Goal: Task Accomplishment & Management: Use online tool/utility

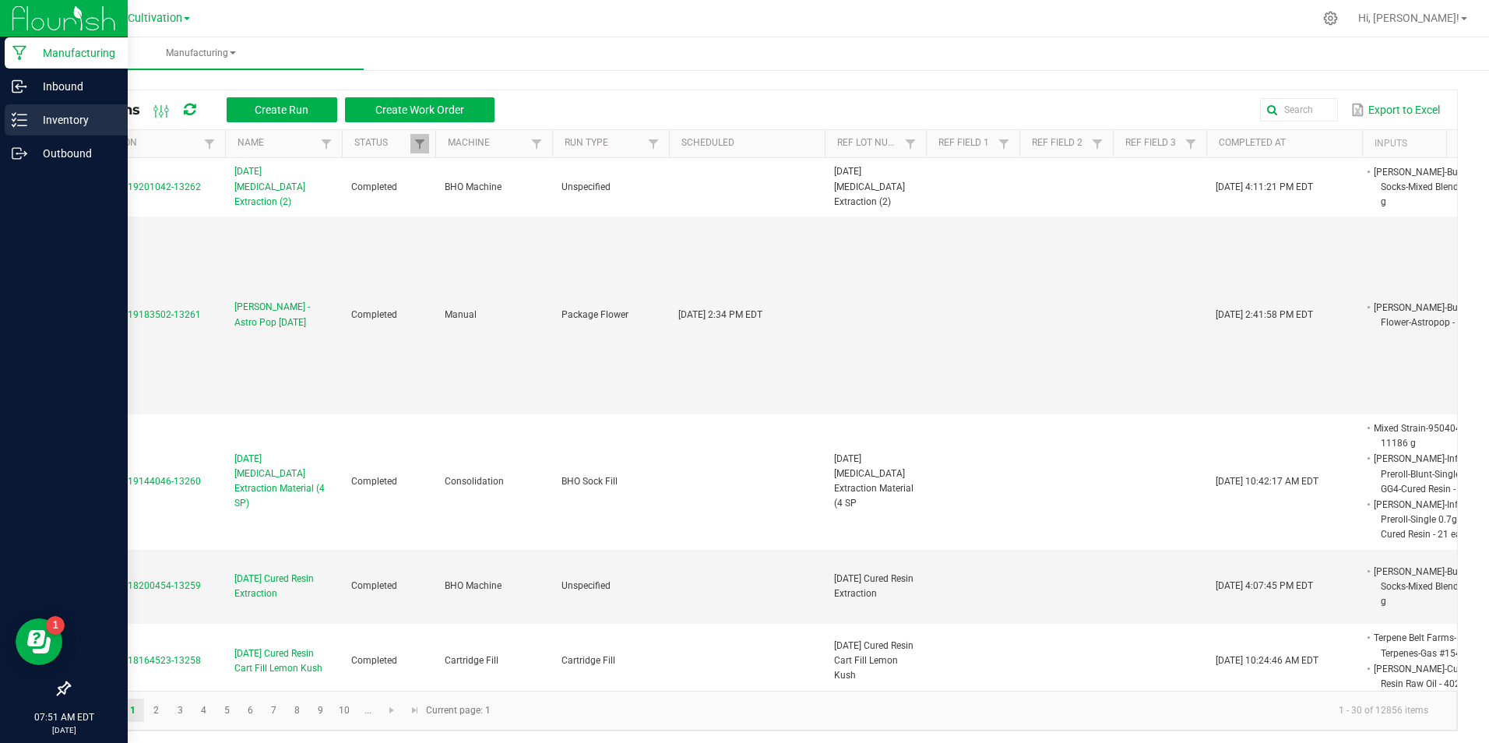
click at [28, 116] on p "Inventory" at bounding box center [73, 120] width 93 height 19
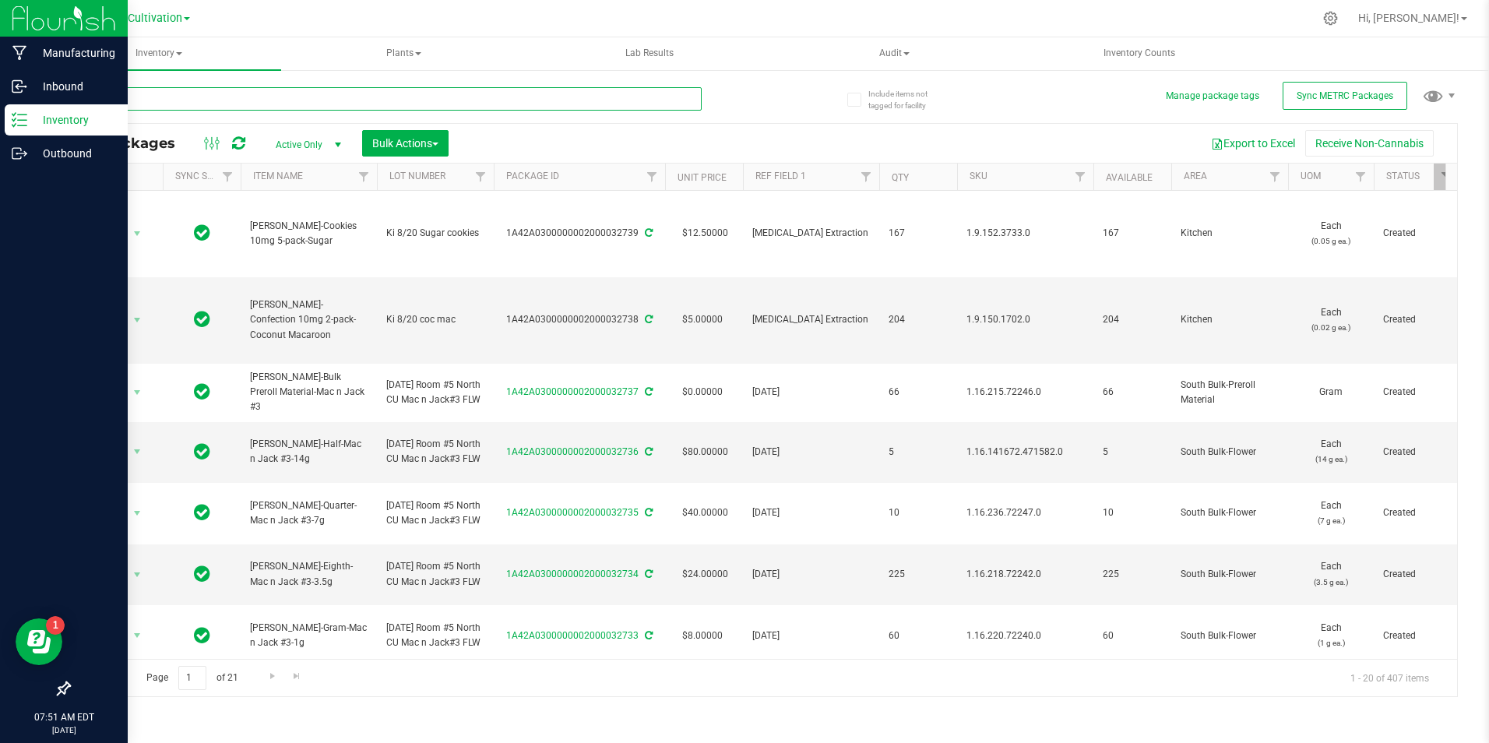
click at [296, 93] on input "text" at bounding box center [385, 98] width 633 height 23
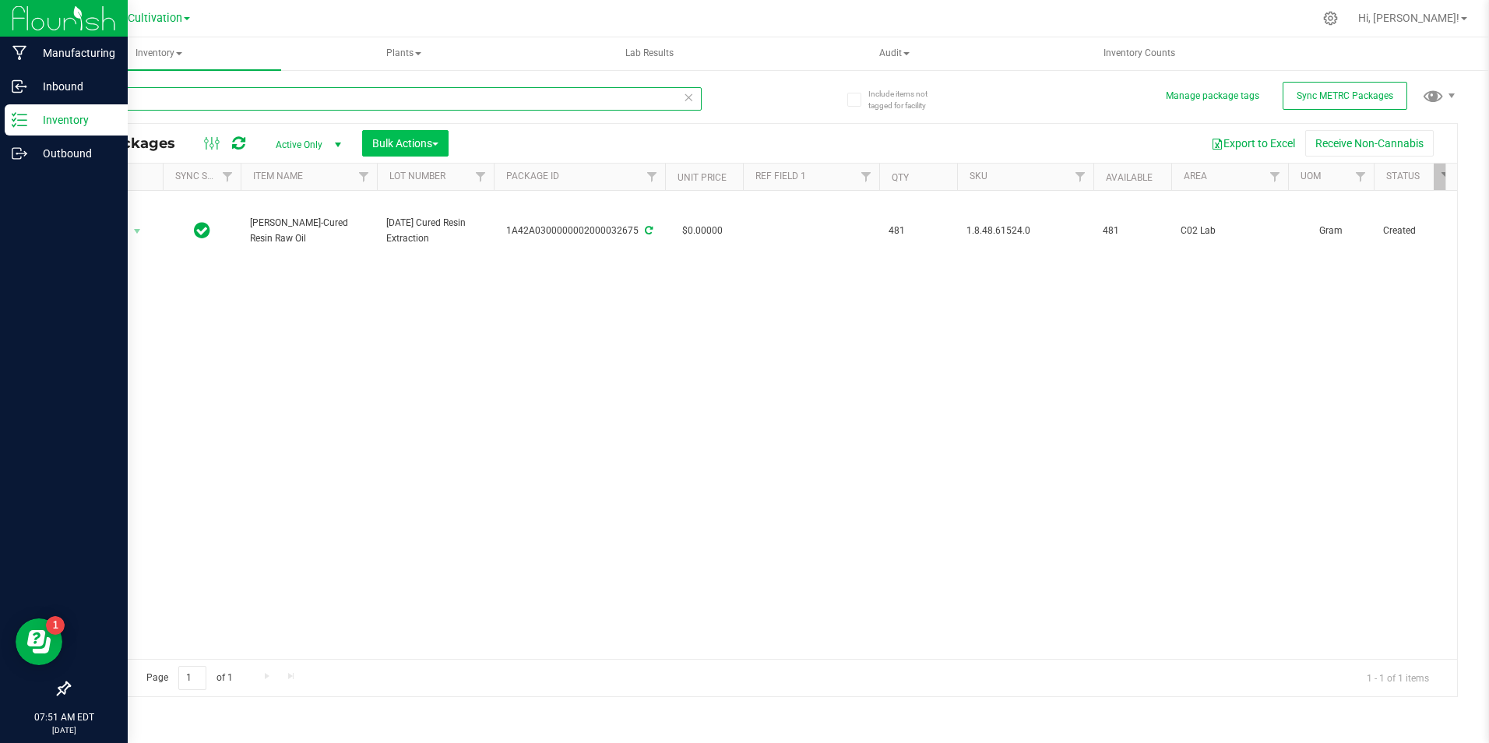
type input "32675"
click at [401, 148] on span "Bulk Actions" at bounding box center [405, 143] width 66 height 12
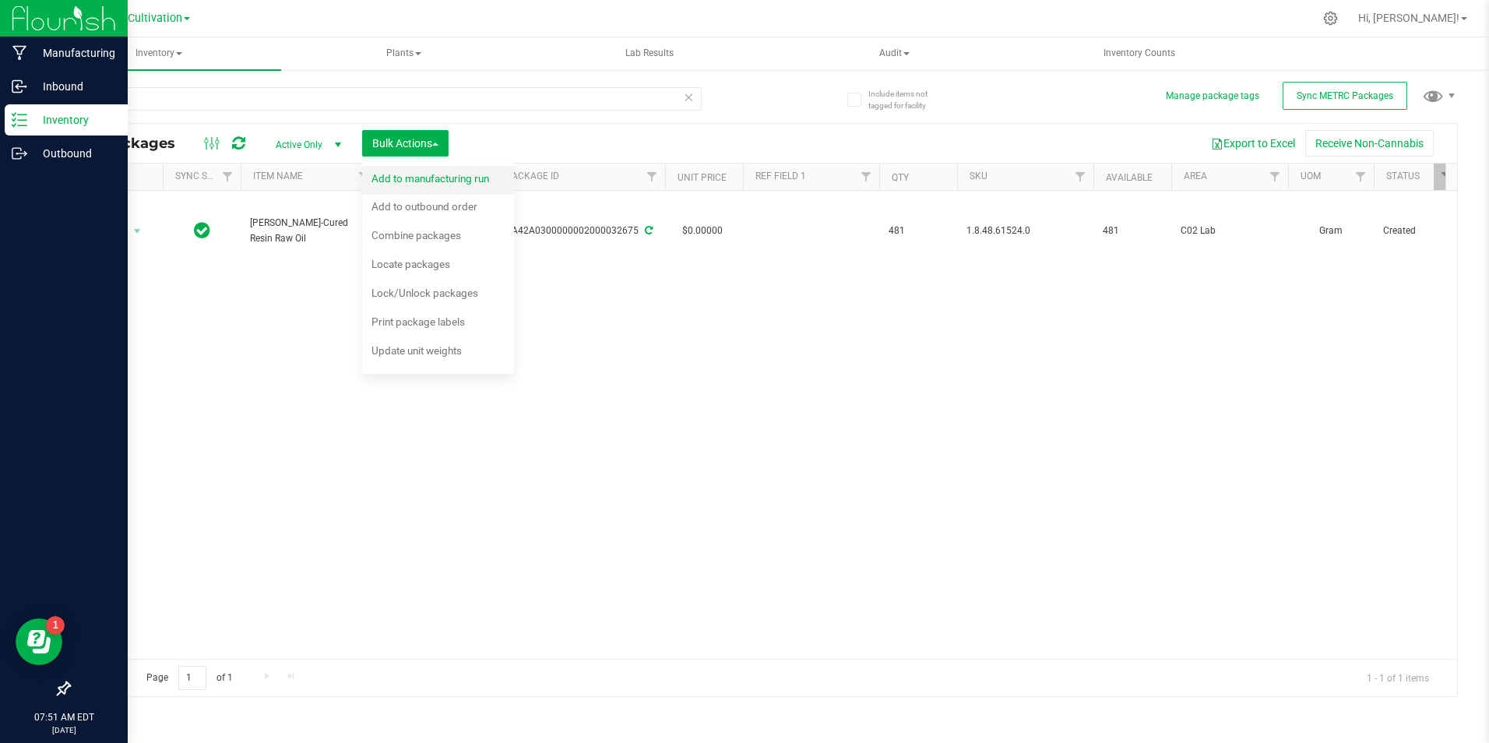
click at [414, 169] on div "Add to manufacturing run" at bounding box center [441, 180] width 139 height 25
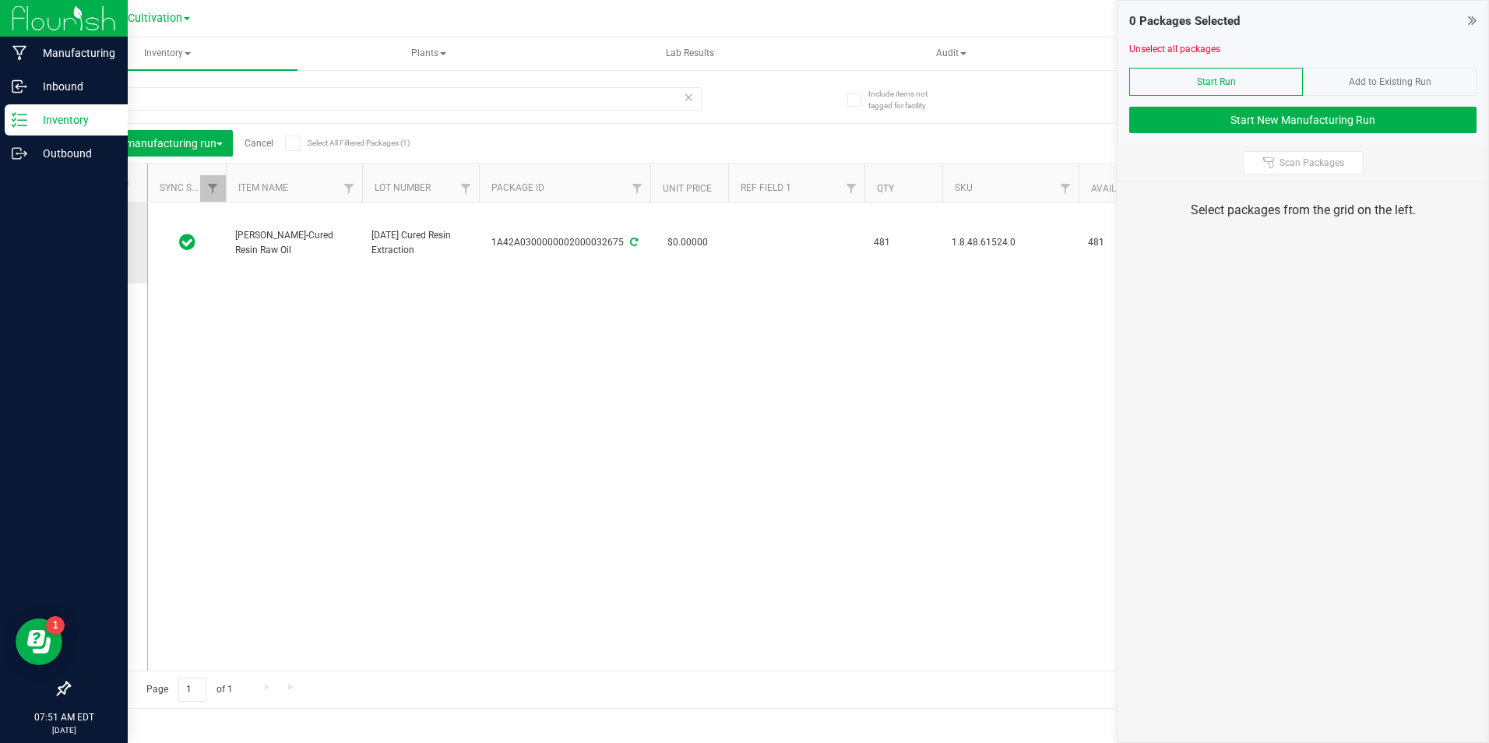
click at [104, 243] on icon at bounding box center [104, 243] width 10 height 0
click at [0, 0] on input "checkbox" at bounding box center [0, 0] width 0 height 0
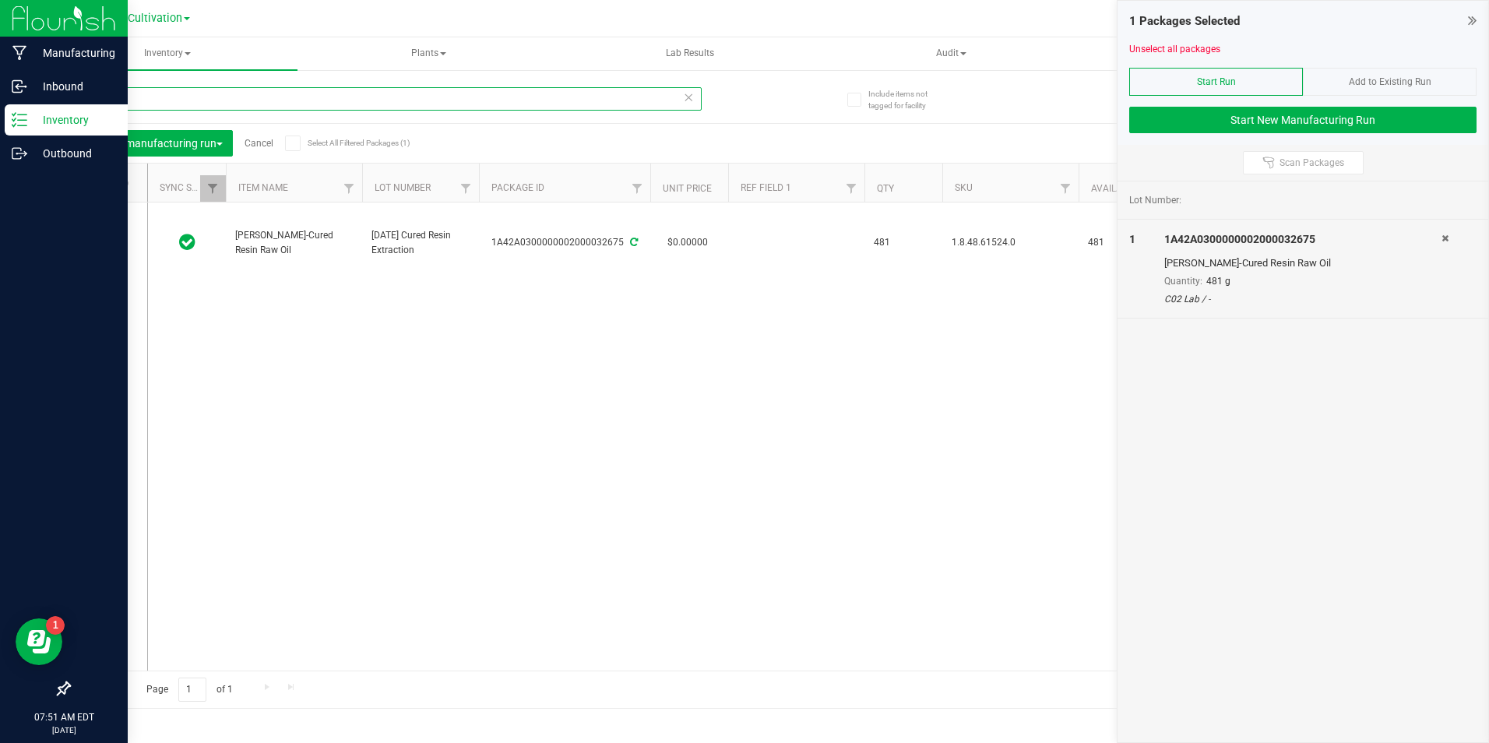
click at [168, 104] on input "32675" at bounding box center [385, 98] width 633 height 23
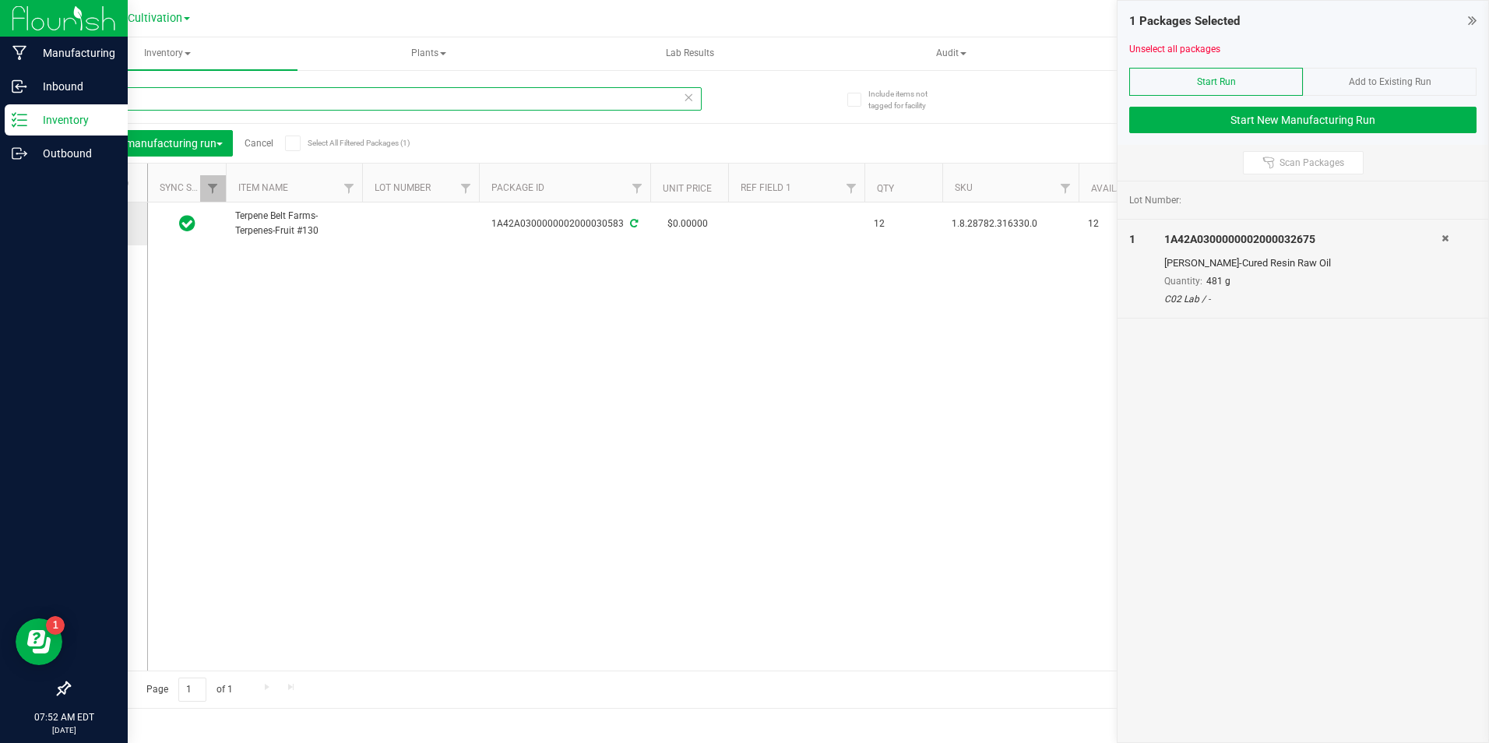
type input "30583"
click at [103, 224] on icon at bounding box center [104, 224] width 10 height 0
click at [0, 0] on input "checkbox" at bounding box center [0, 0] width 0 height 0
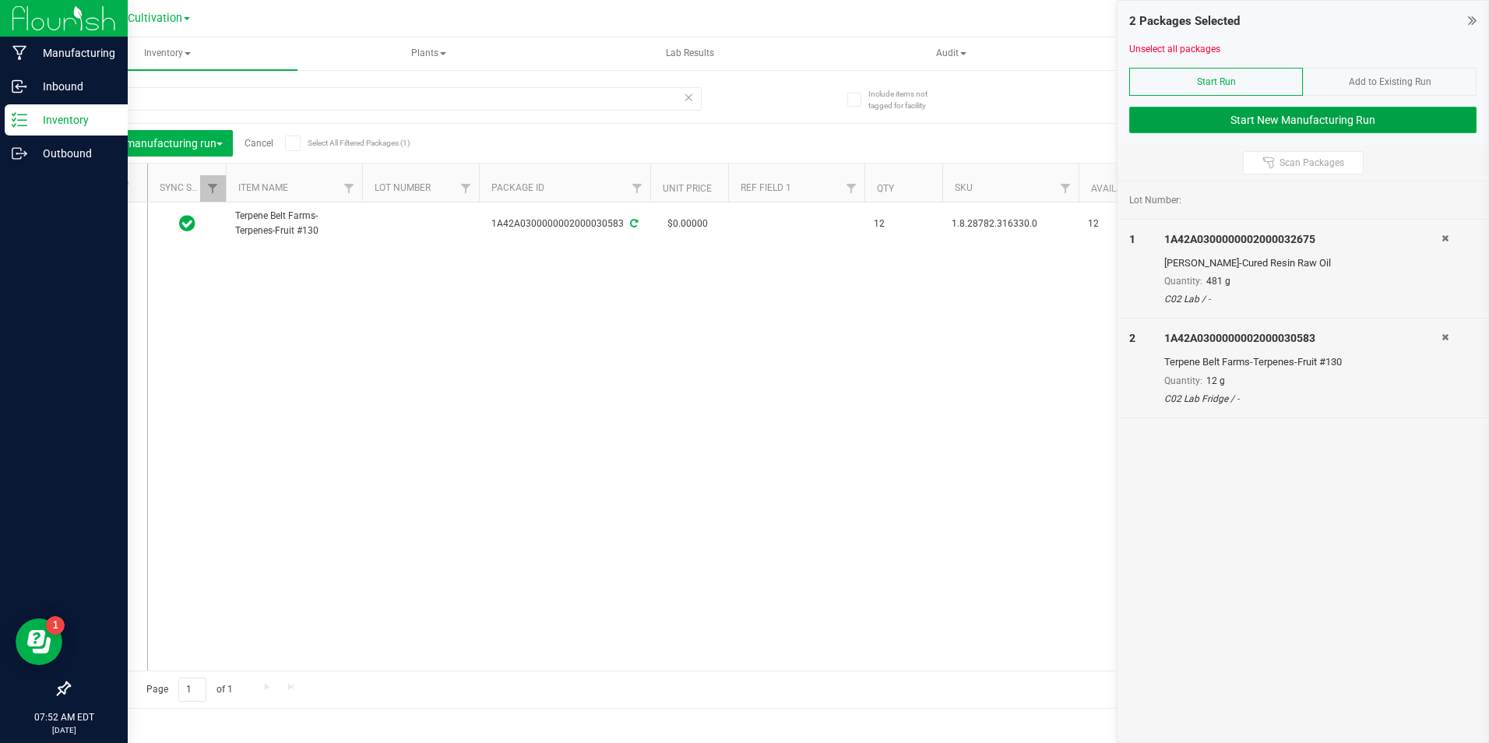
click at [1178, 118] on button "Start New Manufacturing Run" at bounding box center [1302, 120] width 347 height 26
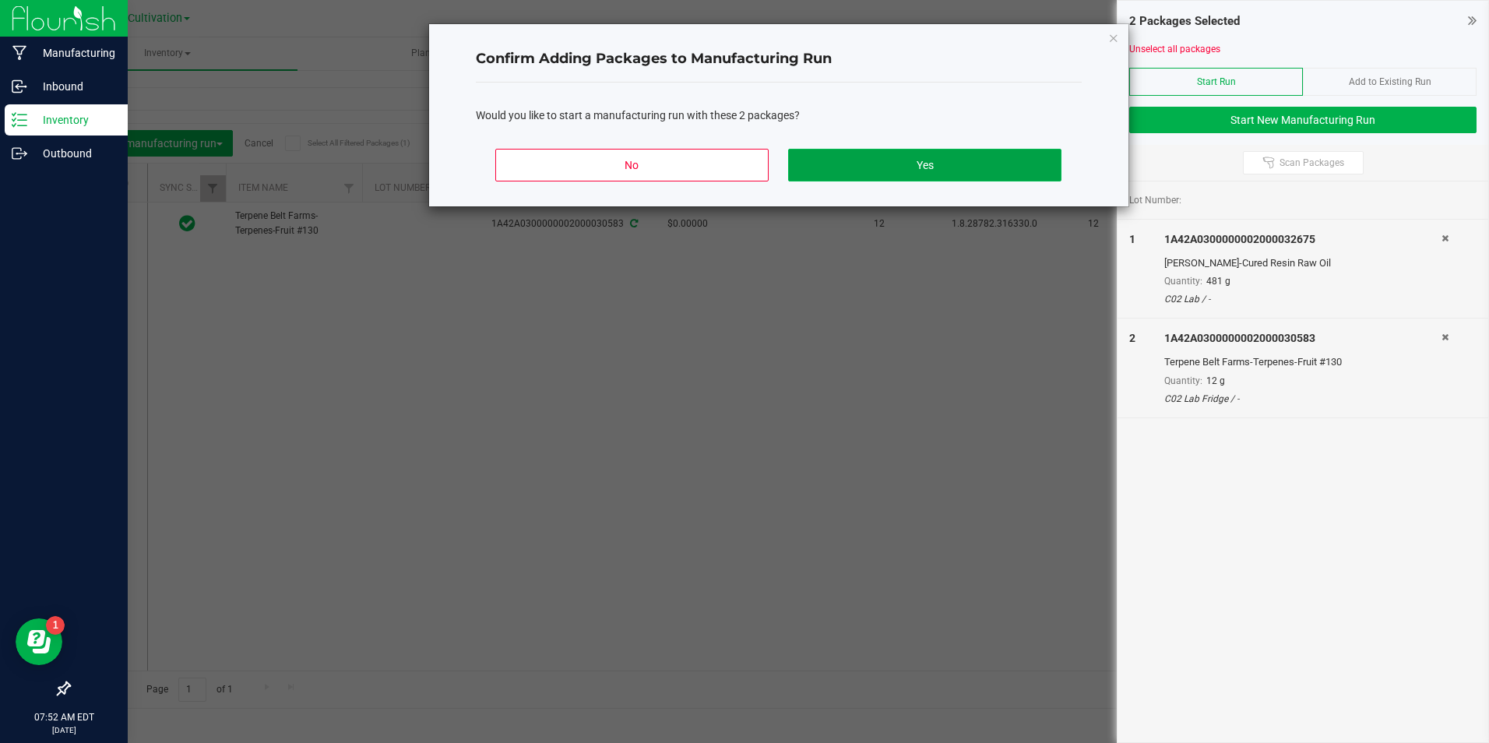
click at [952, 181] on button "Yes" at bounding box center [924, 165] width 273 height 33
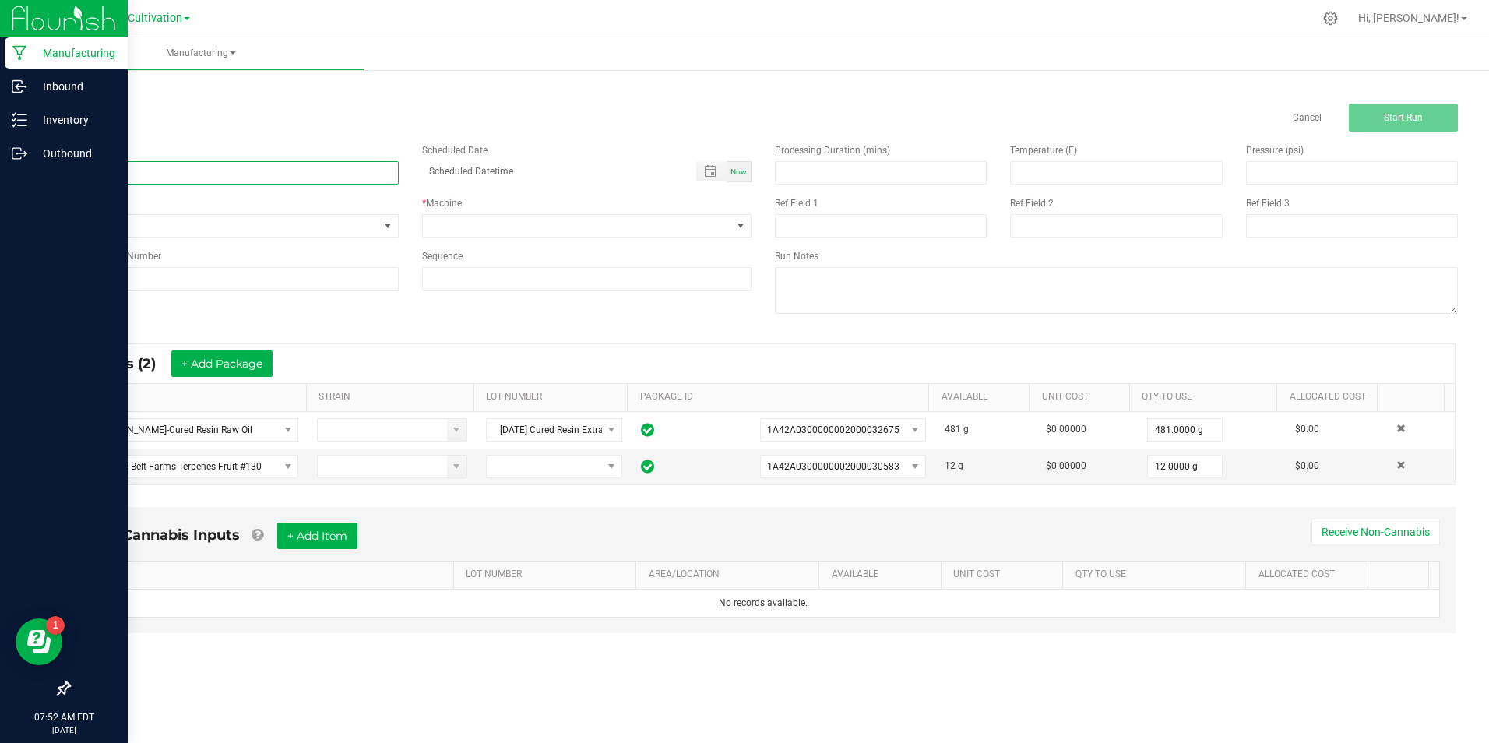
click at [82, 166] on input at bounding box center [234, 172] width 330 height 23
type input "[DATE] 1G Cartridge Fill (Starburst OG)"
click at [212, 174] on input "[DATE] 1G Cartridge Fill (Starburst OG)" at bounding box center [234, 172] width 330 height 23
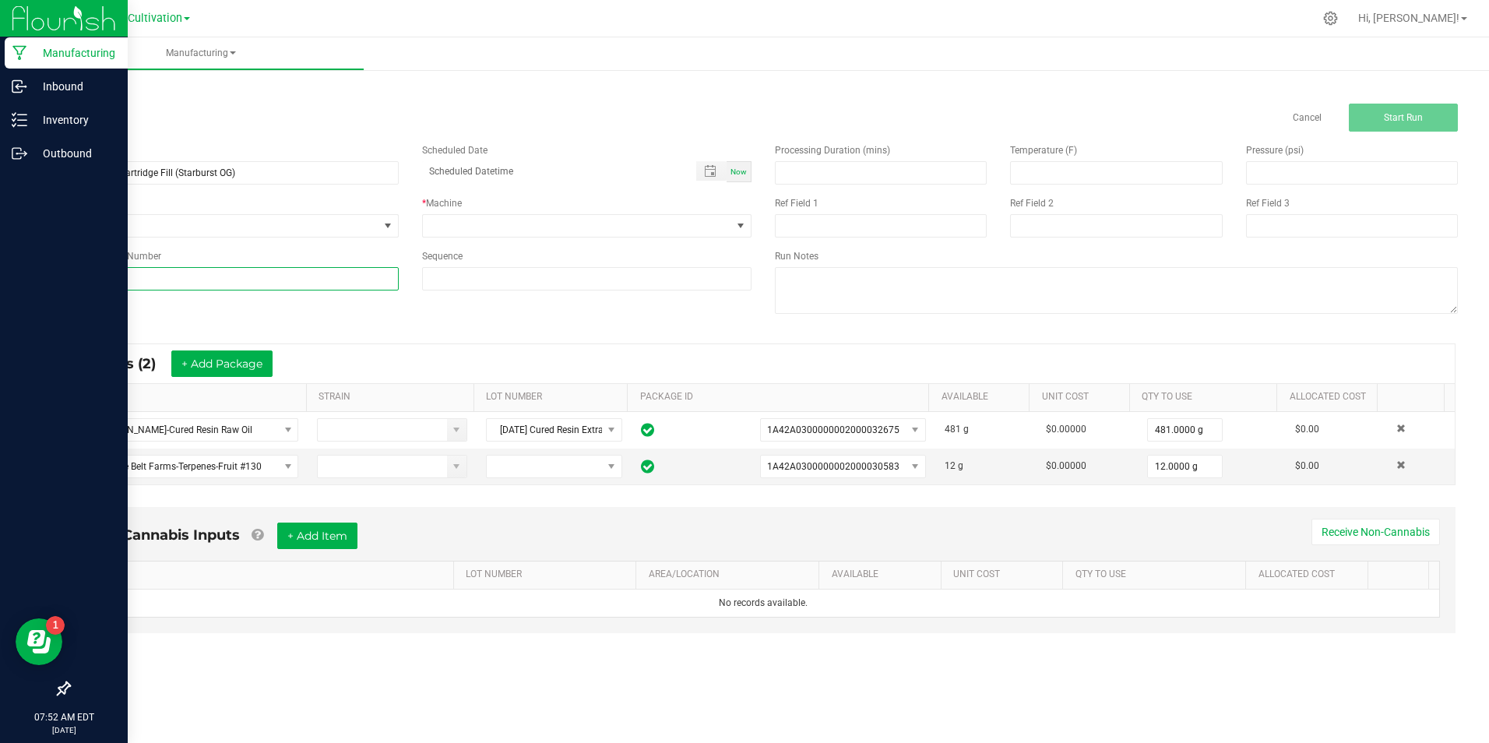
click at [270, 282] on input at bounding box center [234, 278] width 330 height 23
paste input "[DATE] 1G Cartridge Fill (Starburst OG)"
type input "[DATE] 1G Cartridge Fill (Starburst OG)"
click at [522, 220] on span at bounding box center [577, 226] width 309 height 22
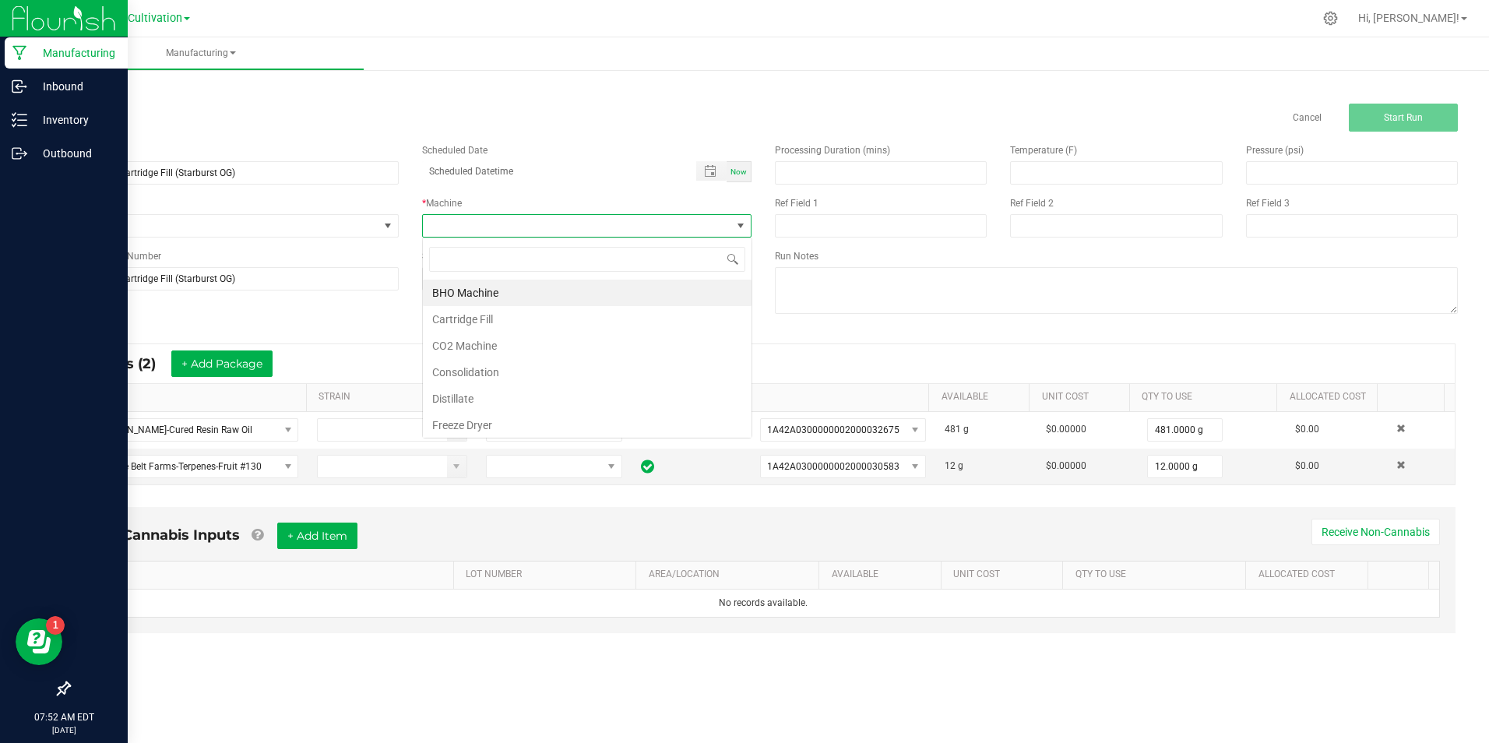
scroll to position [23, 329]
click at [532, 322] on li "Cartridge Fill" at bounding box center [587, 319] width 329 height 26
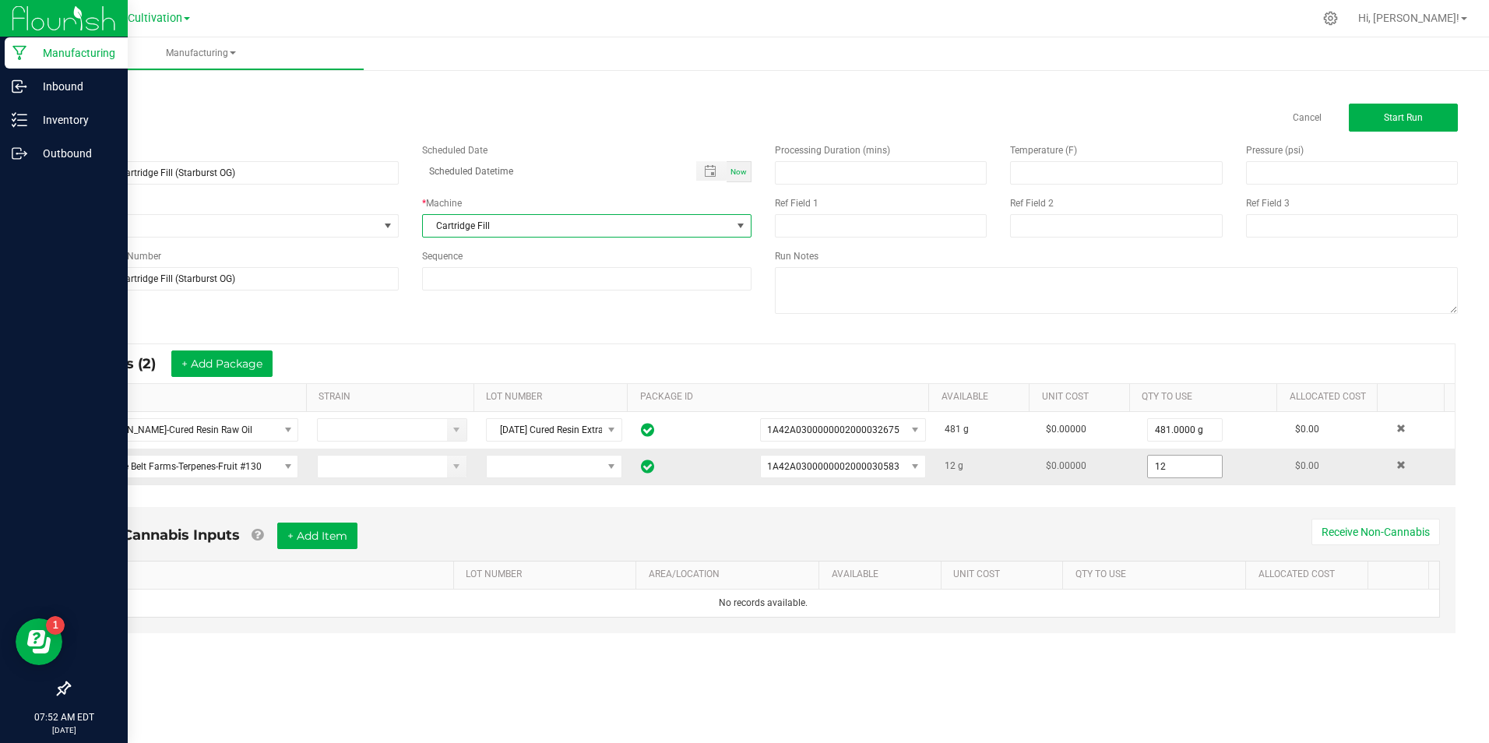
click at [1180, 472] on input "12" at bounding box center [1185, 467] width 74 height 22
type input "5.0000 g"
click at [1388, 114] on span "Start Run" at bounding box center [1403, 117] width 39 height 11
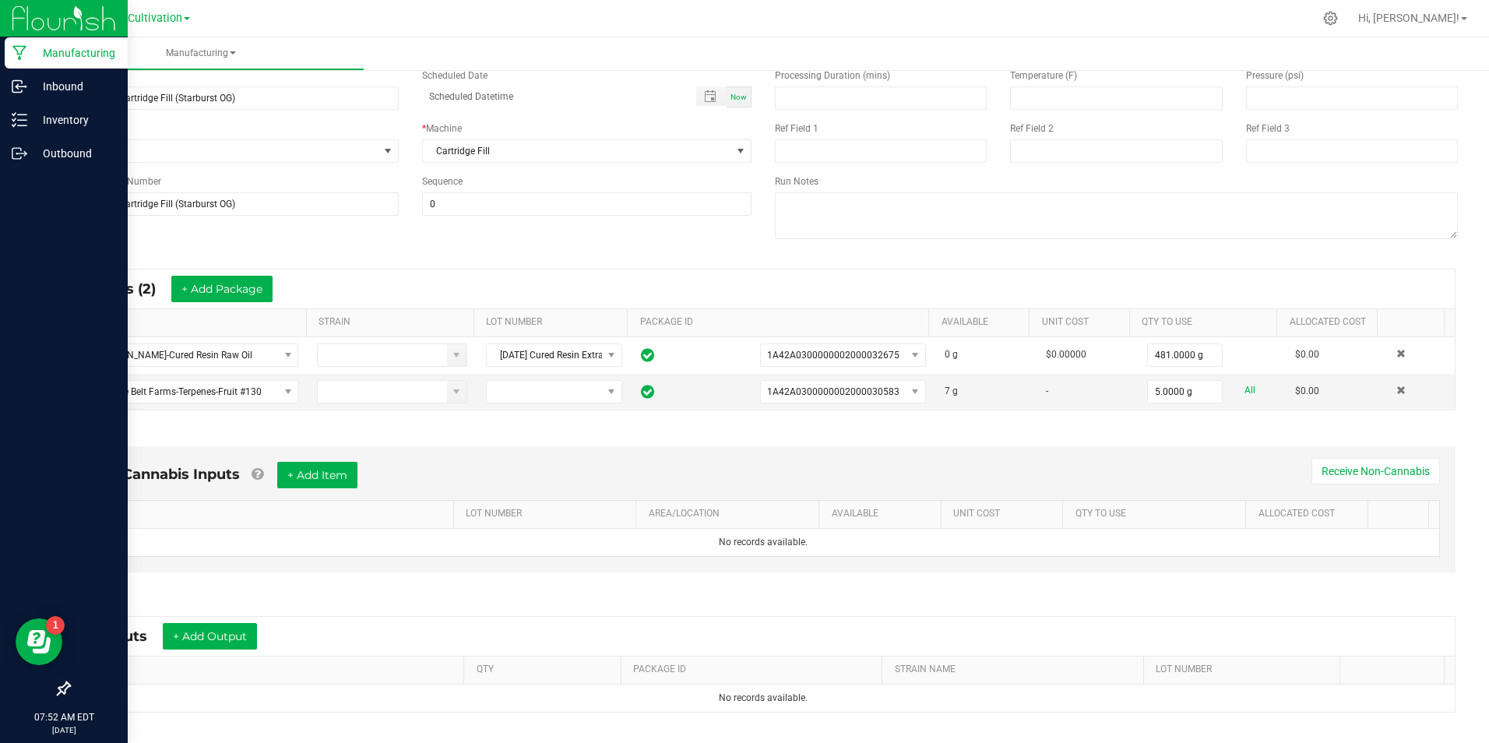
scroll to position [242, 0]
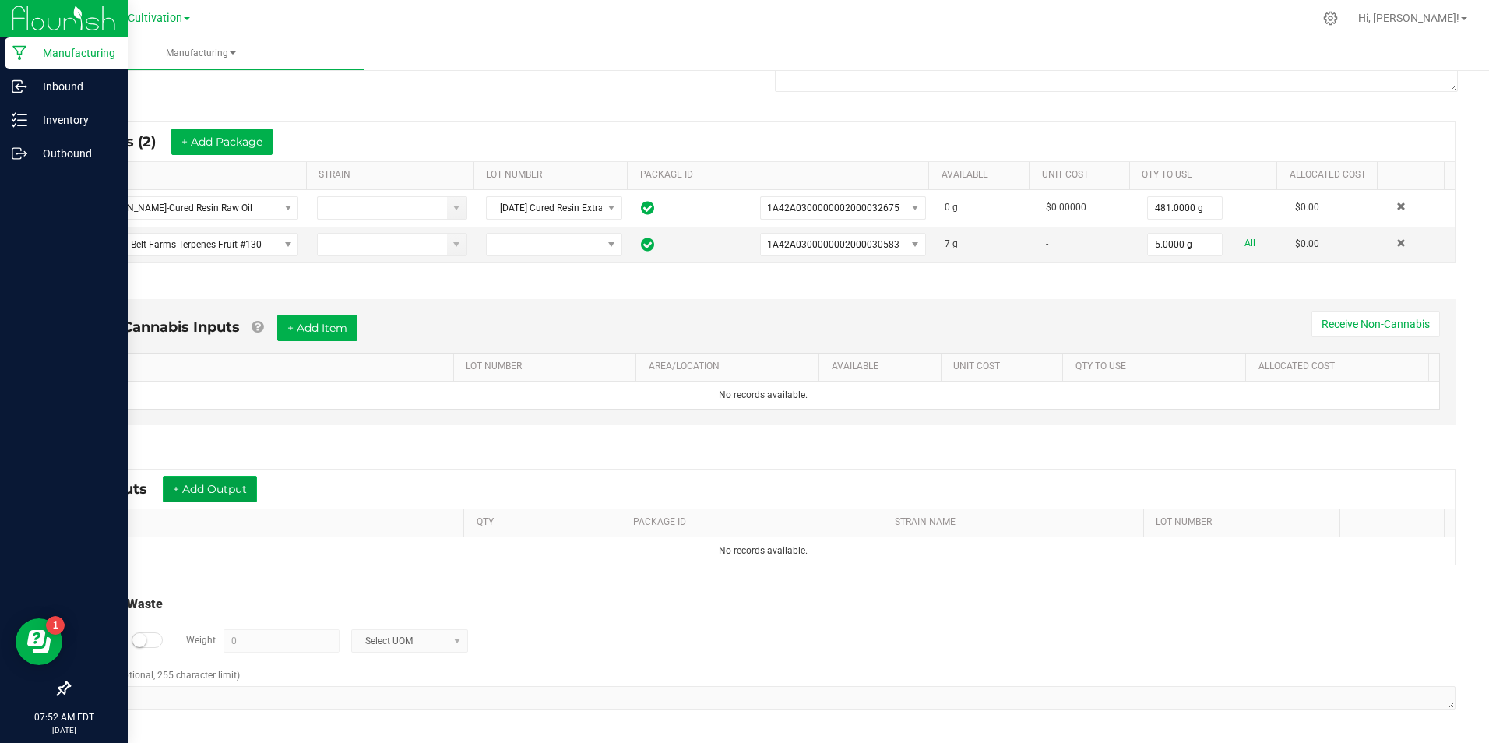
click at [238, 485] on button "+ Add Output" at bounding box center [210, 489] width 94 height 26
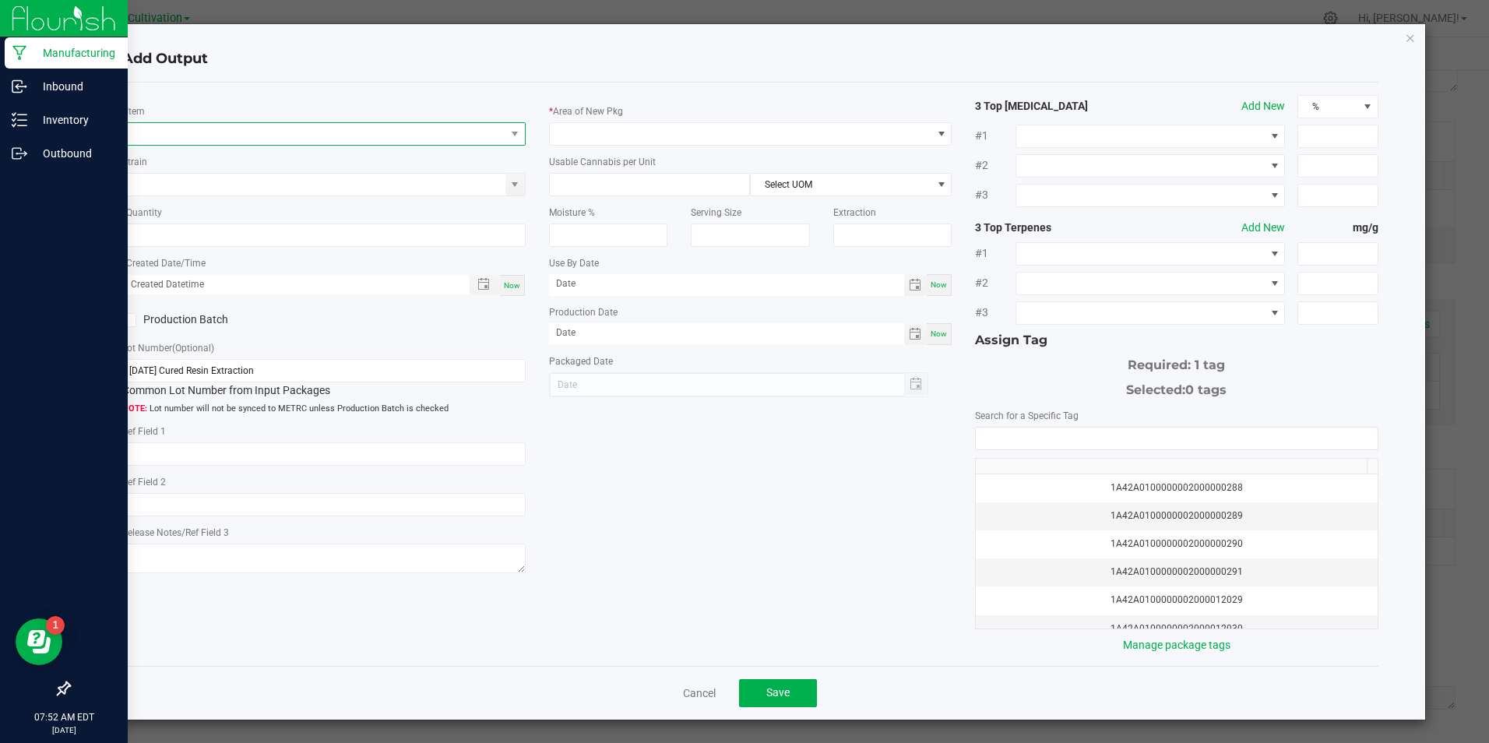
click at [238, 132] on span "NO DATA FOUND" at bounding box center [314, 134] width 382 height 22
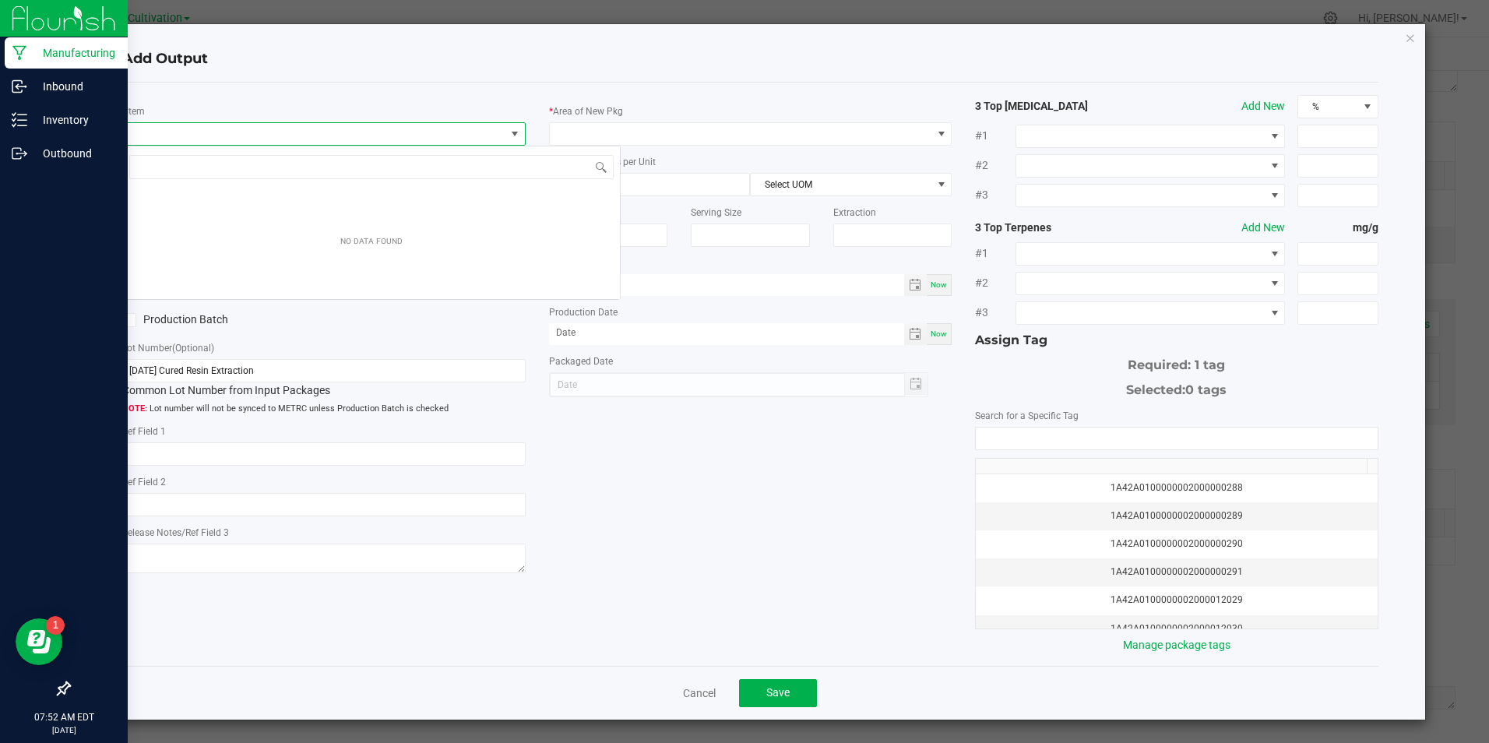
scroll to position [23, 400]
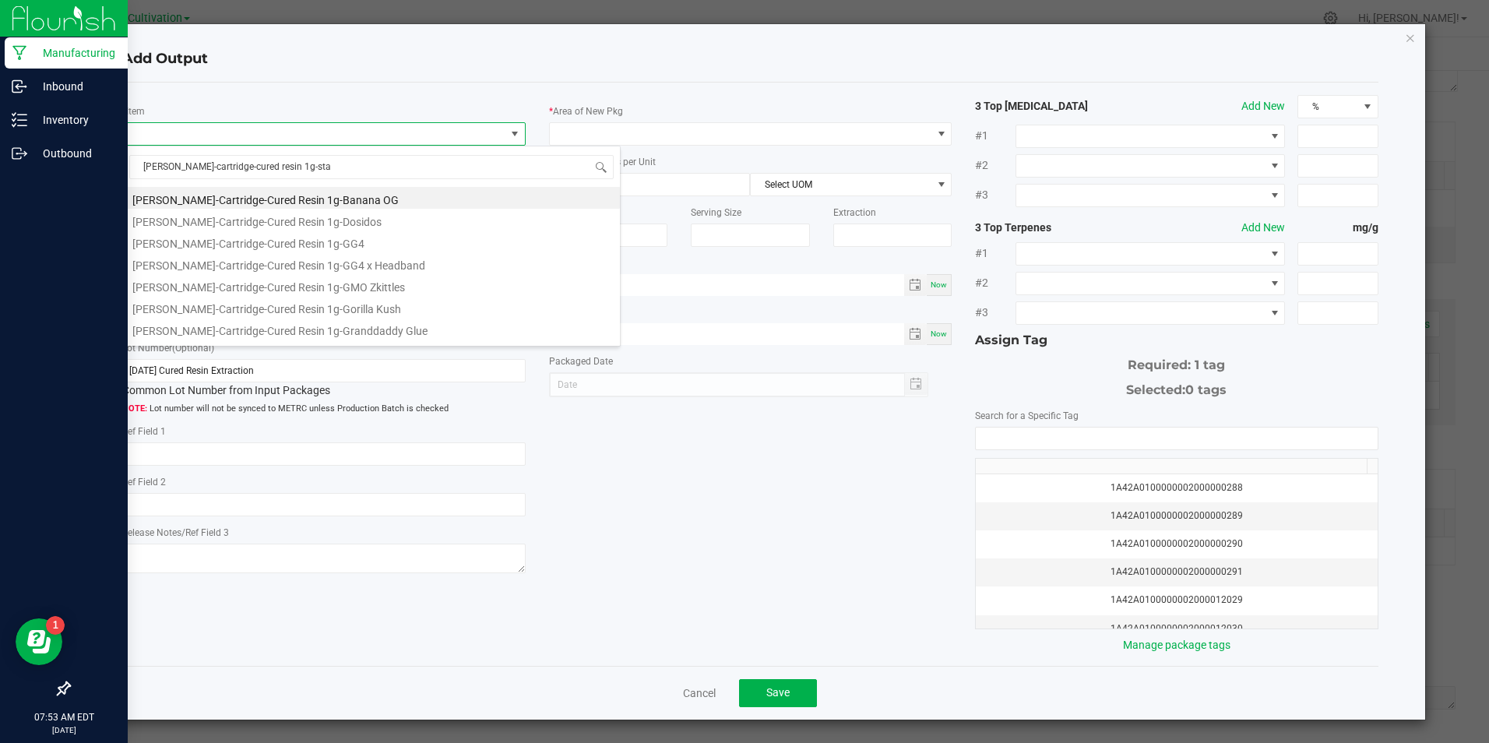
type input "[PERSON_NAME]-cartridge-cured resin 1g-star"
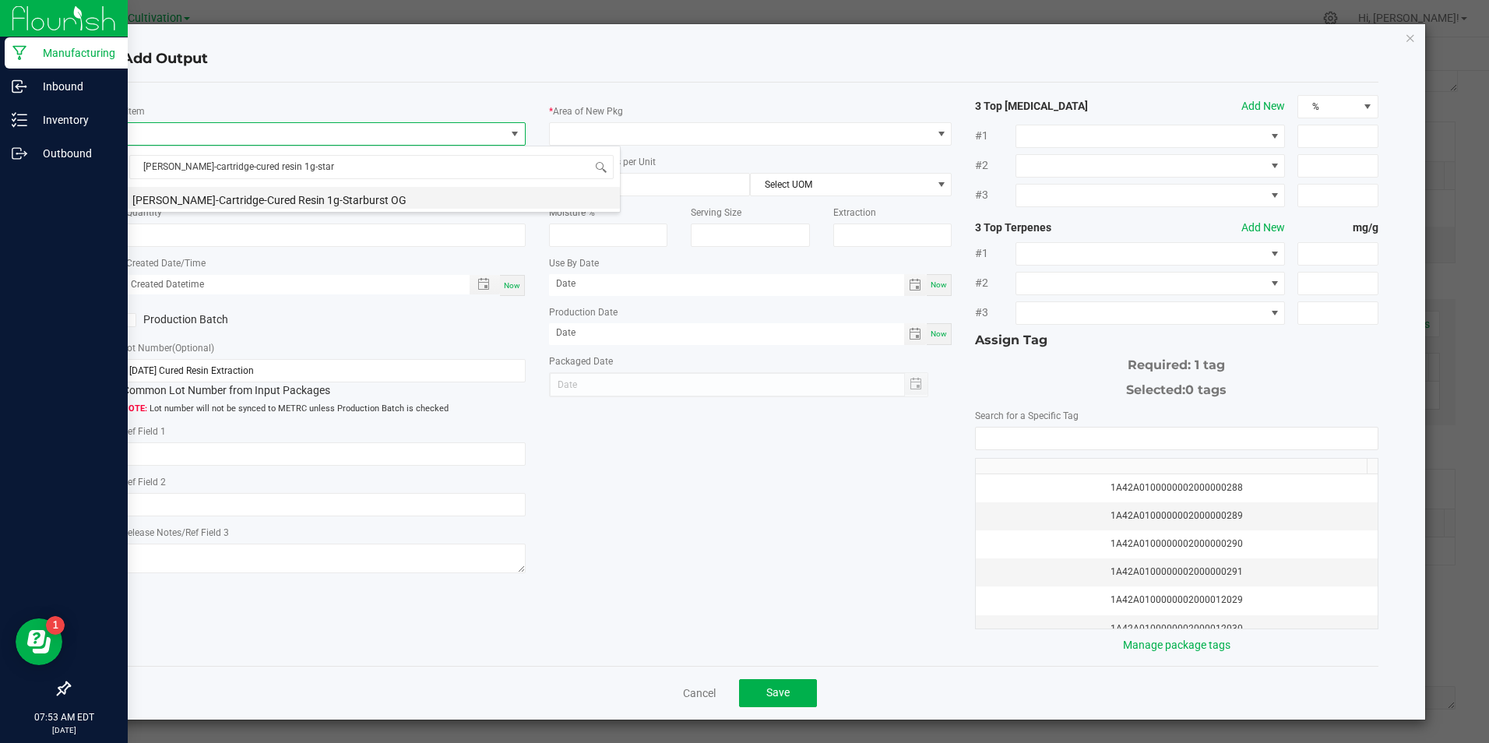
click at [291, 200] on li "[PERSON_NAME]-Cartridge-Cured Resin 1g-Starburst OG" at bounding box center [371, 198] width 497 height 22
type input "0 ea"
type input "3.3"
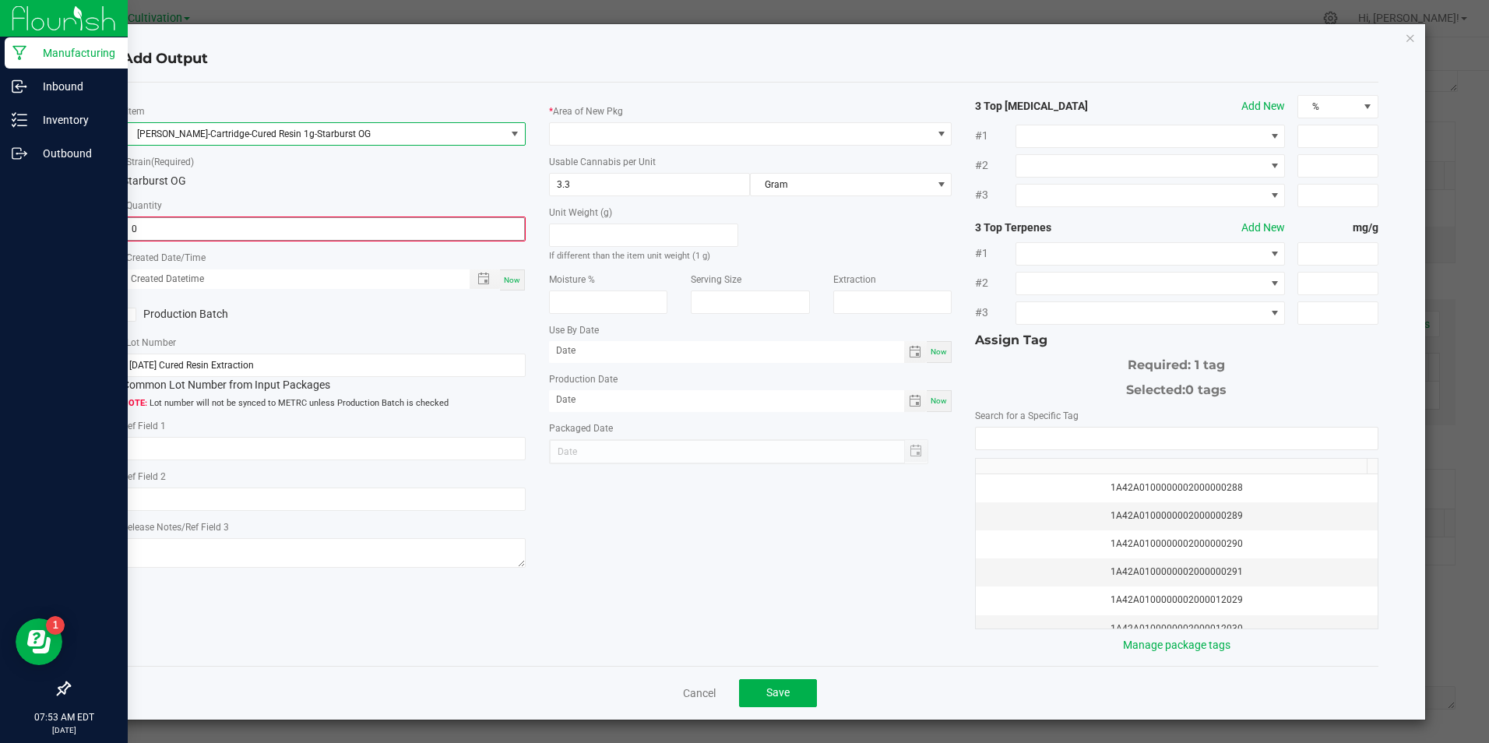
click at [284, 225] on input "0" at bounding box center [324, 229] width 400 height 22
type input "484 ea"
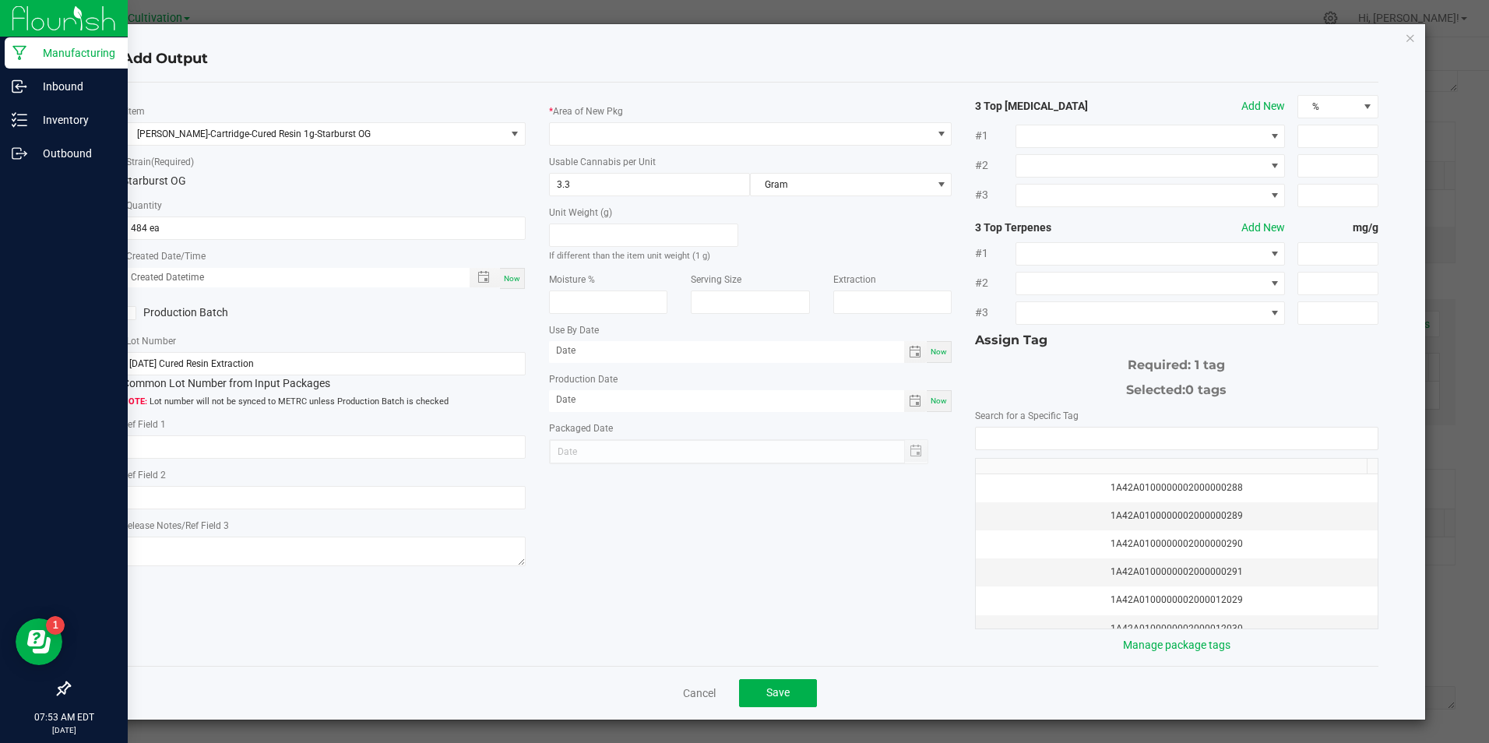
click at [504, 274] on span "Now" at bounding box center [512, 278] width 16 height 9
type input "[DATE] 7:53 AM"
type input "[DATE]"
click at [132, 313] on icon at bounding box center [130, 313] width 10 height 0
click at [0, 0] on input "Production Batch" at bounding box center [0, 0] width 0 height 0
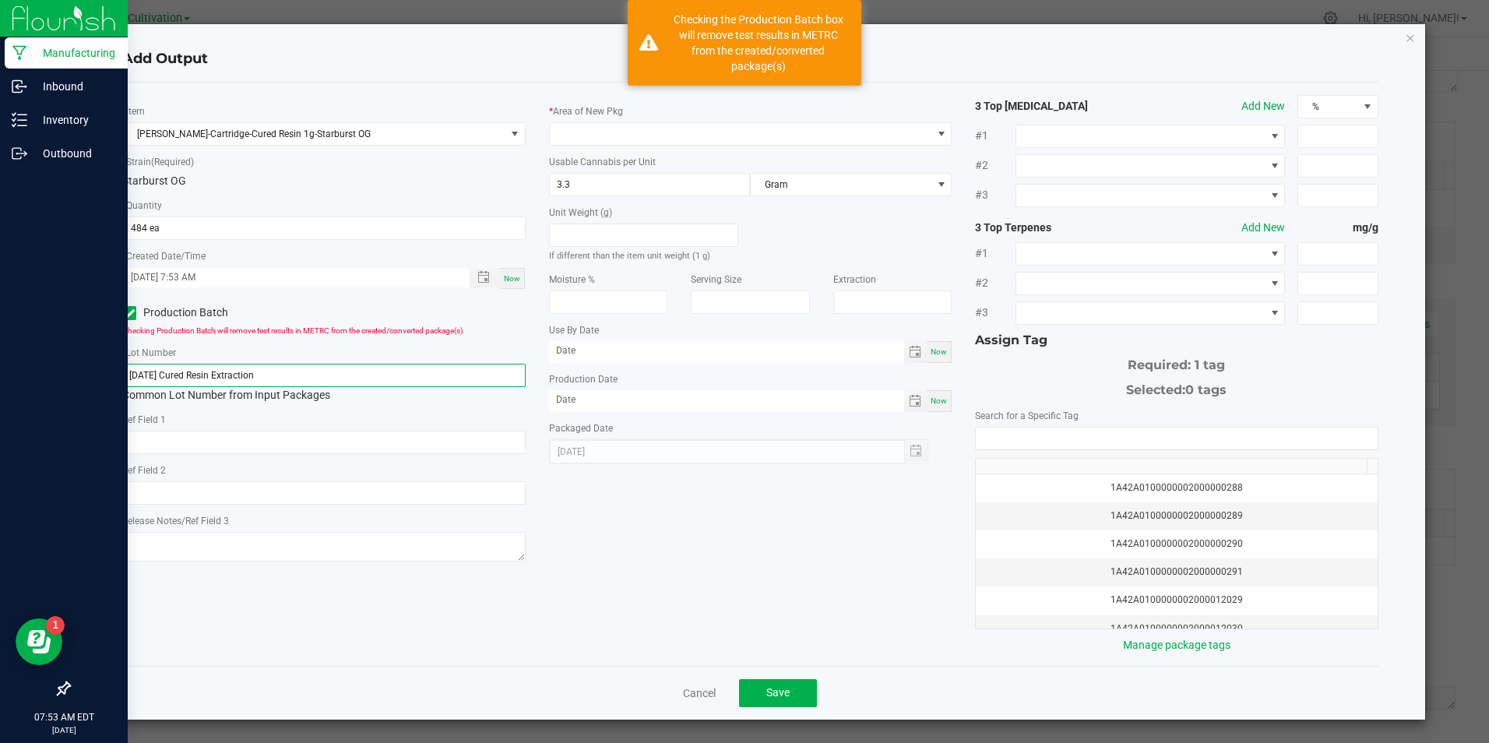
click at [302, 380] on input "[DATE] Cured Resin Extraction" at bounding box center [323, 375] width 403 height 23
paste input "20/25 1G Cartridge Fill (Starburst OG)"
type input "[DATE] 1G Cartridge Fill (Starburst OG)"
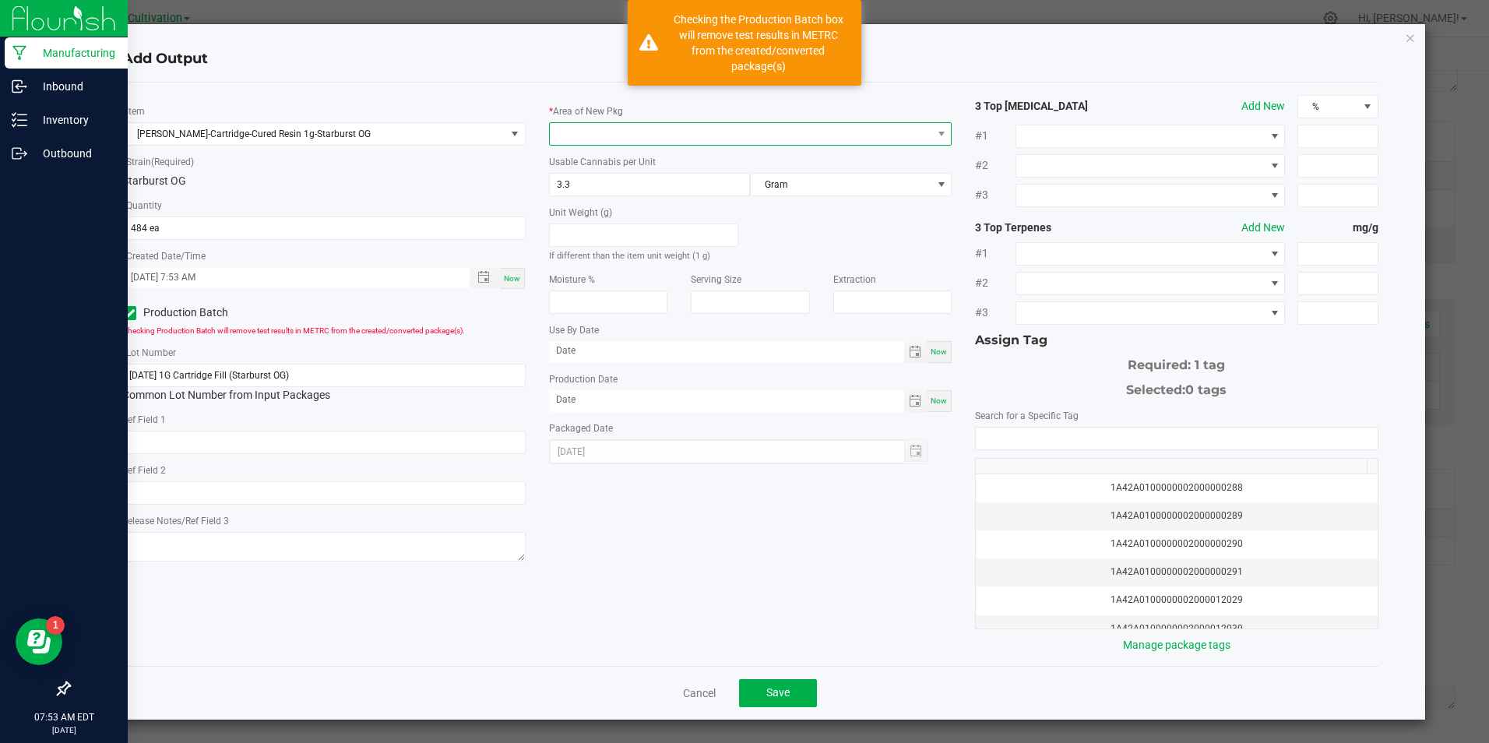
click at [648, 127] on span at bounding box center [741, 134] width 382 height 22
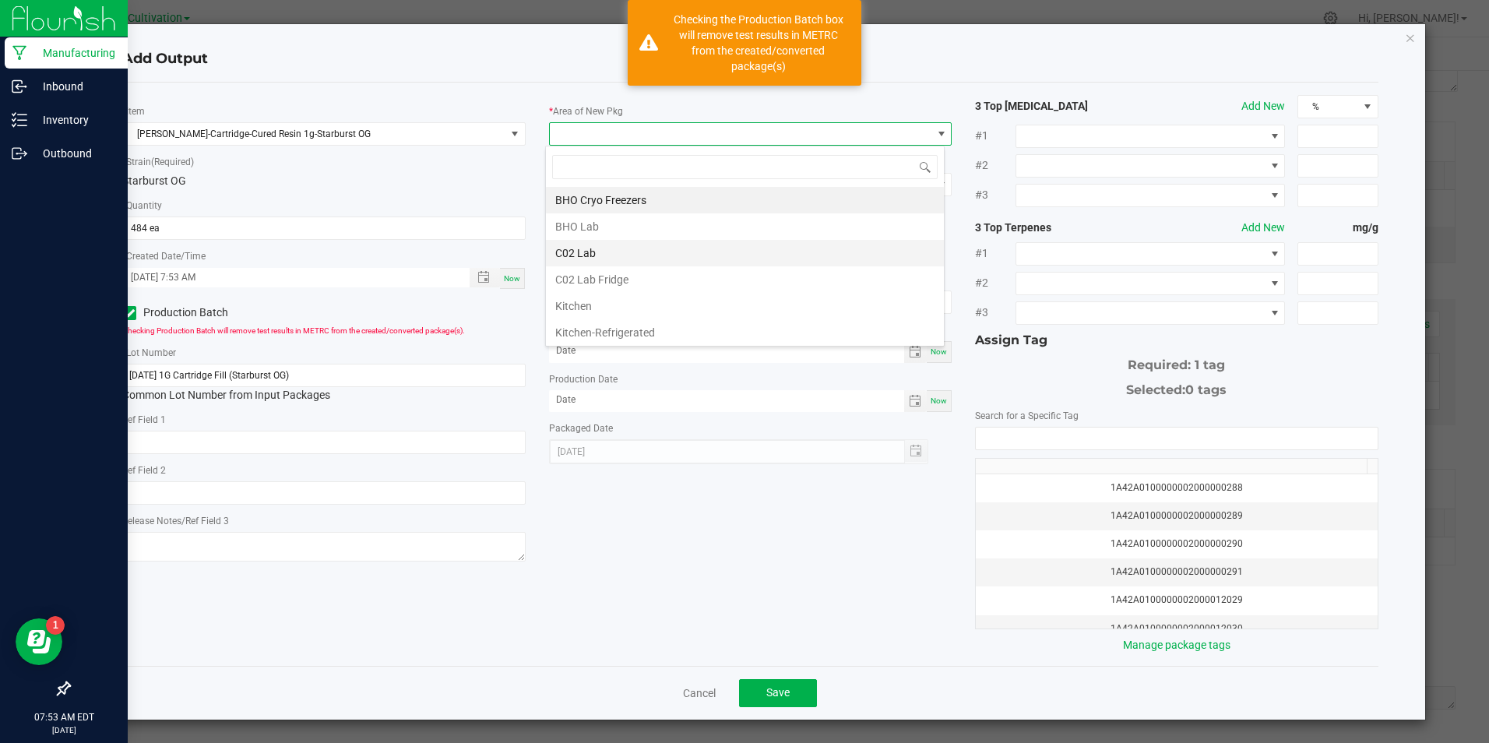
click at [653, 253] on li "C02 Lab" at bounding box center [745, 253] width 398 height 26
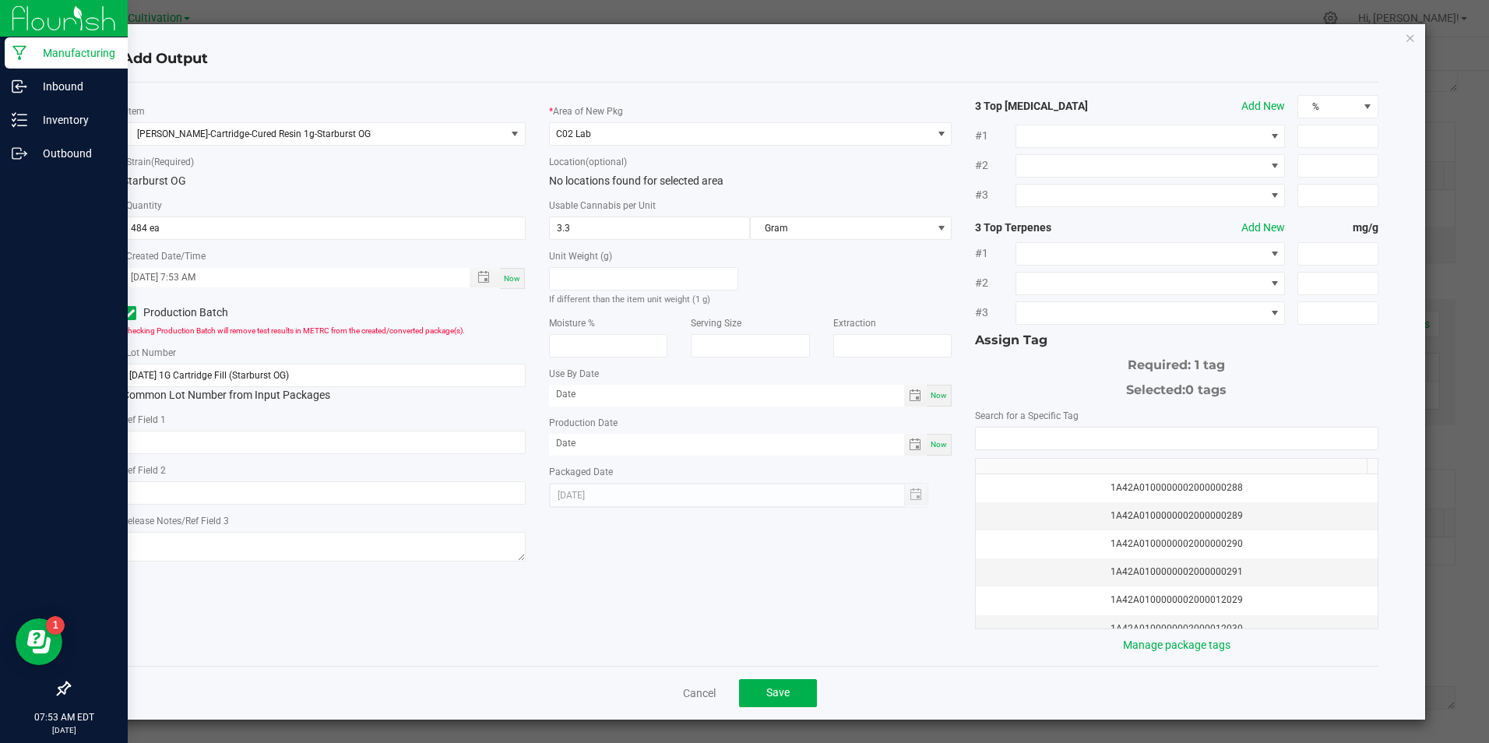
click at [927, 450] on div "Now" at bounding box center [939, 445] width 25 height 22
type input "[DATE]"
click at [976, 432] on input "NO DATA FOUND" at bounding box center [1176, 439] width 401 height 22
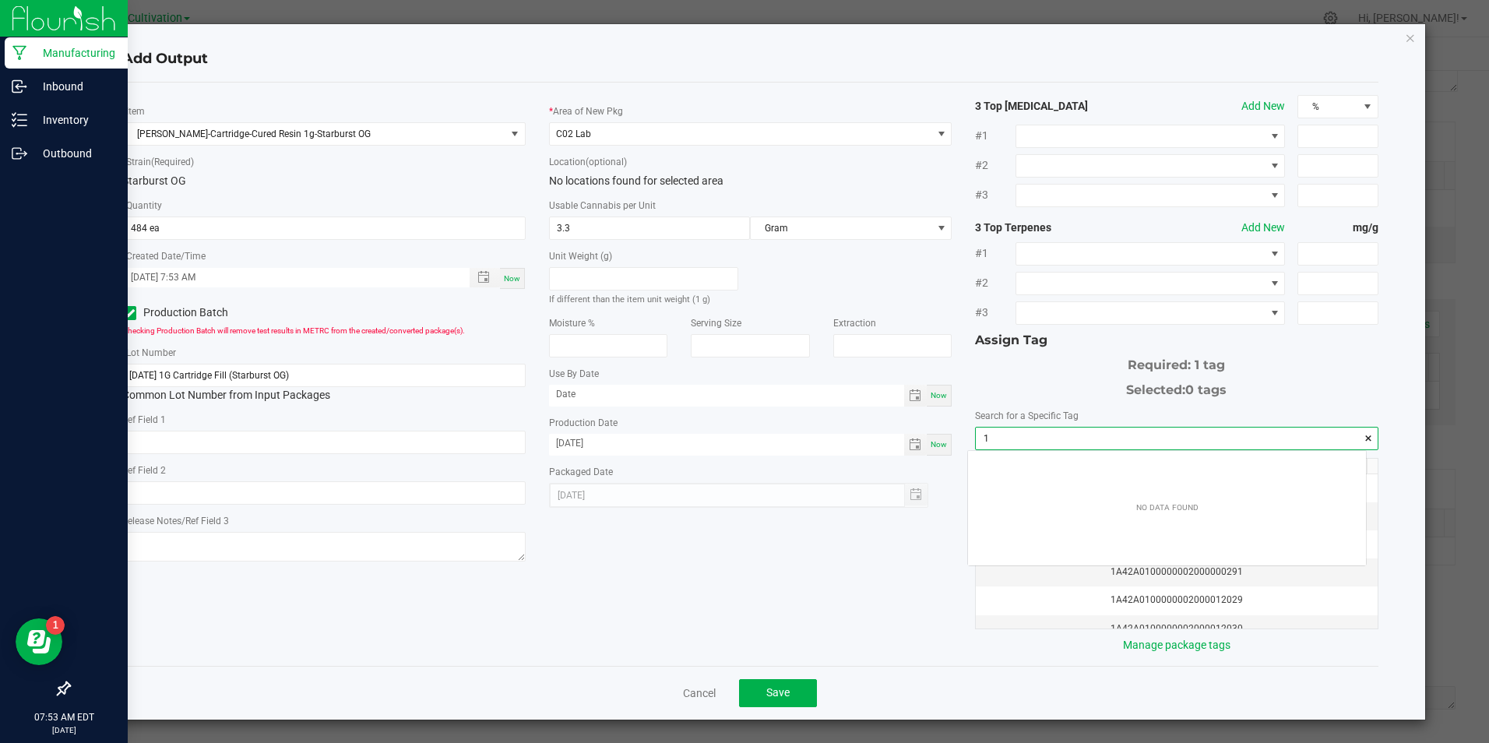
scroll to position [22, 398]
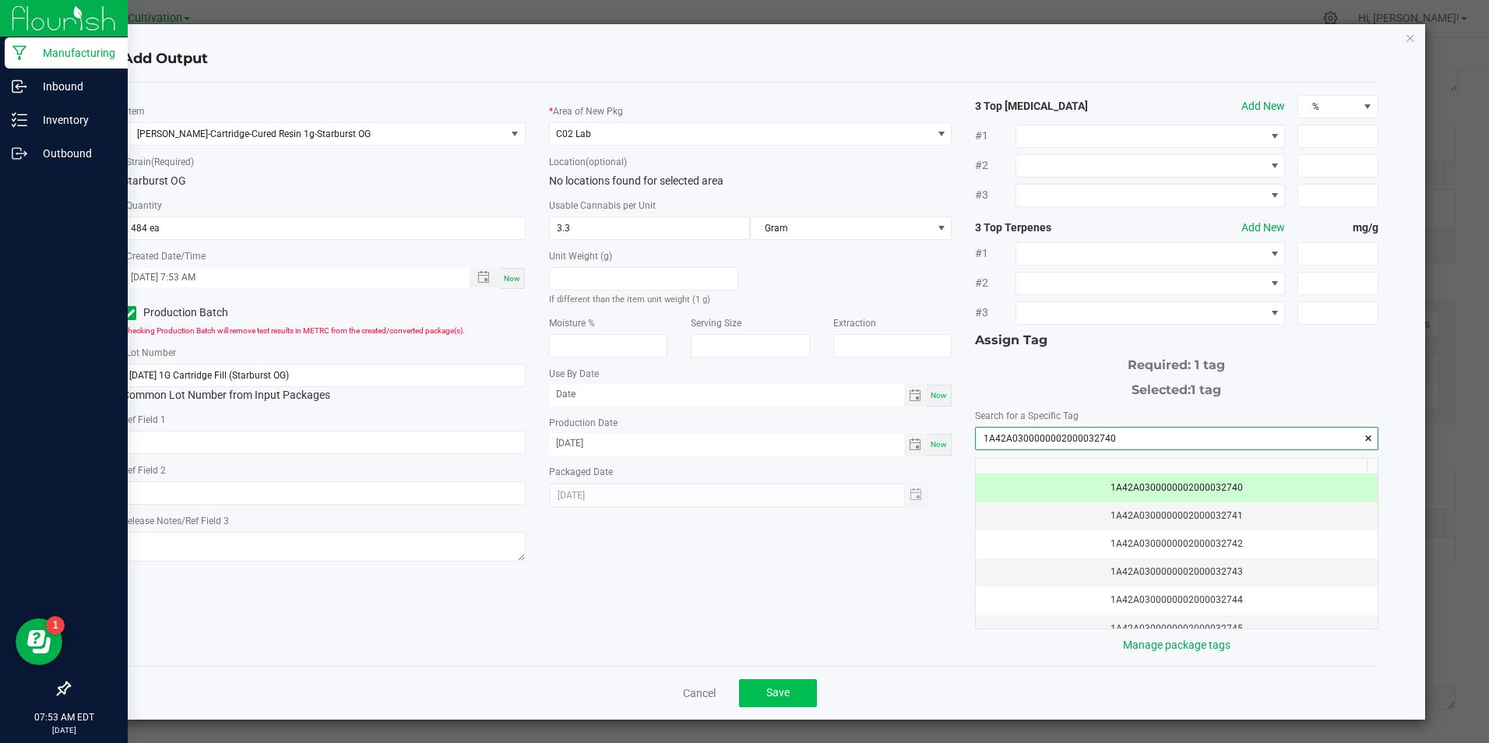
type input "1A42A0300000002000032740"
click at [792, 691] on button "Save" at bounding box center [778, 693] width 78 height 28
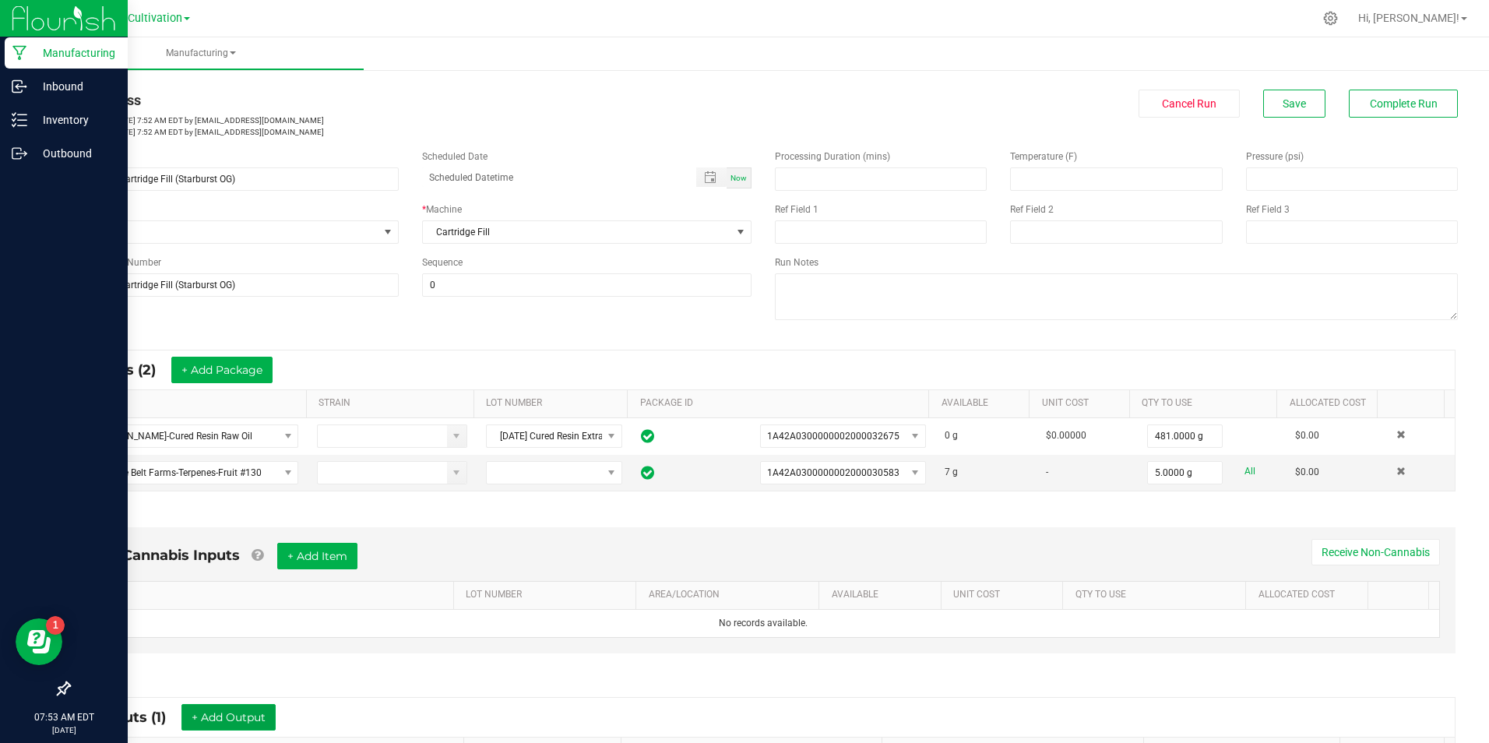
scroll to position [9, 0]
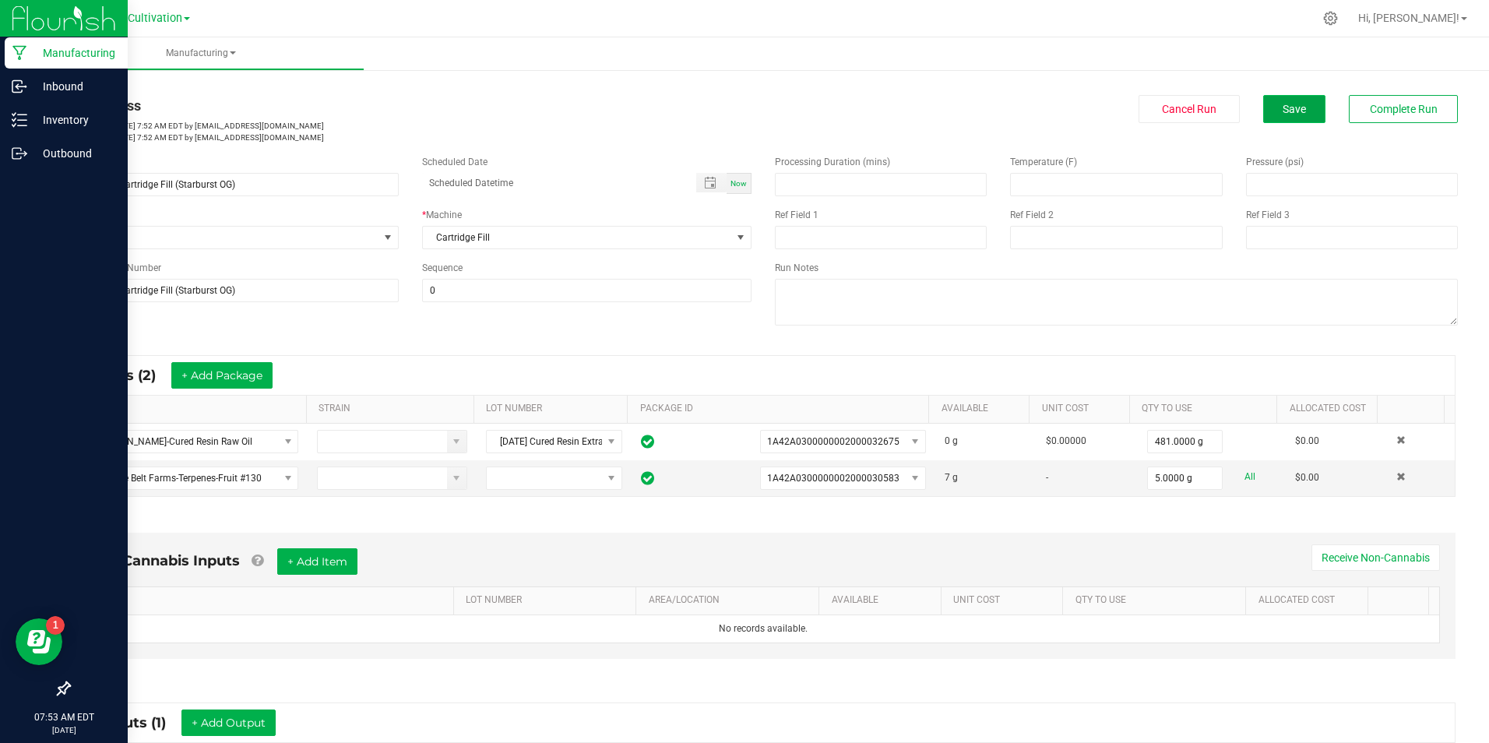
click at [1269, 115] on button "Save" at bounding box center [1294, 109] width 62 height 28
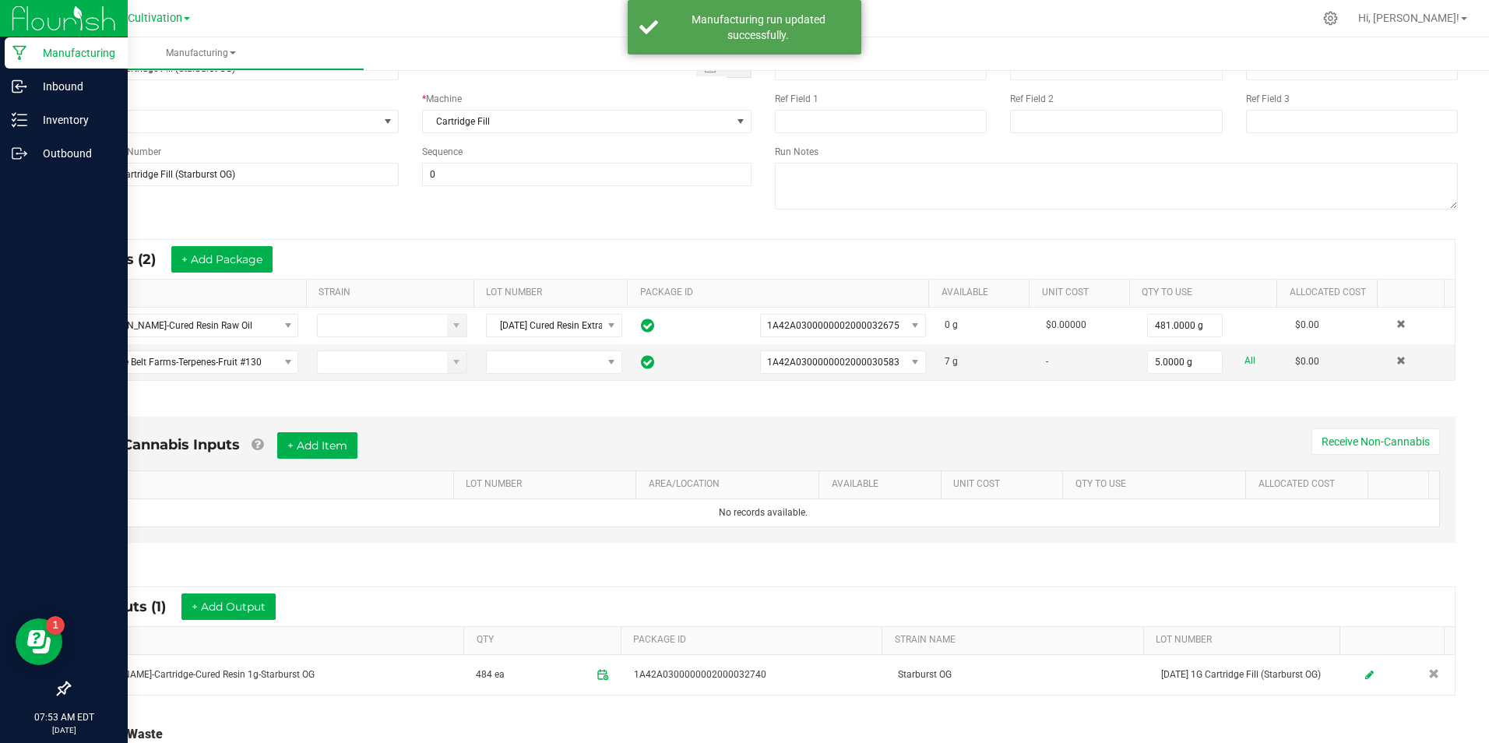
scroll to position [255, 0]
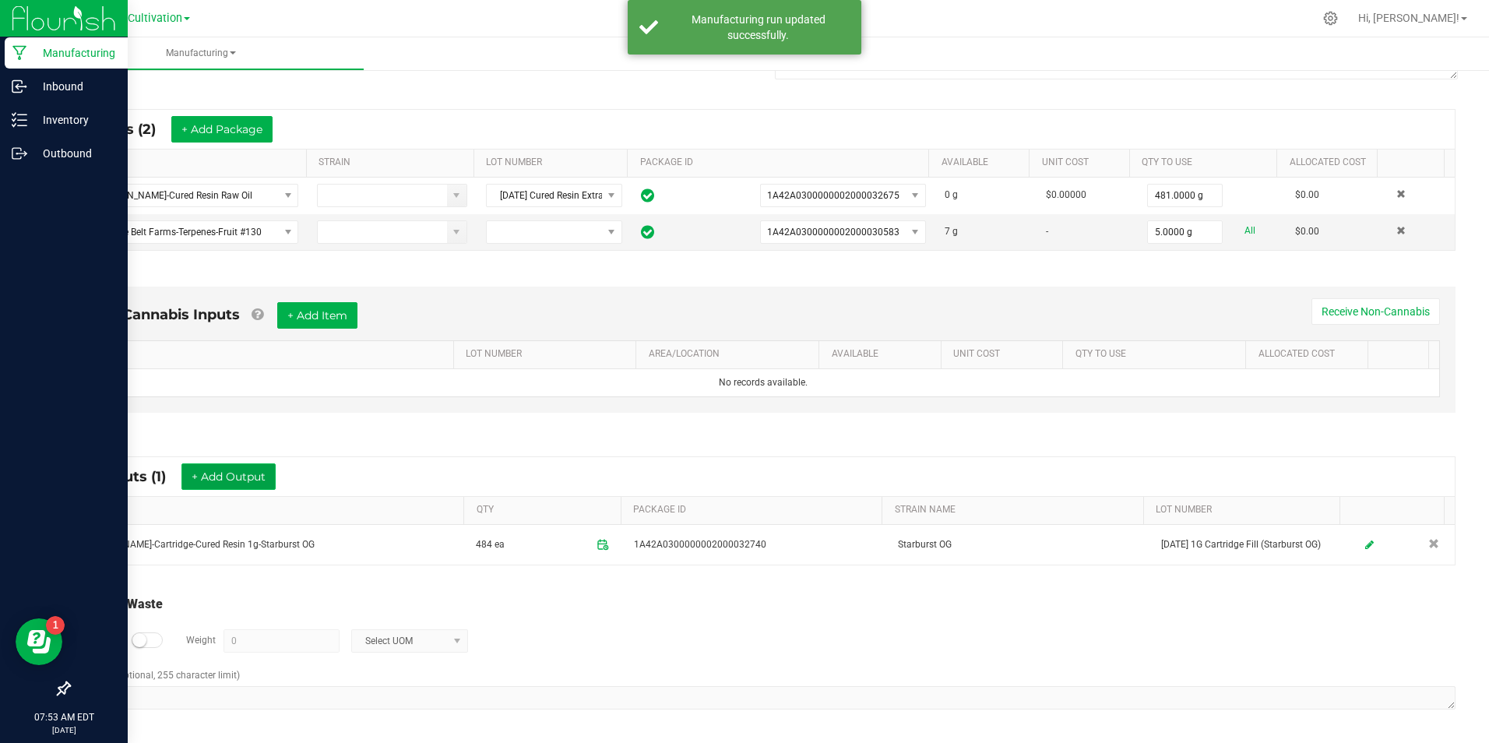
click at [208, 481] on button "+ Add Output" at bounding box center [228, 476] width 94 height 26
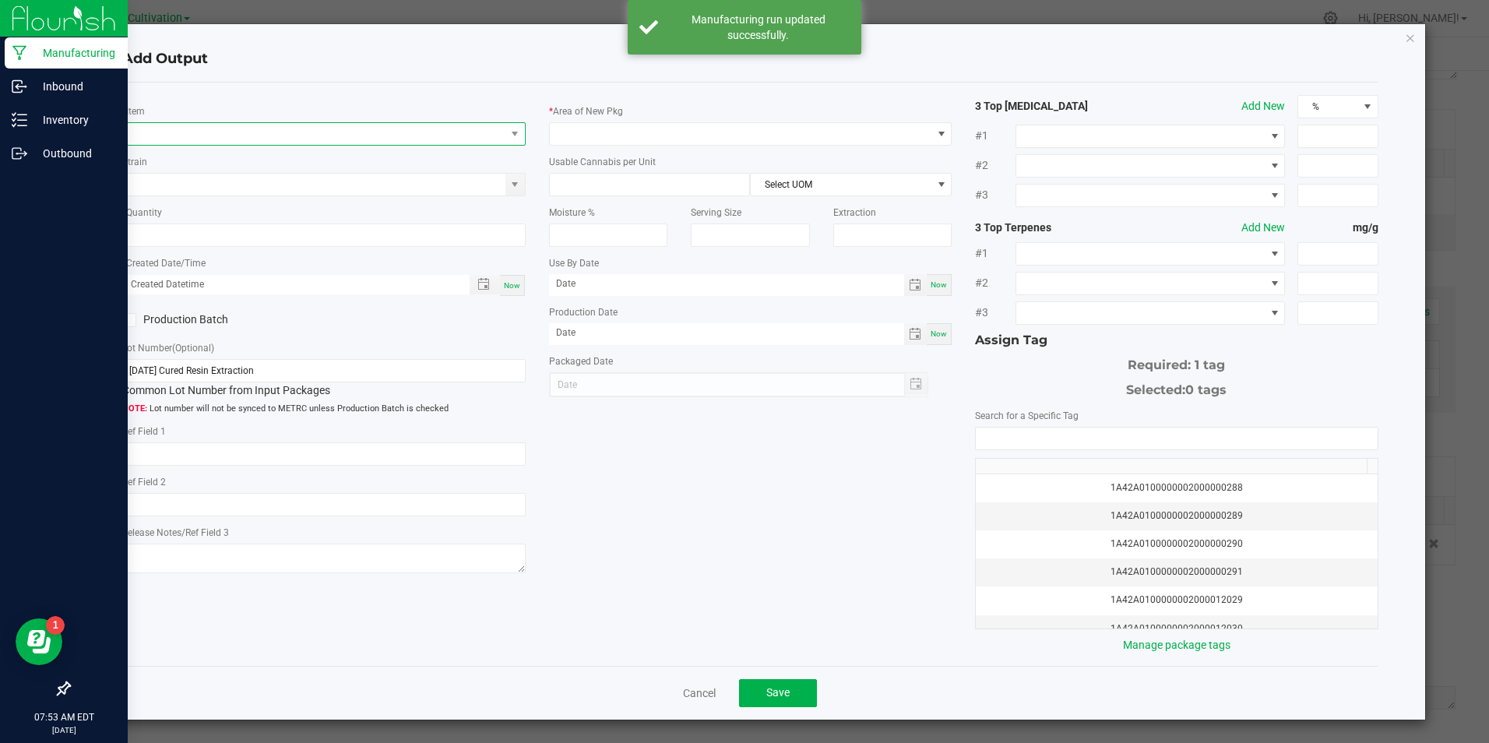
click at [250, 144] on span "NO DATA FOUND" at bounding box center [314, 134] width 382 height 22
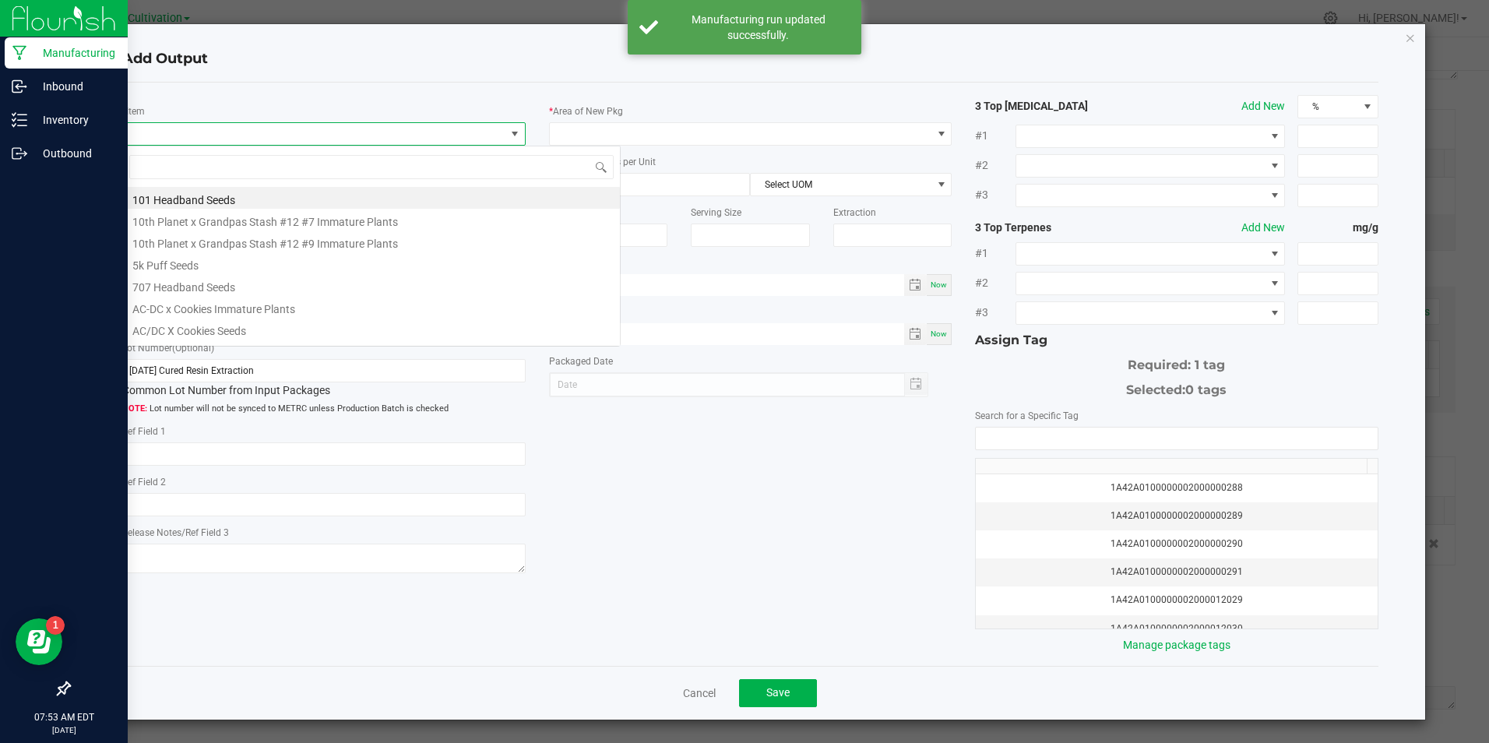
scroll to position [23, 400]
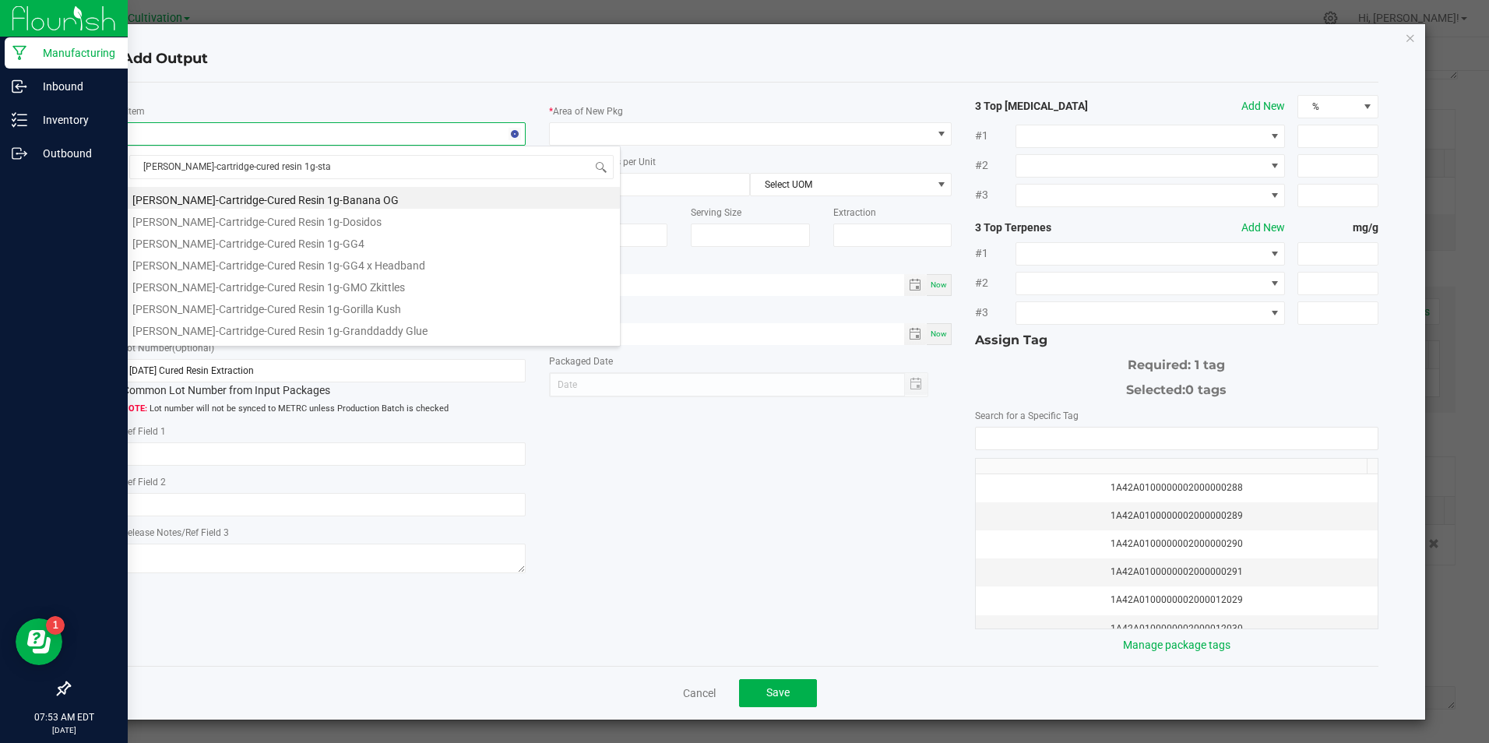
type input "[PERSON_NAME]-cartridge-cured resin 1g-star"
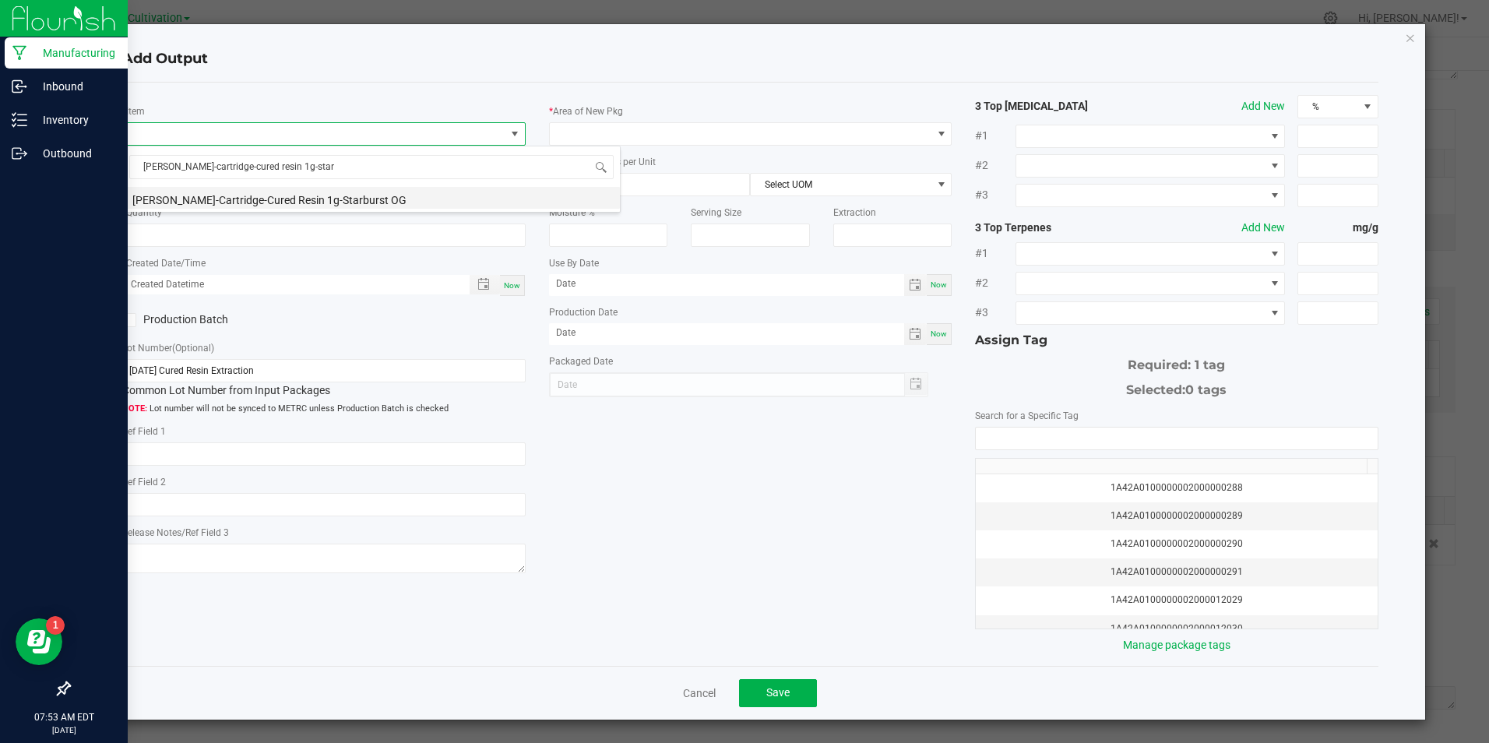
click at [315, 202] on li "[PERSON_NAME]-Cartridge-Cured Resin 1g-Starburst OG" at bounding box center [371, 198] width 497 height 22
type input "0 ea"
type input "3.3"
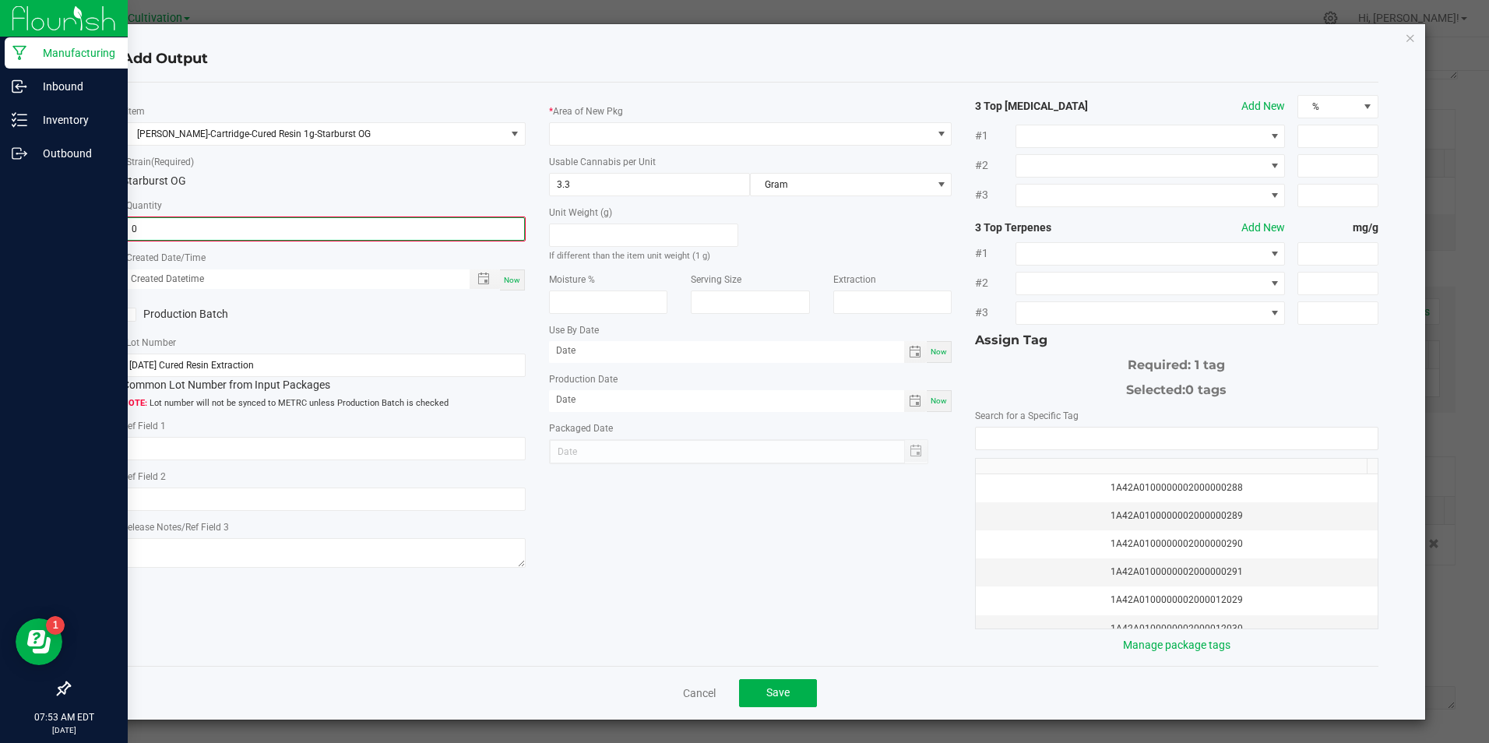
click at [322, 231] on input "0" at bounding box center [324, 229] width 400 height 22
type input "1 ea"
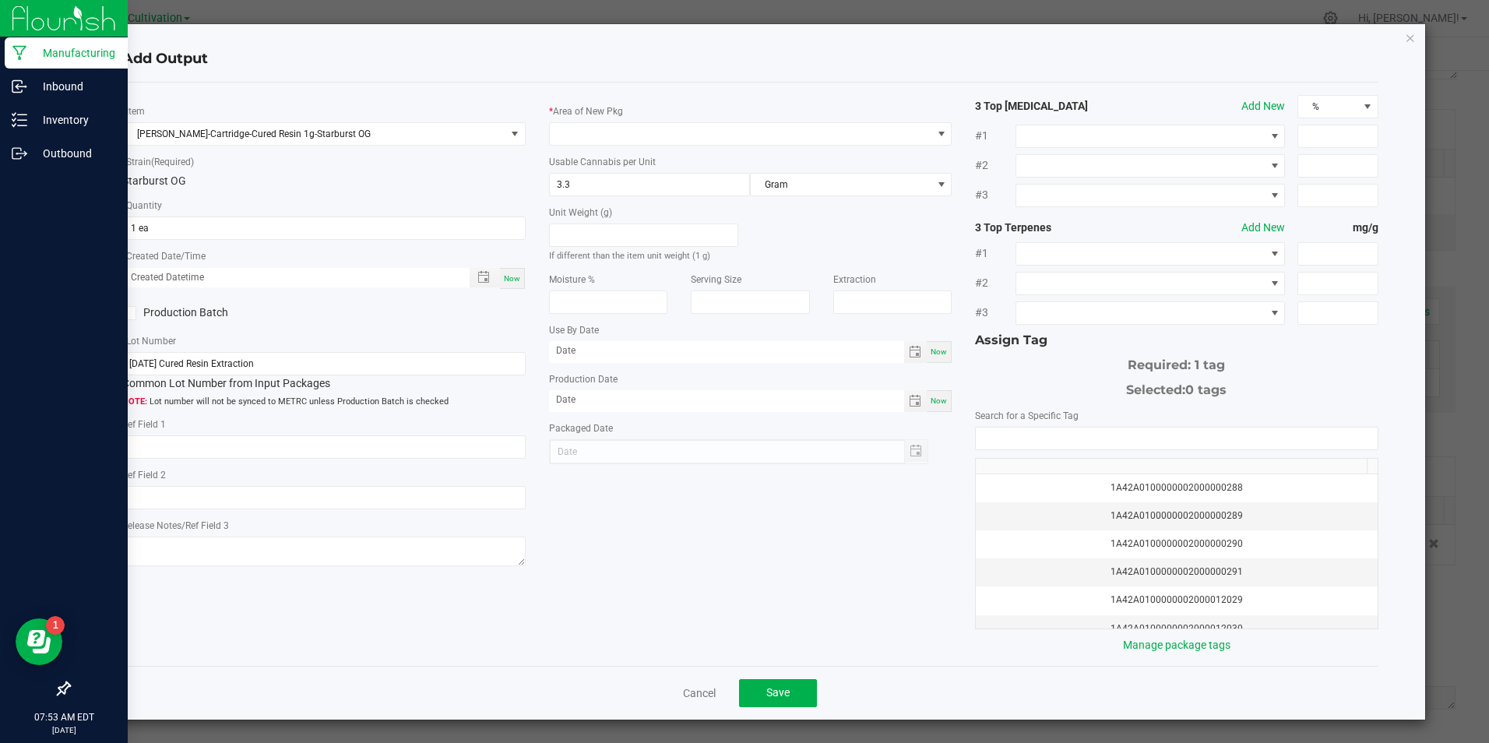
drag, startPoint x: 511, startPoint y: 284, endPoint x: 347, endPoint y: 322, distance: 168.0
click at [511, 284] on div "Now" at bounding box center [512, 278] width 25 height 21
type input "[DATE] 7:53 AM"
type input "[DATE]"
click at [131, 313] on icon at bounding box center [130, 313] width 10 height 0
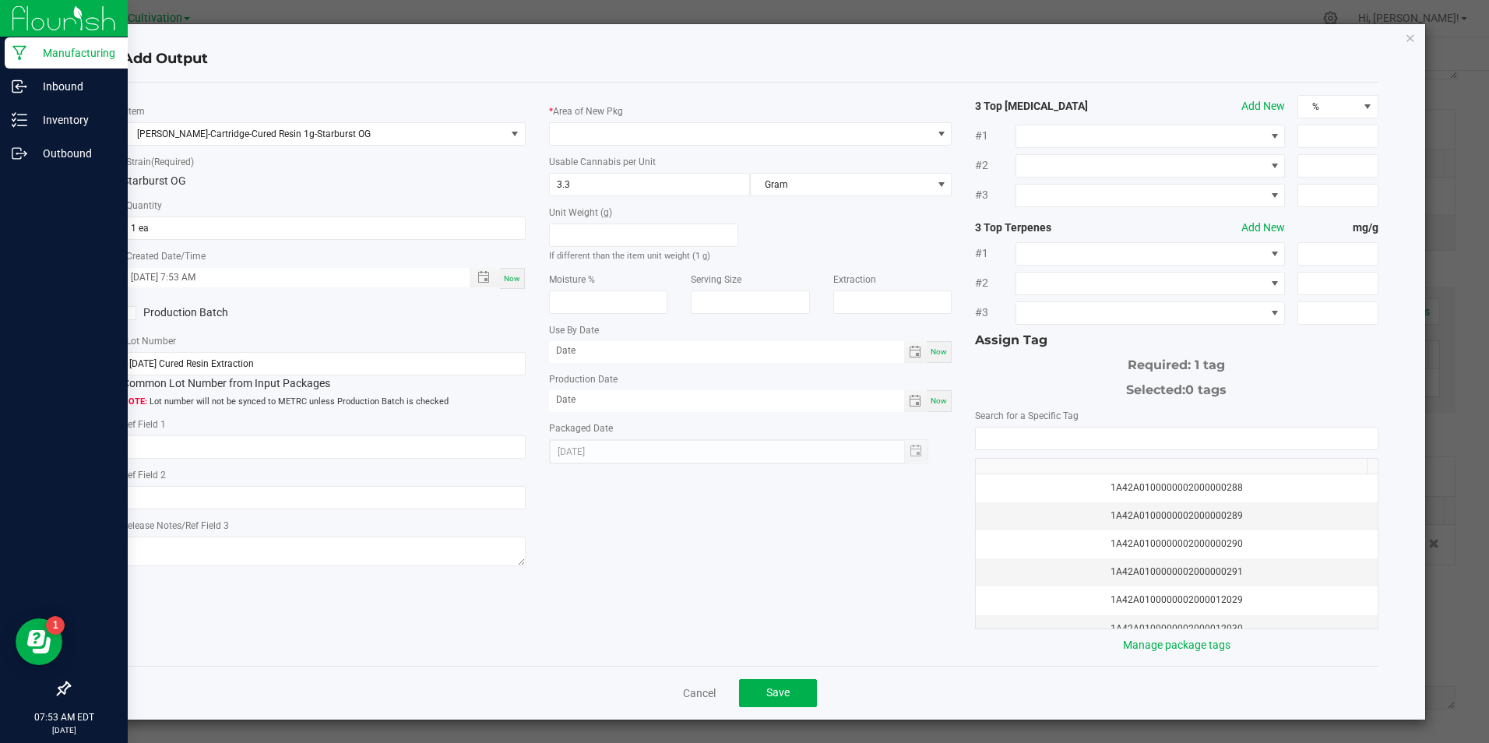
click at [0, 0] on input "Production Batch" at bounding box center [0, 0] width 0 height 0
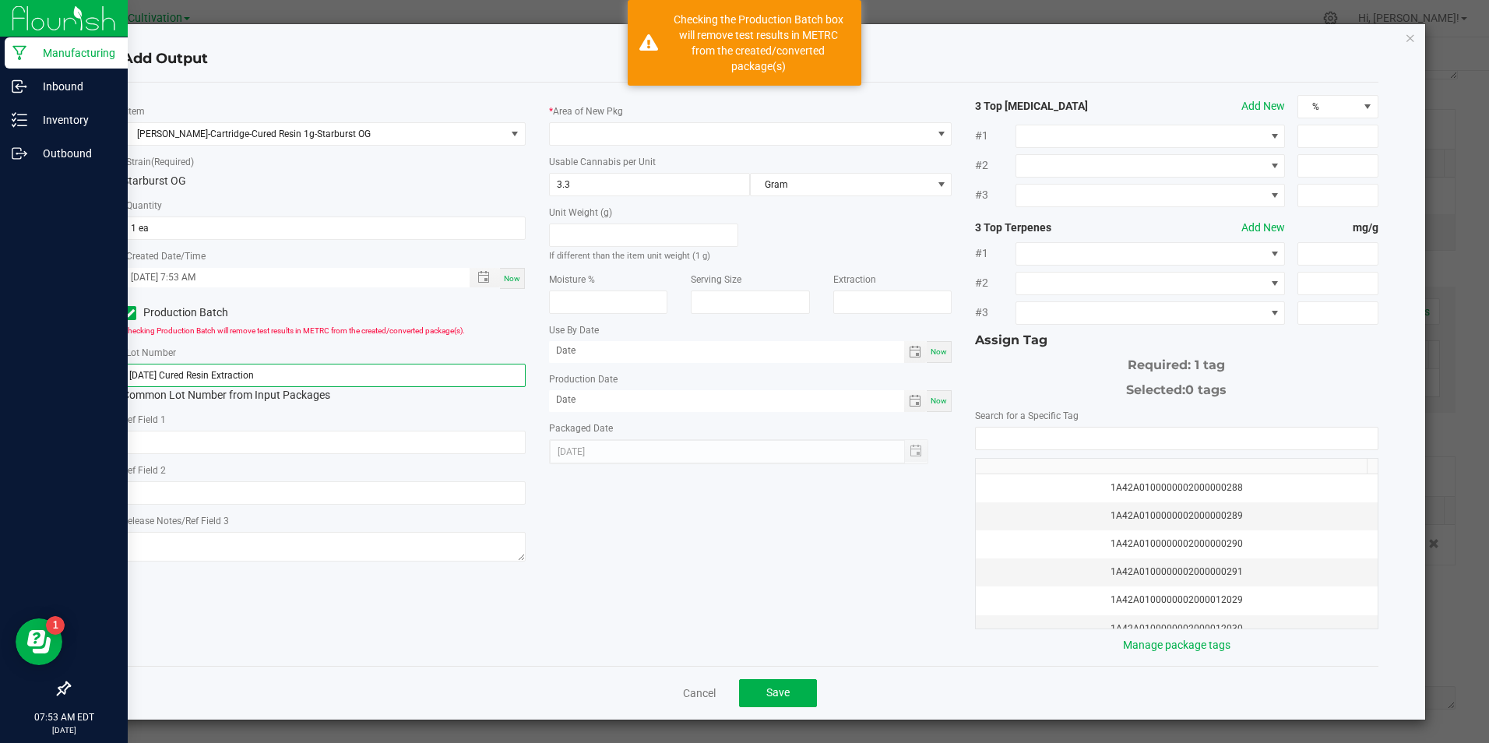
click at [312, 382] on input "[DATE] Cured Resin Extraction" at bounding box center [323, 375] width 403 height 23
paste input "20/25 1G Cartridge Fill (Starburst OG)"
type input "[DATE] 1G Cartridge Fill (Starburst OG)"
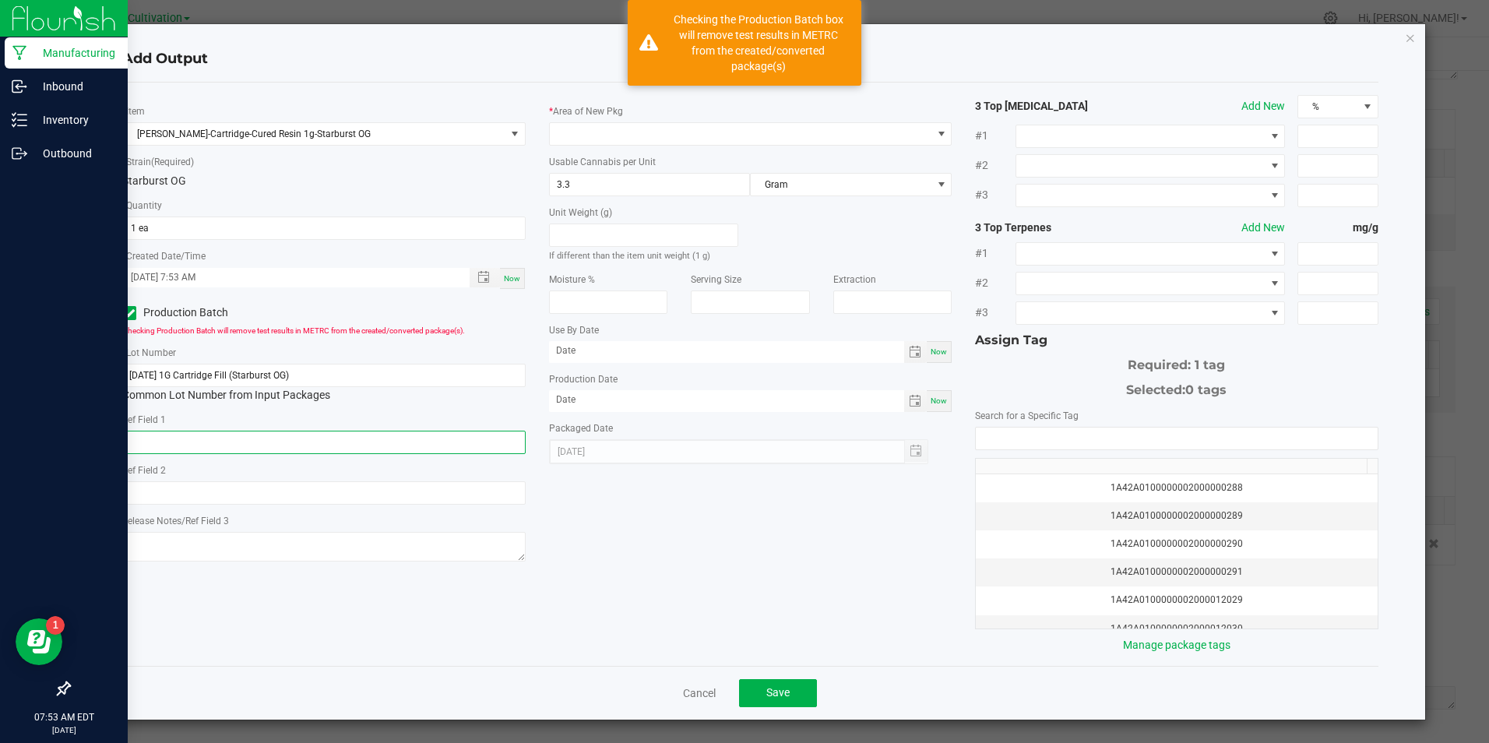
click at [350, 446] on input "text" at bounding box center [323, 442] width 403 height 23
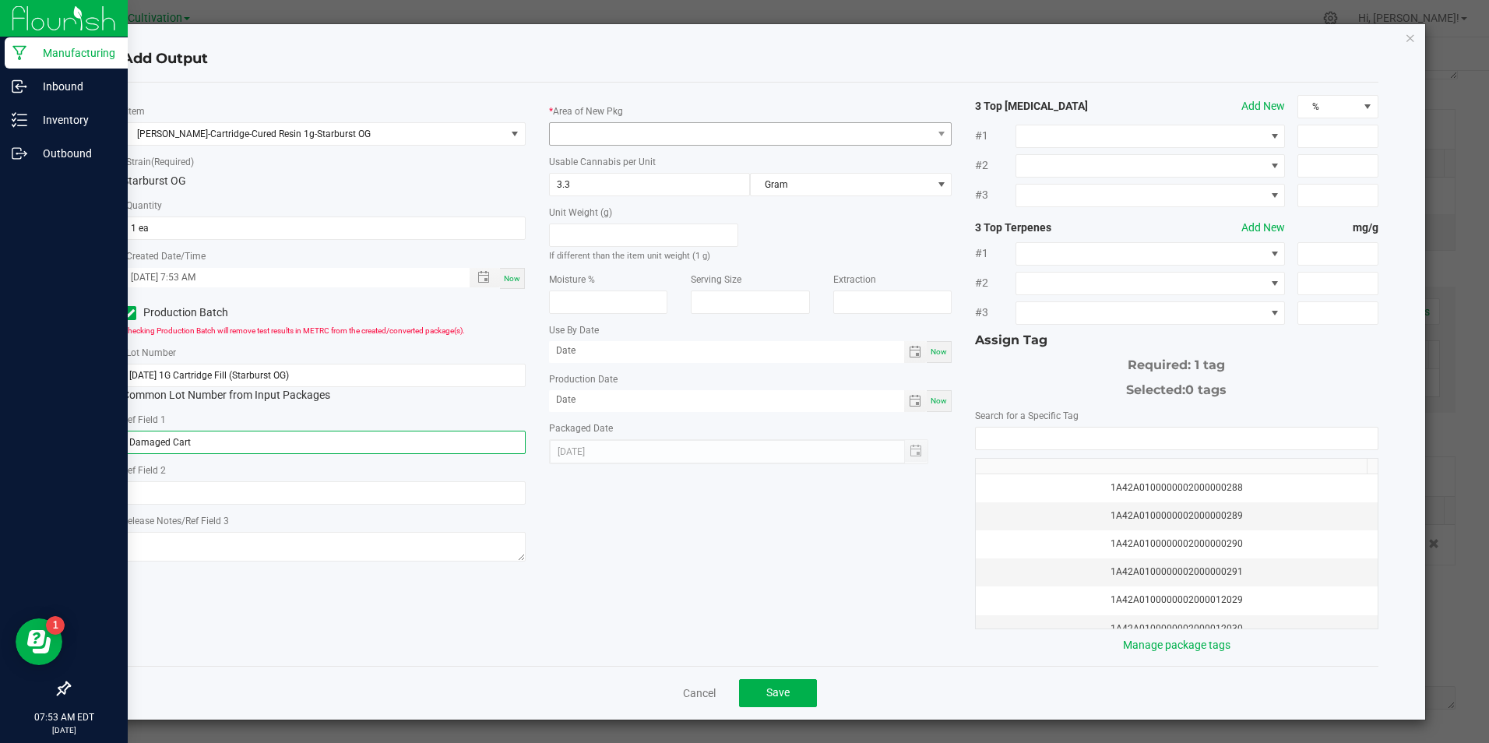
type input "Damaged Cart"
click at [598, 137] on span at bounding box center [741, 134] width 382 height 22
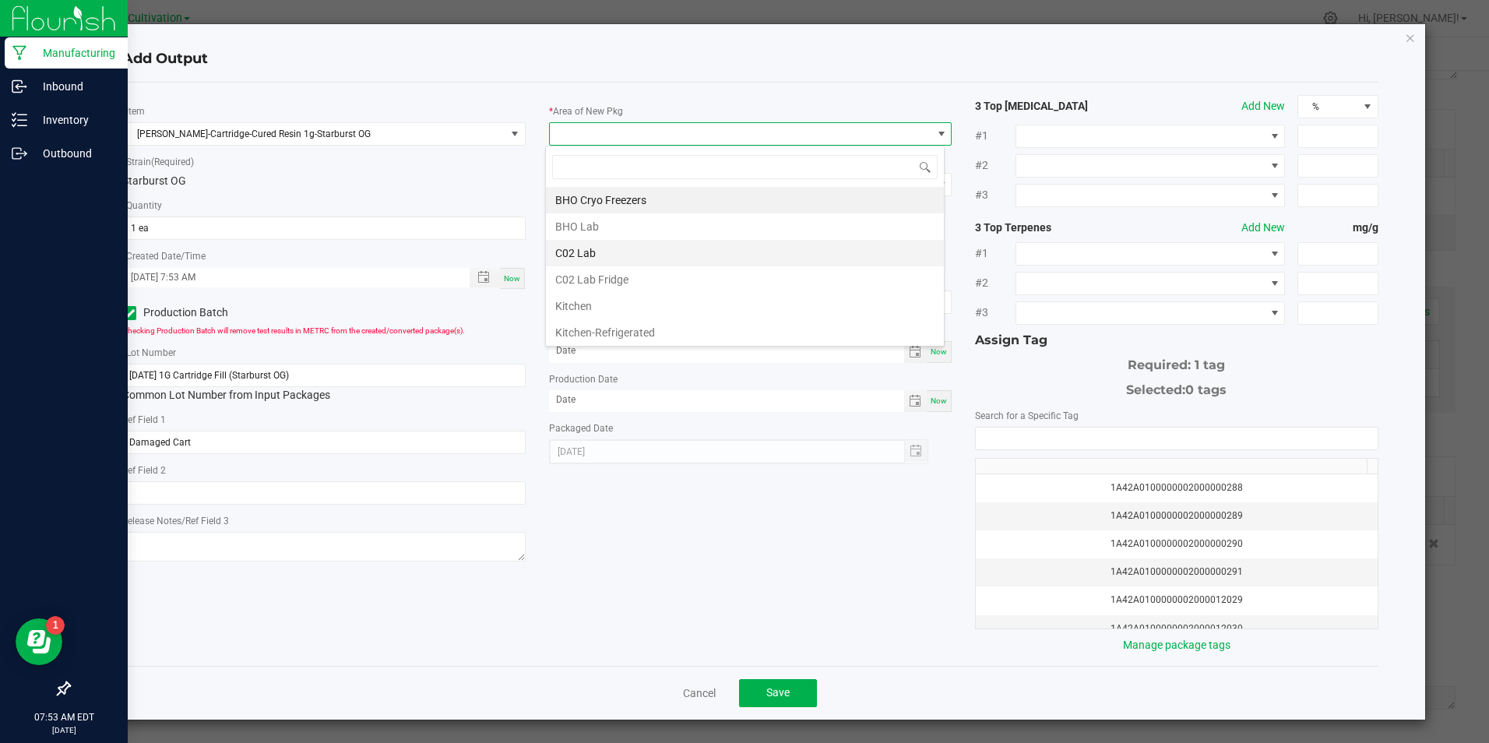
click at [615, 242] on li "C02 Lab" at bounding box center [745, 253] width 398 height 26
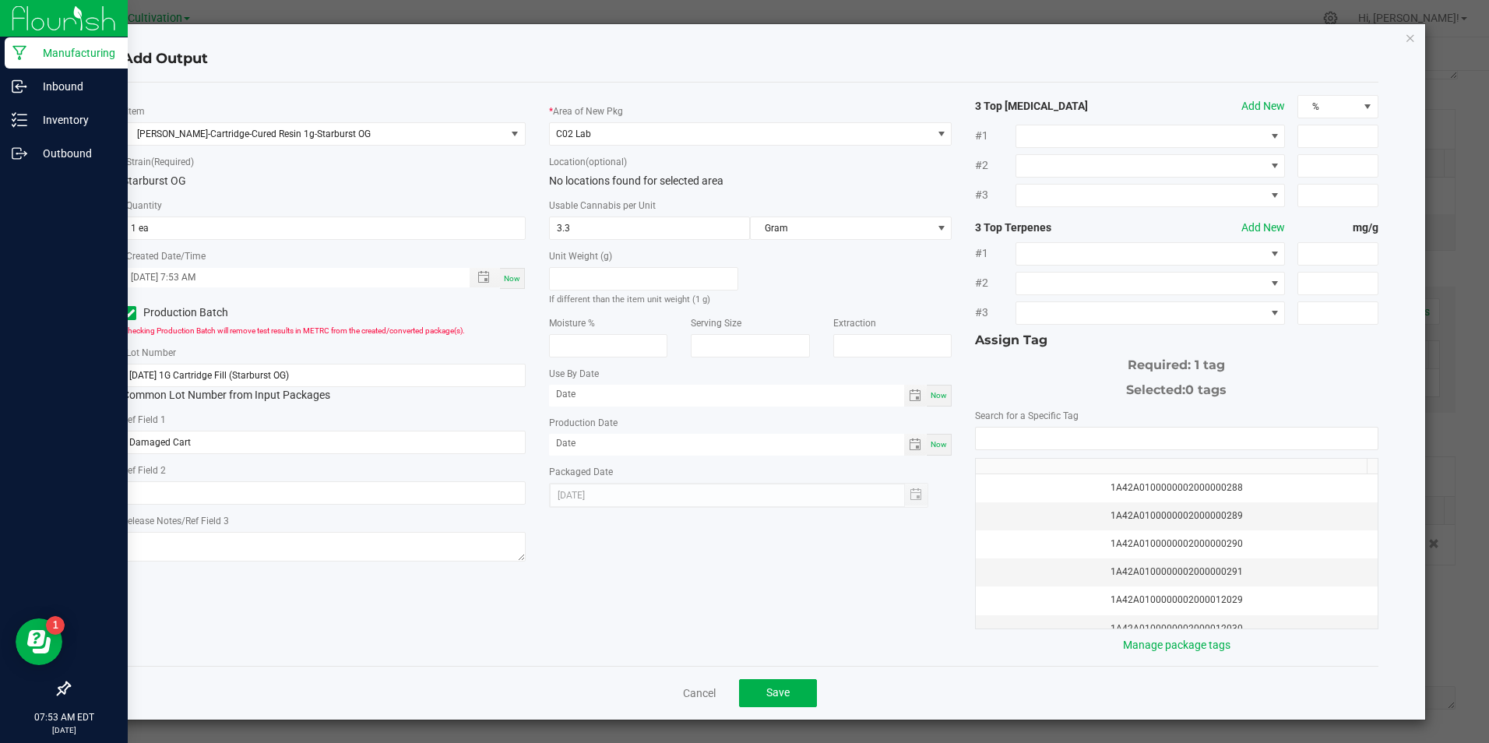
drag, startPoint x: 945, startPoint y: 442, endPoint x: 933, endPoint y: 444, distance: 11.8
click at [943, 442] on div "* Area of New Pkg C02 Lab Location (optional) No locations found for selected a…" at bounding box center [750, 301] width 426 height 413
click at [933, 444] on span "Now" at bounding box center [939, 444] width 16 height 9
type input "[DATE]"
click at [1010, 445] on input "NO DATA FOUND" at bounding box center [1176, 439] width 401 height 22
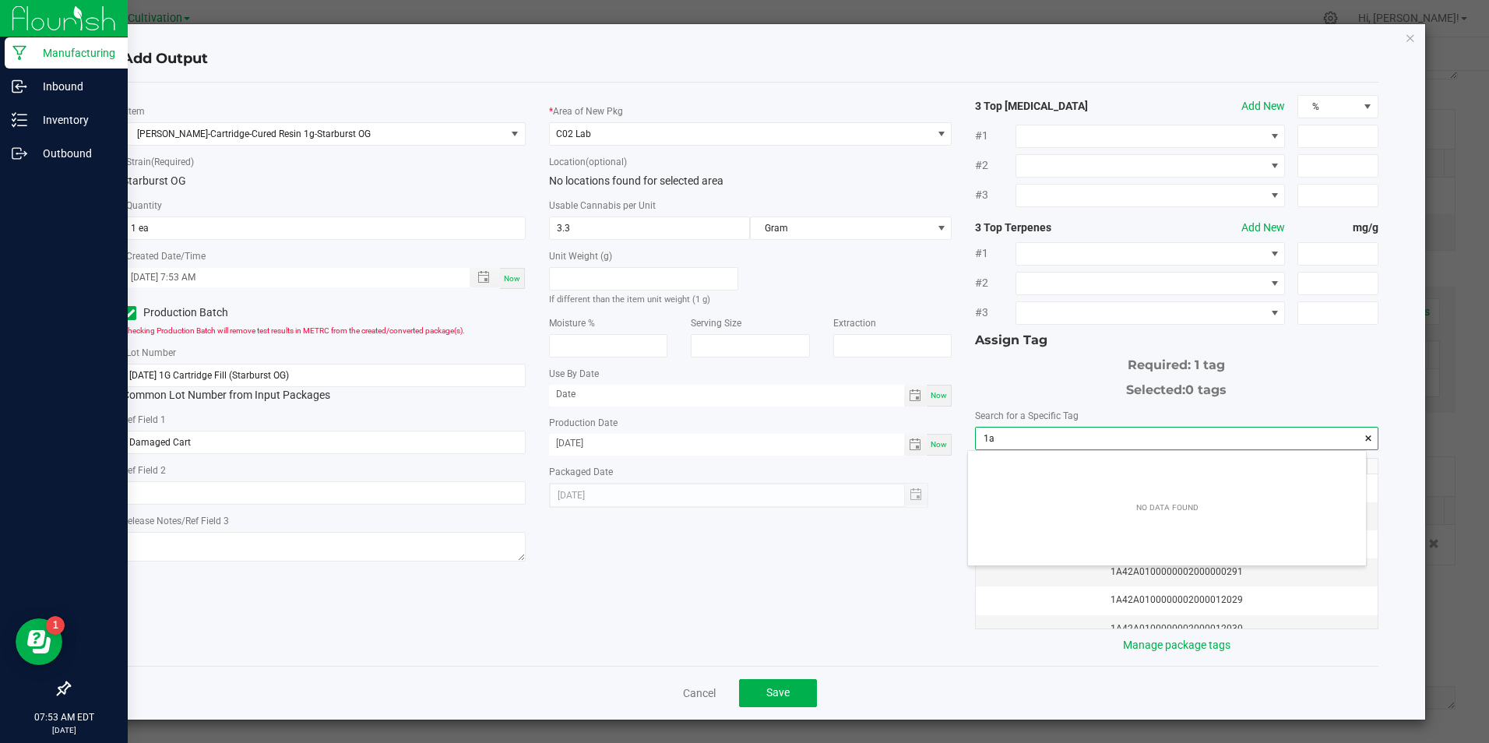
scroll to position [22, 398]
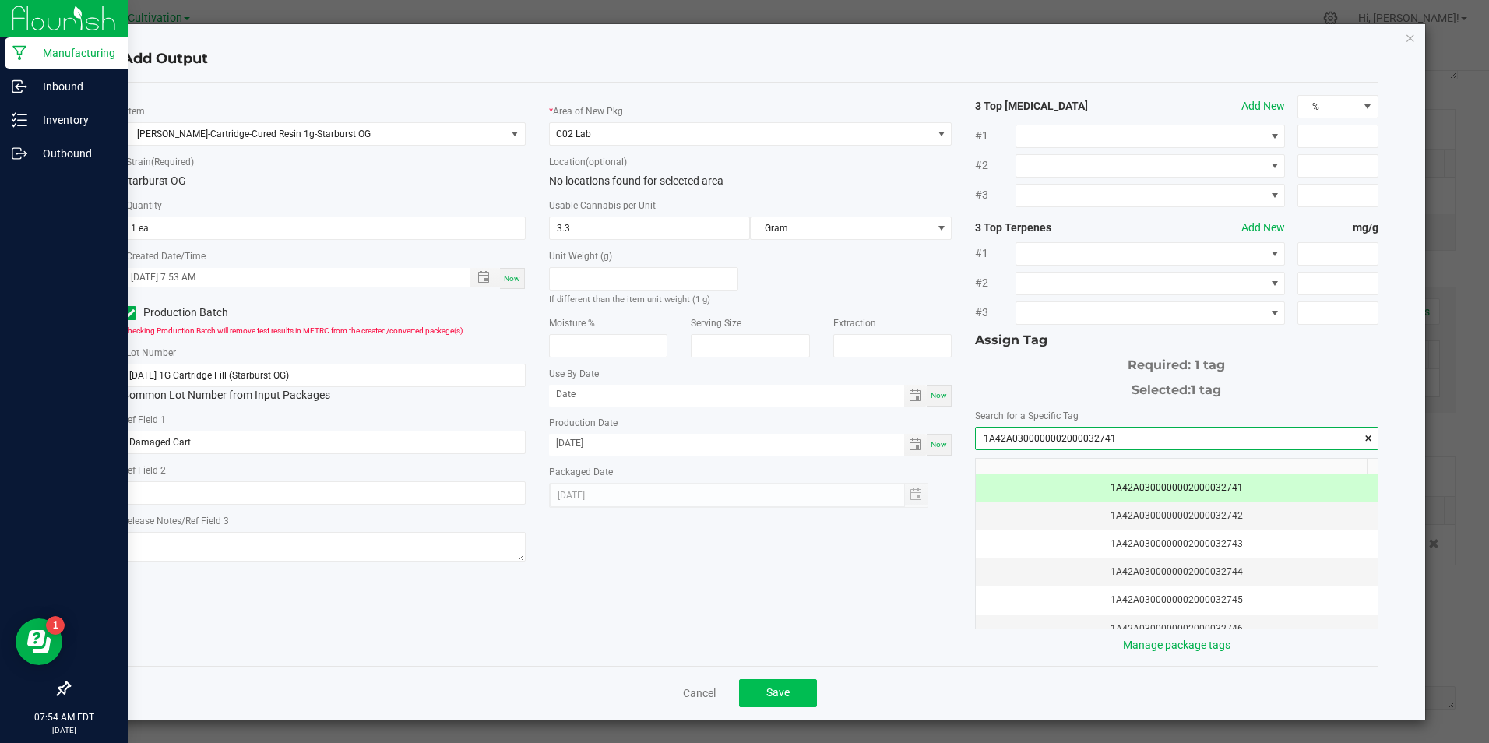
type input "1A42A0300000002000032741"
click at [785, 696] on button "Save" at bounding box center [778, 693] width 78 height 28
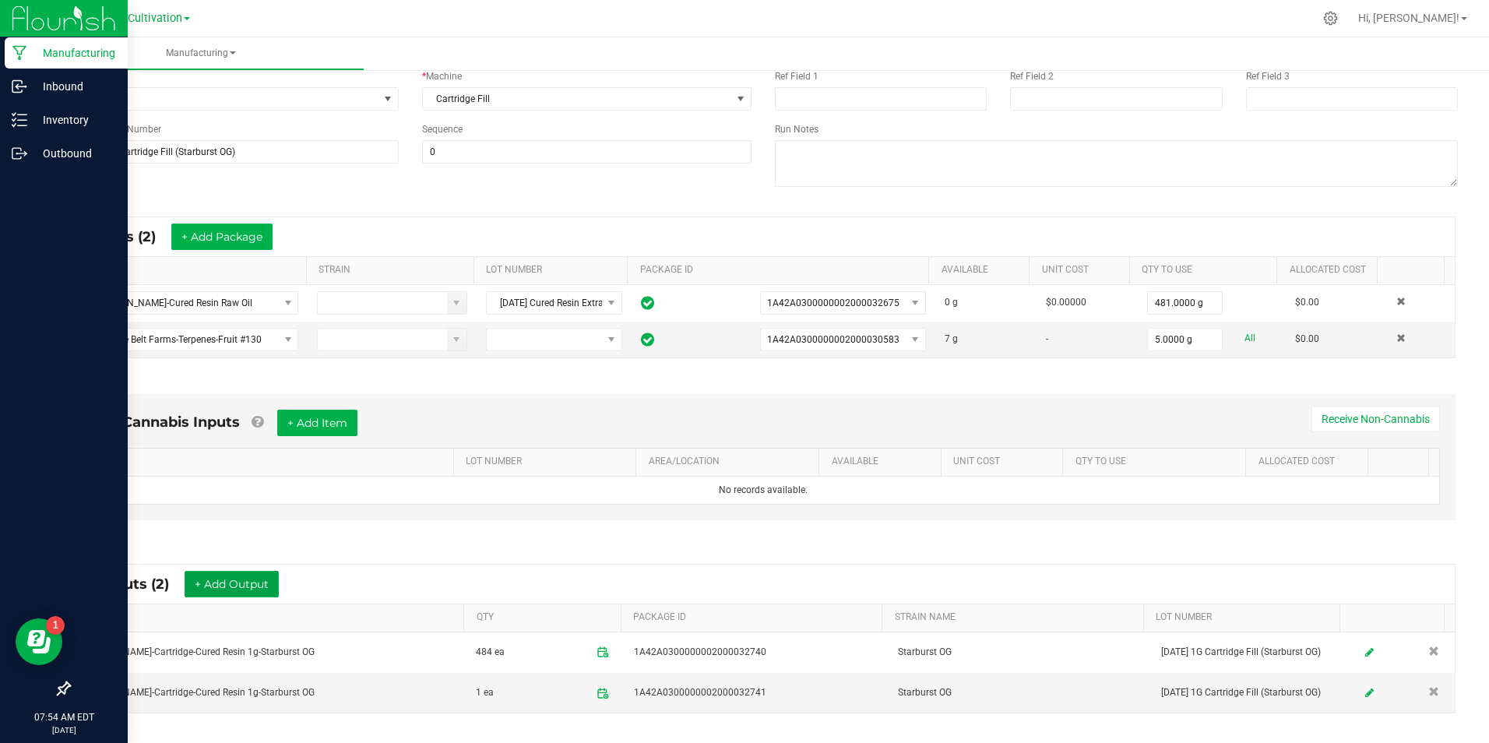
scroll to position [0, 0]
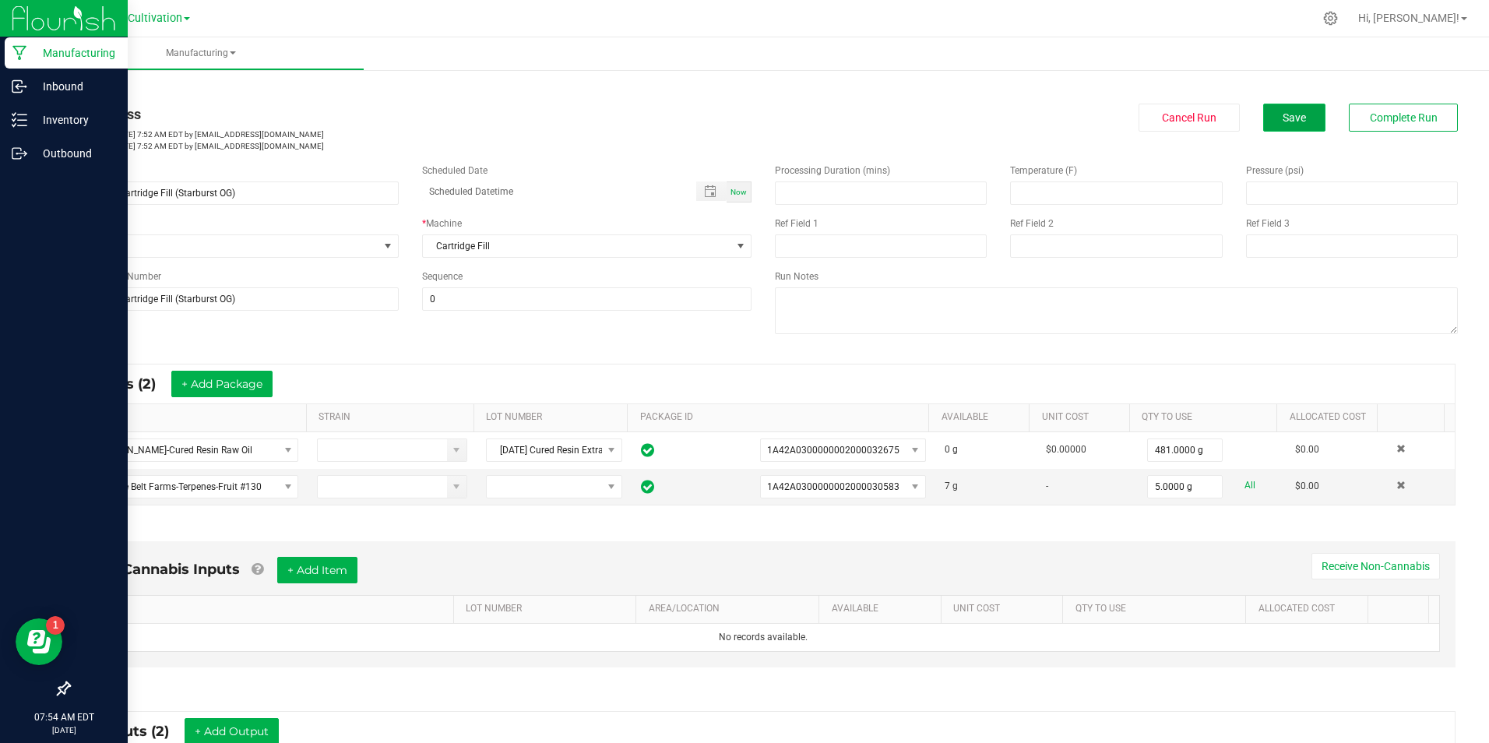
click at [1300, 129] on button "Save" at bounding box center [1294, 118] width 62 height 28
click at [1389, 118] on span "Complete Run" at bounding box center [1404, 117] width 68 height 12
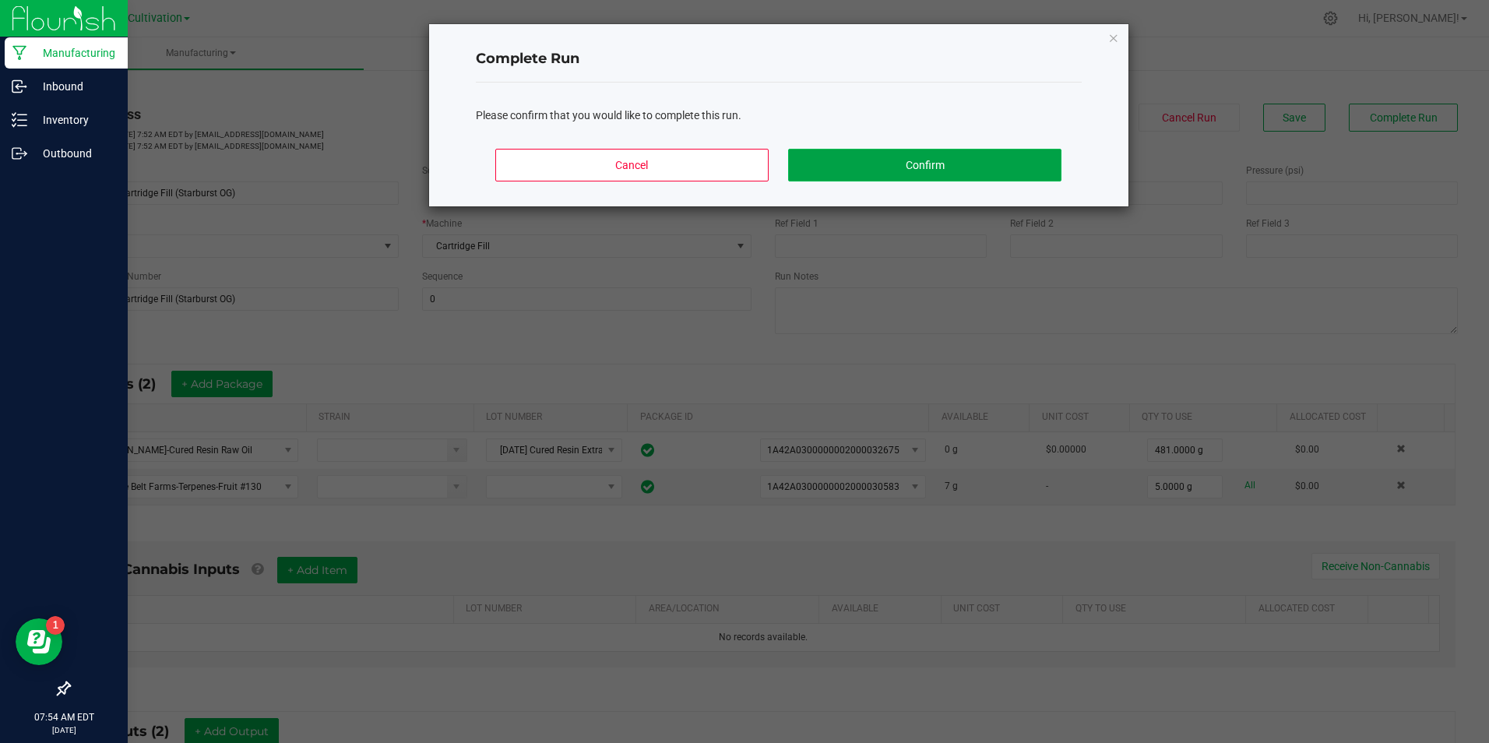
click at [1040, 150] on button "Confirm" at bounding box center [924, 165] width 273 height 33
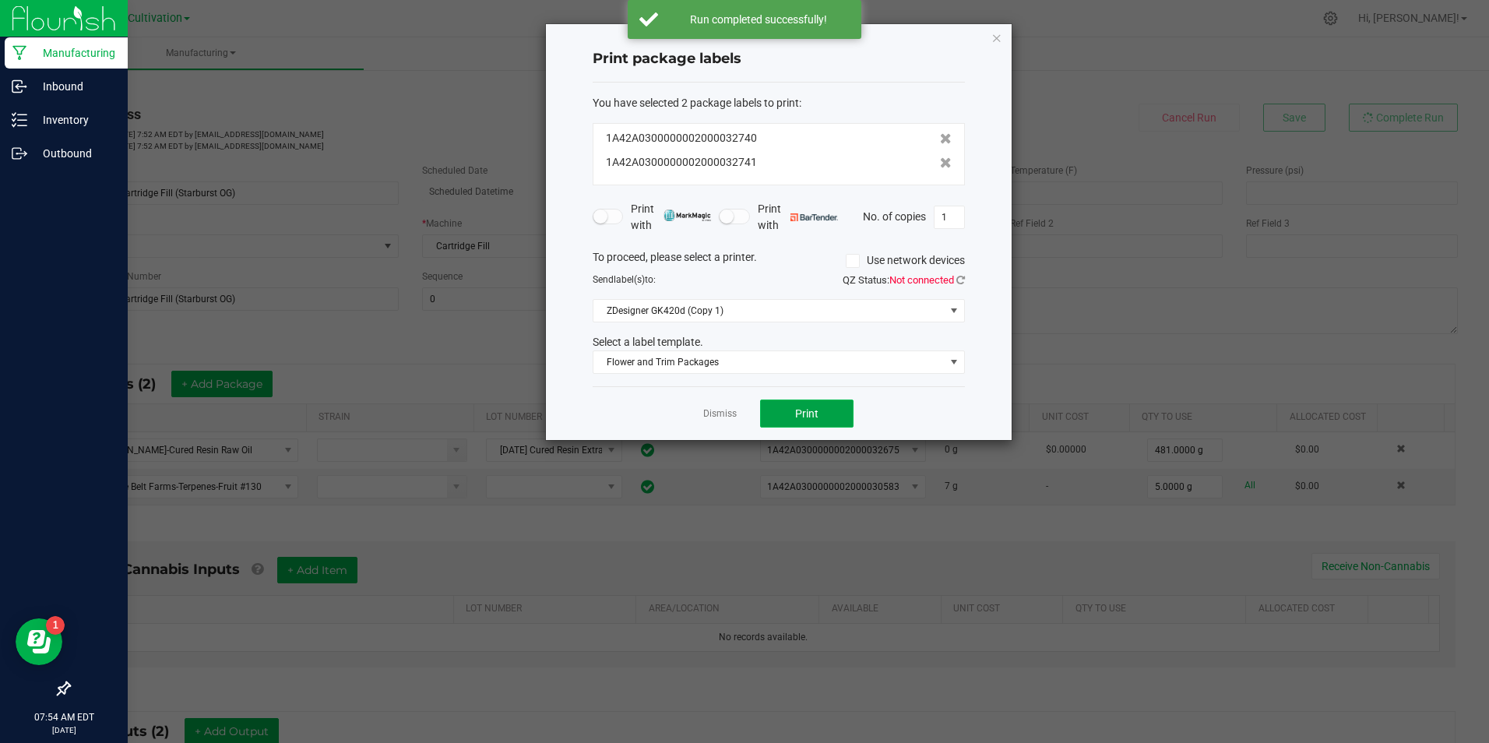
click at [829, 414] on button "Print" at bounding box center [806, 414] width 93 height 28
click at [940, 159] on icon at bounding box center [946, 162] width 12 height 11
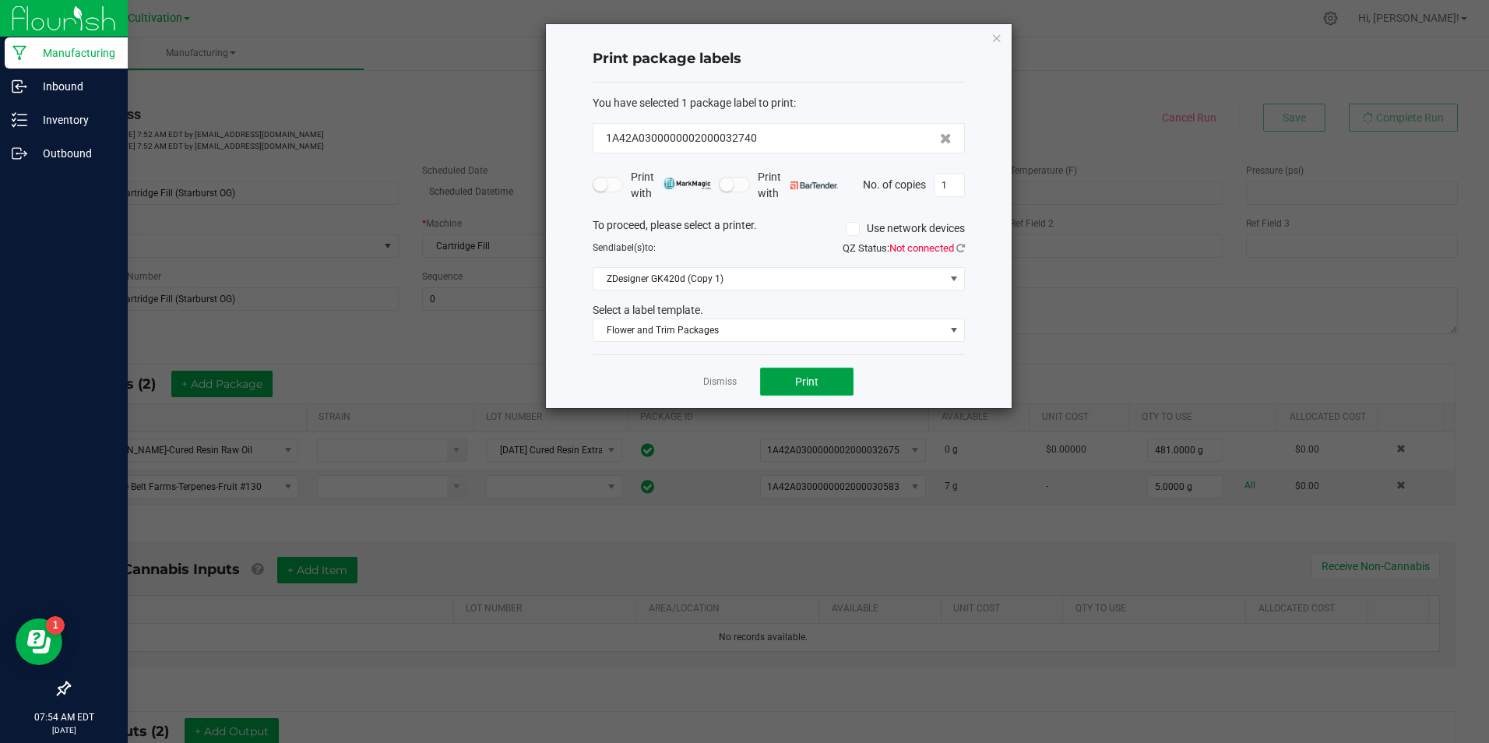
click at [833, 381] on button "Print" at bounding box center [806, 382] width 93 height 28
click at [718, 380] on link "Dismiss" at bounding box center [719, 381] width 33 height 13
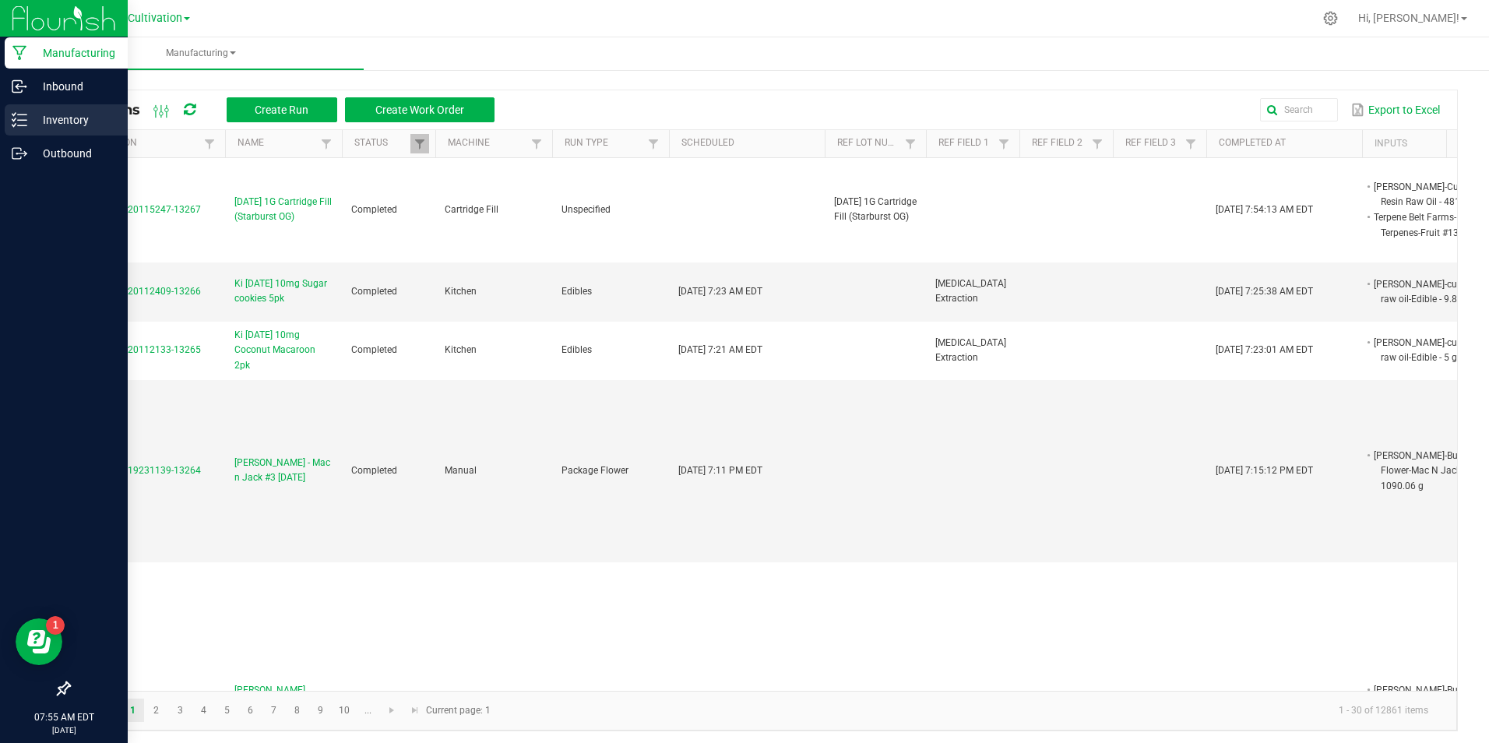
click at [31, 119] on p "Inventory" at bounding box center [73, 120] width 93 height 19
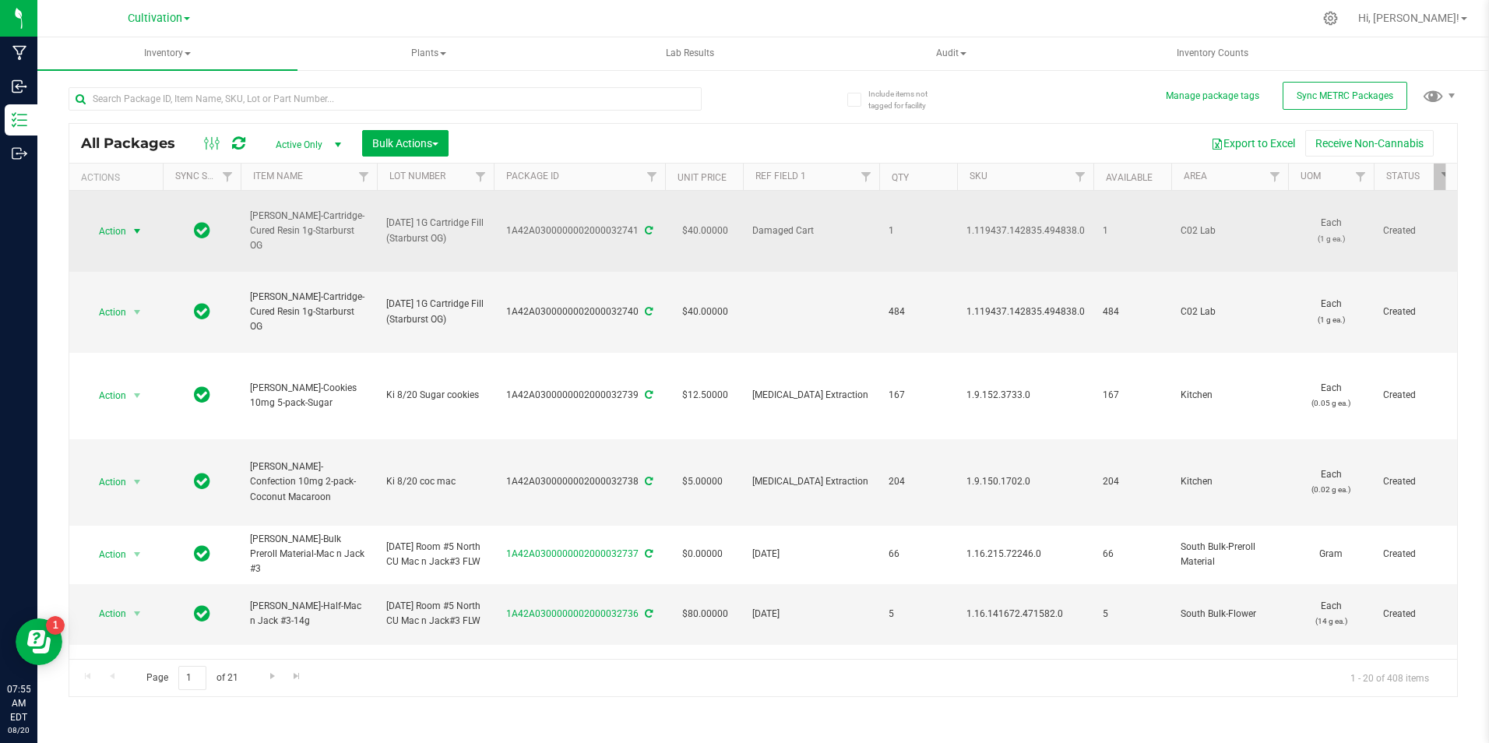
click at [91, 238] on span "Action" at bounding box center [106, 231] width 42 height 22
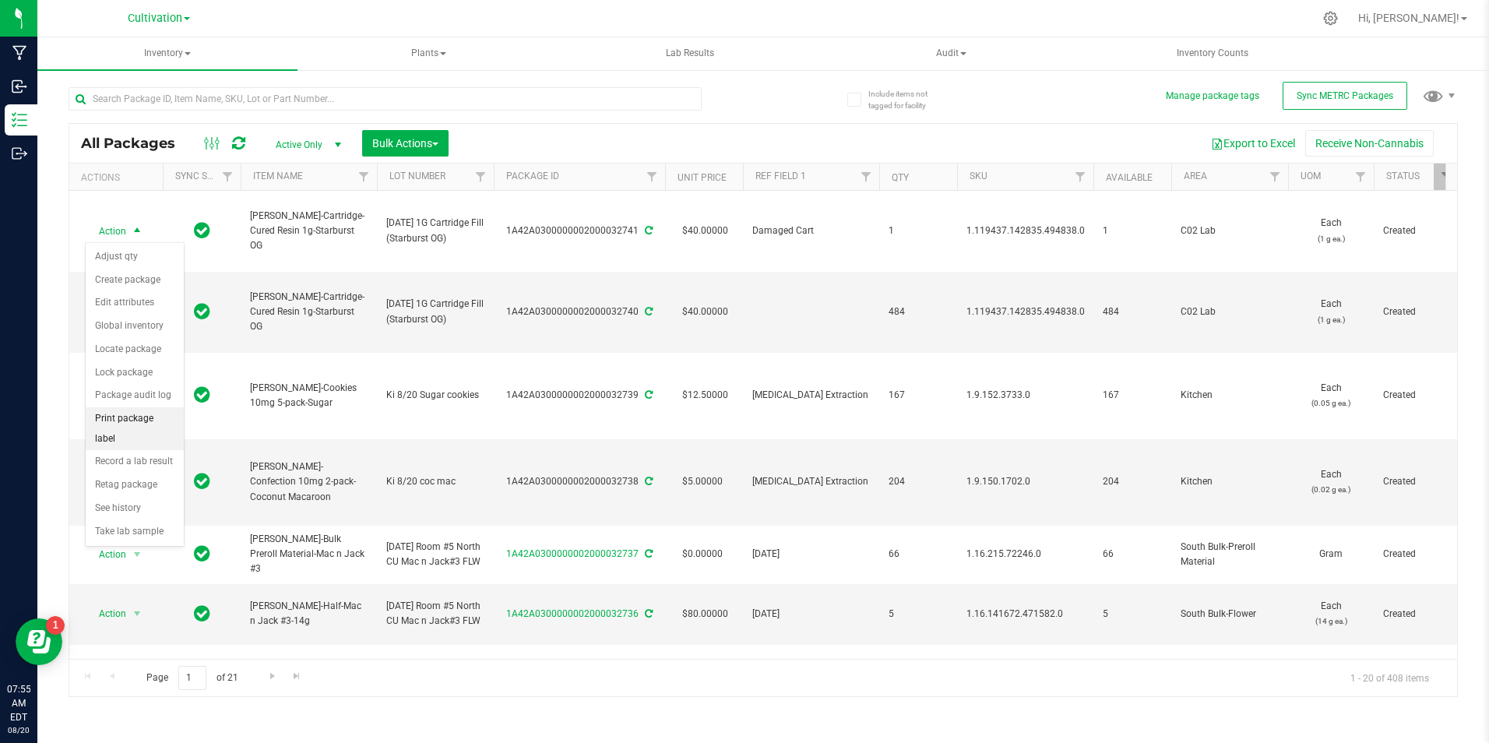
click at [159, 411] on li "Print package label" at bounding box center [135, 428] width 98 height 43
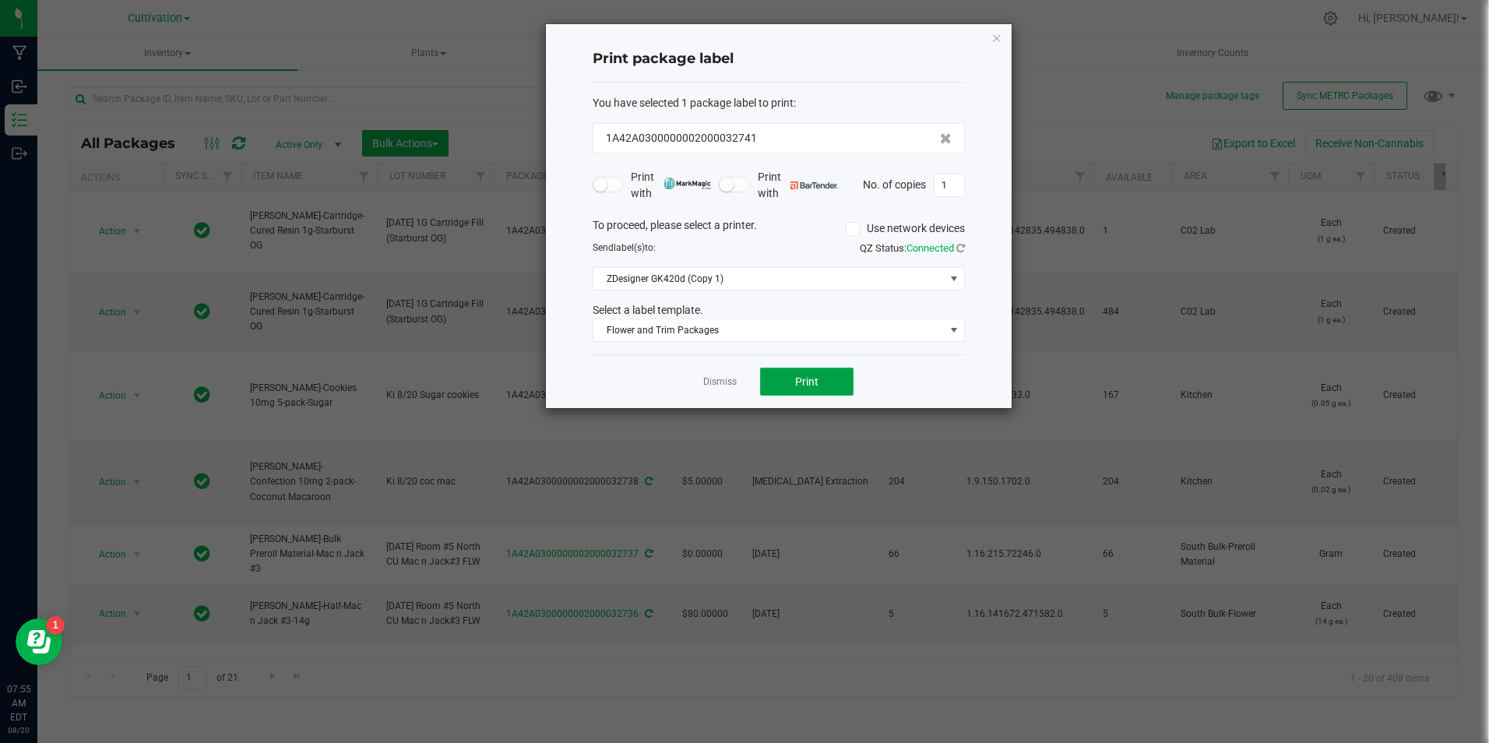
click at [821, 375] on button "Print" at bounding box center [806, 382] width 93 height 28
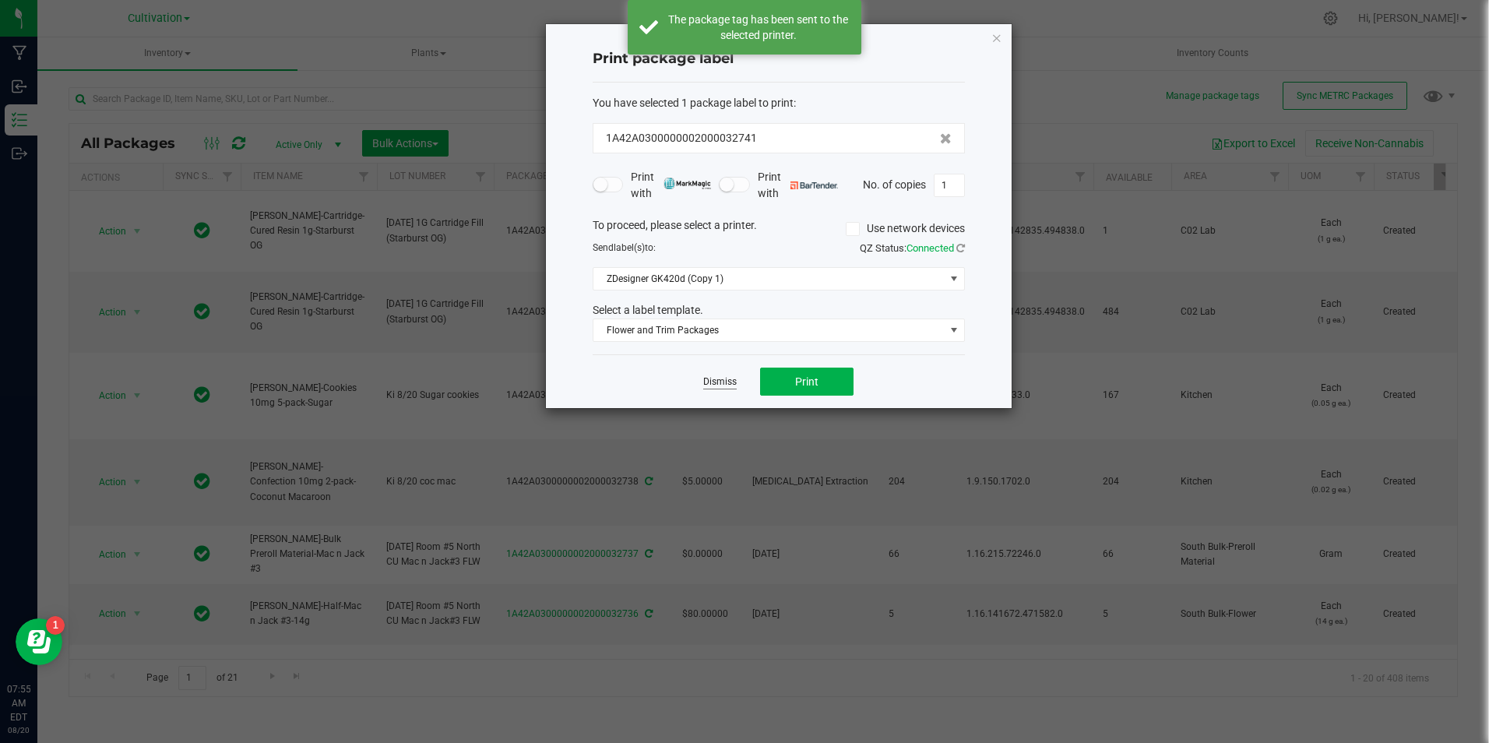
click at [735, 386] on link "Dismiss" at bounding box center [719, 381] width 33 height 13
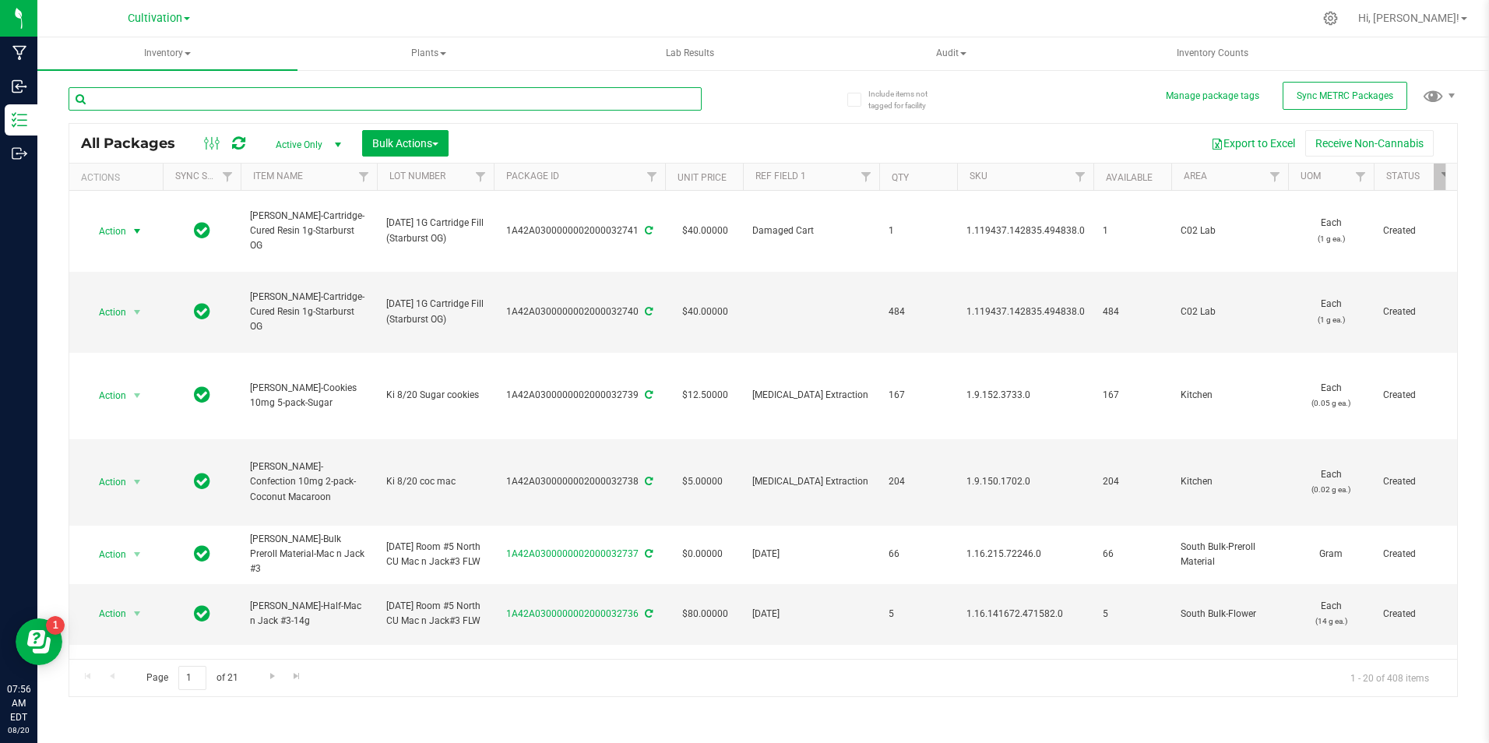
click at [134, 104] on input "text" at bounding box center [385, 98] width 633 height 23
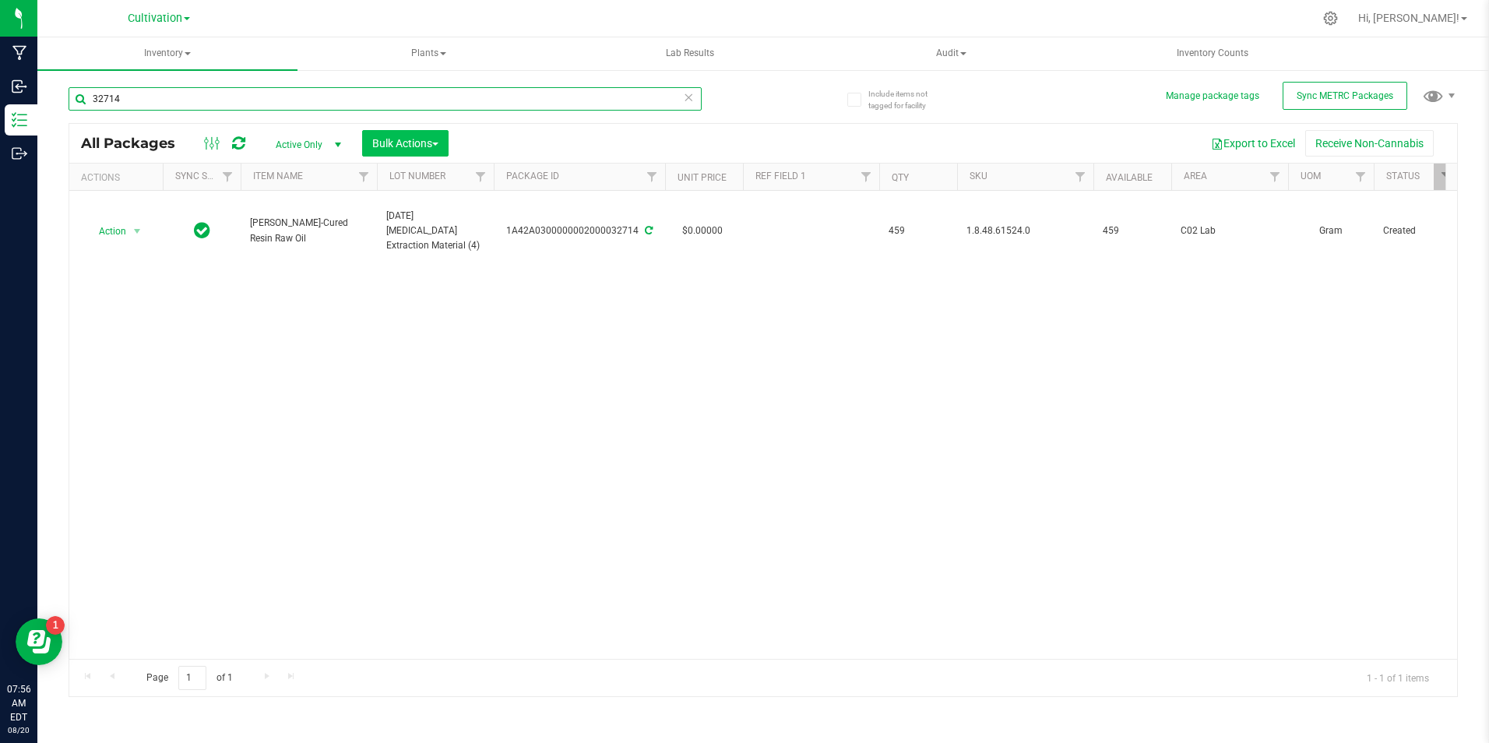
type input "32714"
click at [421, 151] on button "Bulk Actions" at bounding box center [405, 143] width 86 height 26
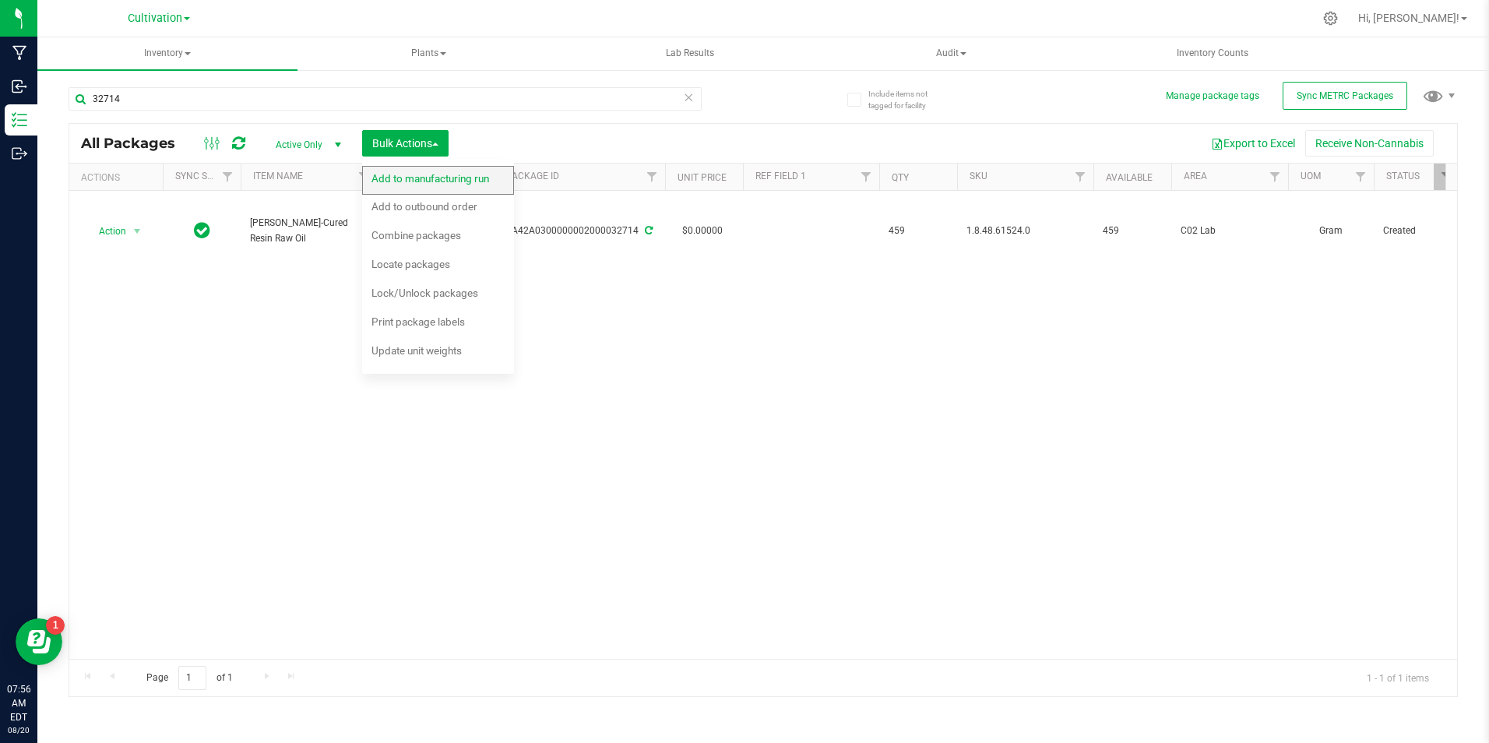
click at [421, 181] on span "Add to manufacturing run" at bounding box center [431, 178] width 118 height 12
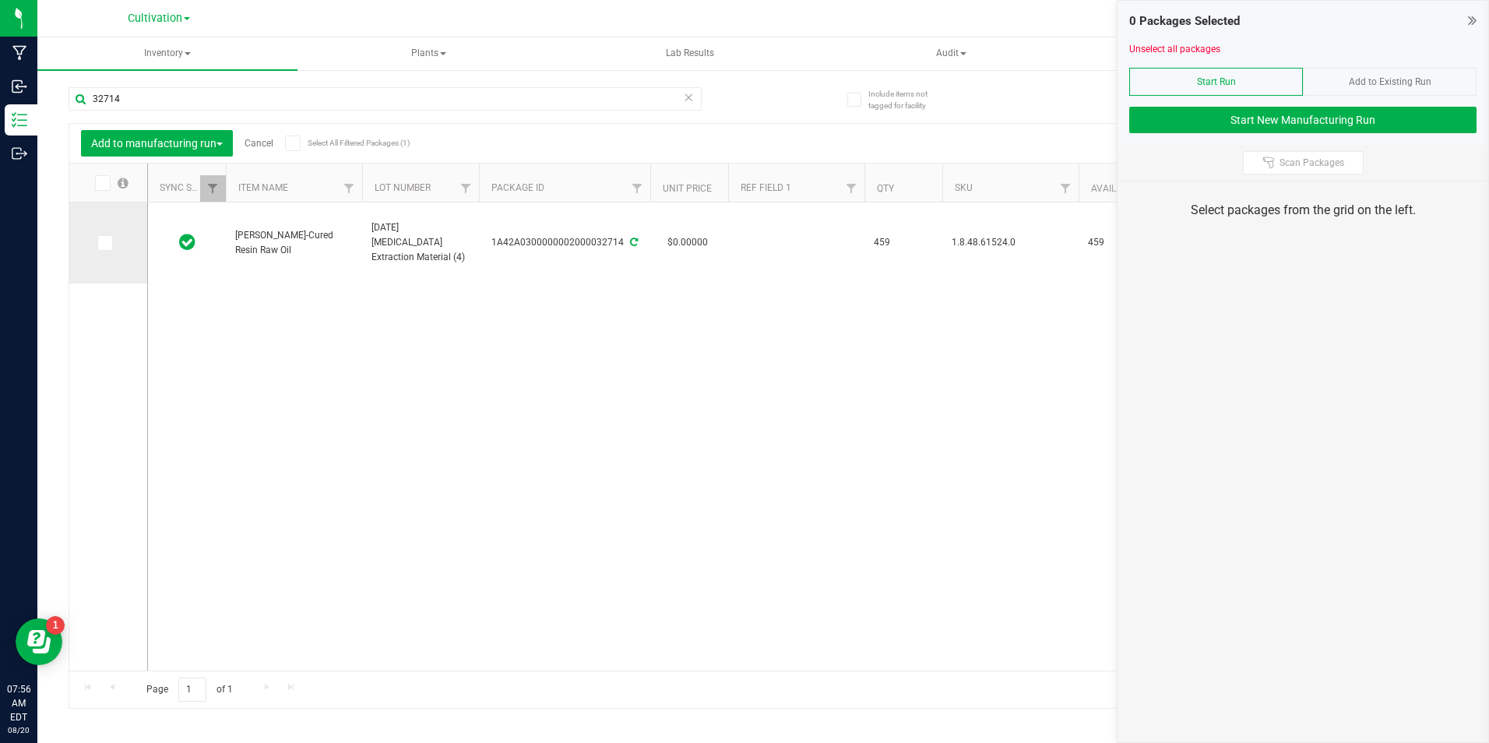
click at [110, 241] on span at bounding box center [105, 243] width 16 height 16
click at [0, 0] on input "checkbox" at bounding box center [0, 0] width 0 height 0
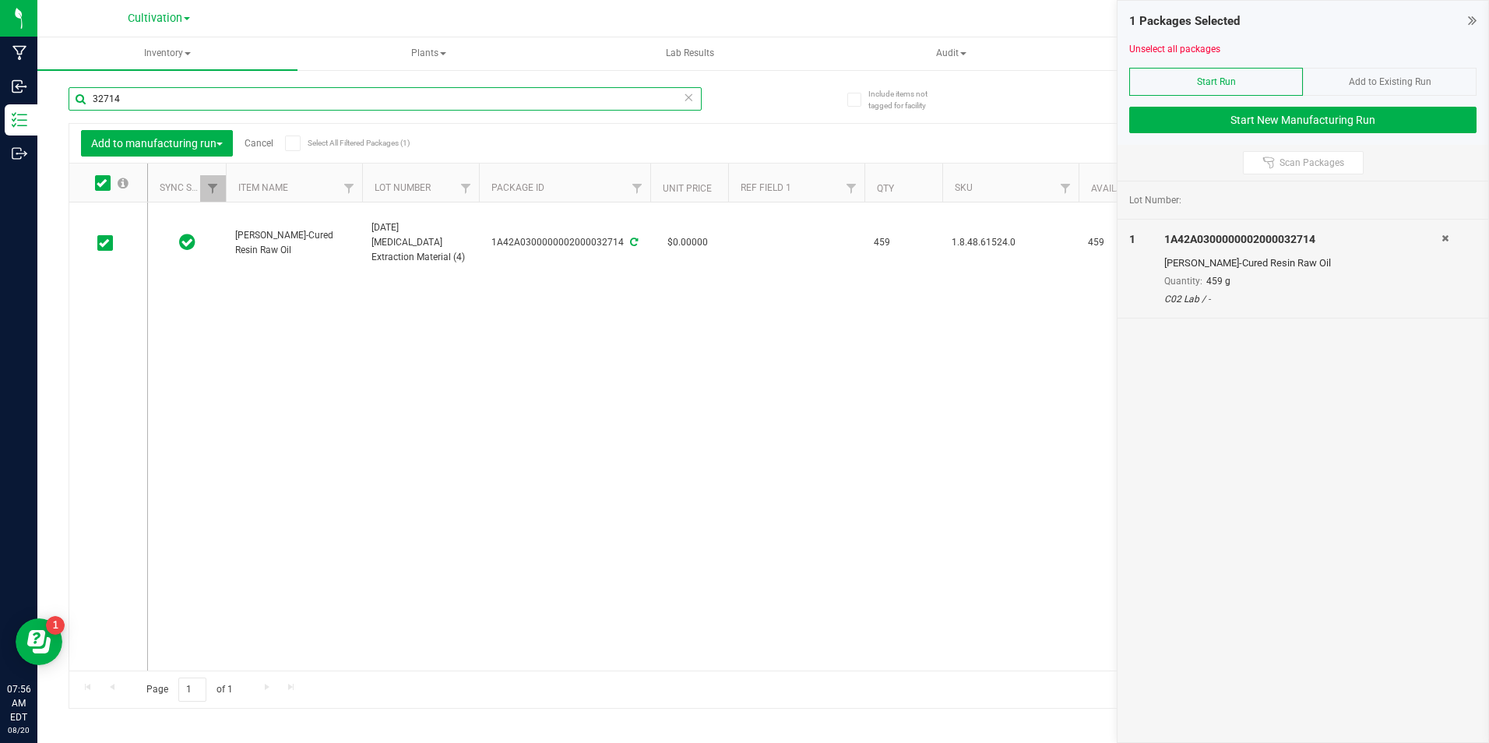
click at [133, 102] on input "32714" at bounding box center [385, 98] width 633 height 23
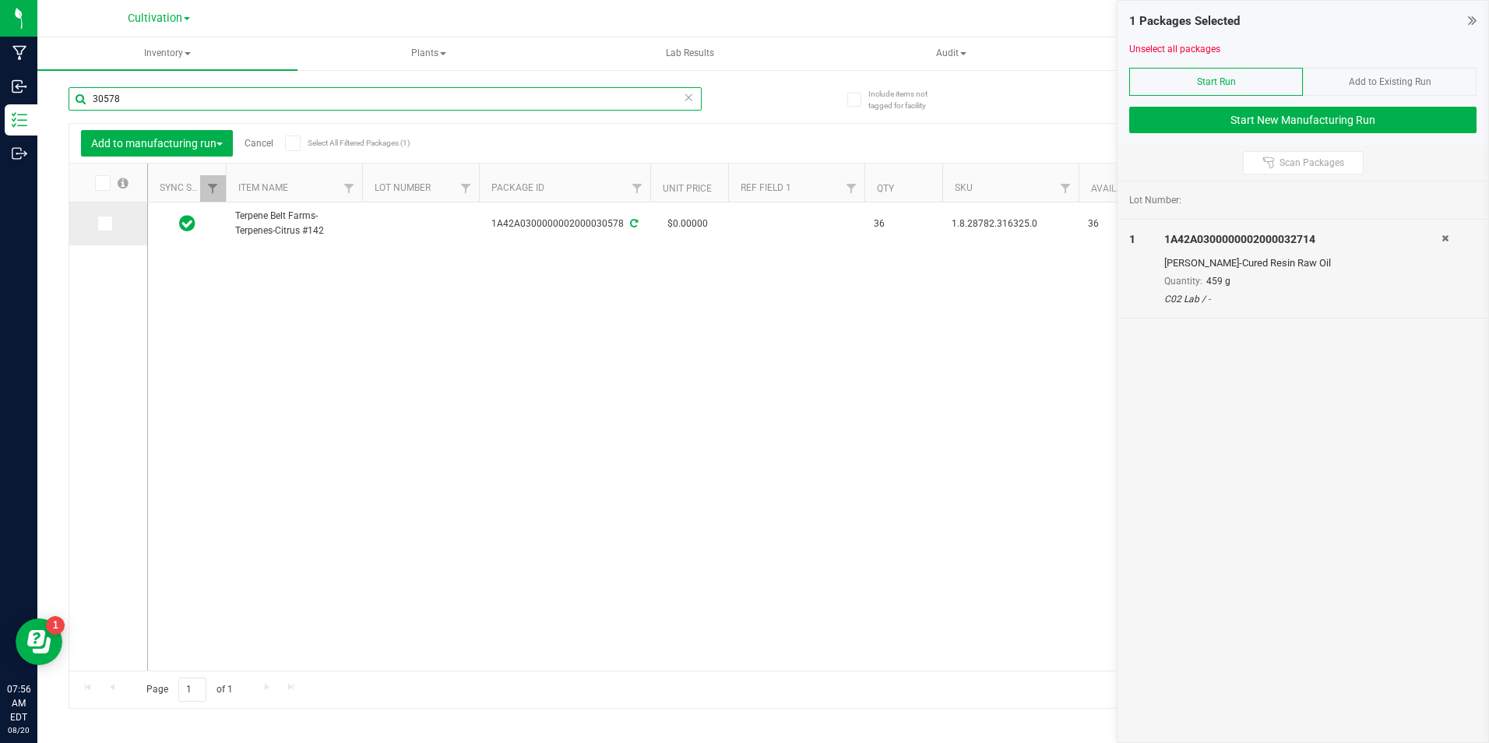
type input "30578"
click at [107, 224] on icon at bounding box center [104, 224] width 10 height 0
click at [0, 0] on input "checkbox" at bounding box center [0, 0] width 0 height 0
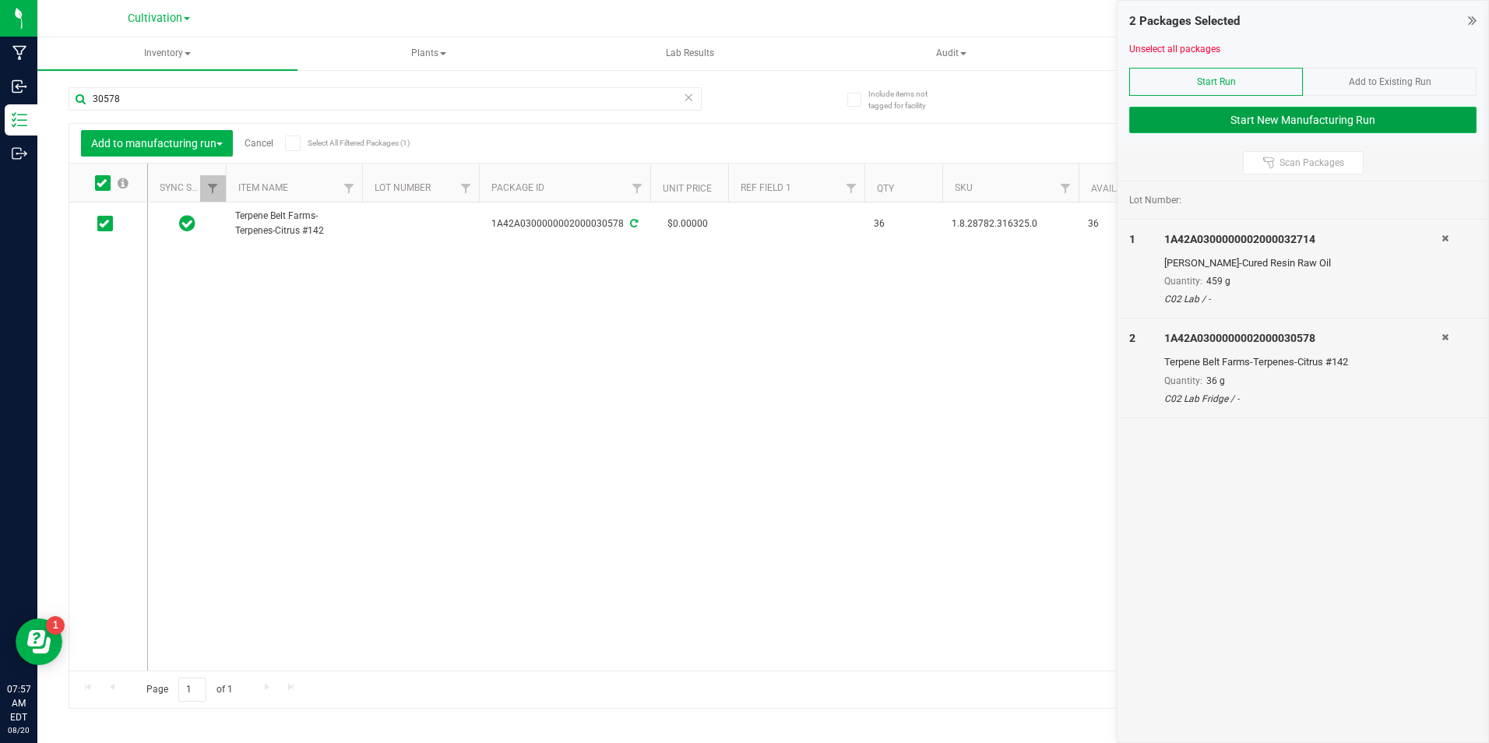
click at [1161, 129] on button "Start New Manufacturing Run" at bounding box center [1302, 120] width 347 height 26
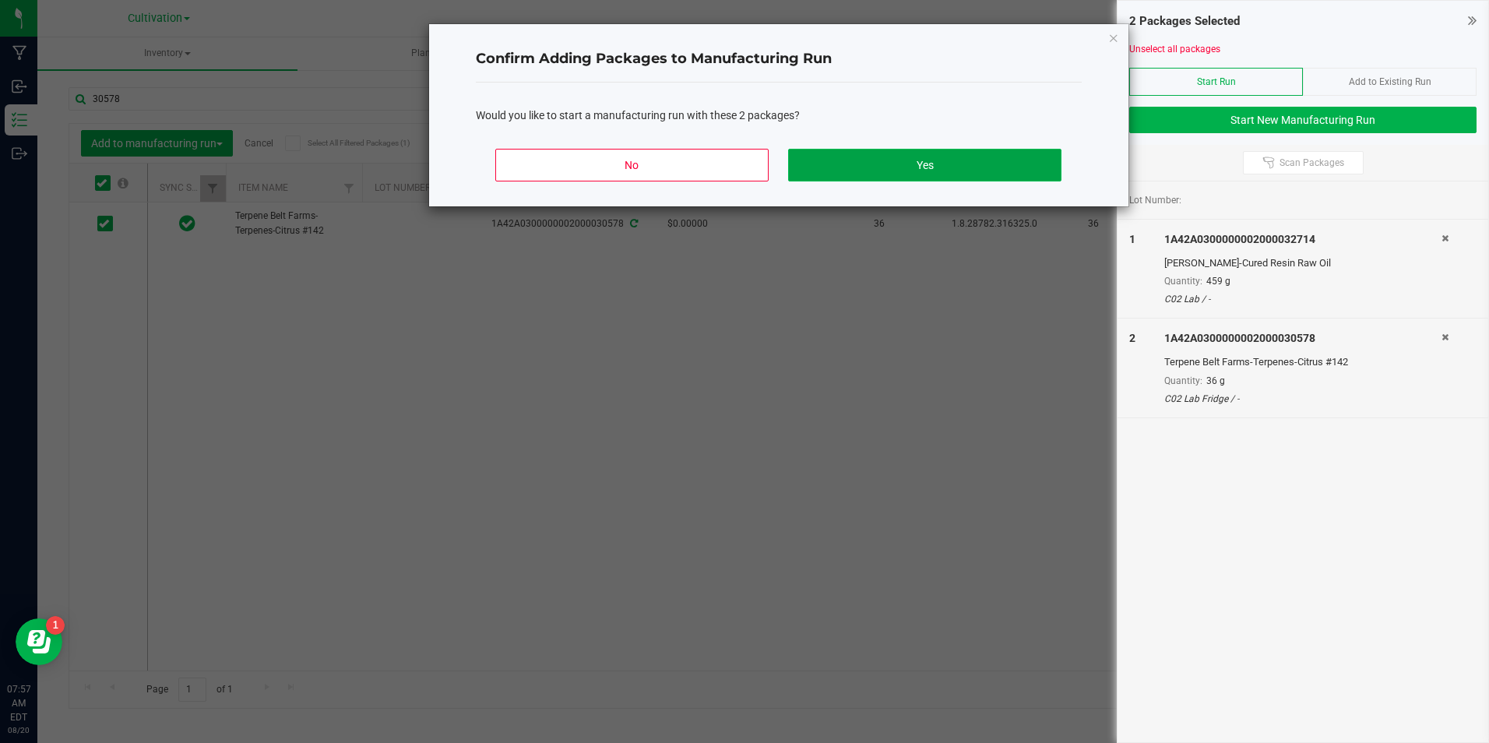
click at [865, 160] on button "Yes" at bounding box center [924, 165] width 273 height 33
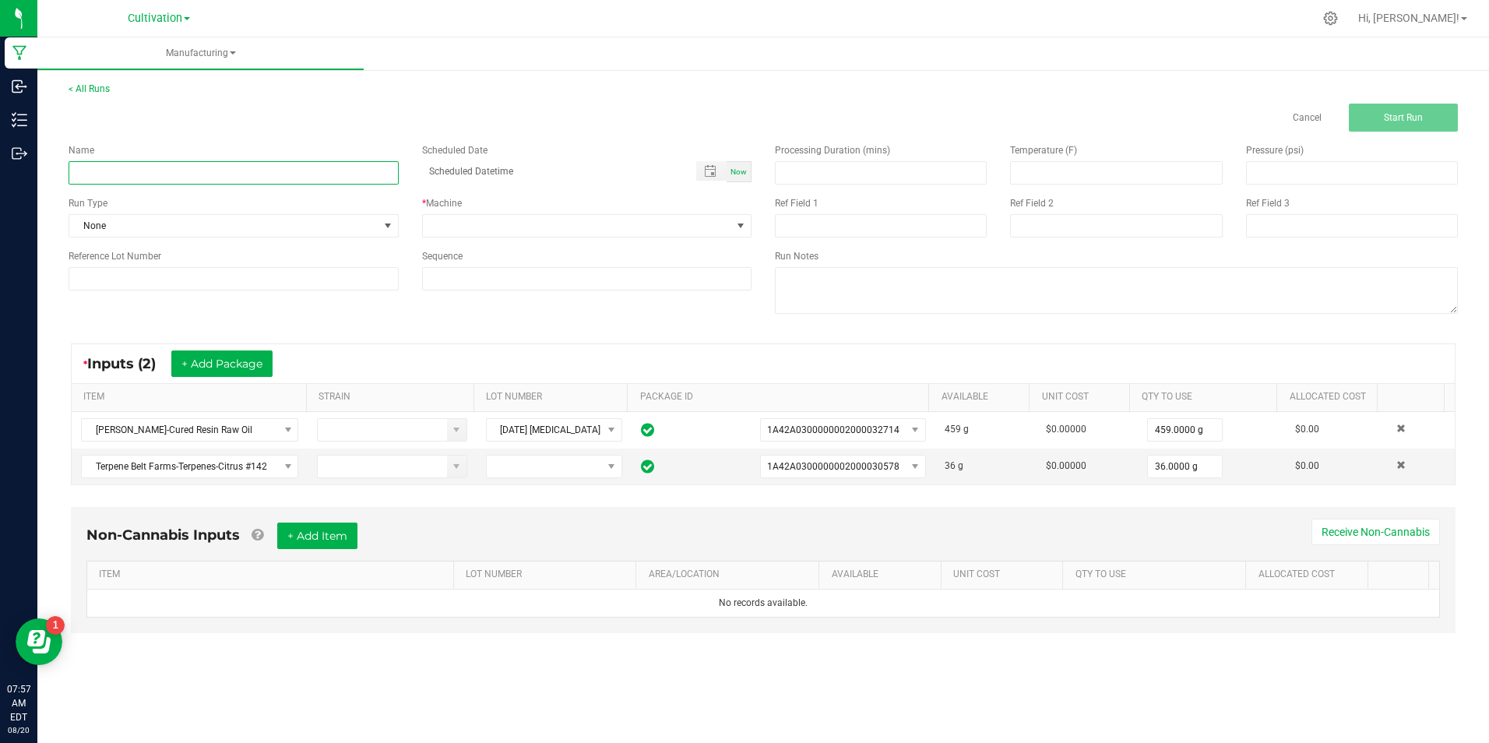
click at [304, 171] on input at bounding box center [234, 172] width 330 height 23
click at [219, 178] on input "[DATE] 1G Cartridge Fill (Orange Cookies)" at bounding box center [234, 172] width 330 height 23
type input "[DATE] 1G Cartridge Fill (Orange Cookies)"
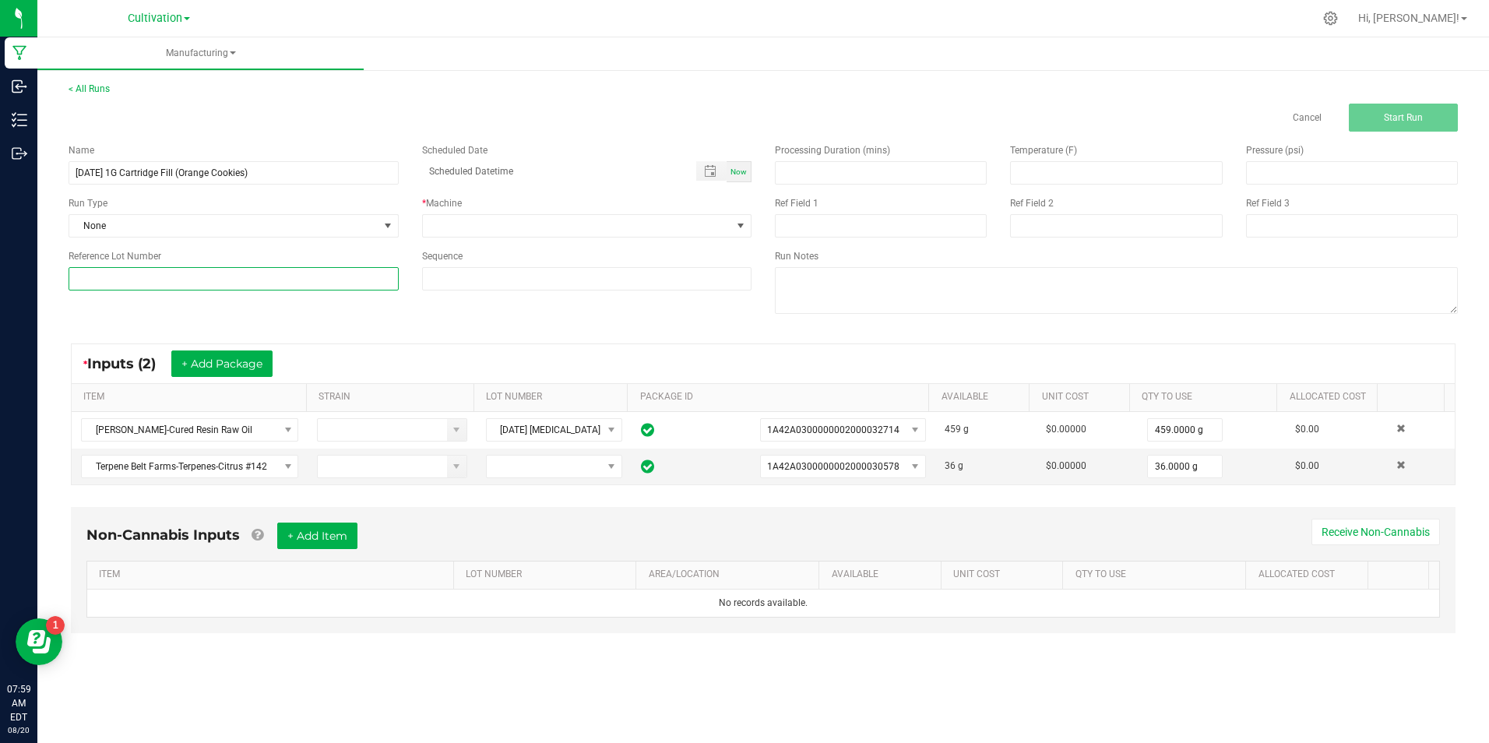
click at [284, 267] on input at bounding box center [234, 278] width 330 height 23
paste input "[DATE] 1G Cartridge Fill (Orange Cookies)"
type input "[DATE] 1G Cartridge Fill (Orange Cookies)"
click at [541, 229] on span at bounding box center [577, 226] width 309 height 22
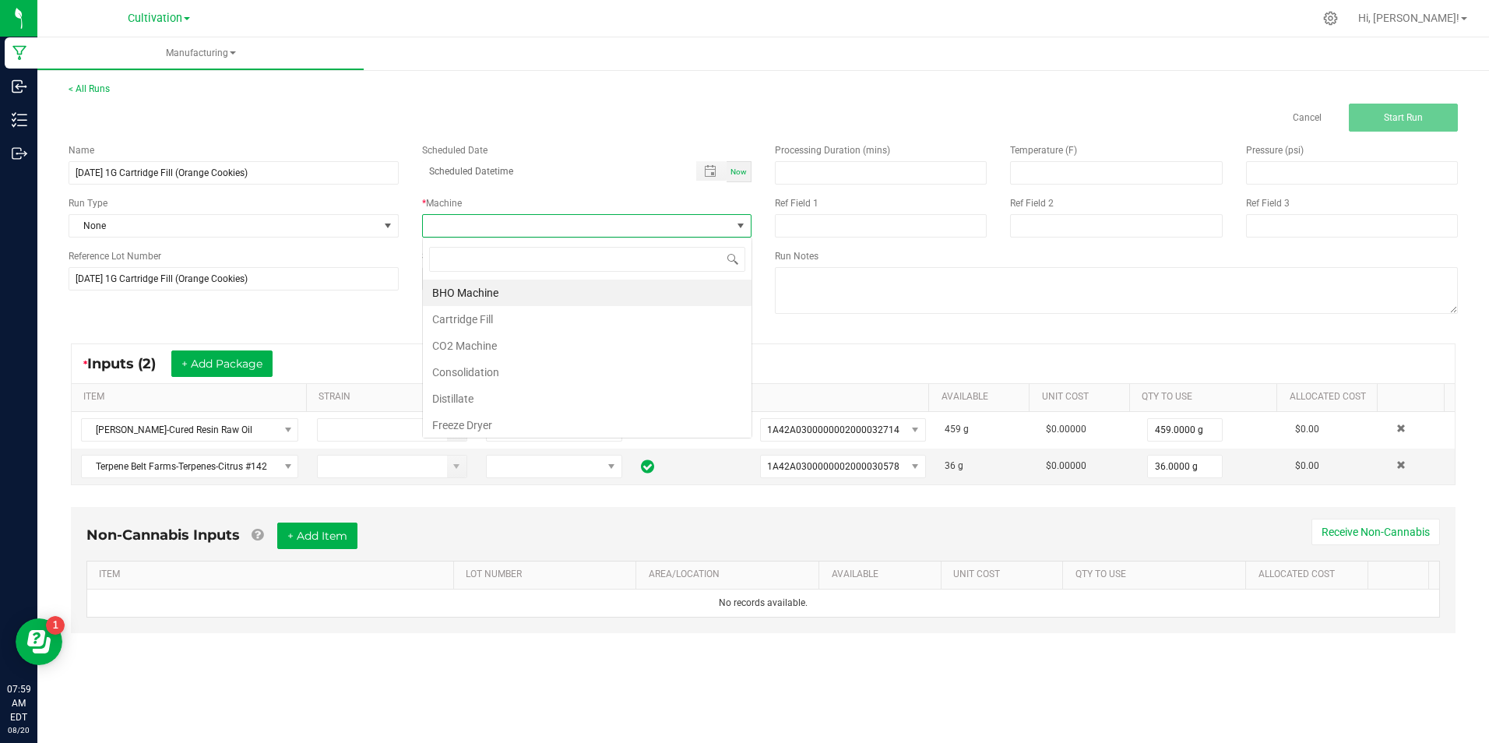
scroll to position [23, 329]
click at [541, 325] on ul "BHO Machine Cartridge Fill CO2 Machine Consolidation Distillate Freeze Dryer In…" at bounding box center [587, 505] width 329 height 450
click at [532, 309] on li "Cartridge Fill" at bounding box center [587, 319] width 329 height 26
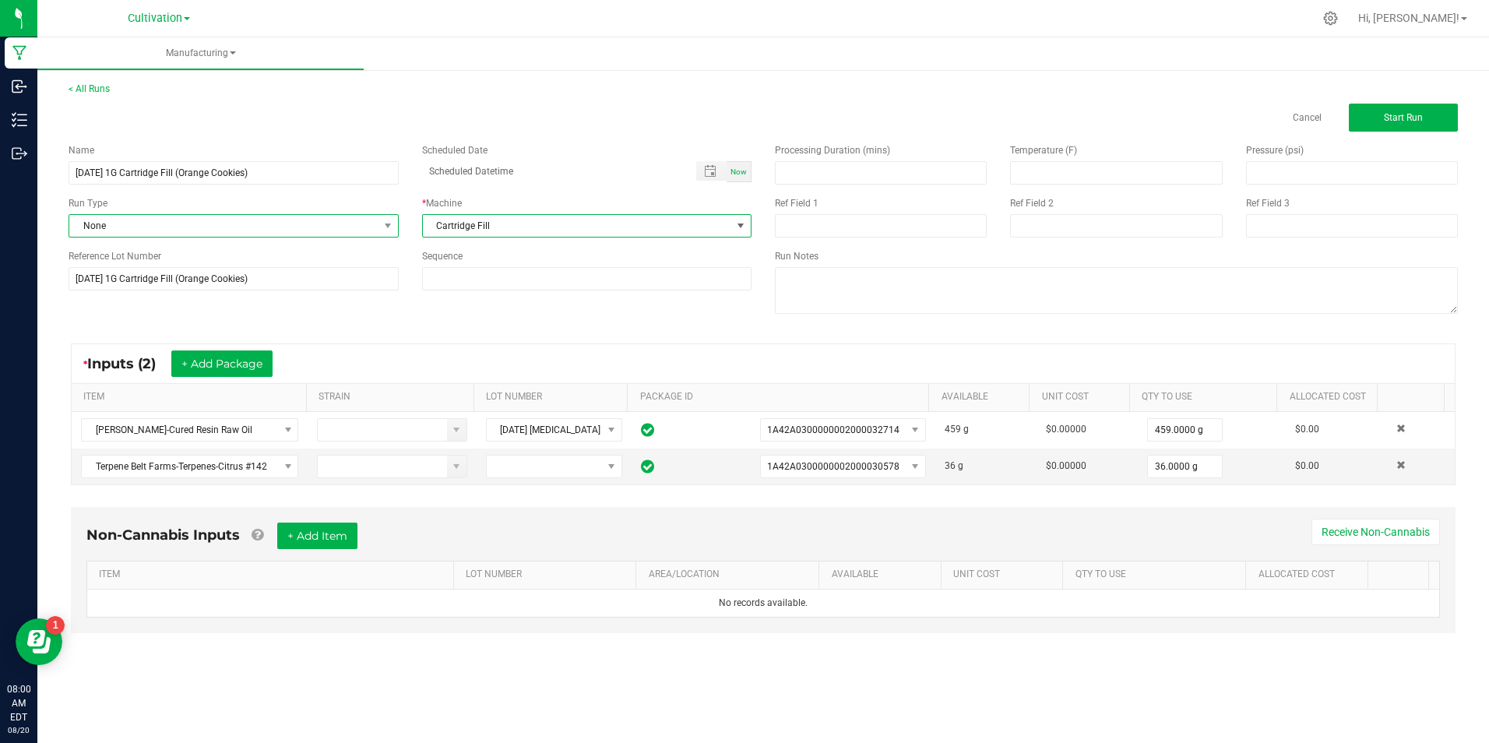
click at [337, 231] on span "None" at bounding box center [223, 226] width 309 height 22
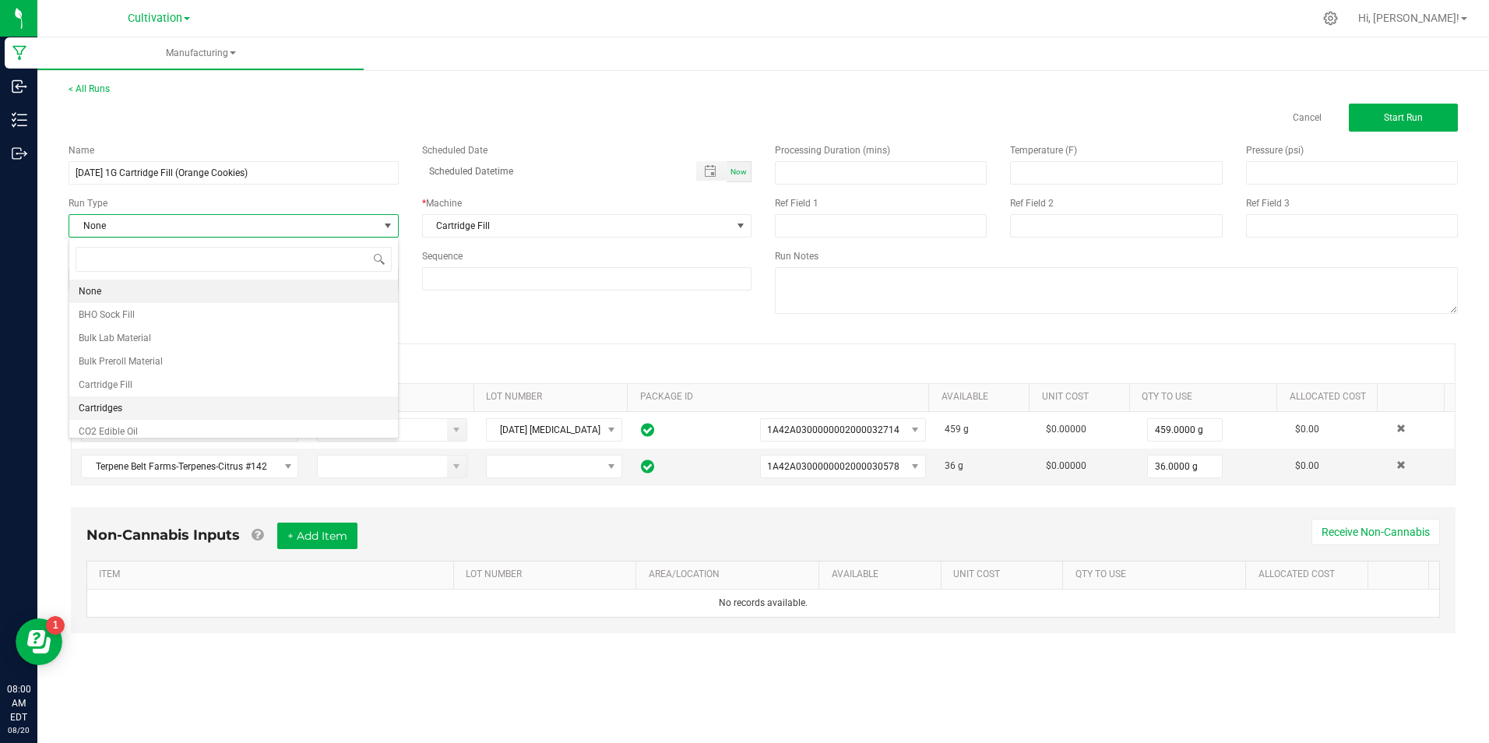
click at [256, 407] on li "Cartridges" at bounding box center [233, 407] width 329 height 23
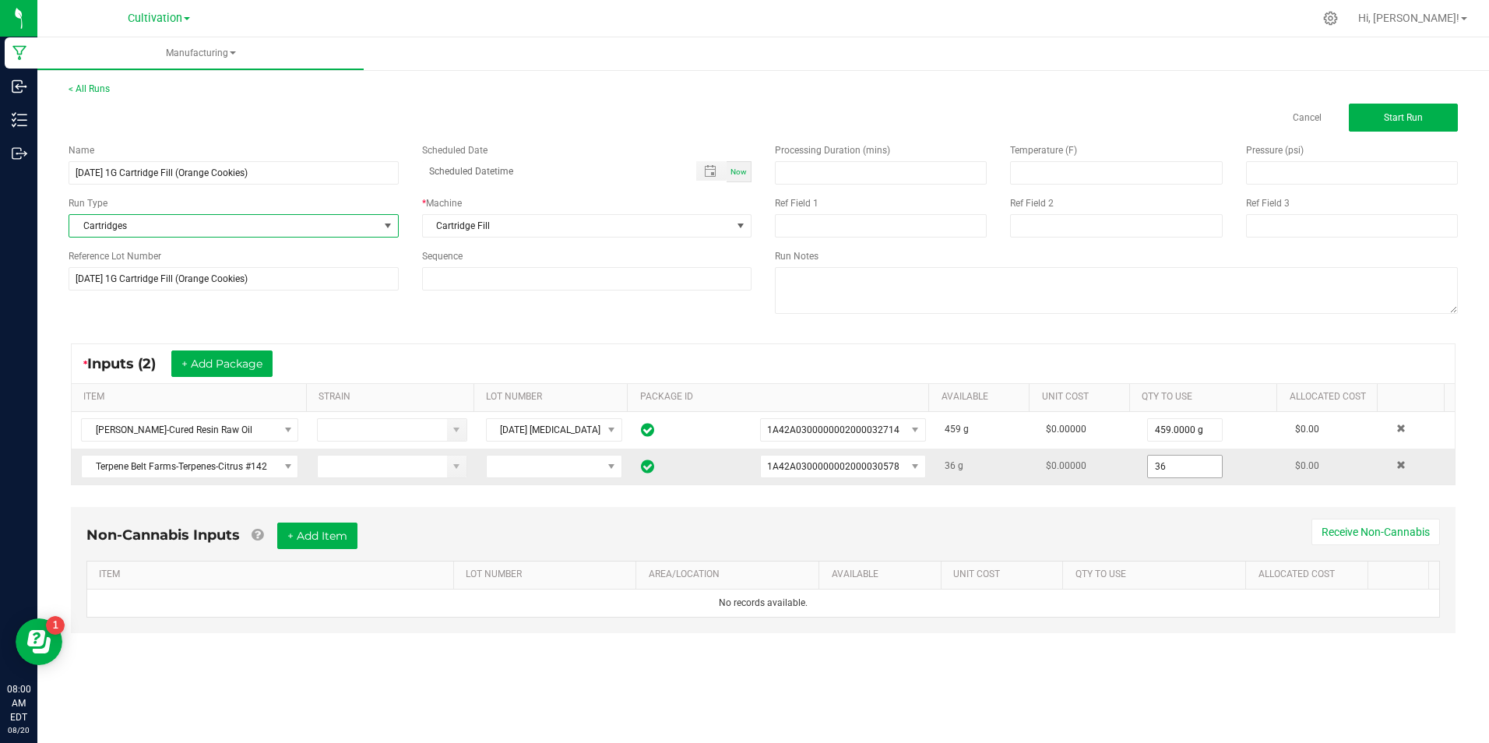
click at [1177, 463] on input "36" at bounding box center [1185, 467] width 74 height 22
type input "5.0000 g"
click at [1431, 111] on button "Start Run" at bounding box center [1403, 118] width 109 height 28
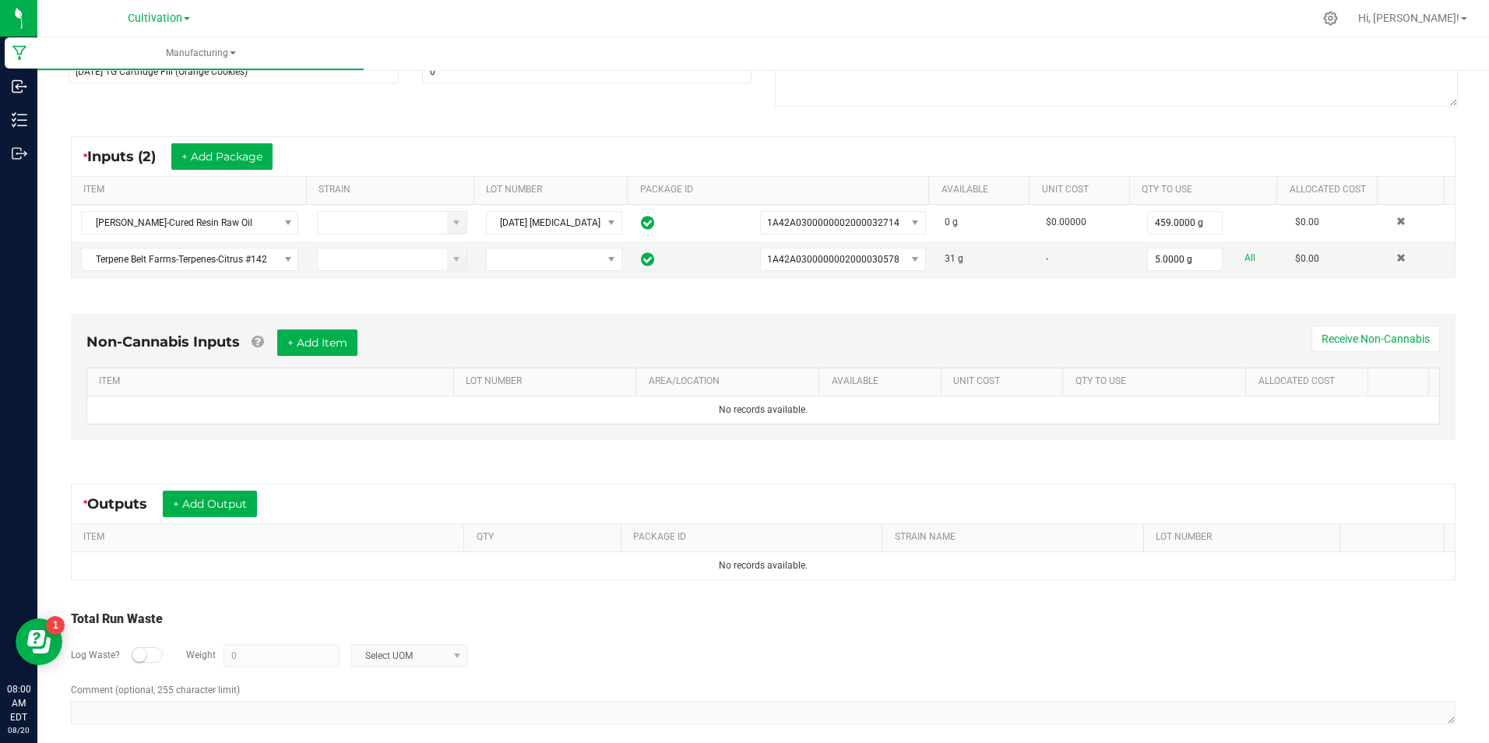
scroll to position [234, 0]
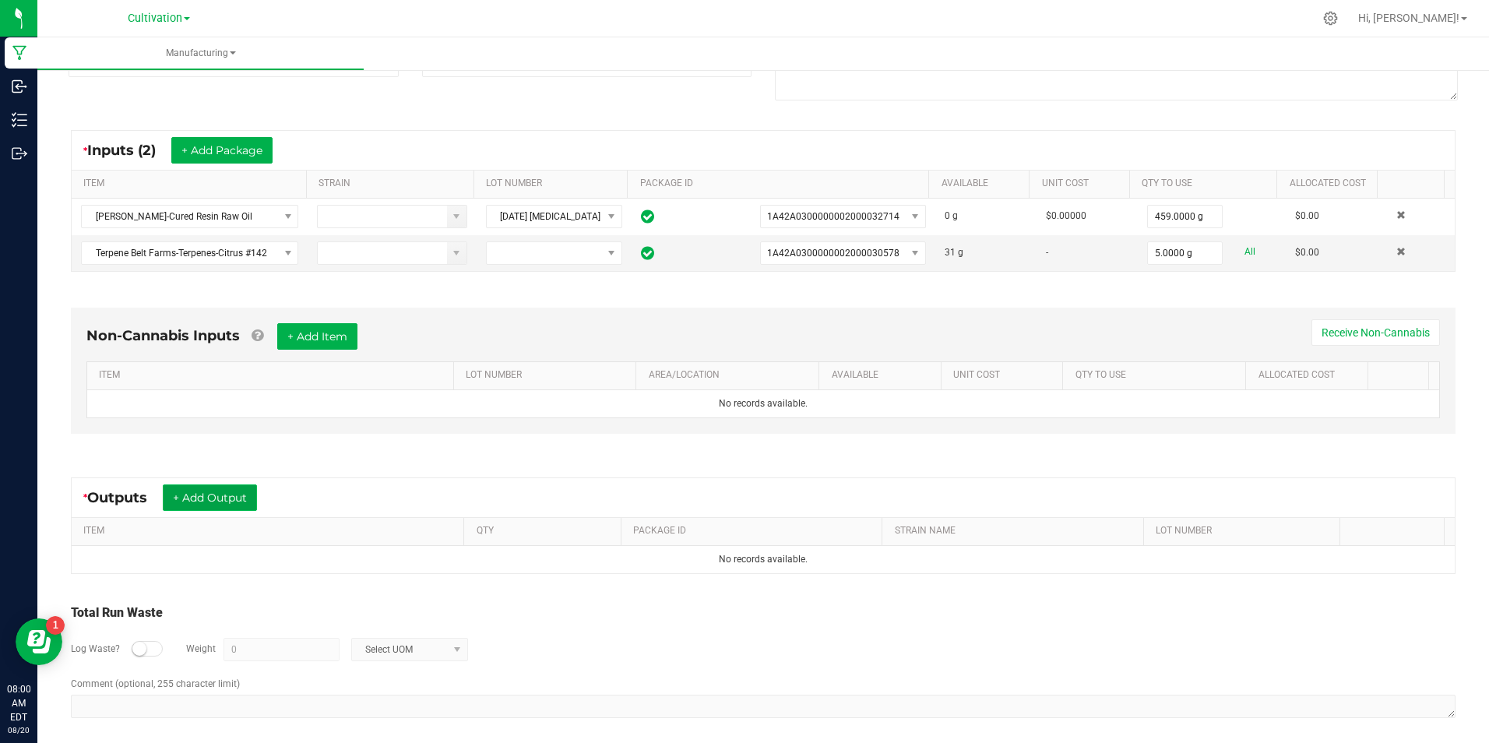
click at [241, 498] on button "+ Add Output" at bounding box center [210, 497] width 94 height 26
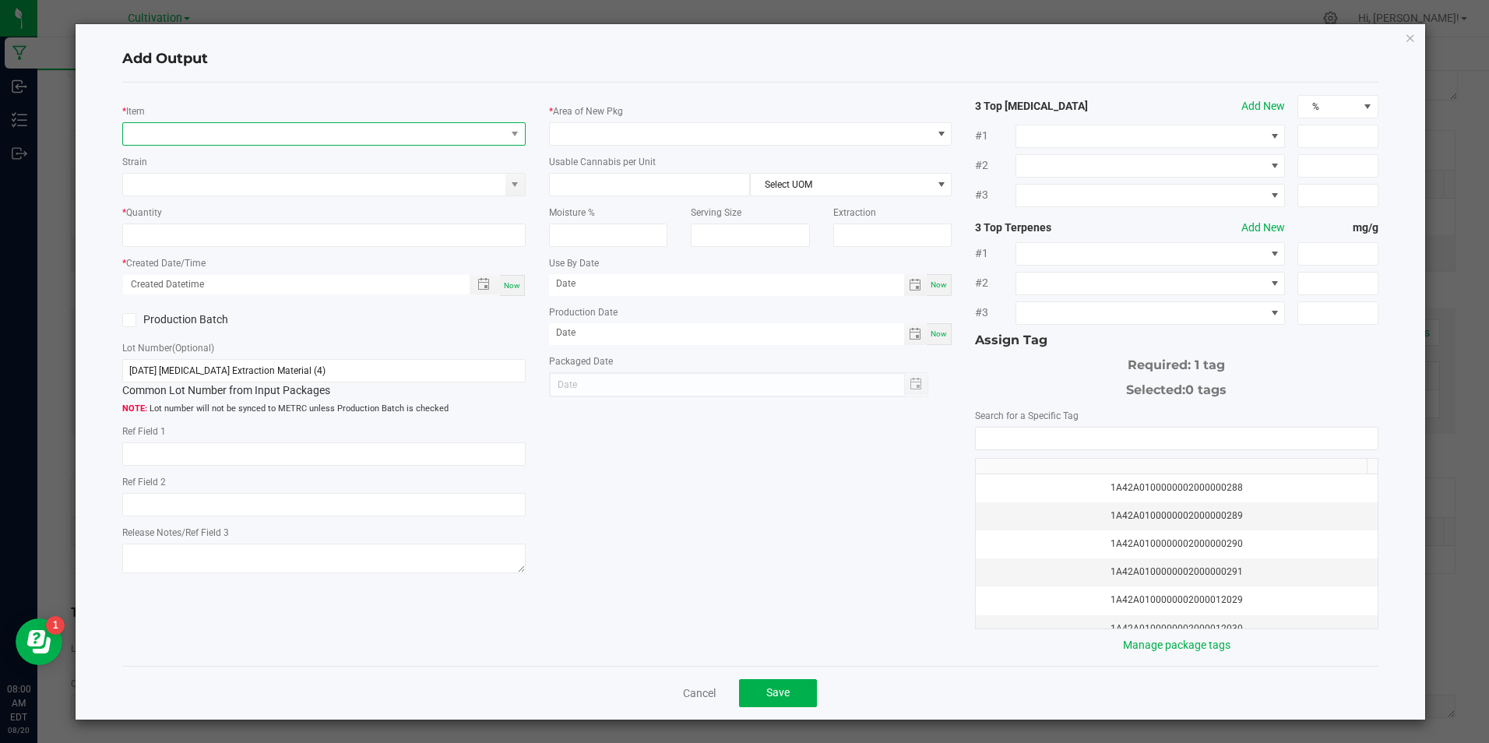
click at [189, 129] on span "NO DATA FOUND" at bounding box center [314, 134] width 382 height 22
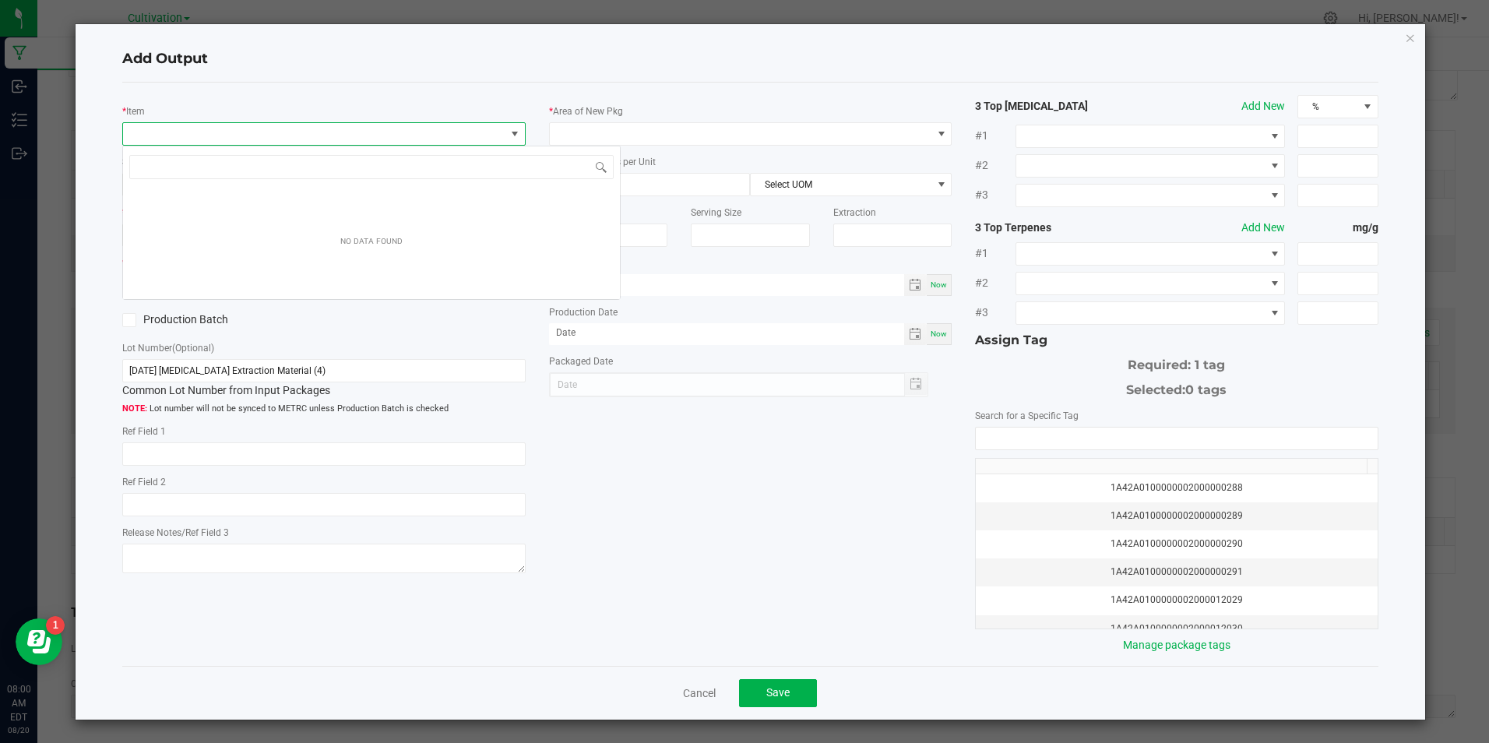
scroll to position [23, 400]
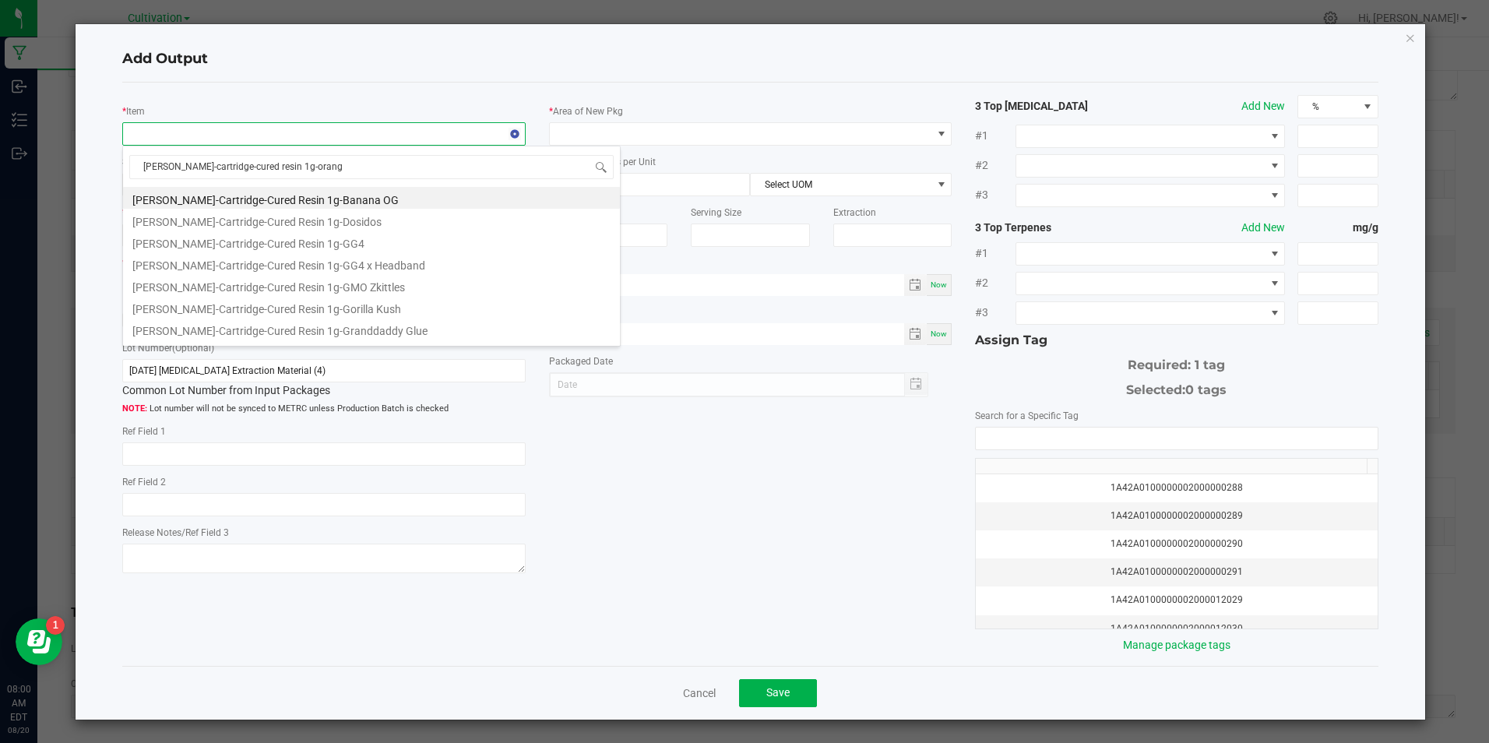
type input "[PERSON_NAME]-cartridge-cured resin 1g-orange"
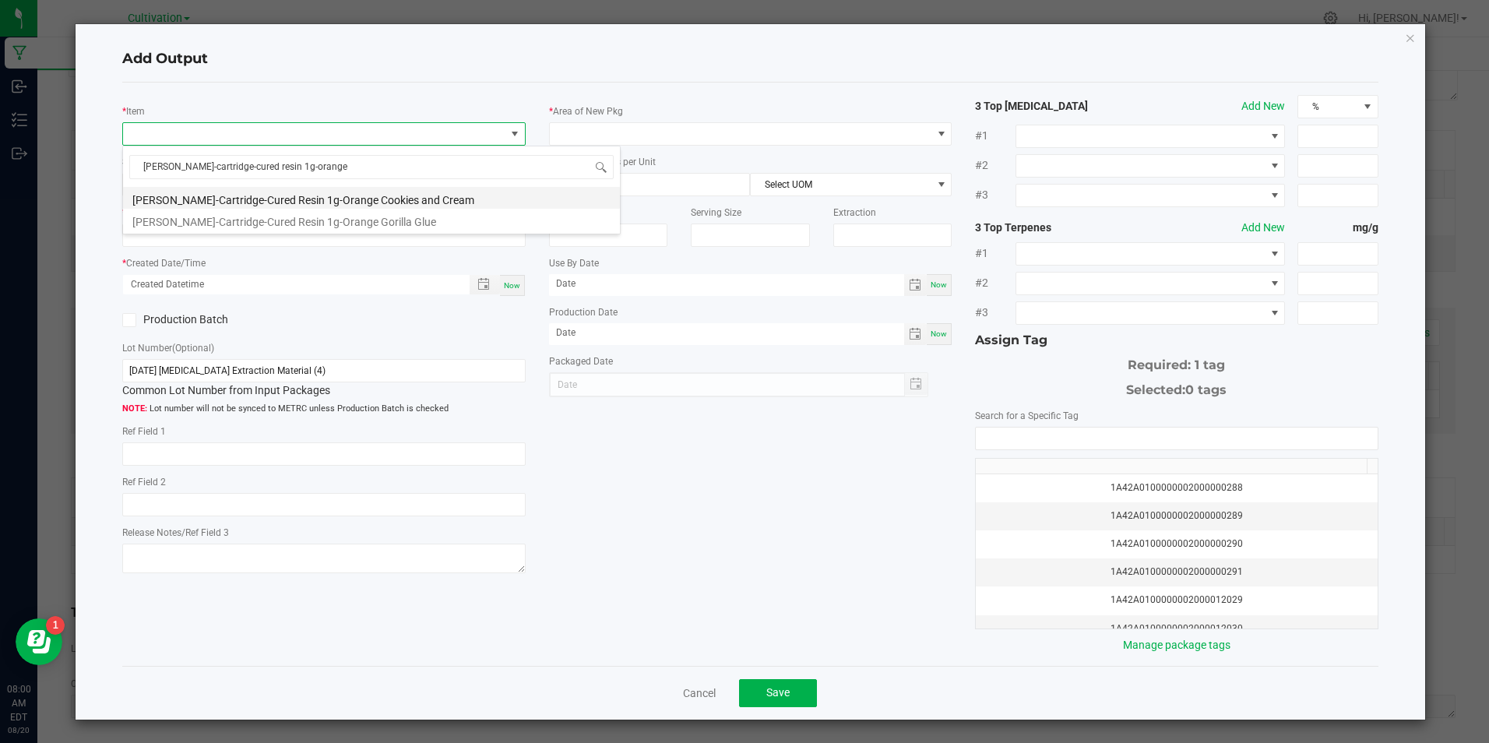
click at [384, 197] on li "[PERSON_NAME]-Cartridge-Cured Resin 1g-Orange Cookies and Cream" at bounding box center [371, 198] width 497 height 22
type input "0 ea"
type input "3.3"
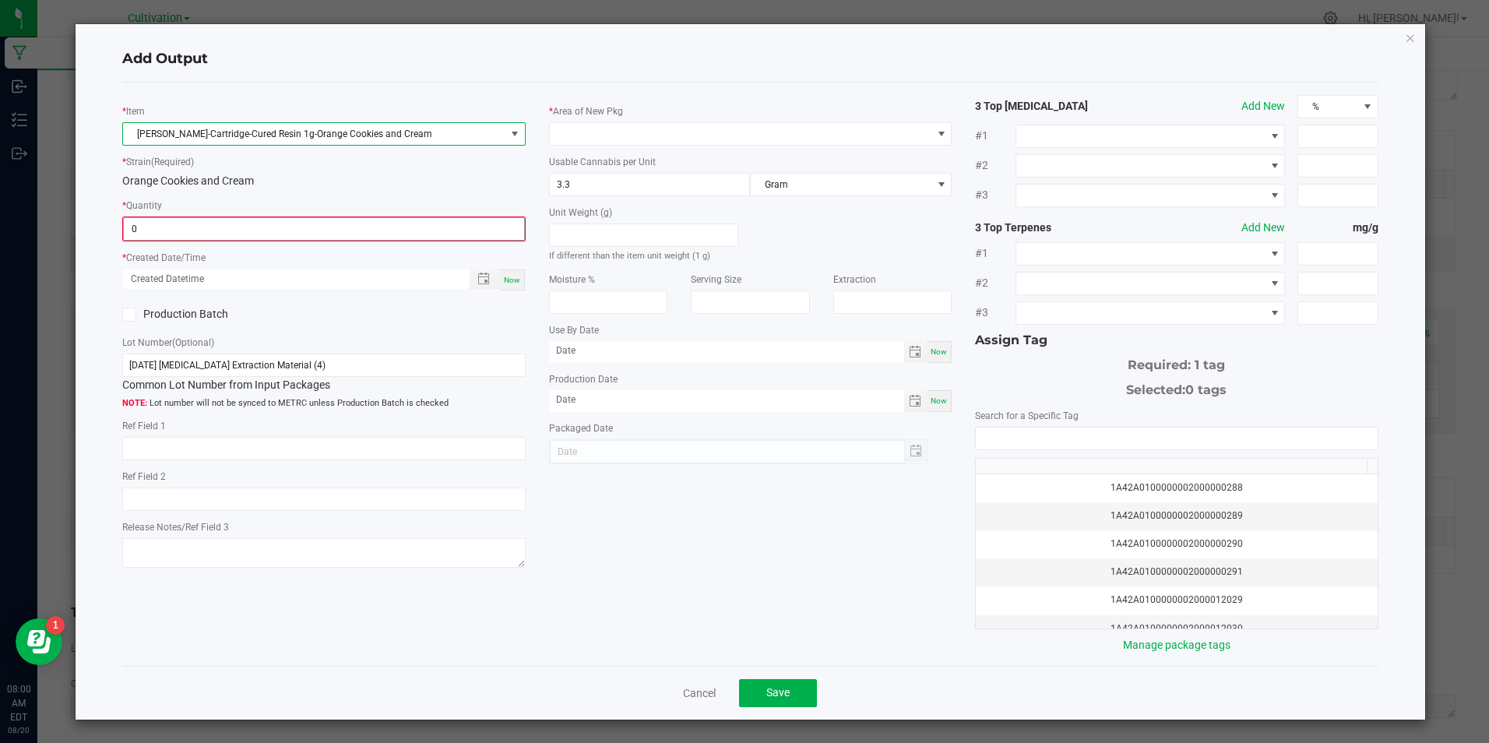
click at [354, 223] on input "0" at bounding box center [324, 229] width 400 height 22
type input "457 ea"
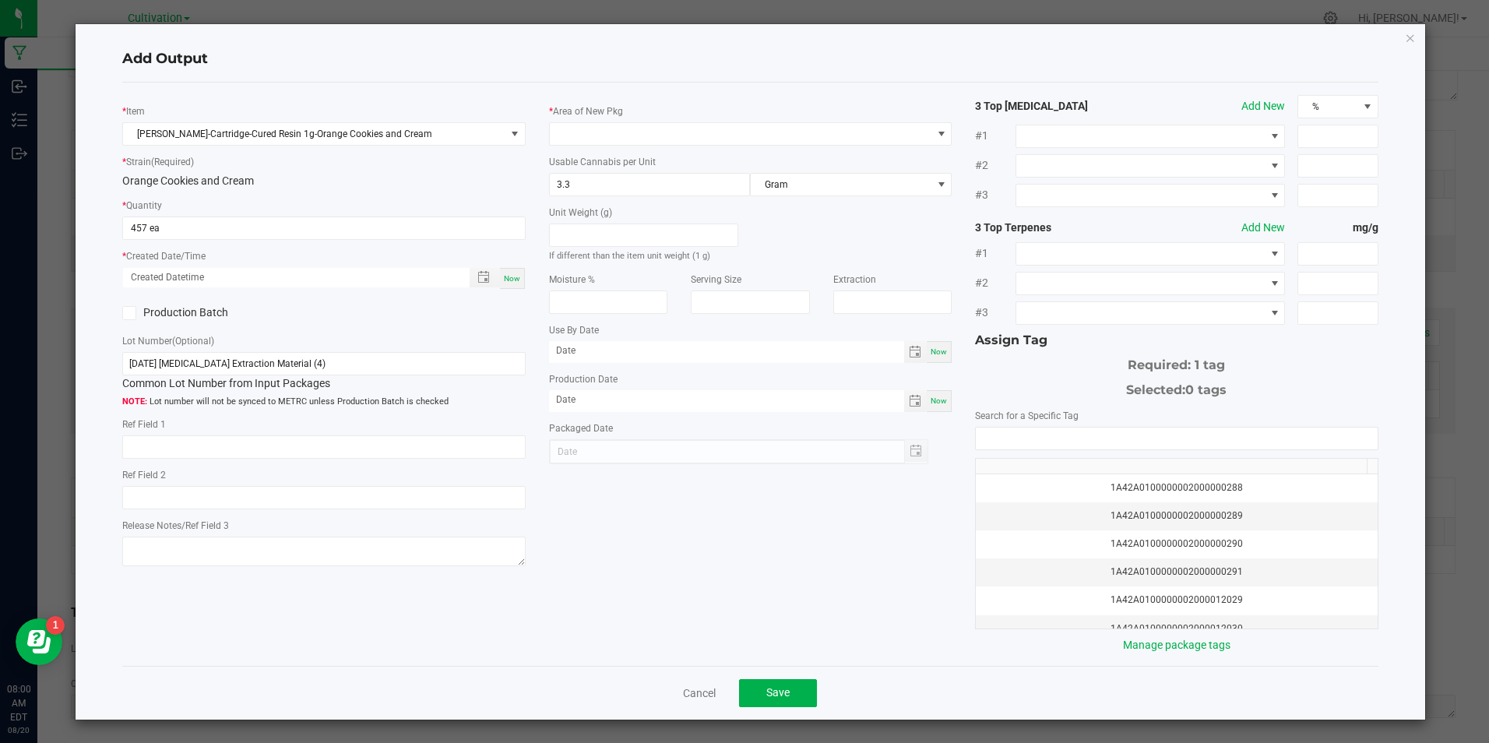
click at [512, 282] on span "Now" at bounding box center [512, 278] width 16 height 9
type input "[DATE] 8:00 AM"
type input "[DATE]"
click at [129, 313] on icon at bounding box center [130, 313] width 10 height 0
click at [0, 0] on input "Production Batch" at bounding box center [0, 0] width 0 height 0
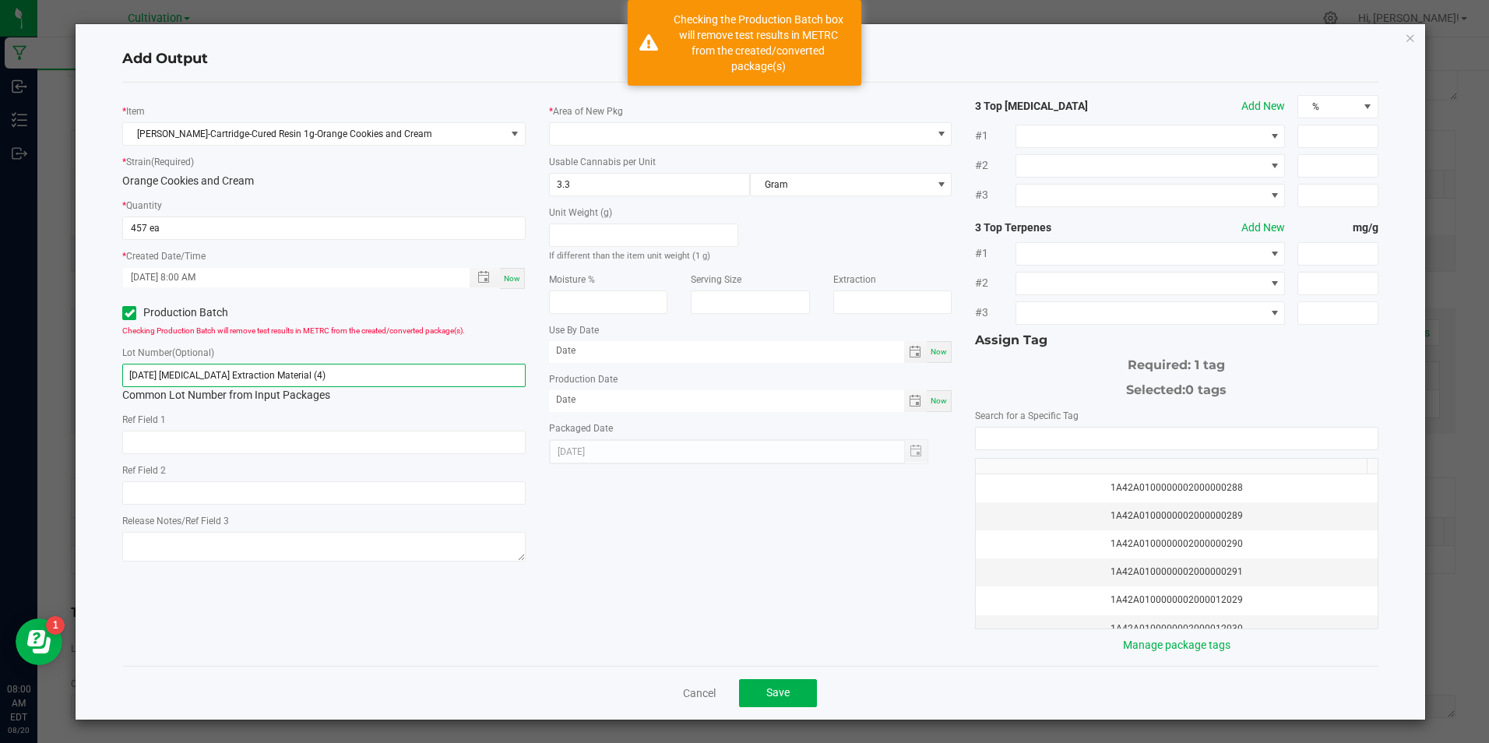
click at [285, 369] on input "[DATE] [MEDICAL_DATA] Extraction Material (4)" at bounding box center [323, 375] width 403 height 23
paste input "20/25 1G Cartridge Fill (Orange Cookies"
type input "[DATE] 1G Cartridge Fill (Orange Cookies)"
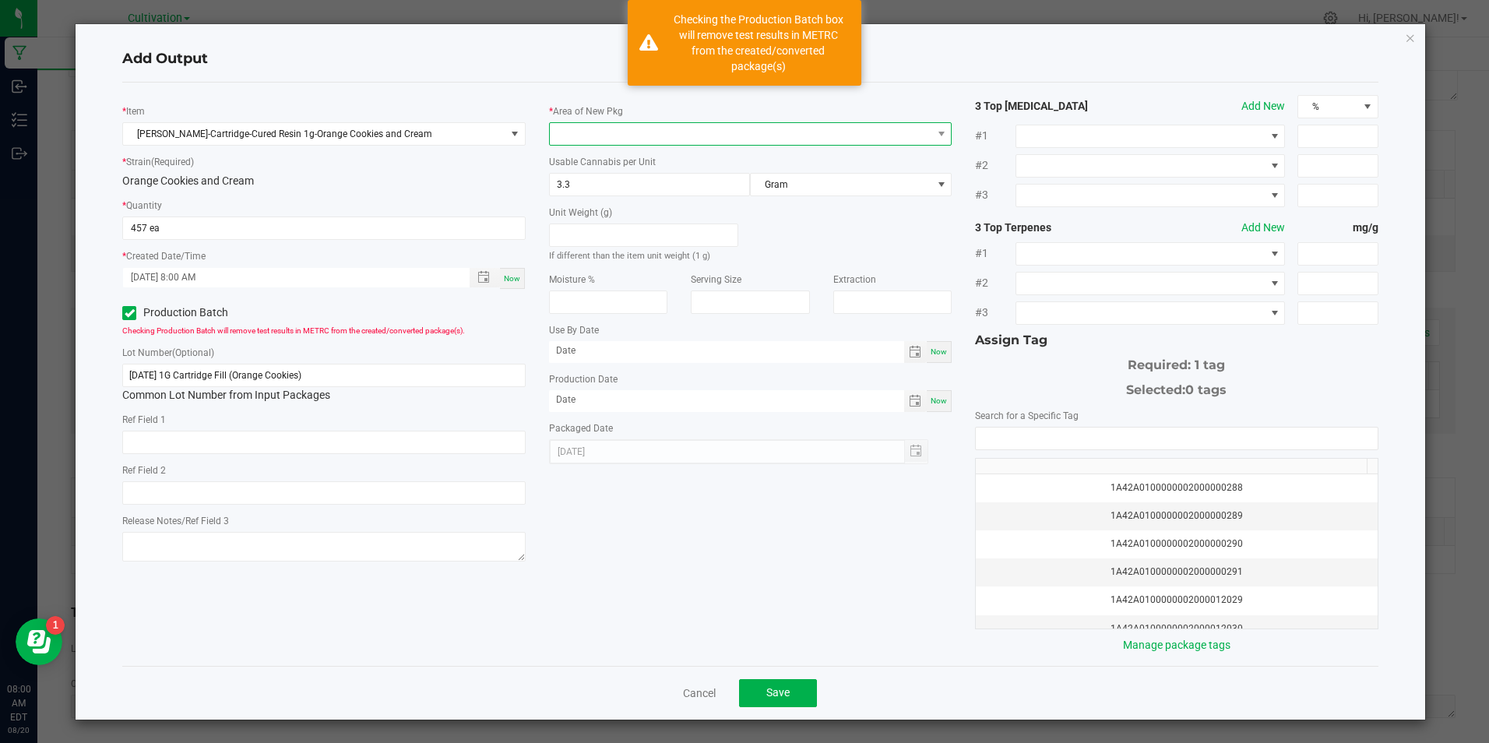
click at [606, 132] on span at bounding box center [741, 134] width 382 height 22
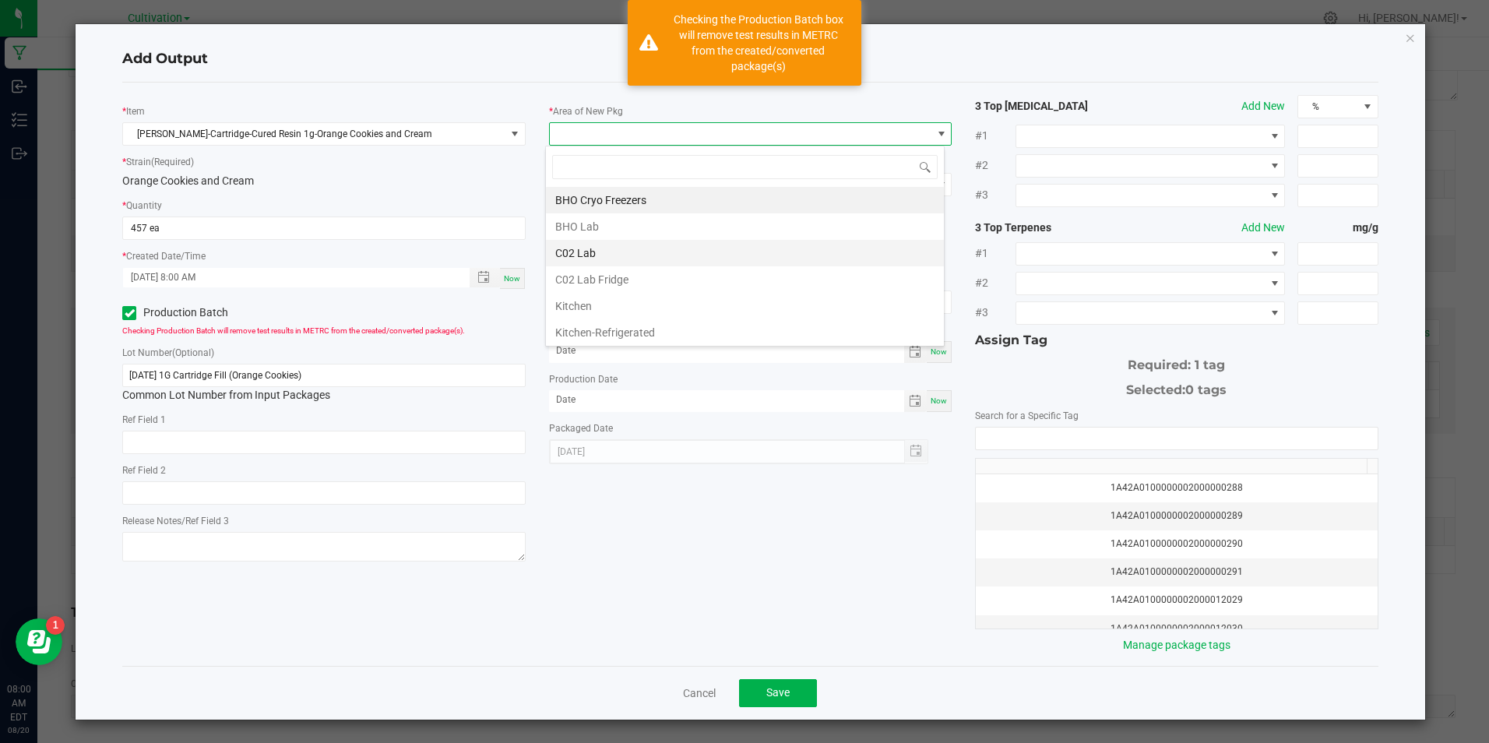
click at [640, 252] on li "C02 Lab" at bounding box center [745, 253] width 398 height 26
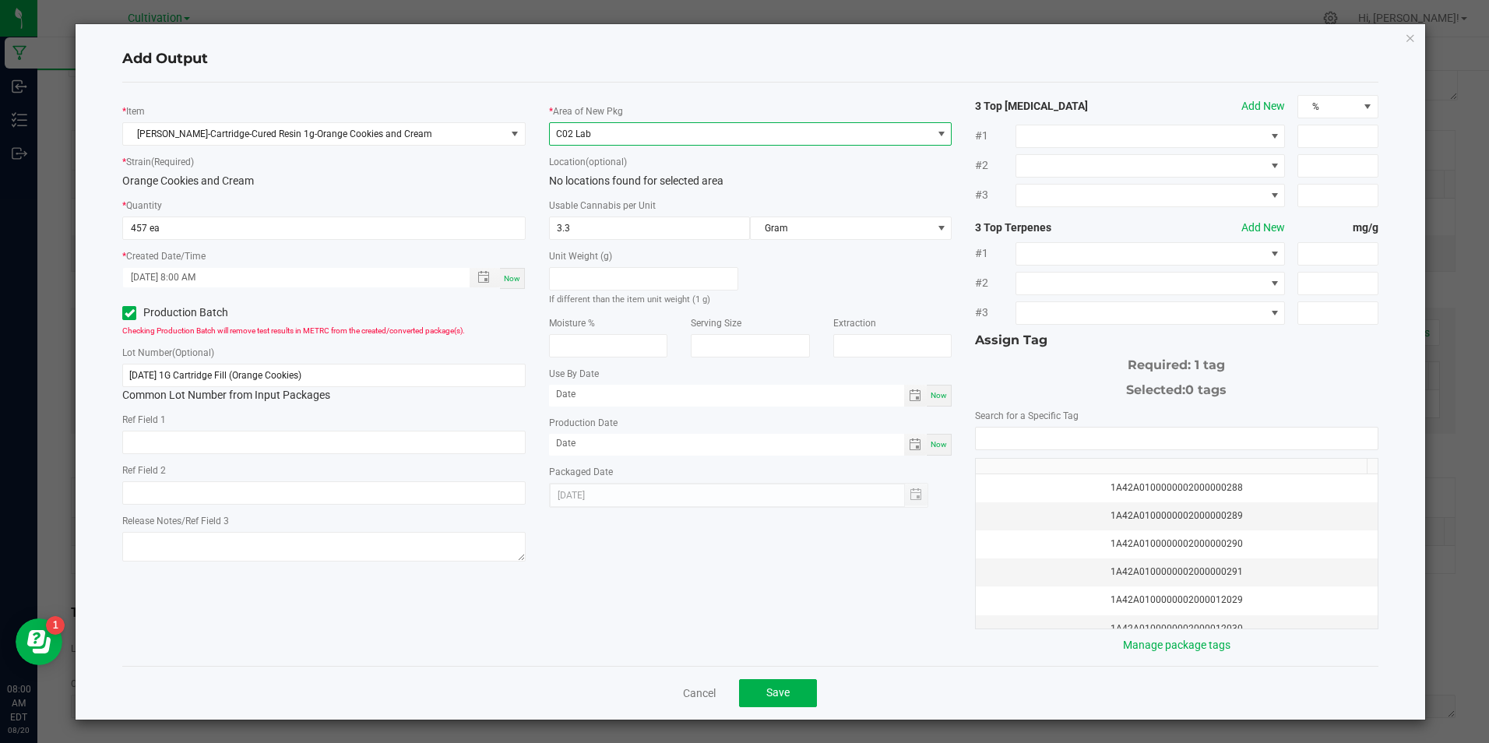
click at [936, 456] on div "* Area of New Pkg C02 Lab Location (optional) No locations found for selected a…" at bounding box center [750, 301] width 426 height 413
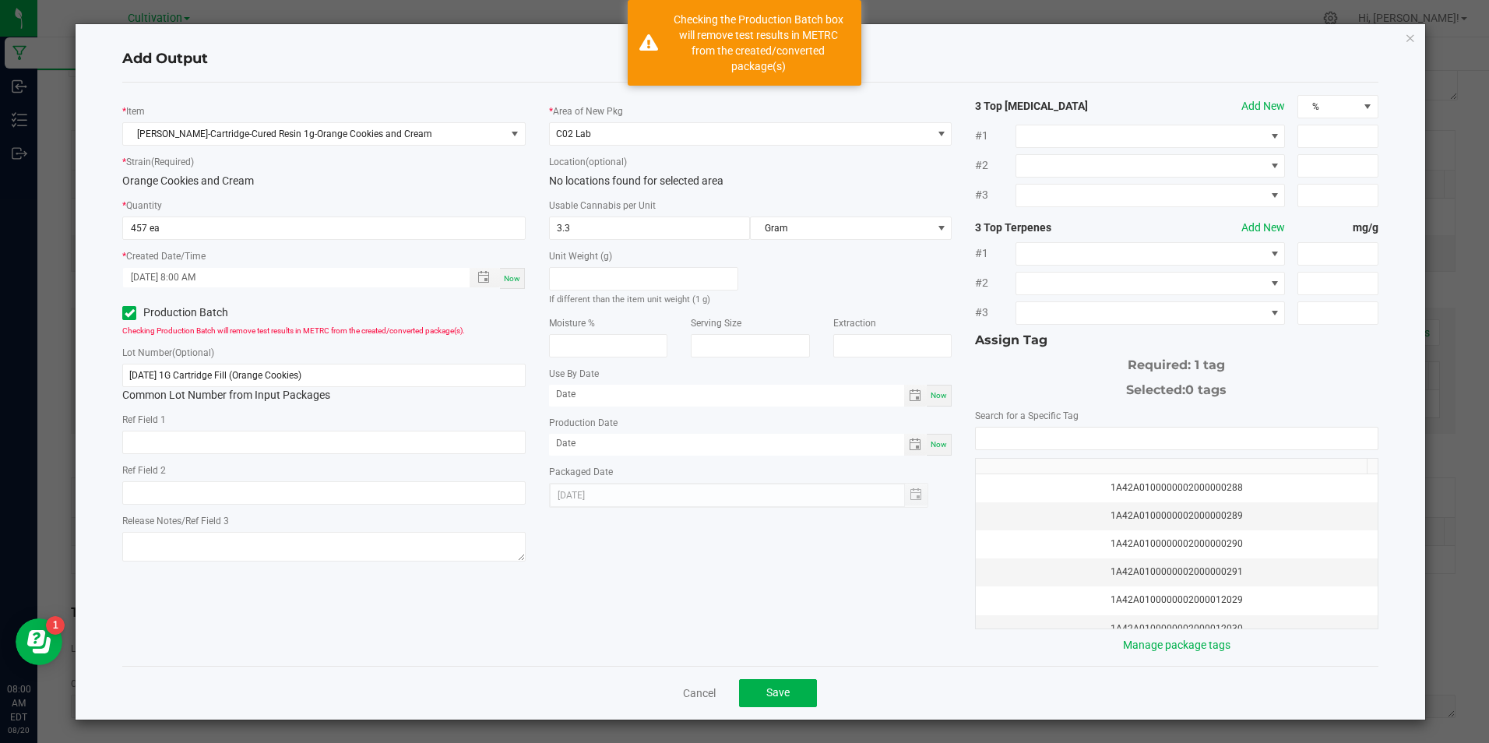
click at [935, 453] on div "Now" at bounding box center [939, 445] width 25 height 22
type input "[DATE]"
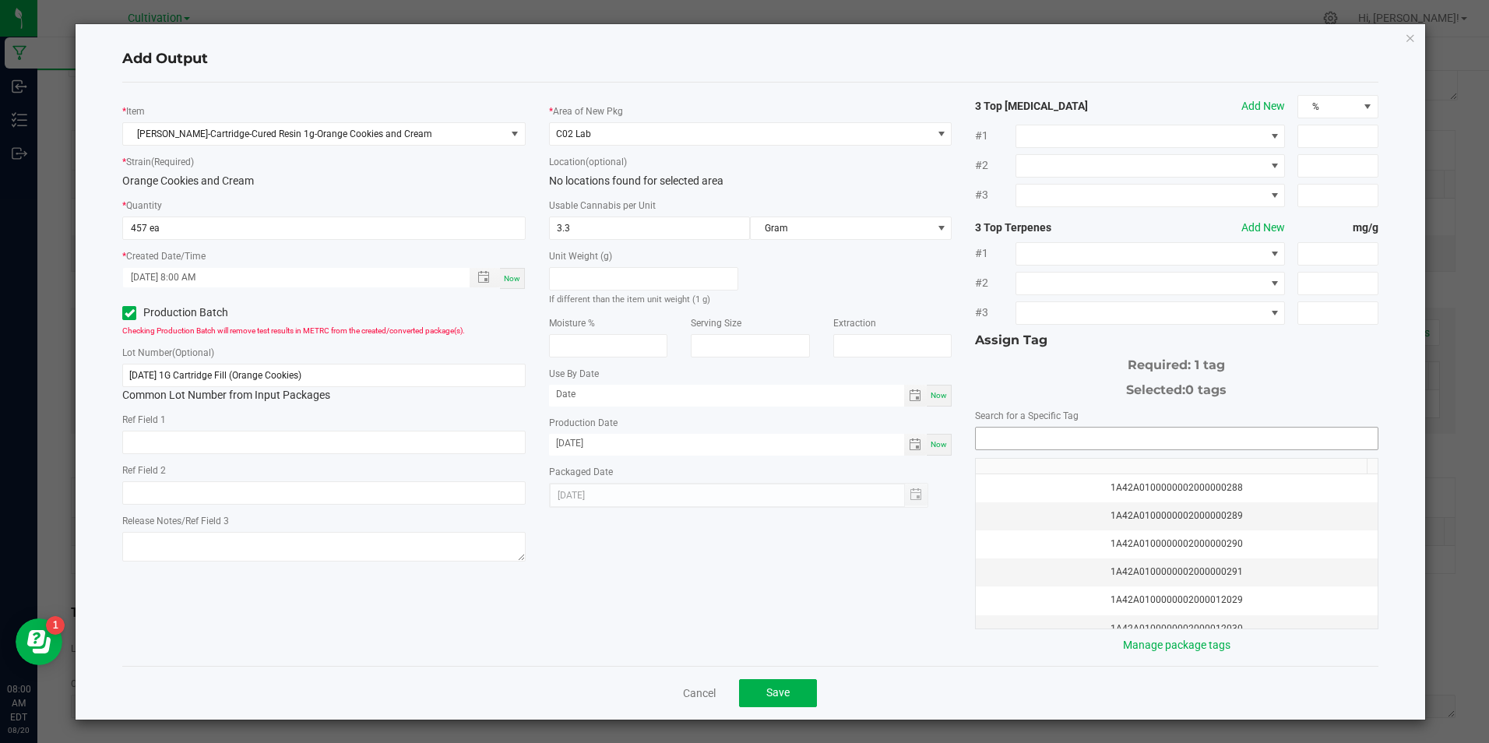
click at [987, 439] on input "NO DATA FOUND" at bounding box center [1176, 439] width 401 height 22
type input "1a42a03000"
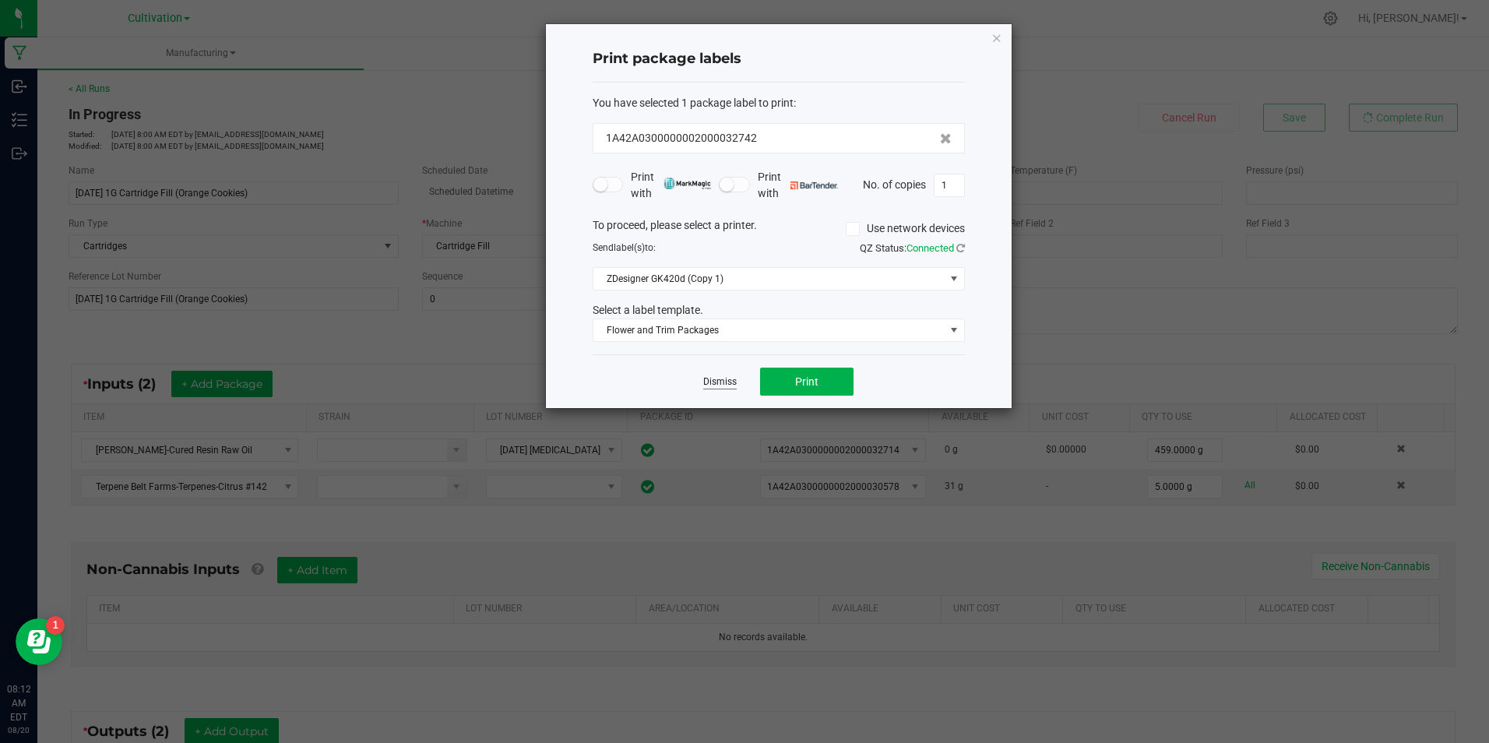
click at [719, 383] on link "Dismiss" at bounding box center [719, 381] width 33 height 13
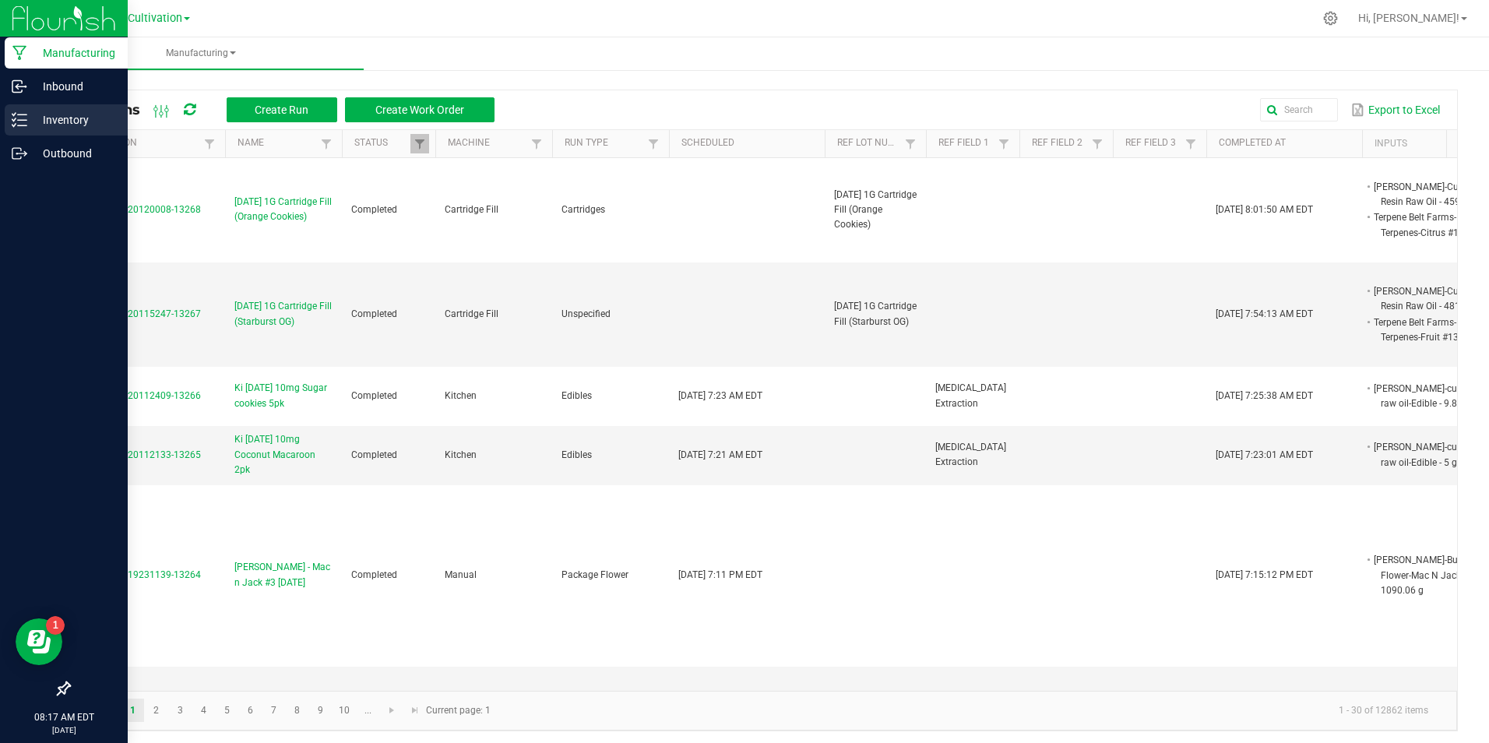
click at [24, 120] on line at bounding box center [22, 120] width 9 height 0
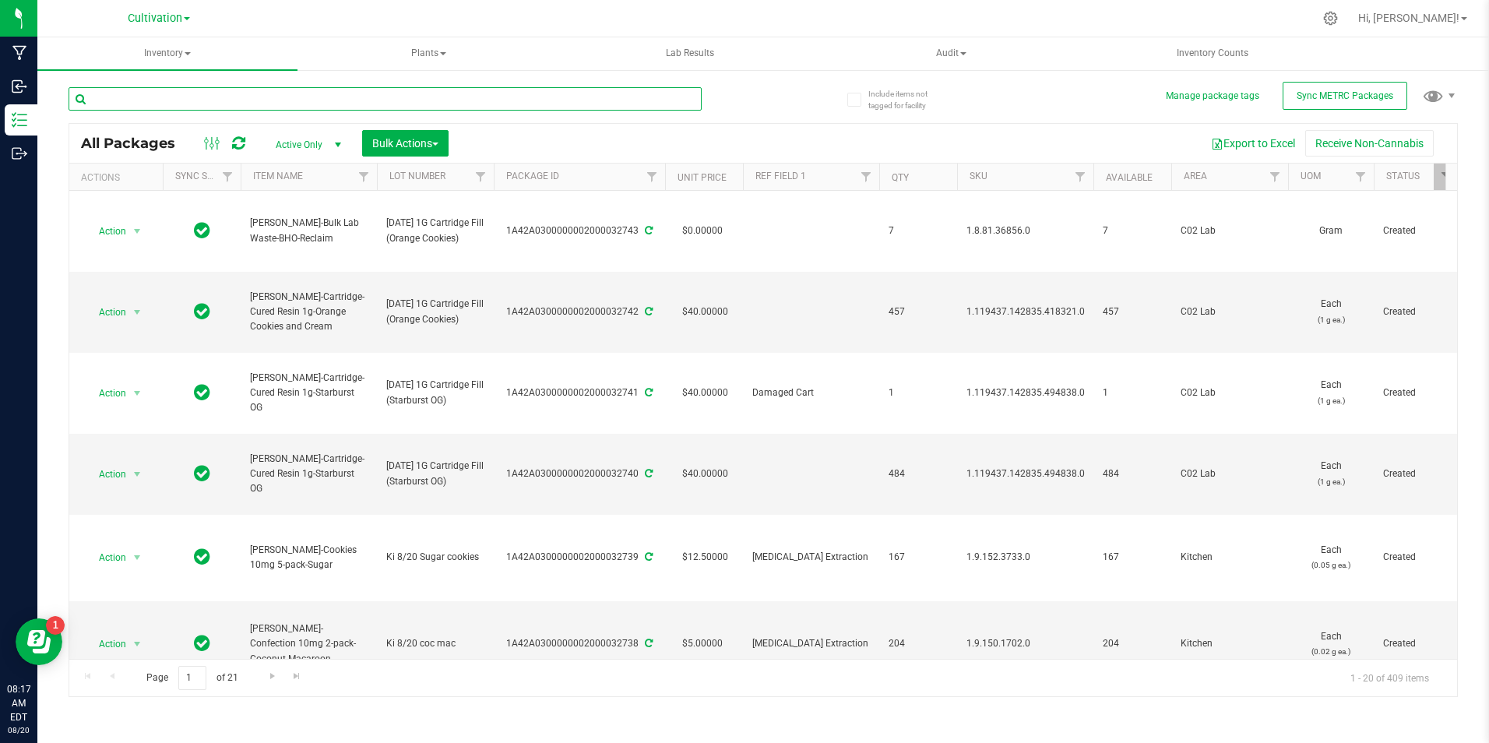
click at [199, 93] on input "text" at bounding box center [385, 98] width 633 height 23
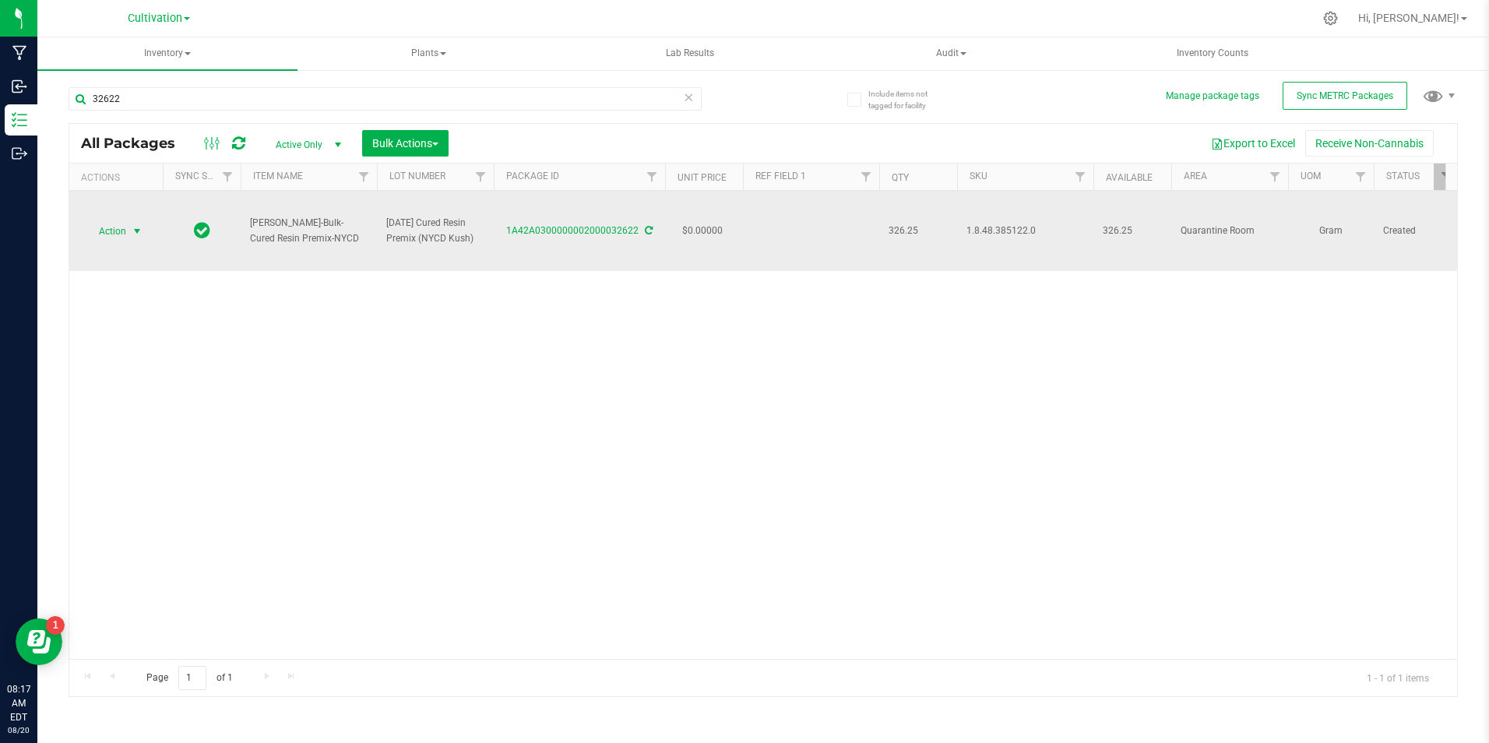
click at [107, 231] on span "Action" at bounding box center [106, 231] width 42 height 22
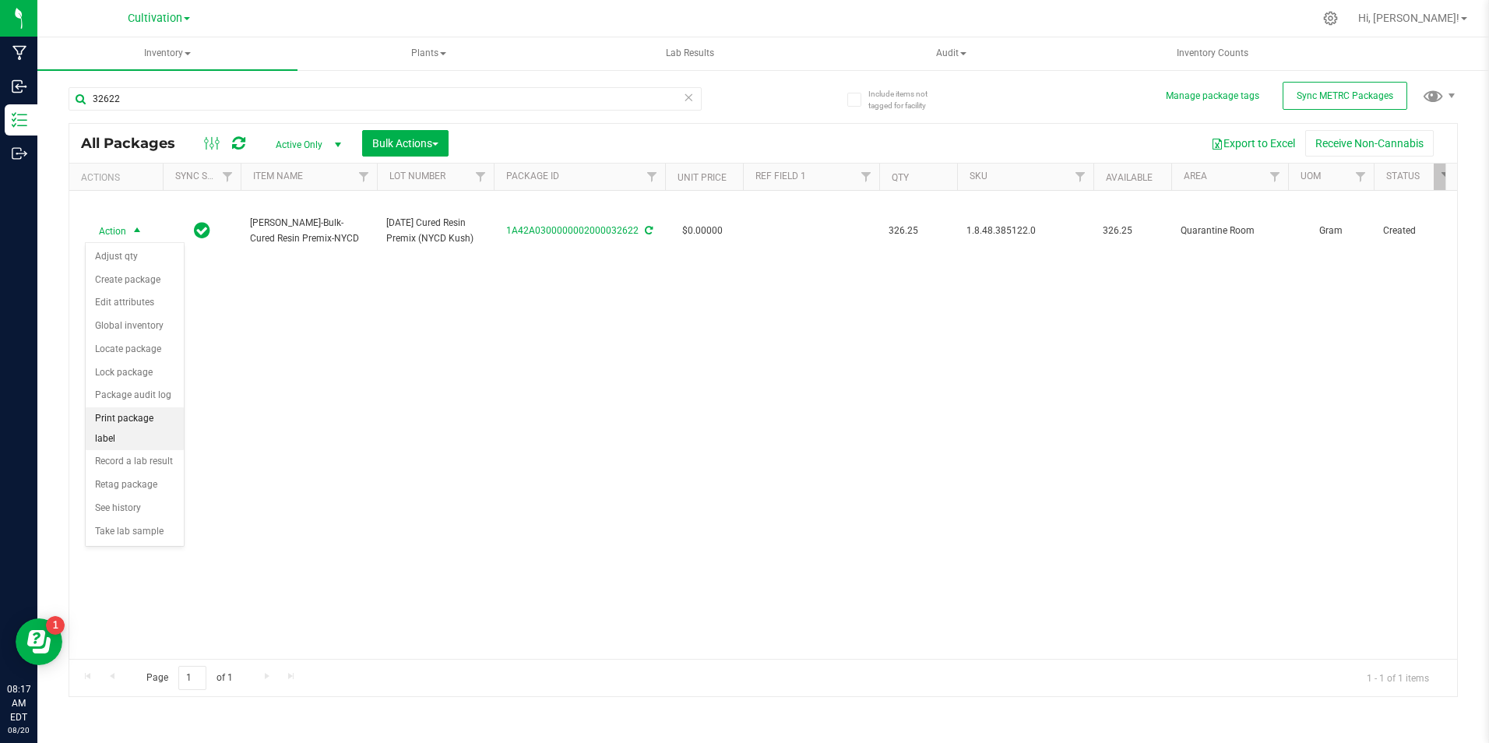
click at [157, 411] on li "Print package label" at bounding box center [135, 428] width 98 height 43
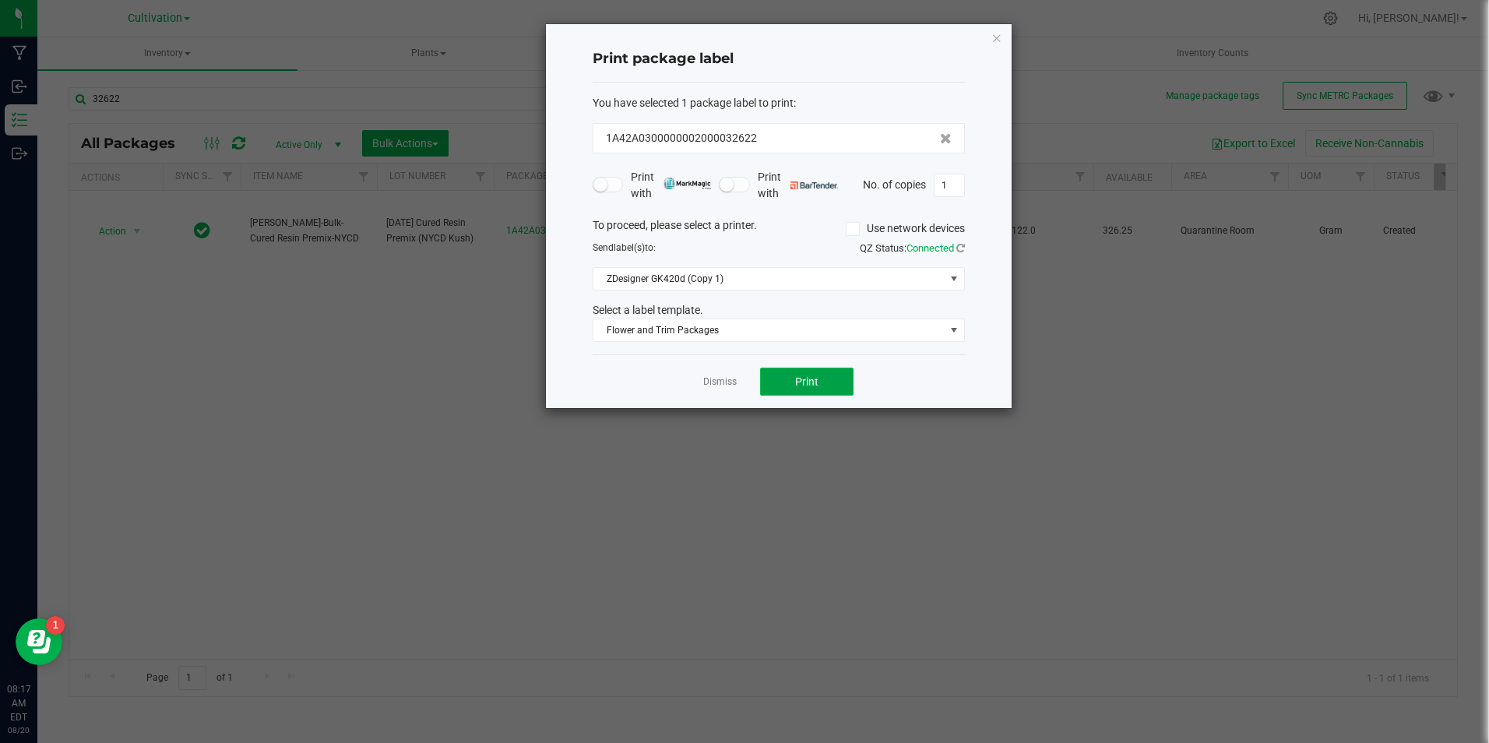
click at [824, 390] on button "Print" at bounding box center [806, 382] width 93 height 28
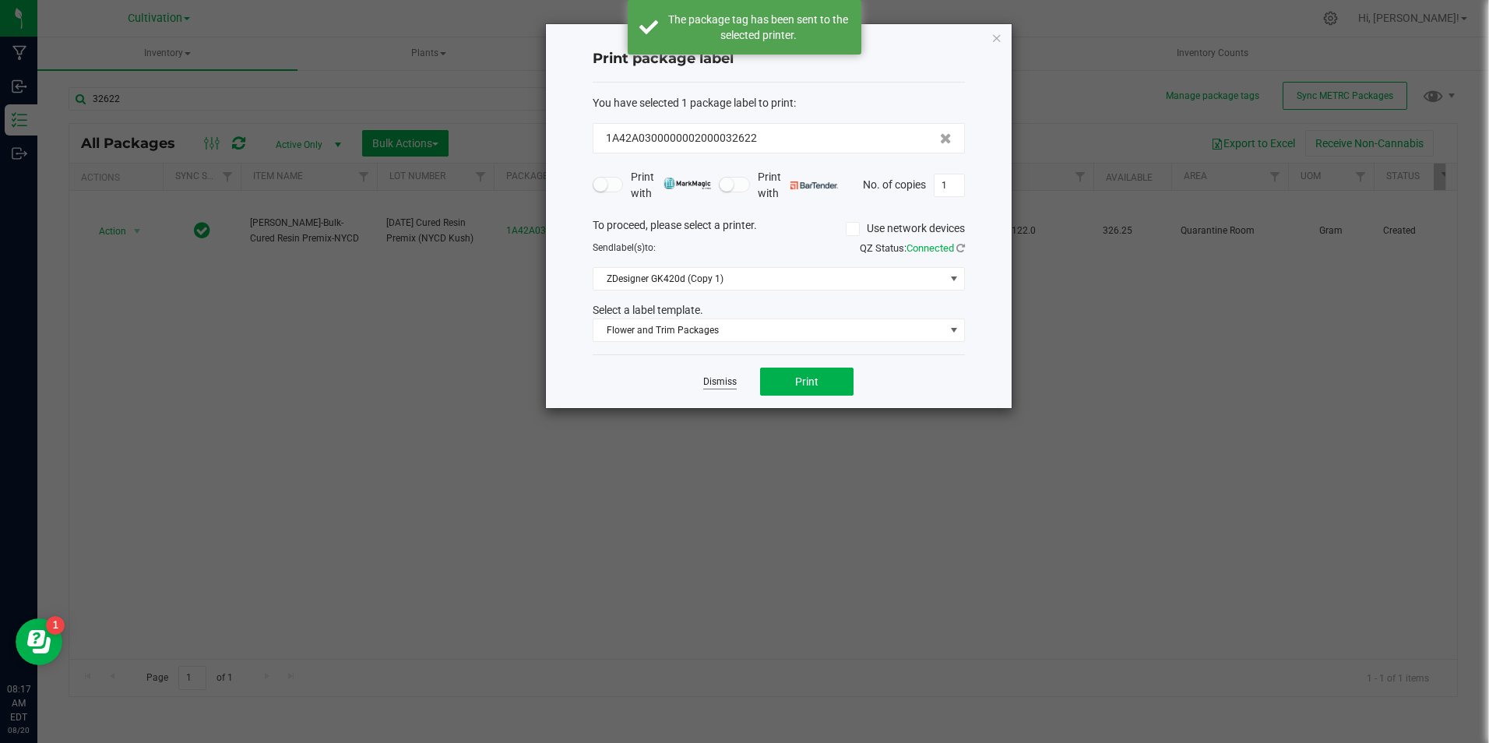
click at [715, 384] on link "Dismiss" at bounding box center [719, 381] width 33 height 13
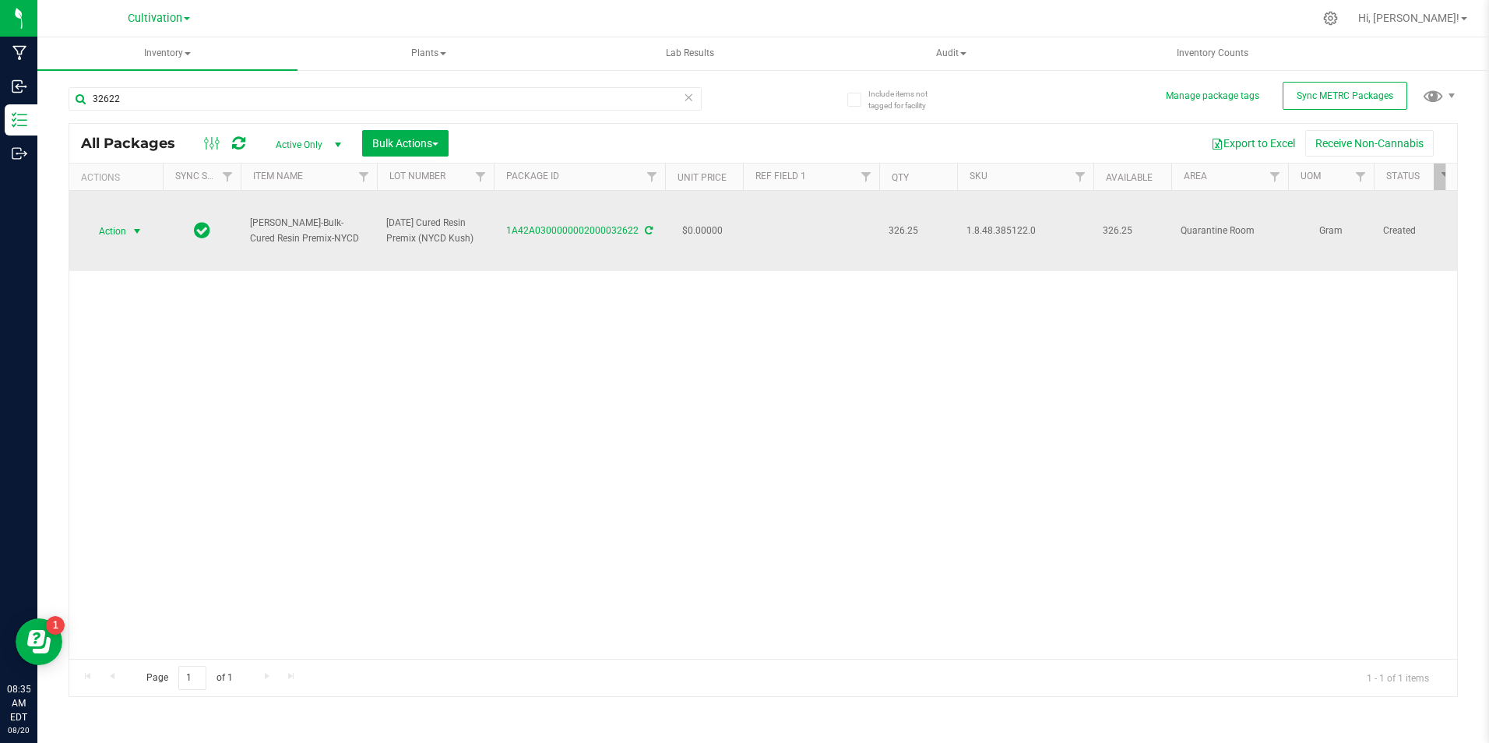
click at [126, 227] on span "Action" at bounding box center [106, 231] width 42 height 22
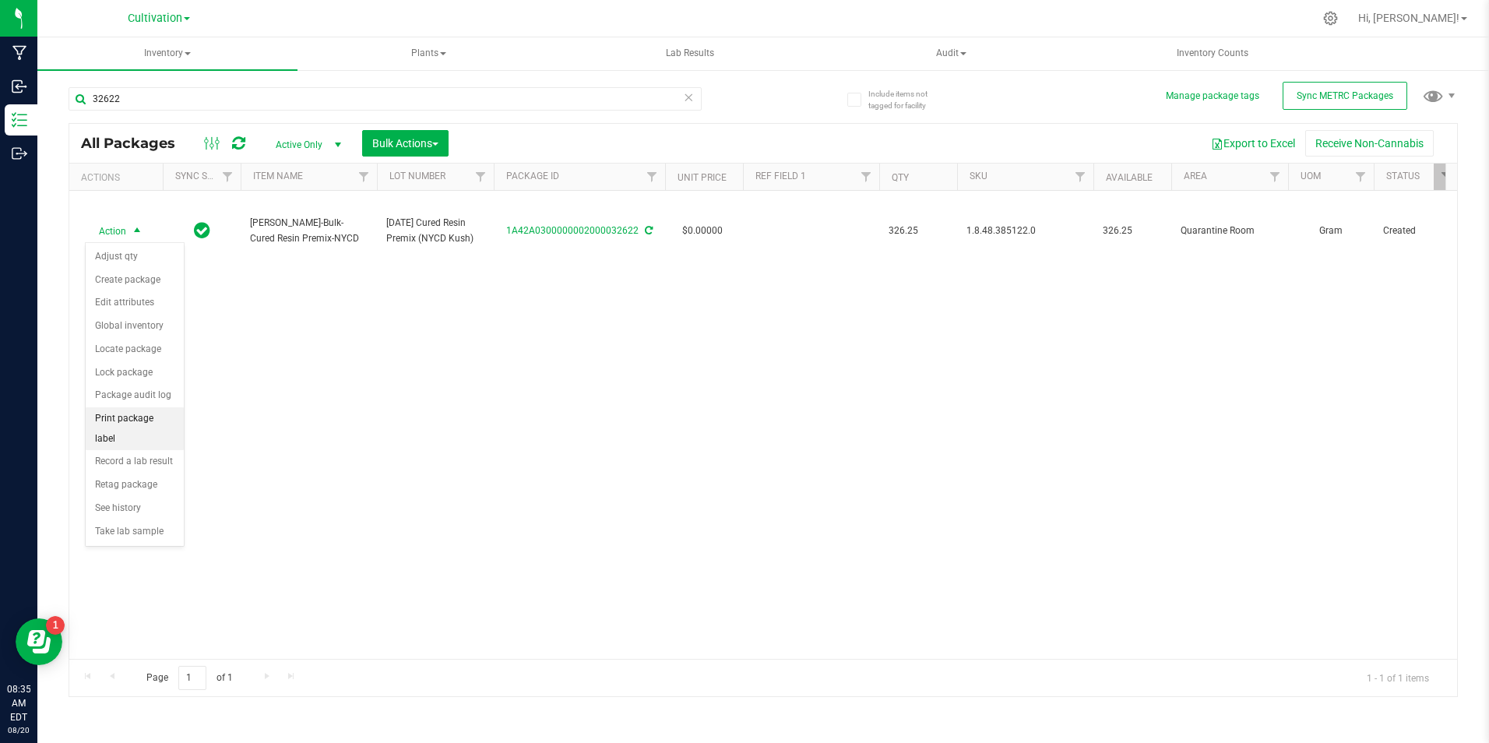
click at [127, 423] on li "Print package label" at bounding box center [135, 428] width 98 height 43
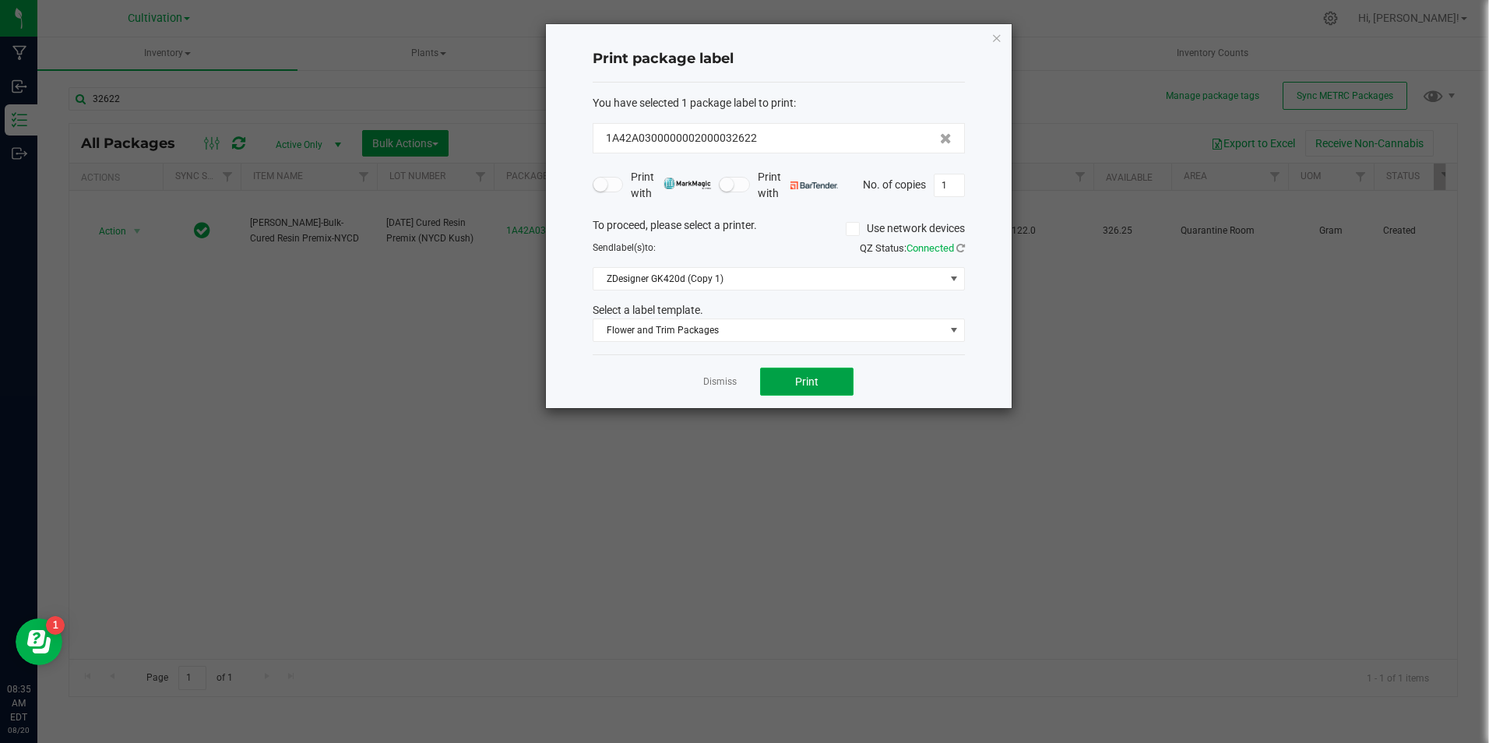
click at [824, 372] on button "Print" at bounding box center [806, 382] width 93 height 28
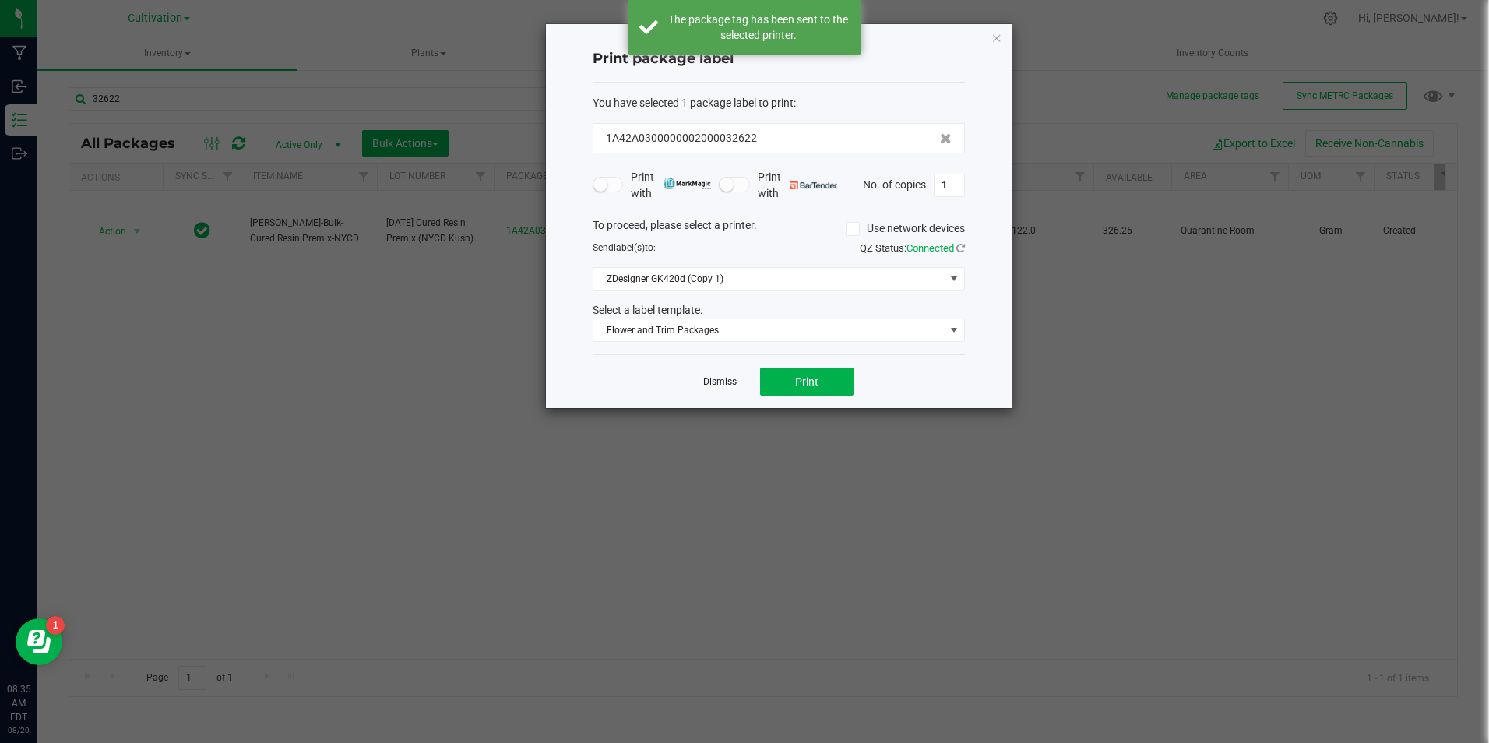
click at [731, 378] on link "Dismiss" at bounding box center [719, 381] width 33 height 13
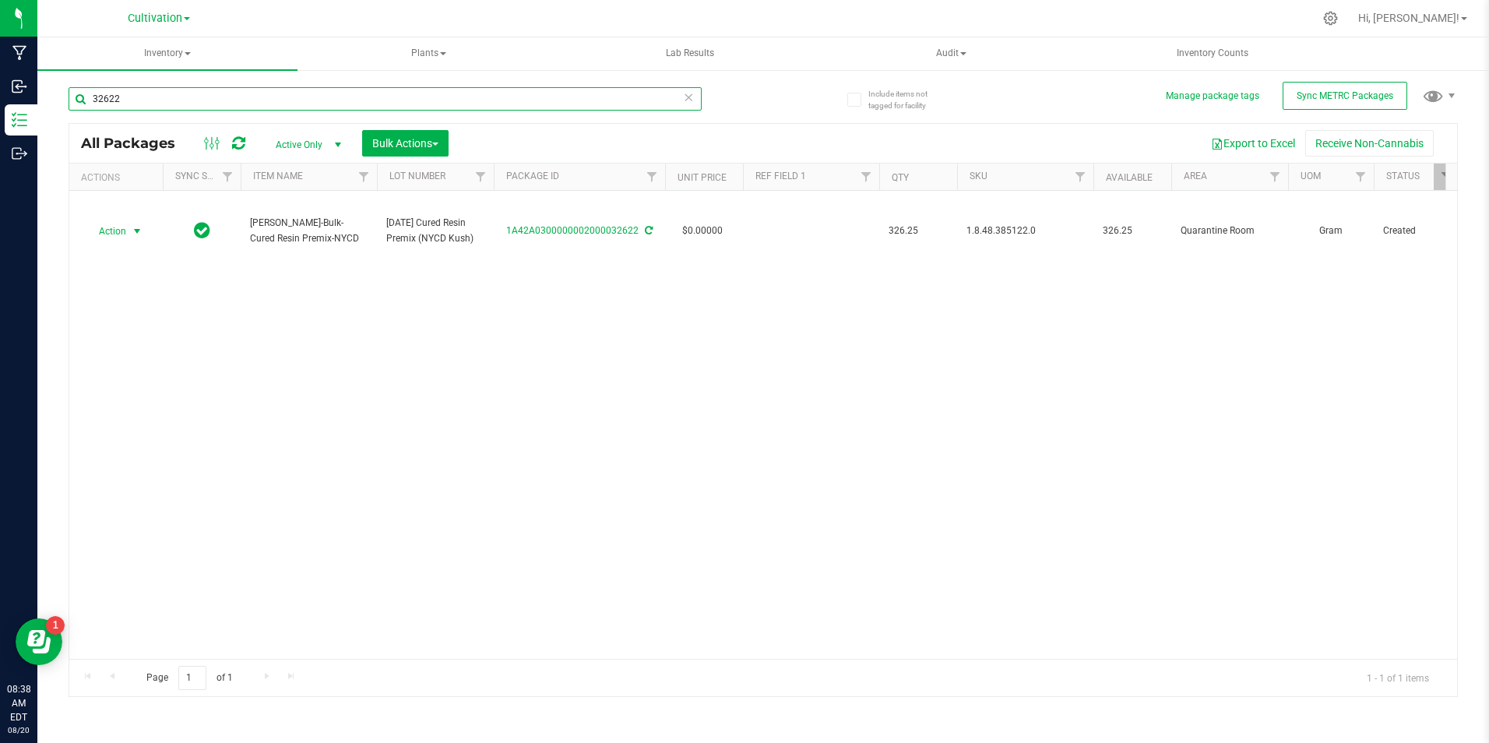
click at [172, 91] on input "32622" at bounding box center [385, 98] width 633 height 23
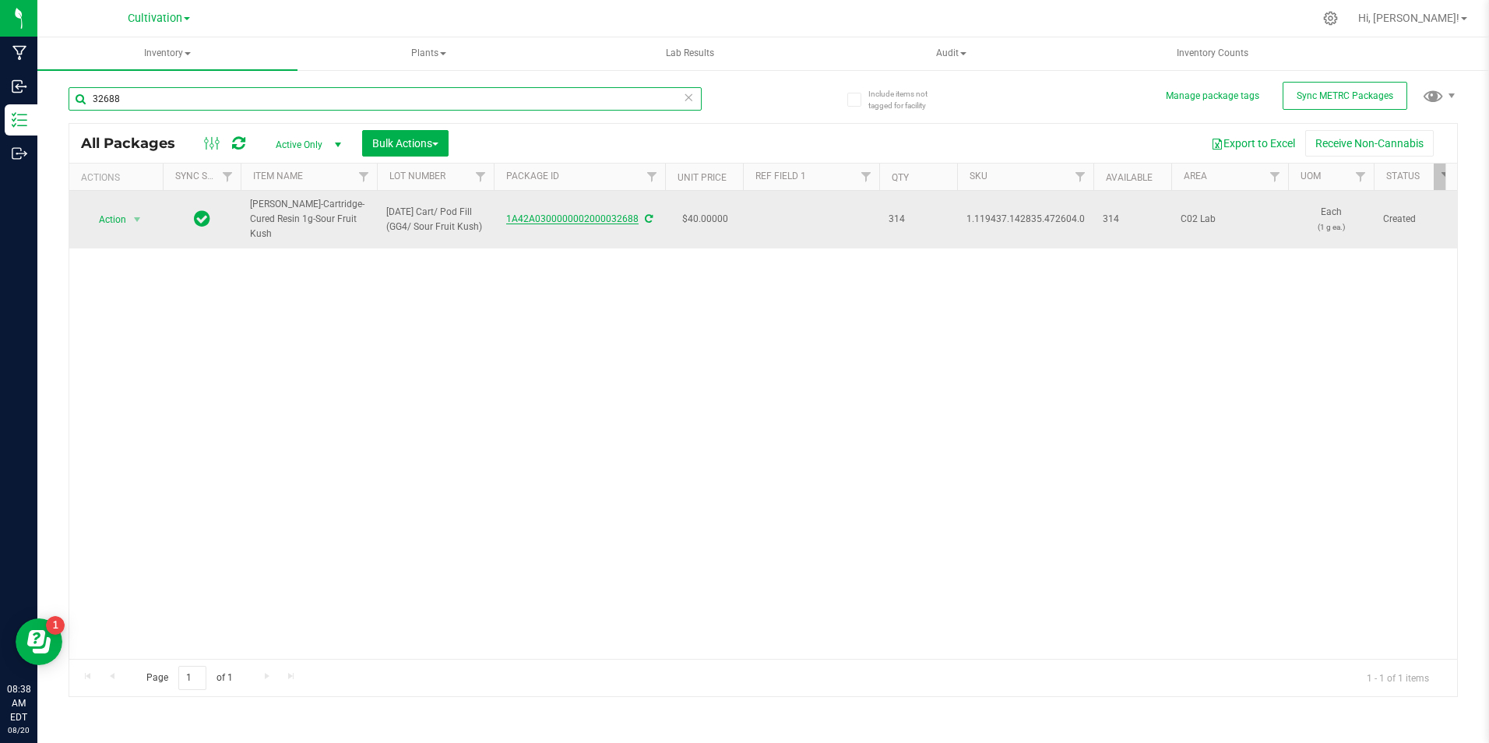
type input "32688"
click at [619, 214] on link "1A42A0300000002000032688" at bounding box center [572, 218] width 132 height 11
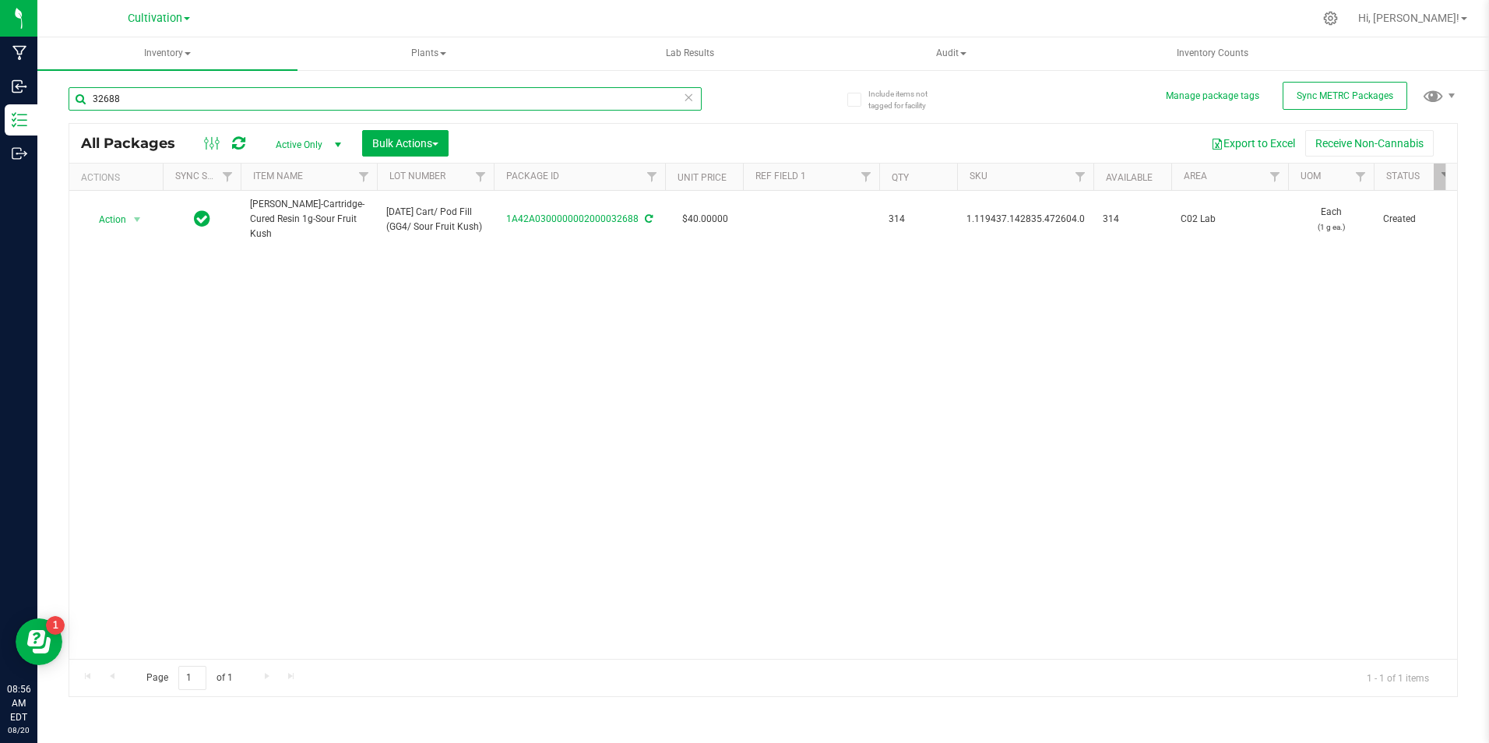
click at [218, 88] on input "32688" at bounding box center [385, 98] width 633 height 23
type input "32607"
click at [438, 145] on span "button" at bounding box center [435, 144] width 6 height 3
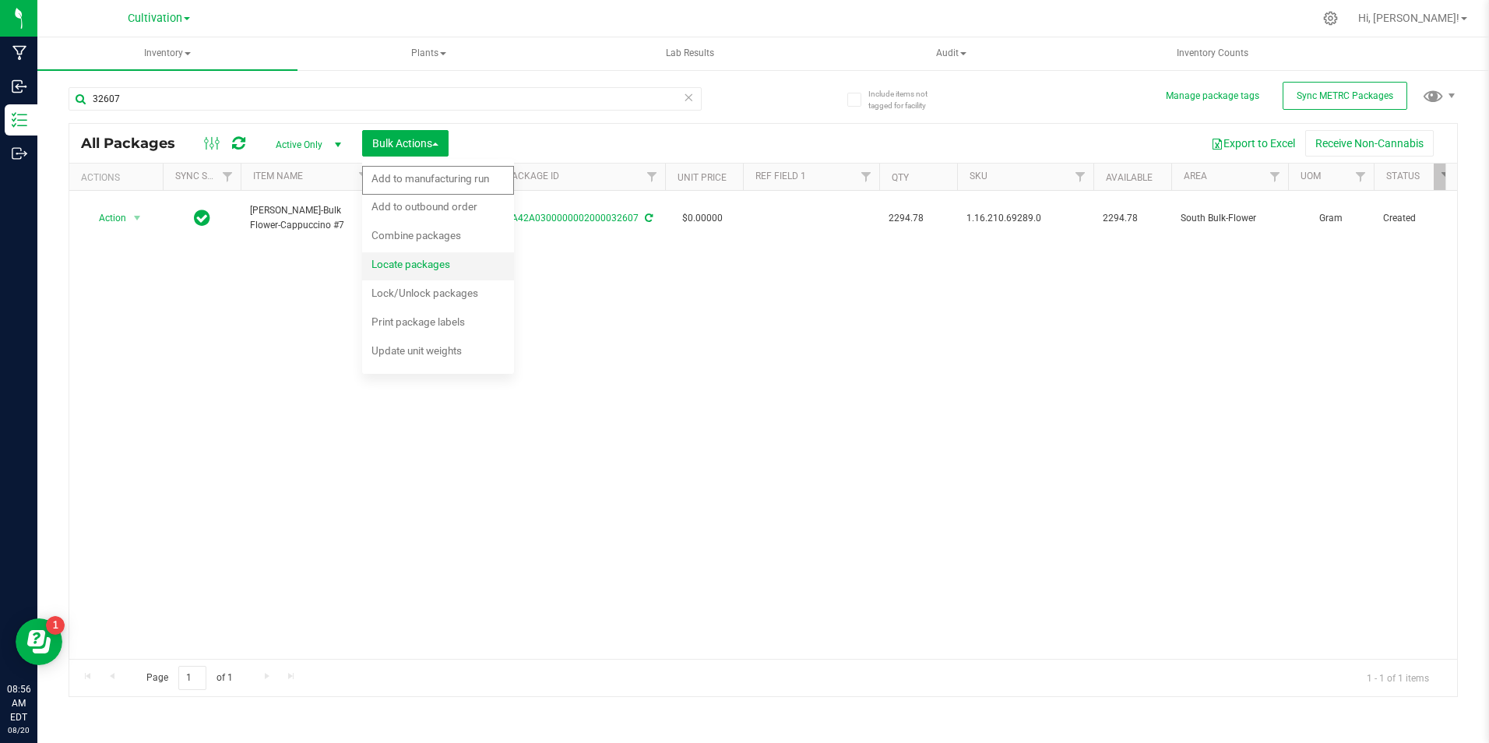
click at [431, 273] on div "Locate packages" at bounding box center [422, 266] width 100 height 25
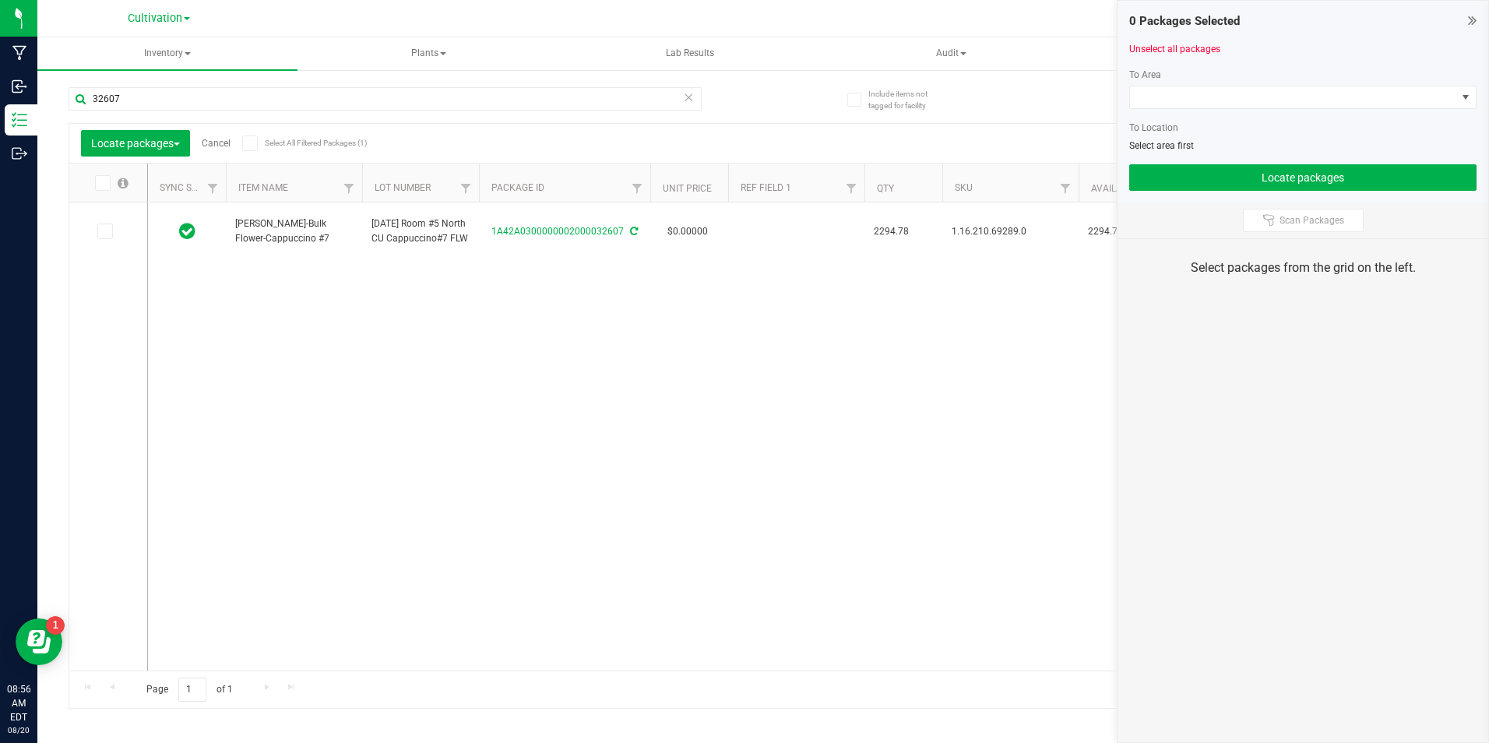
click at [104, 231] on icon at bounding box center [104, 231] width 10 height 0
click at [0, 0] on input "checkbox" at bounding box center [0, 0] width 0 height 0
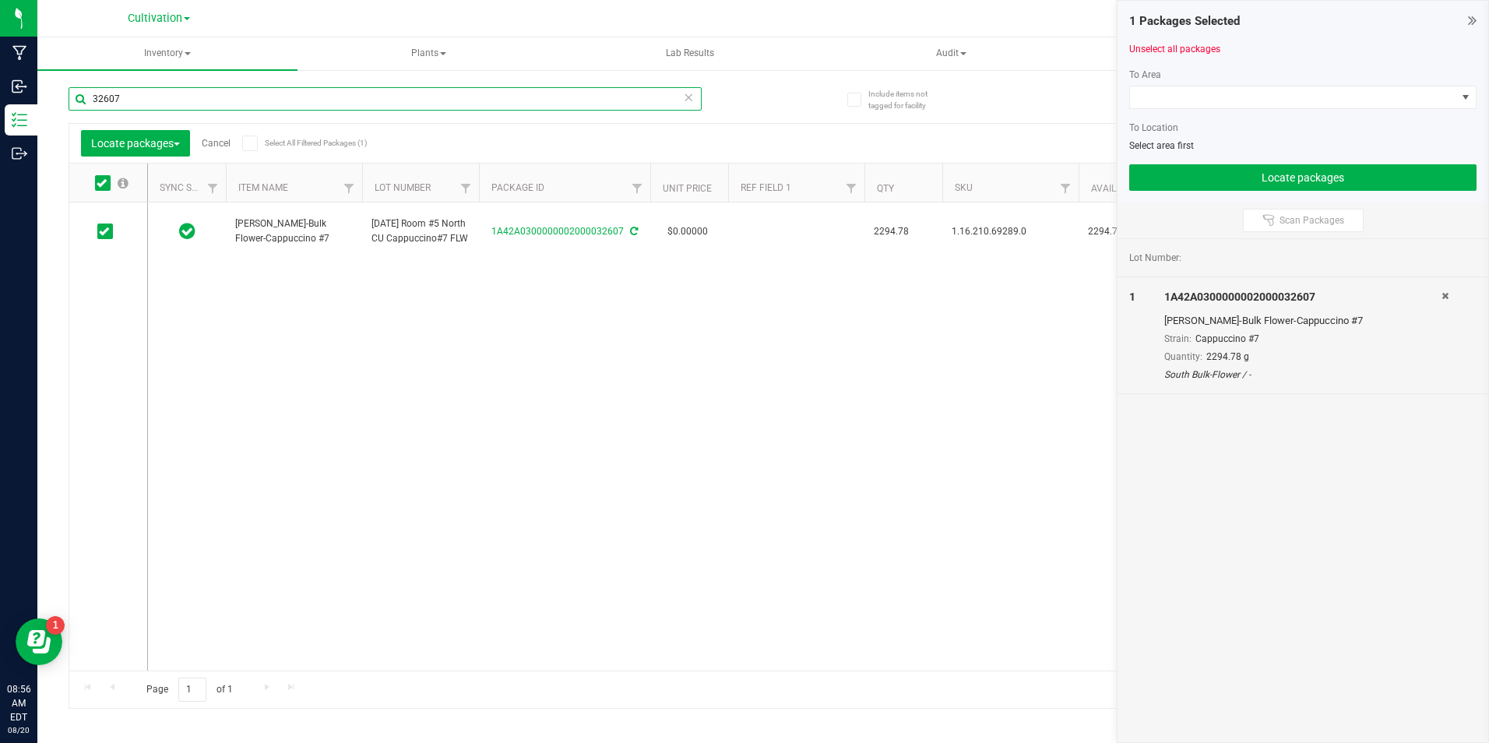
click at [136, 94] on input "32607" at bounding box center [385, 98] width 633 height 23
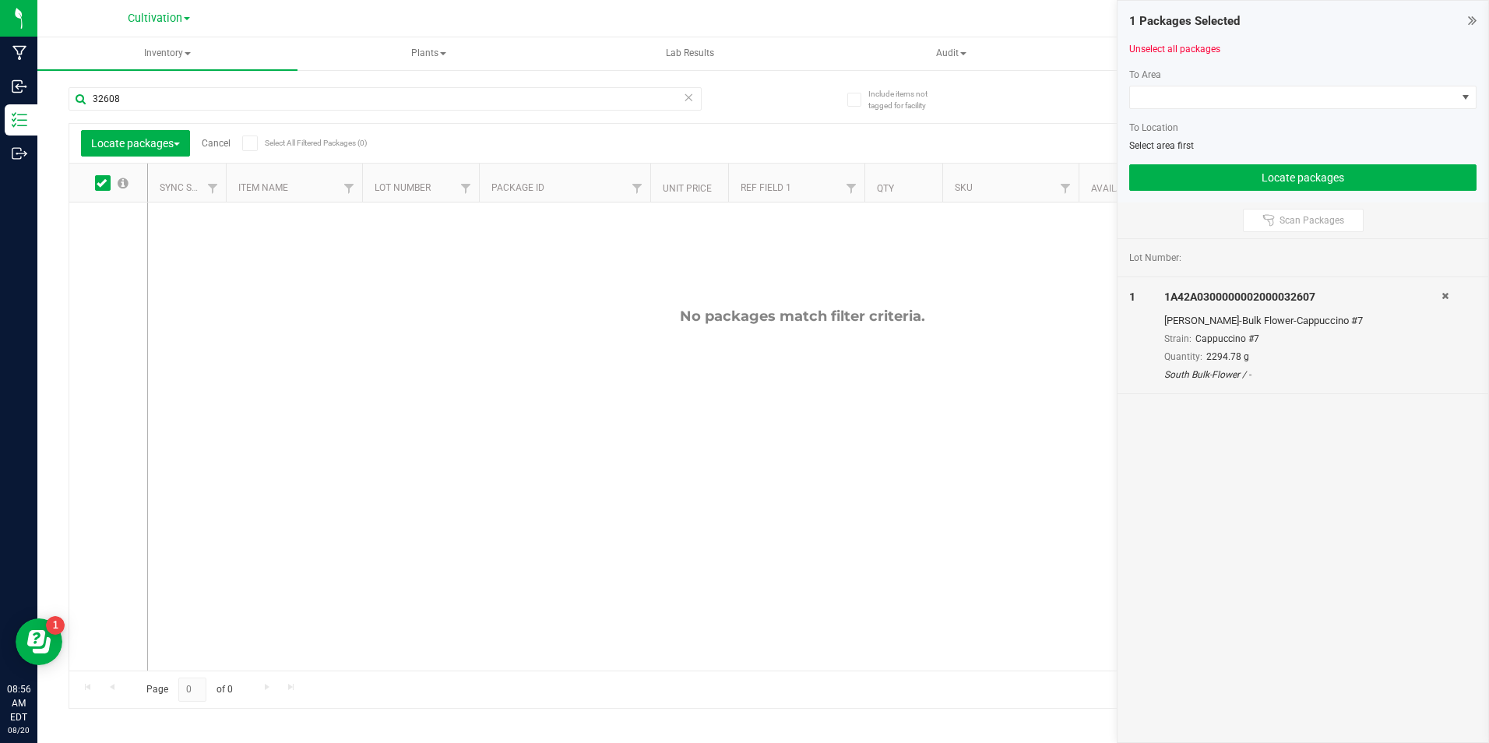
click at [105, 234] on div at bounding box center [108, 437] width 79 height 468
click at [1445, 297] on icon at bounding box center [1445, 295] width 7 height 9
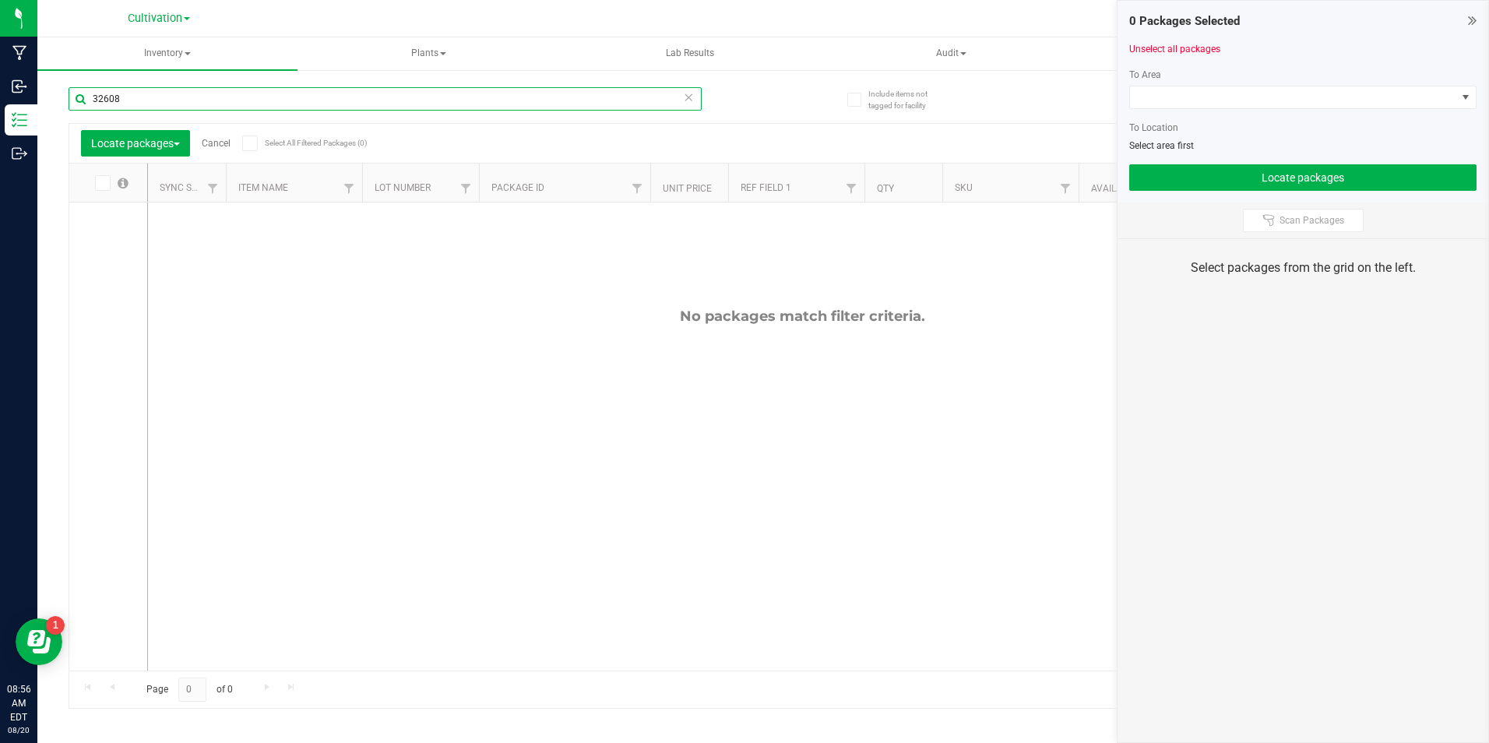
click at [228, 94] on input "32608" at bounding box center [385, 98] width 633 height 23
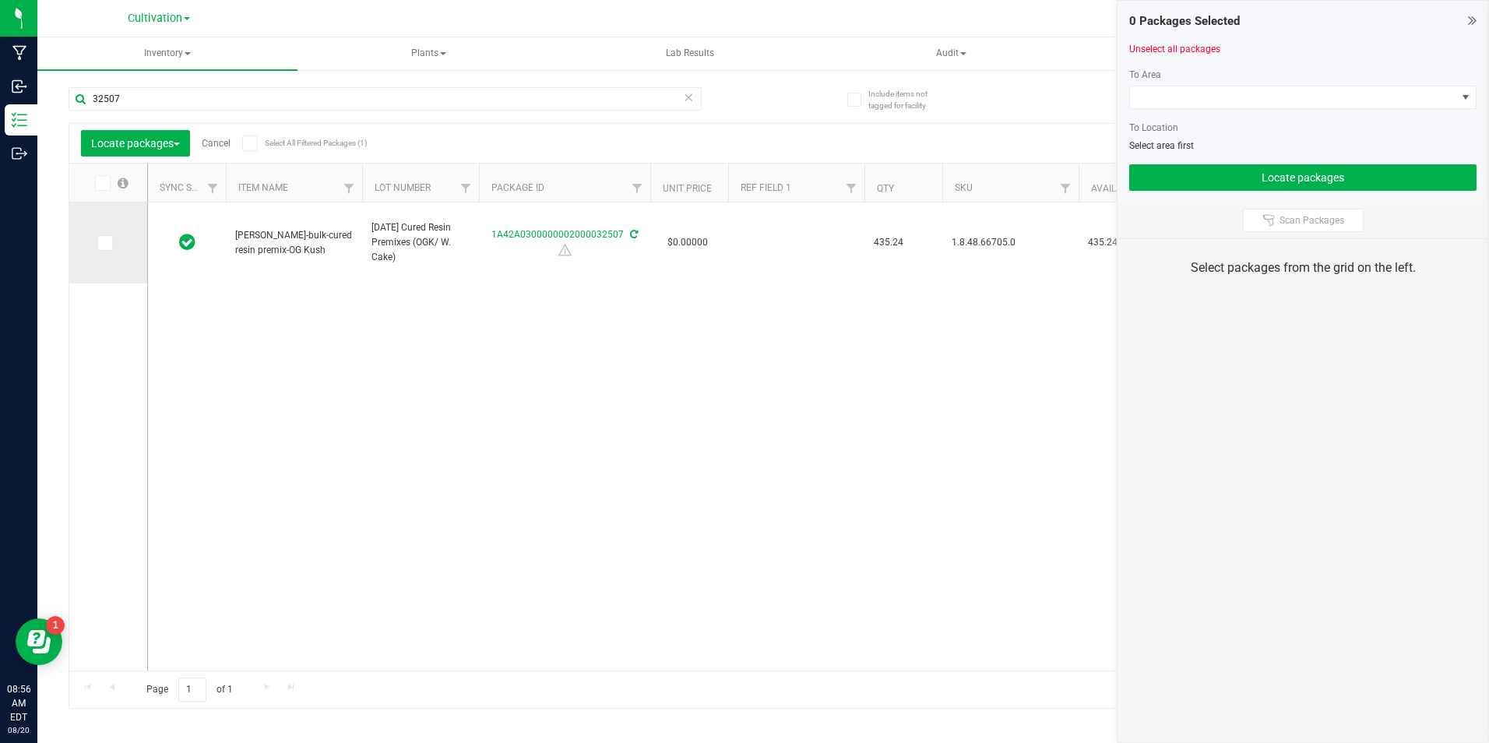
click at [114, 252] on td at bounding box center [108, 243] width 78 height 81
click at [104, 248] on span at bounding box center [105, 243] width 16 height 16
click at [0, 0] on input "checkbox" at bounding box center [0, 0] width 0 height 0
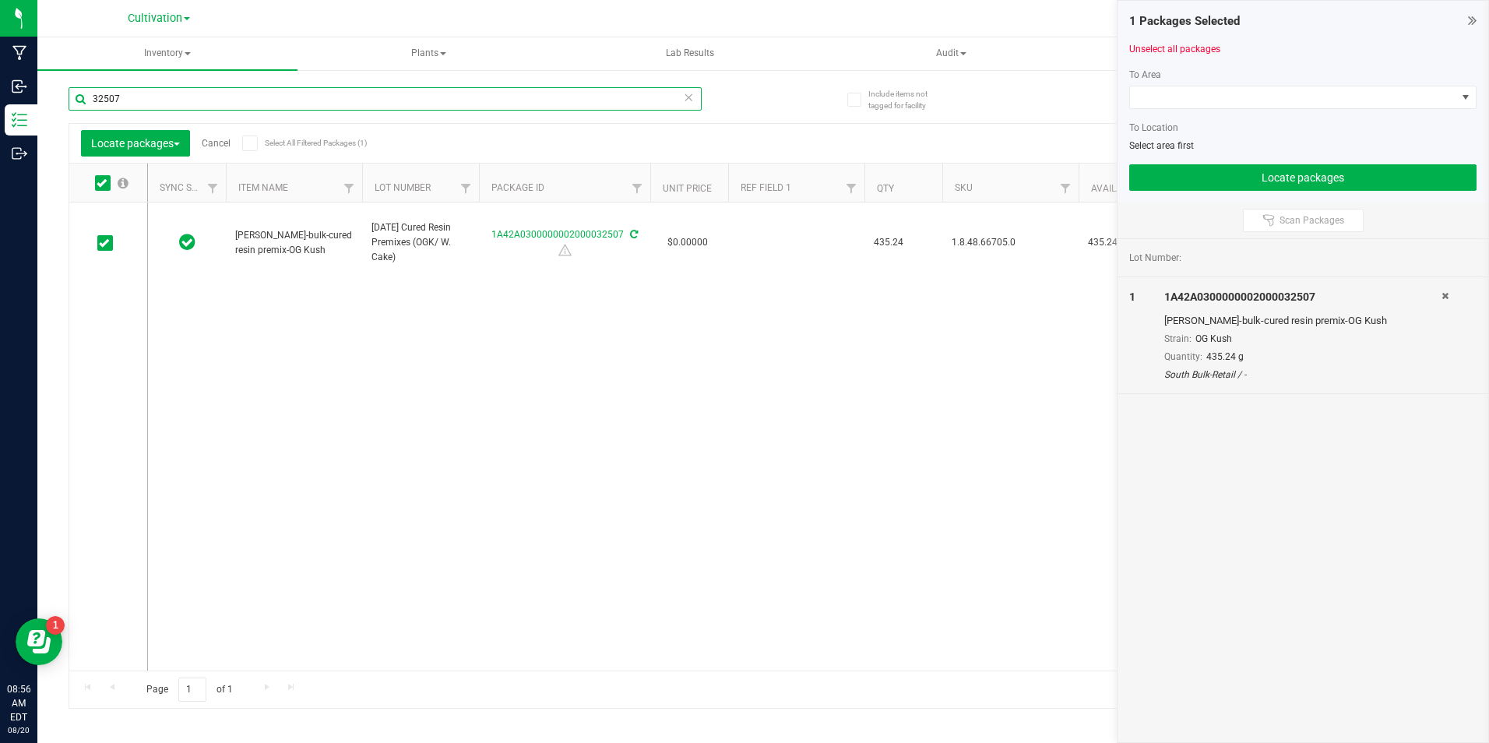
click at [132, 102] on input "32507" at bounding box center [385, 98] width 633 height 23
type input "32508"
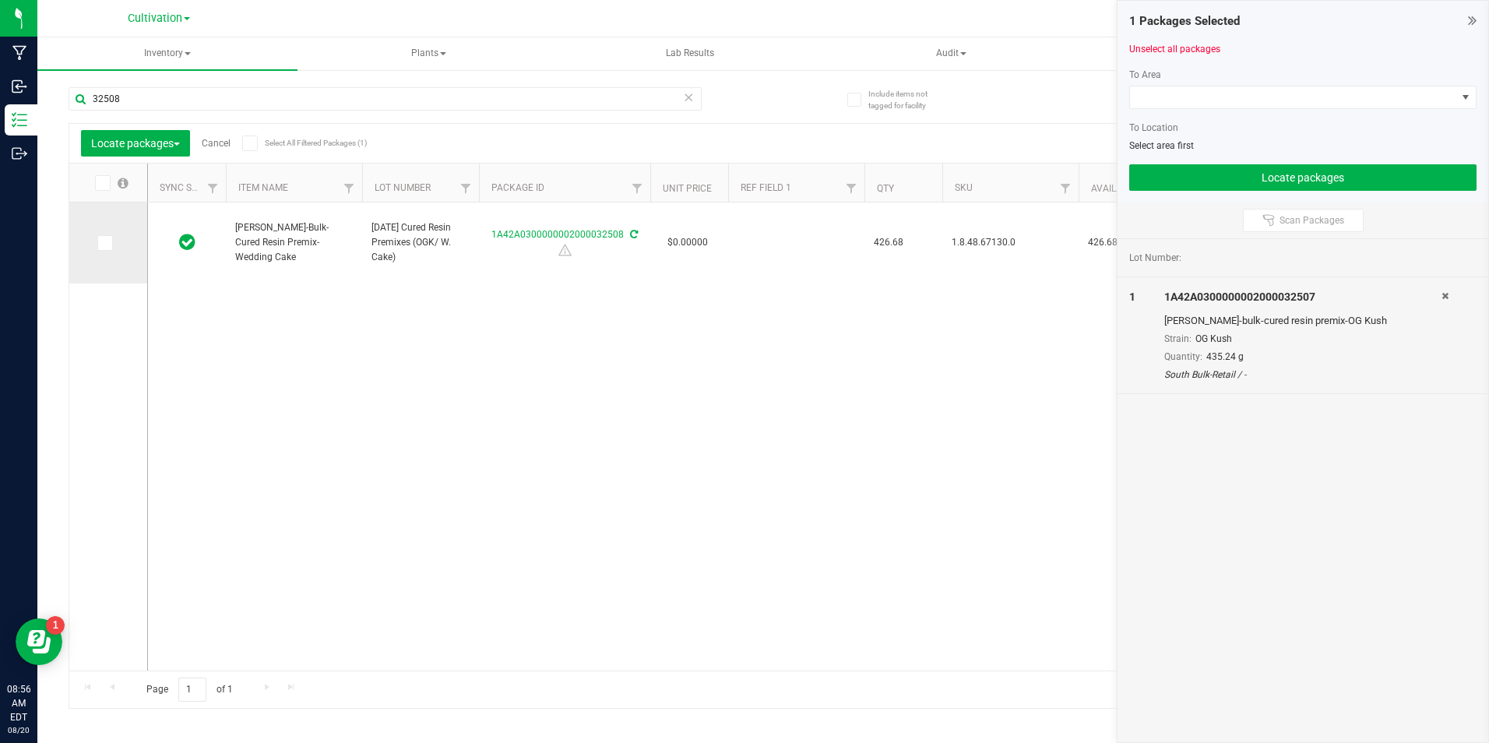
click at [113, 244] on label at bounding box center [108, 243] width 23 height 16
click at [0, 0] on input "checkbox" at bounding box center [0, 0] width 0 height 0
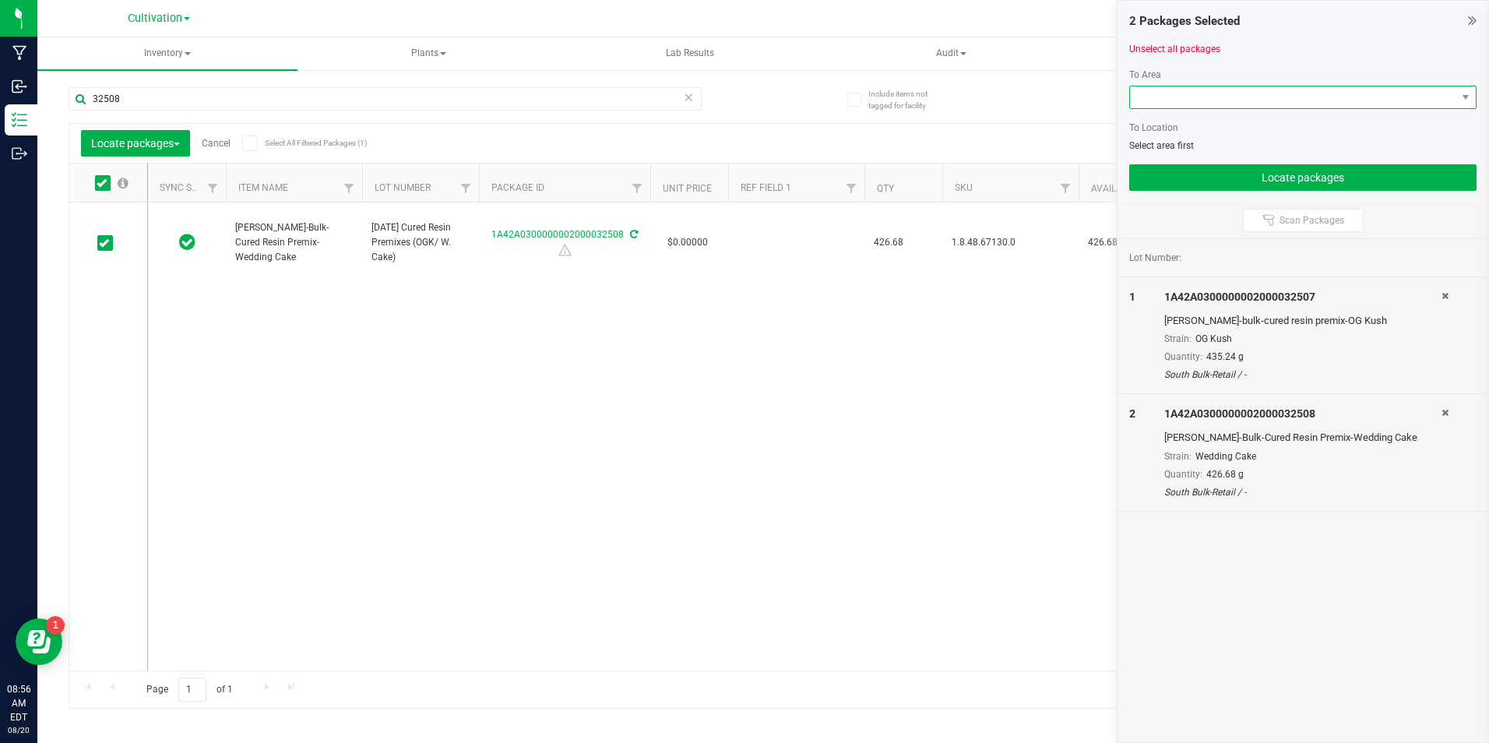
click at [1245, 90] on span at bounding box center [1293, 97] width 326 height 22
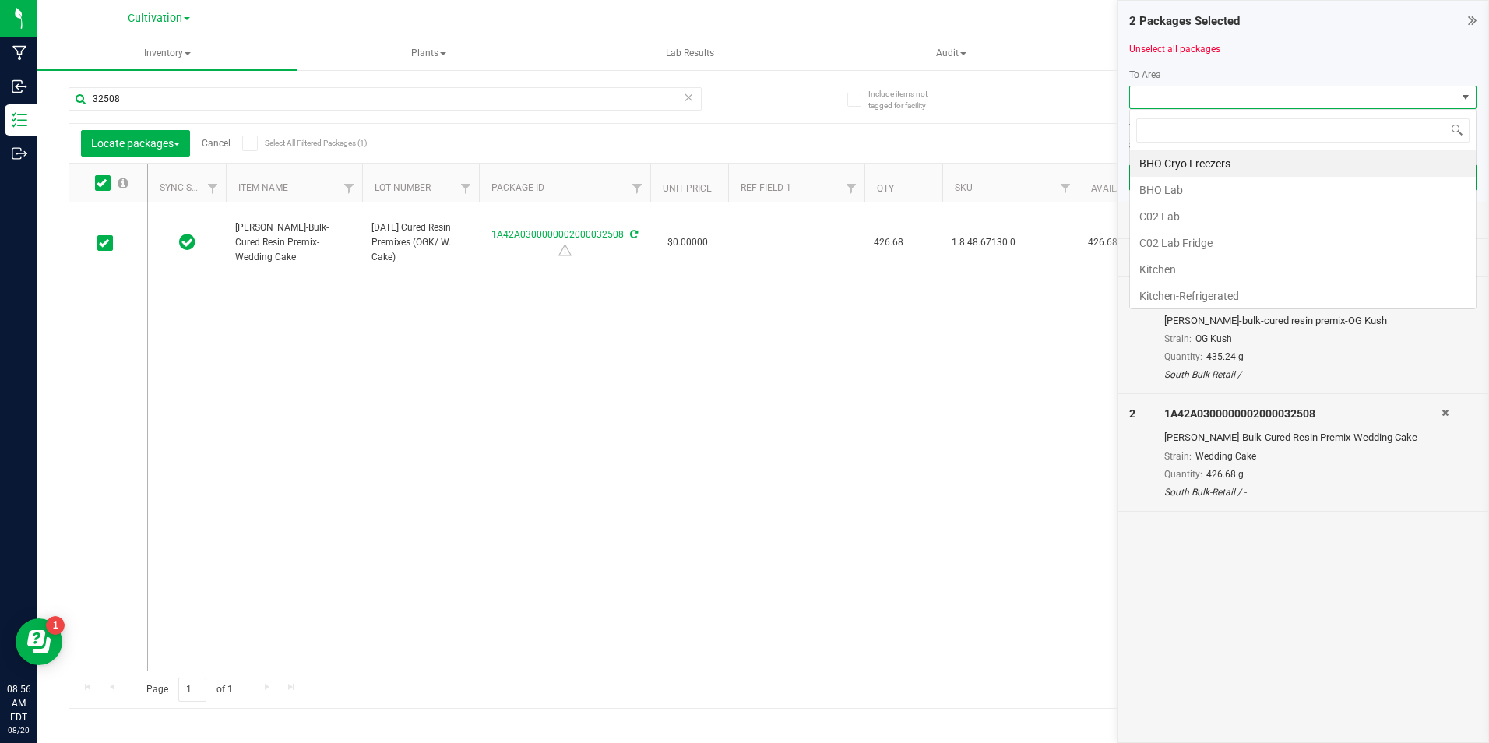
scroll to position [23, 347]
click at [1199, 218] on li "C02 Lab" at bounding box center [1303, 216] width 346 height 26
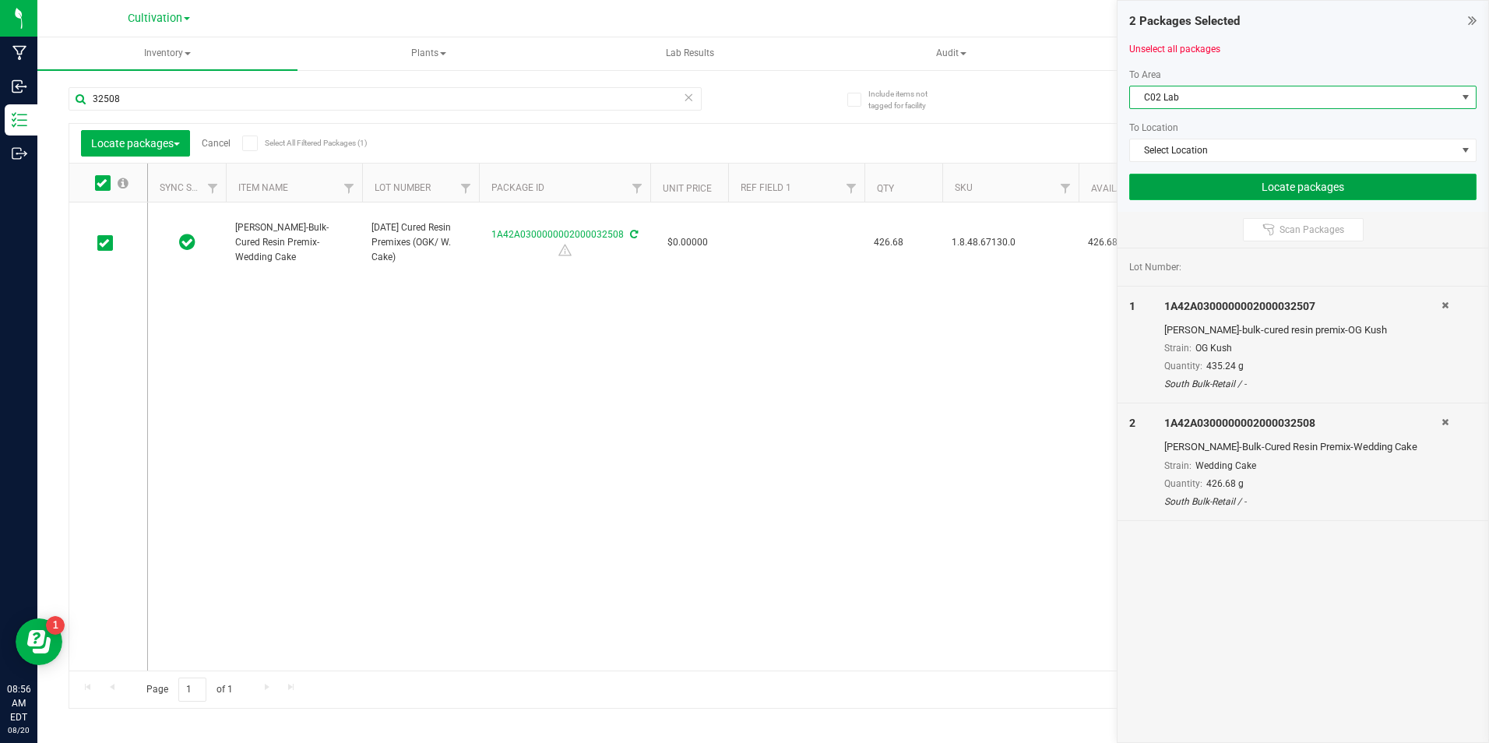
click at [1220, 186] on button "Locate packages" at bounding box center [1302, 187] width 347 height 26
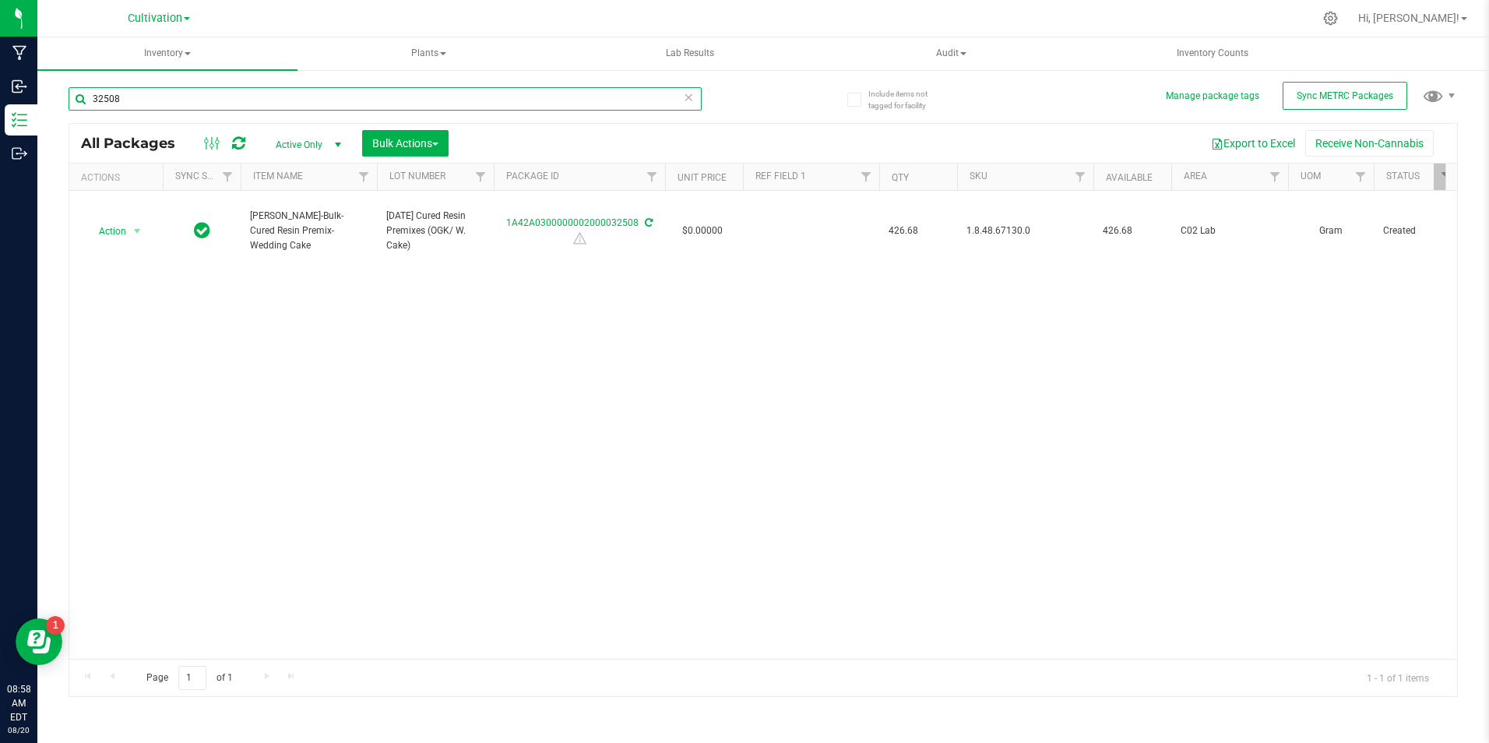
click at [429, 101] on input "32508" at bounding box center [385, 98] width 633 height 23
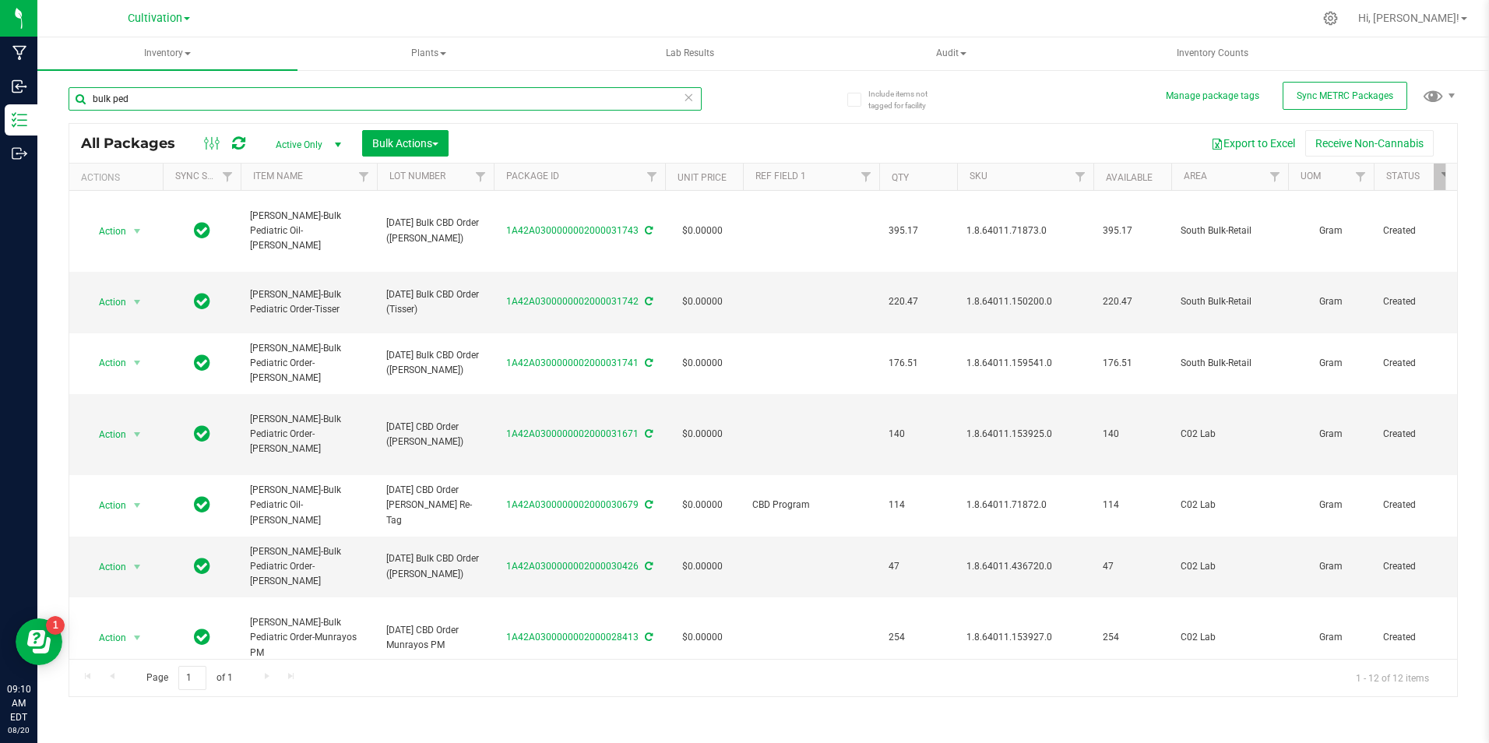
click at [245, 92] on input "bulk ped" at bounding box center [385, 98] width 633 height 23
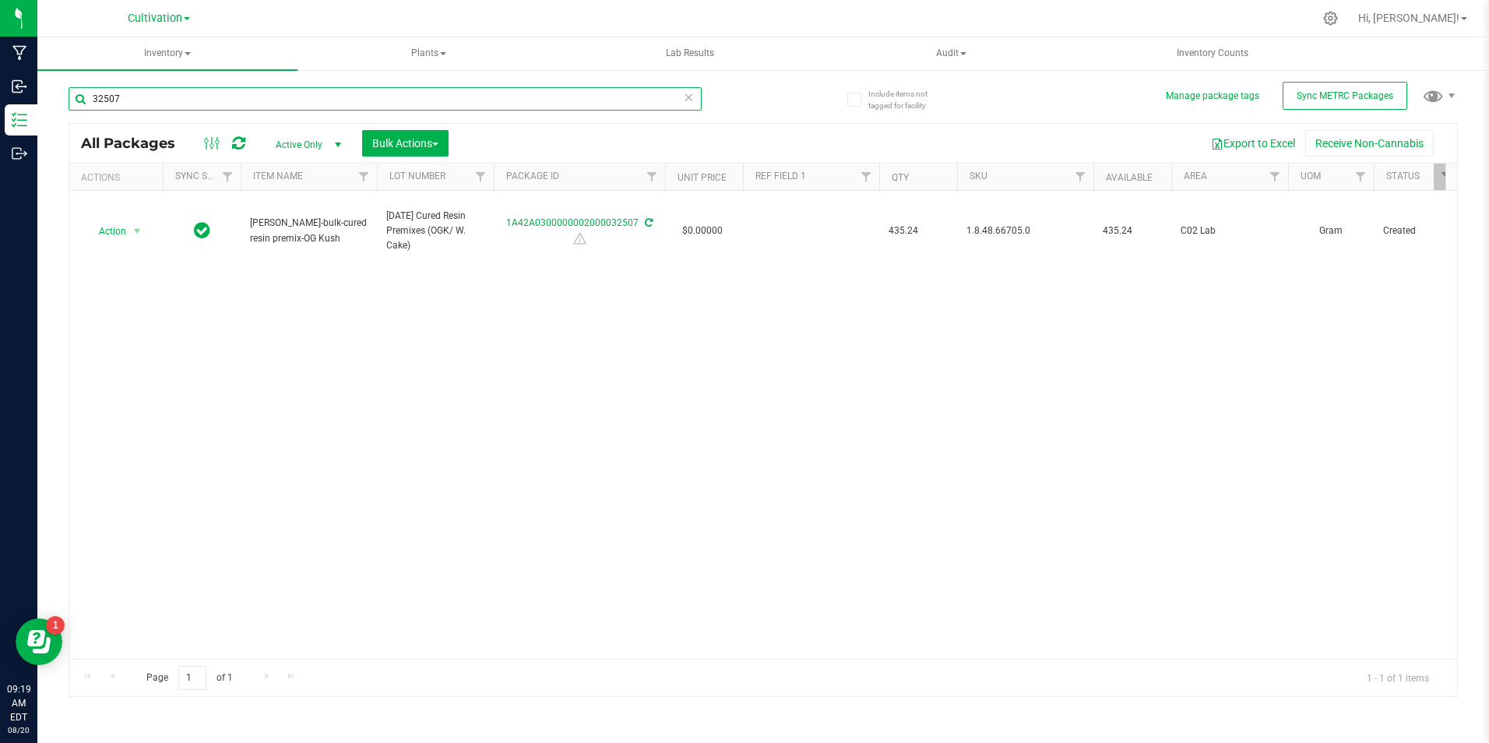
click at [167, 98] on input "32507" at bounding box center [385, 98] width 633 height 23
type input "30974"
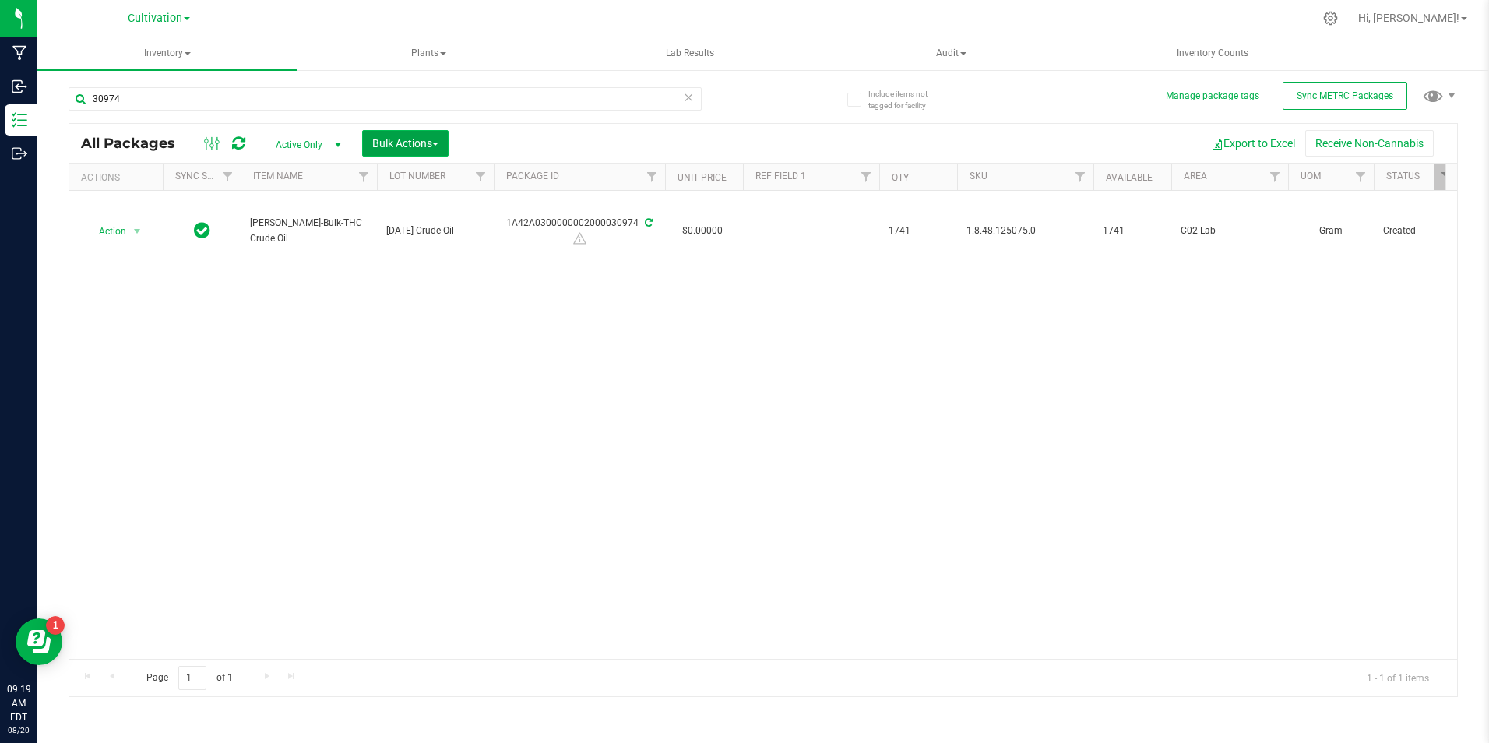
click at [393, 150] on button "Bulk Actions" at bounding box center [405, 143] width 86 height 26
click at [400, 178] on span "Add to manufacturing run" at bounding box center [431, 178] width 118 height 12
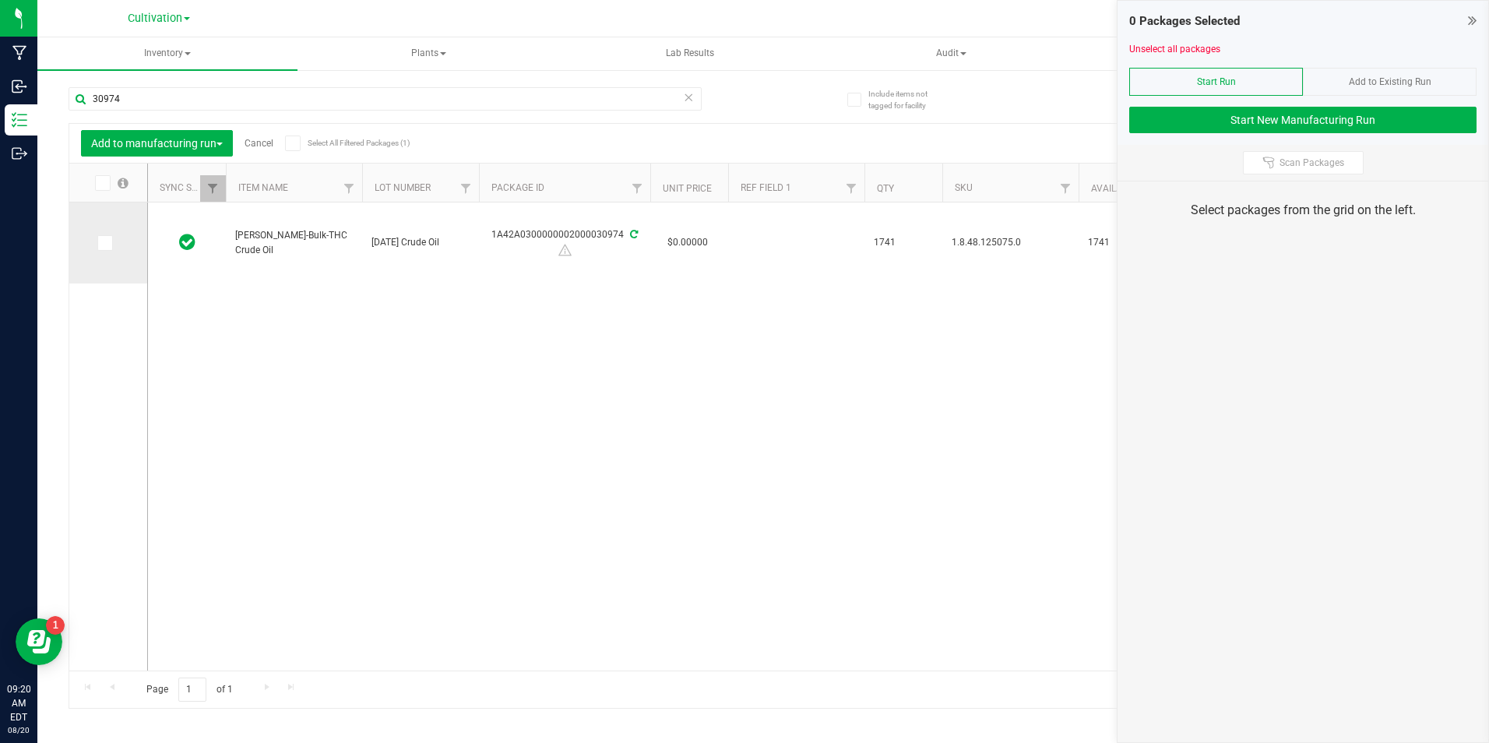
click at [104, 243] on icon at bounding box center [104, 243] width 10 height 0
click at [0, 0] on input "checkbox" at bounding box center [0, 0] width 0 height 0
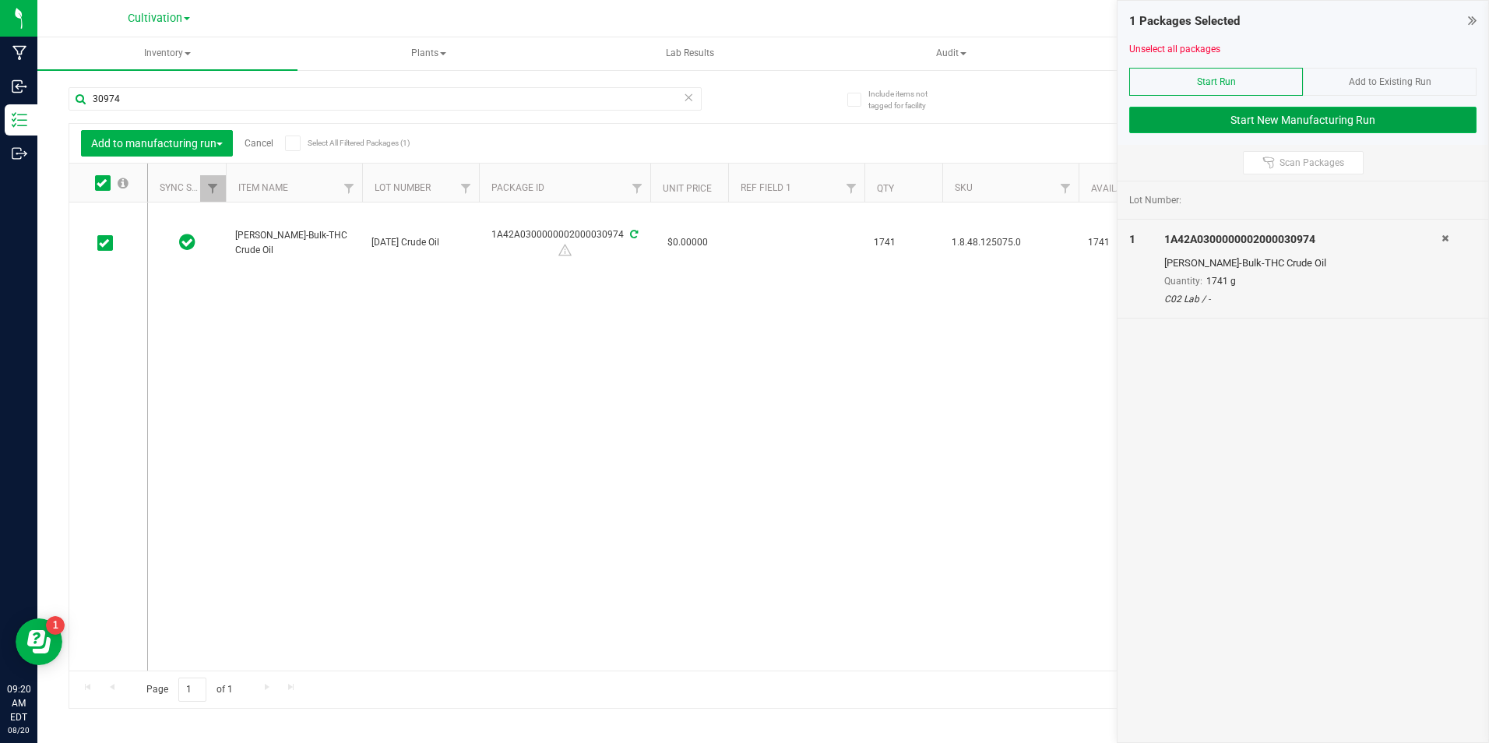
click at [1192, 118] on button "Start New Manufacturing Run" at bounding box center [1302, 120] width 347 height 26
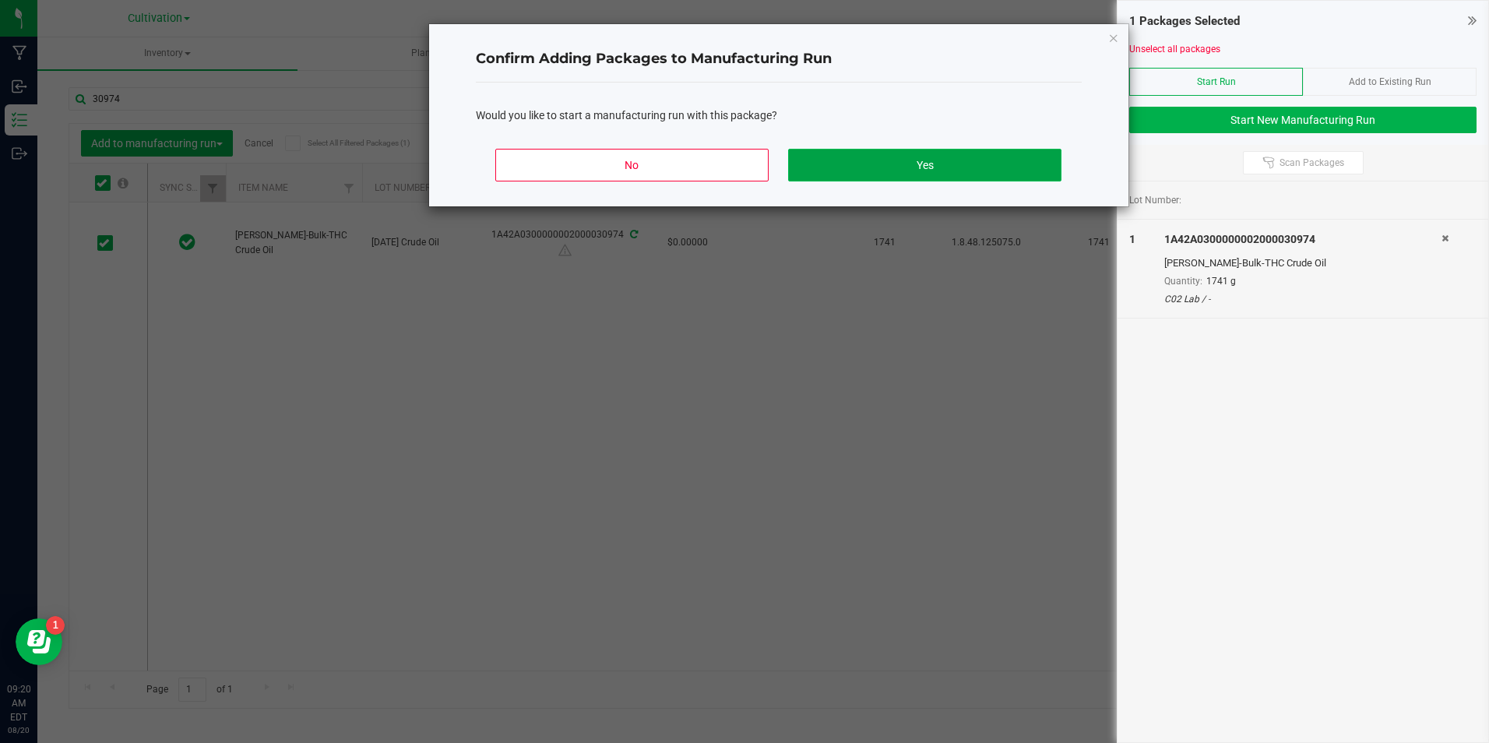
click at [815, 164] on button "Yes" at bounding box center [924, 165] width 273 height 33
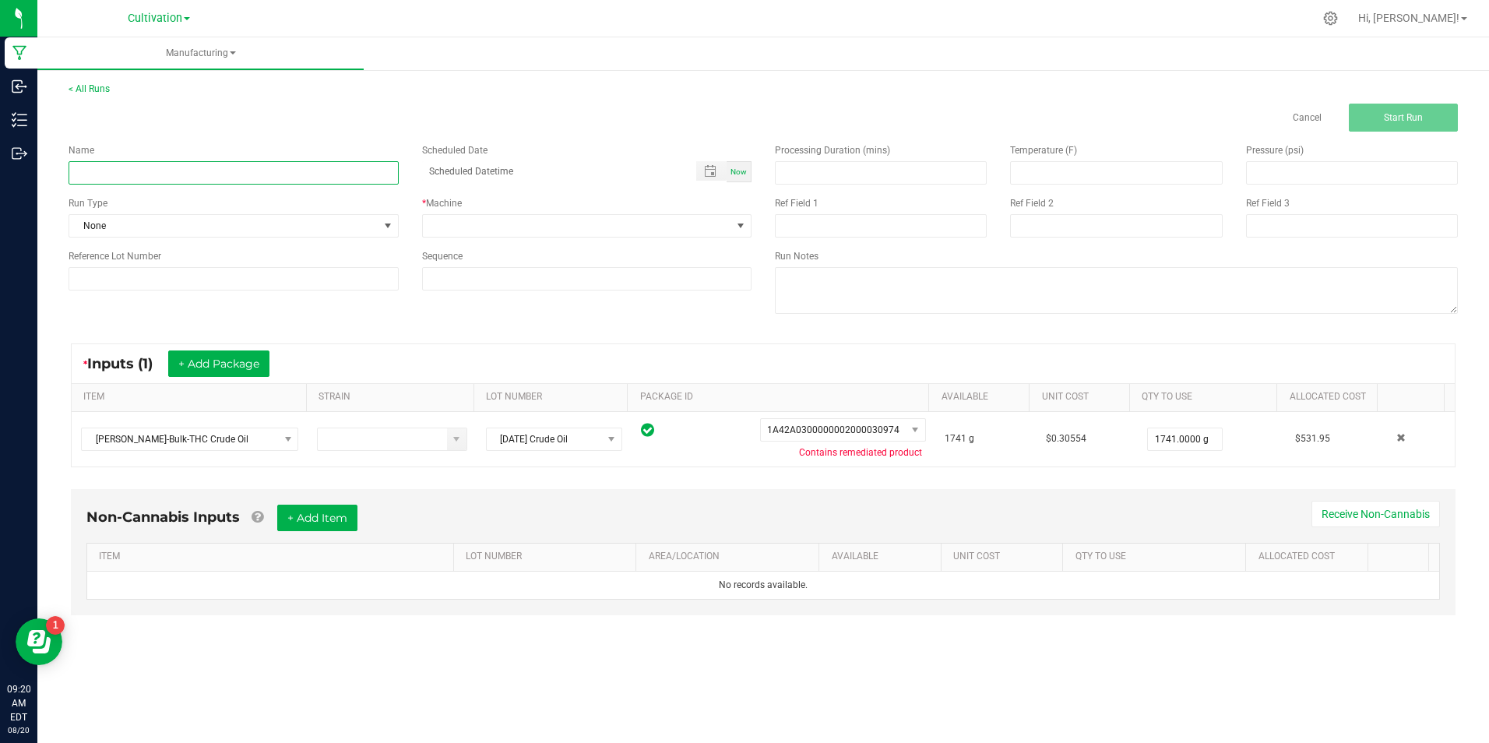
click at [151, 174] on input at bounding box center [234, 172] width 330 height 23
click at [151, 174] on input "8/14/25 Short Path Distillation" at bounding box center [234, 172] width 330 height 23
type input "8/14/25 Short Path Distillation"
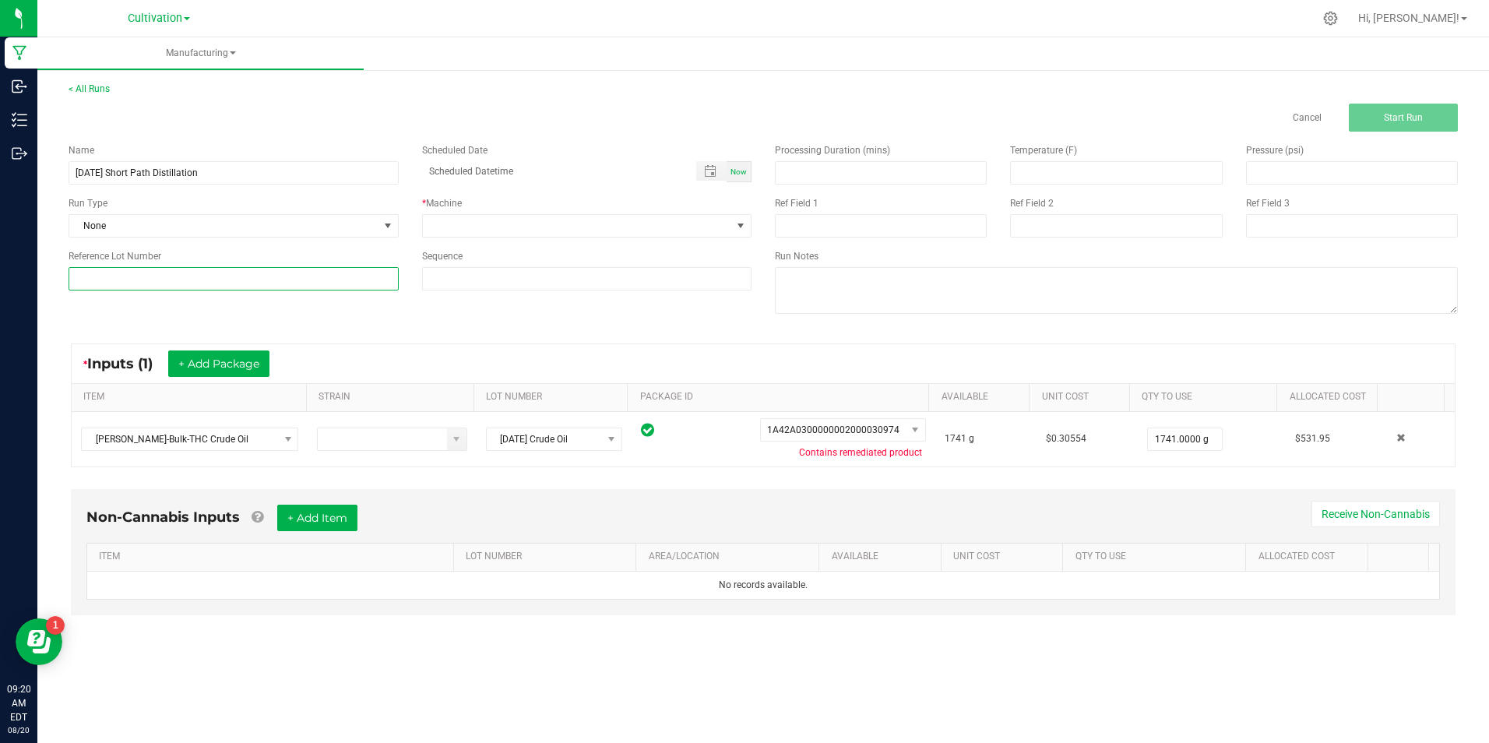
click at [259, 273] on input at bounding box center [234, 278] width 330 height 23
paste input "8/14/25 Short Path Distillation"
type input "8/14/25 Short Path Distillation"
click at [483, 220] on span at bounding box center [577, 226] width 309 height 22
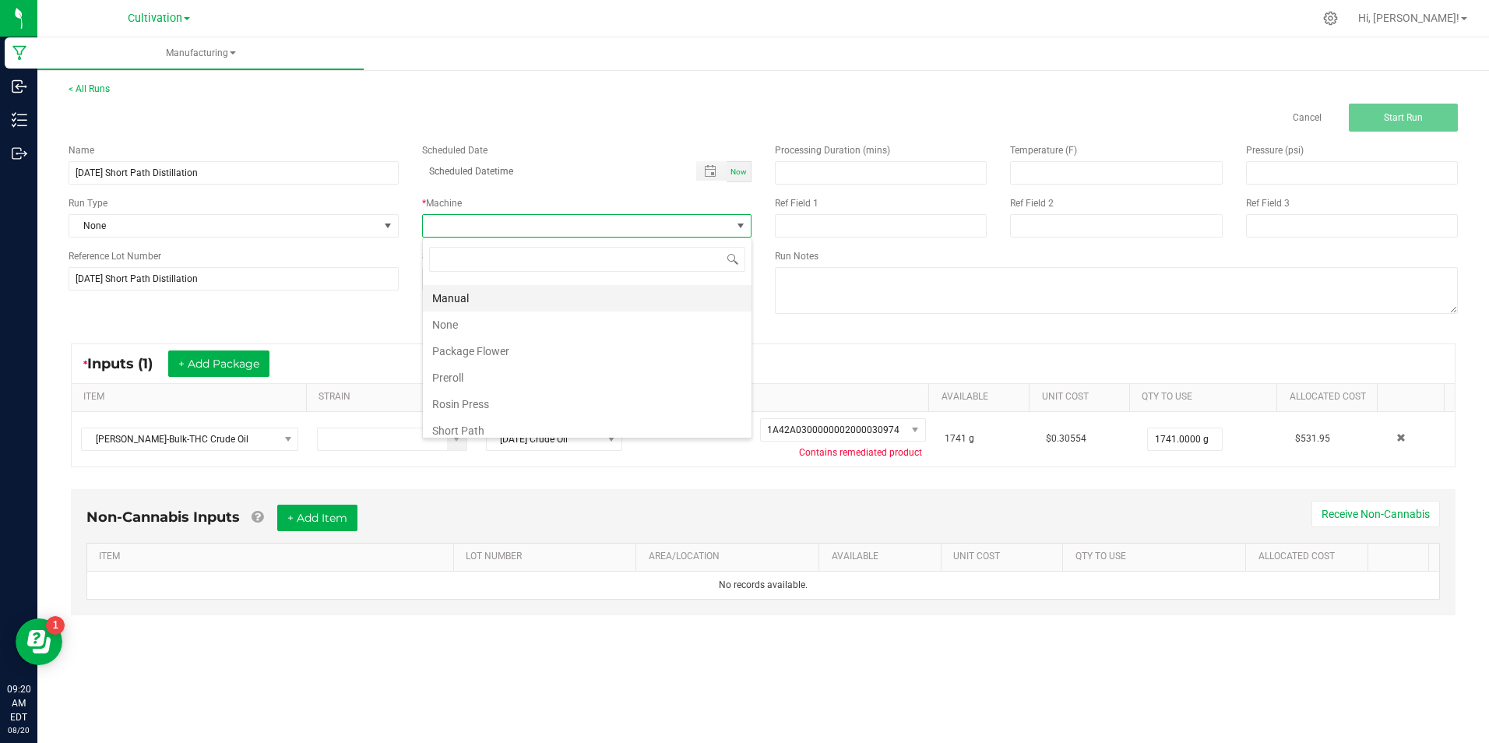
scroll to position [234, 0]
click at [550, 404] on li "Short Path" at bounding box center [587, 403] width 329 height 26
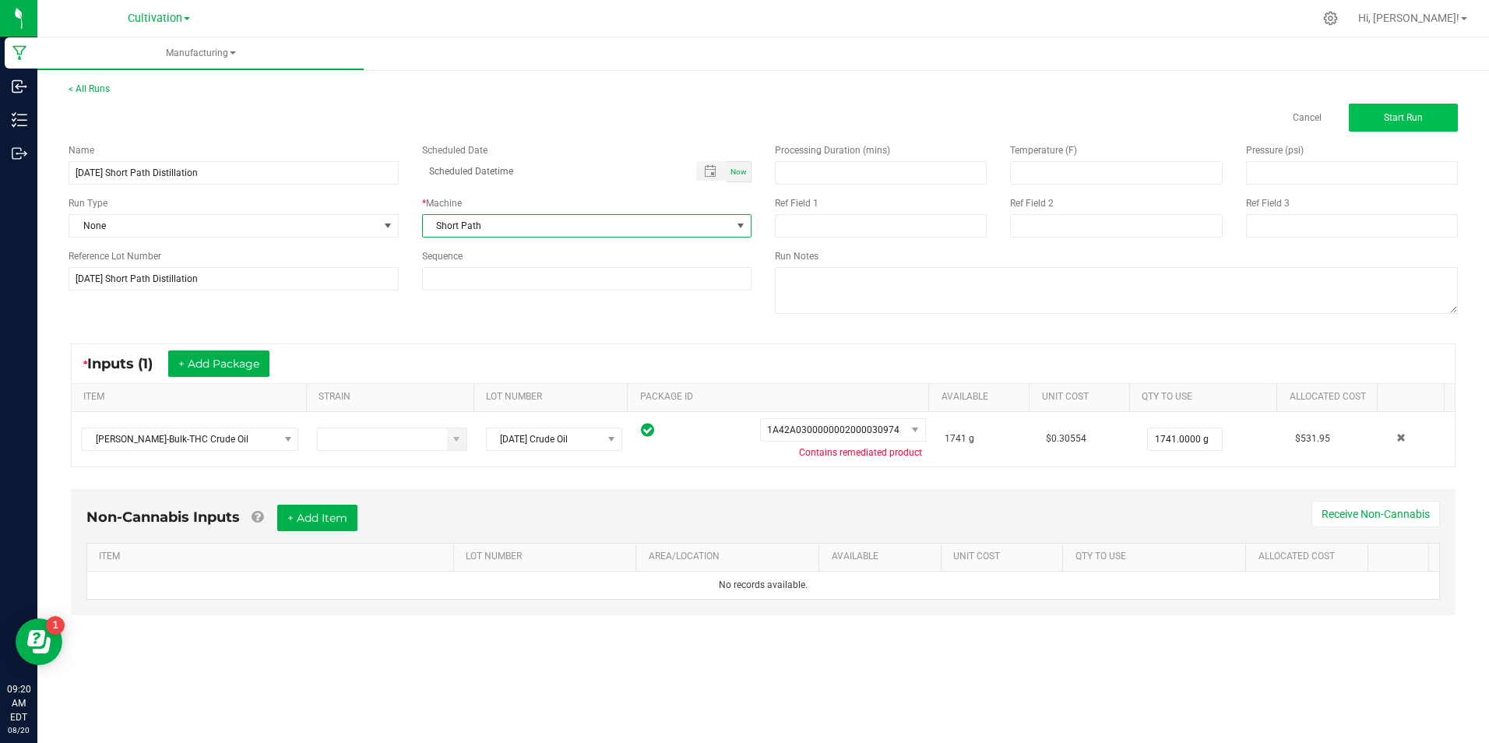
drag, startPoint x: 1386, startPoint y: 97, endPoint x: 1389, endPoint y: 107, distance: 10.4
click at [1386, 97] on div "< All Runs Cancel Start Run" at bounding box center [763, 107] width 1389 height 50
click at [1393, 120] on span "Start Run" at bounding box center [1403, 117] width 39 height 11
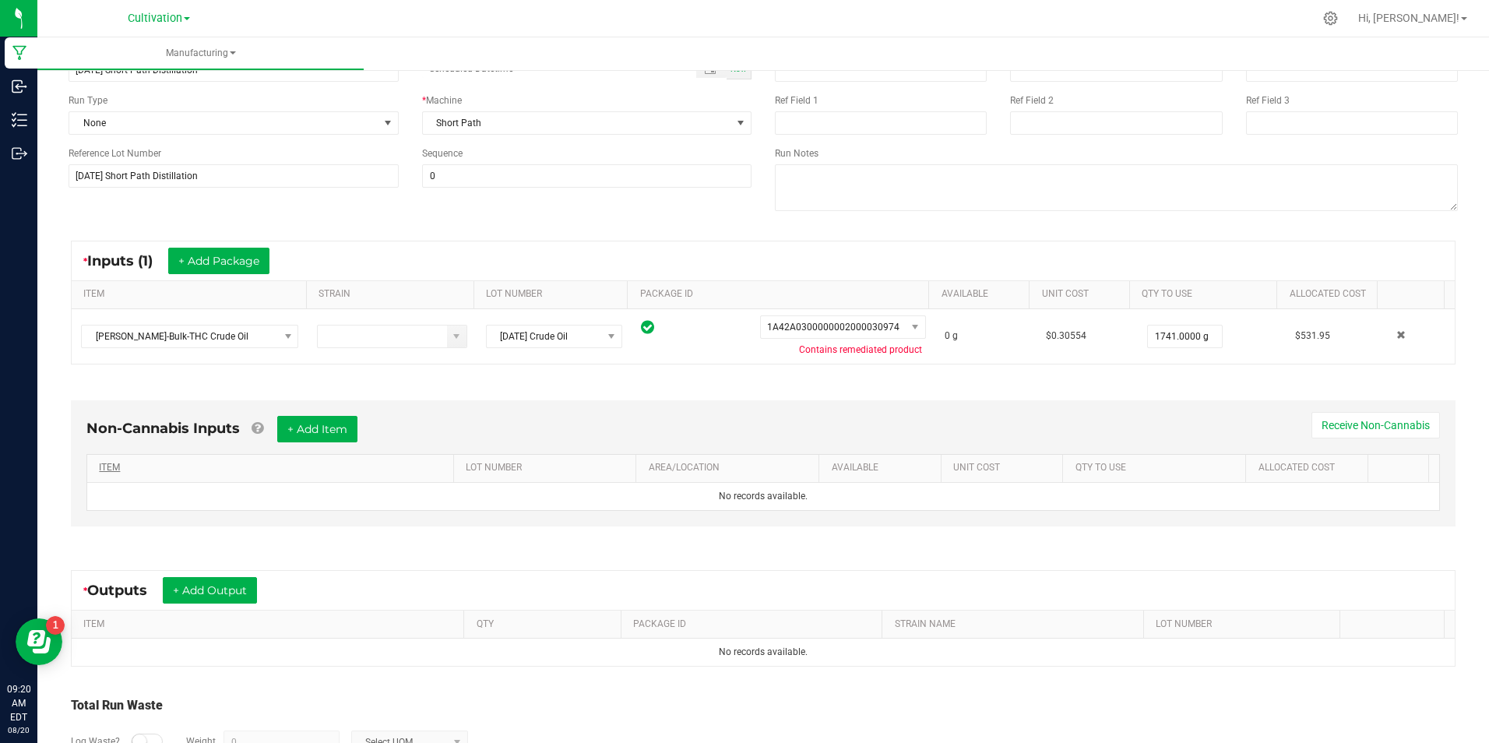
scroll to position [224, 0]
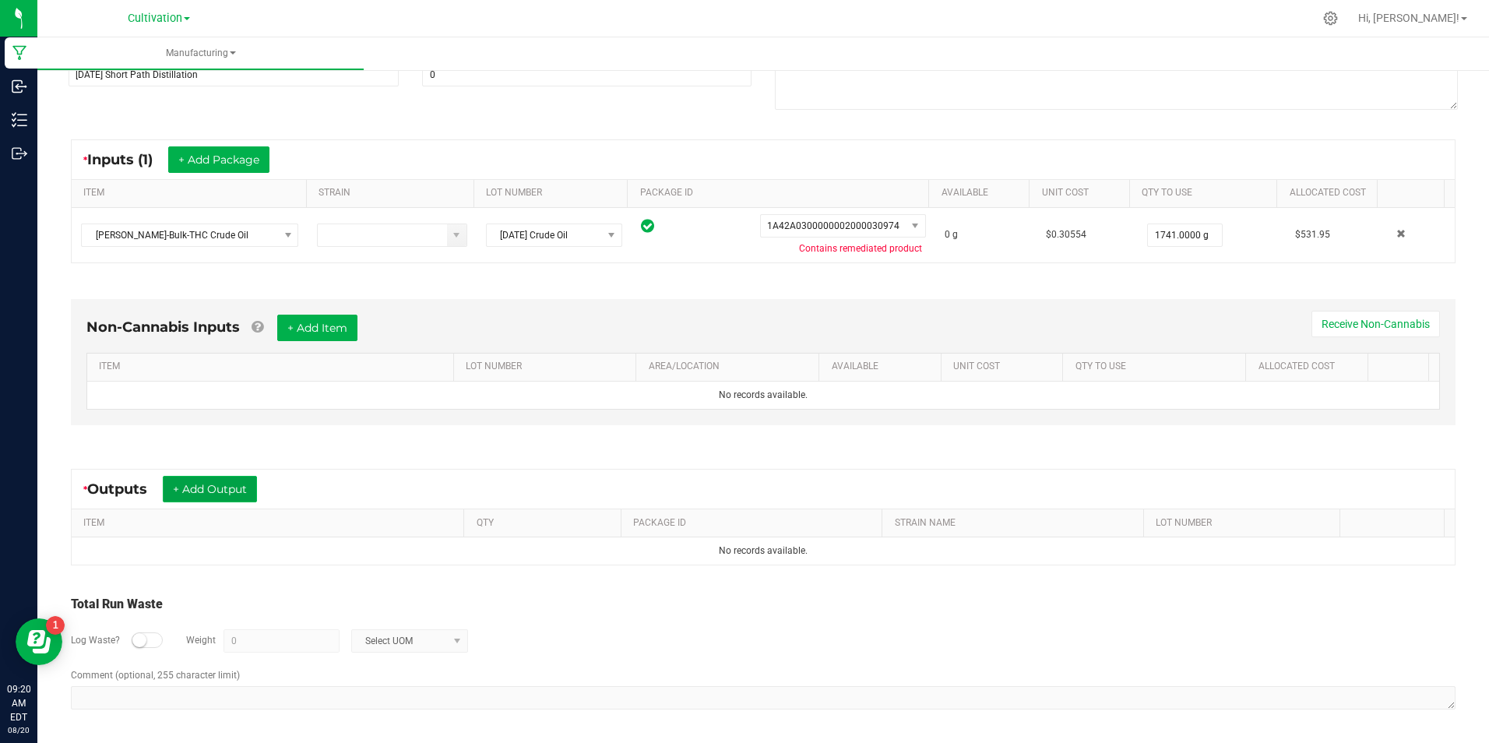
click at [231, 488] on button "+ Add Output" at bounding box center [210, 489] width 94 height 26
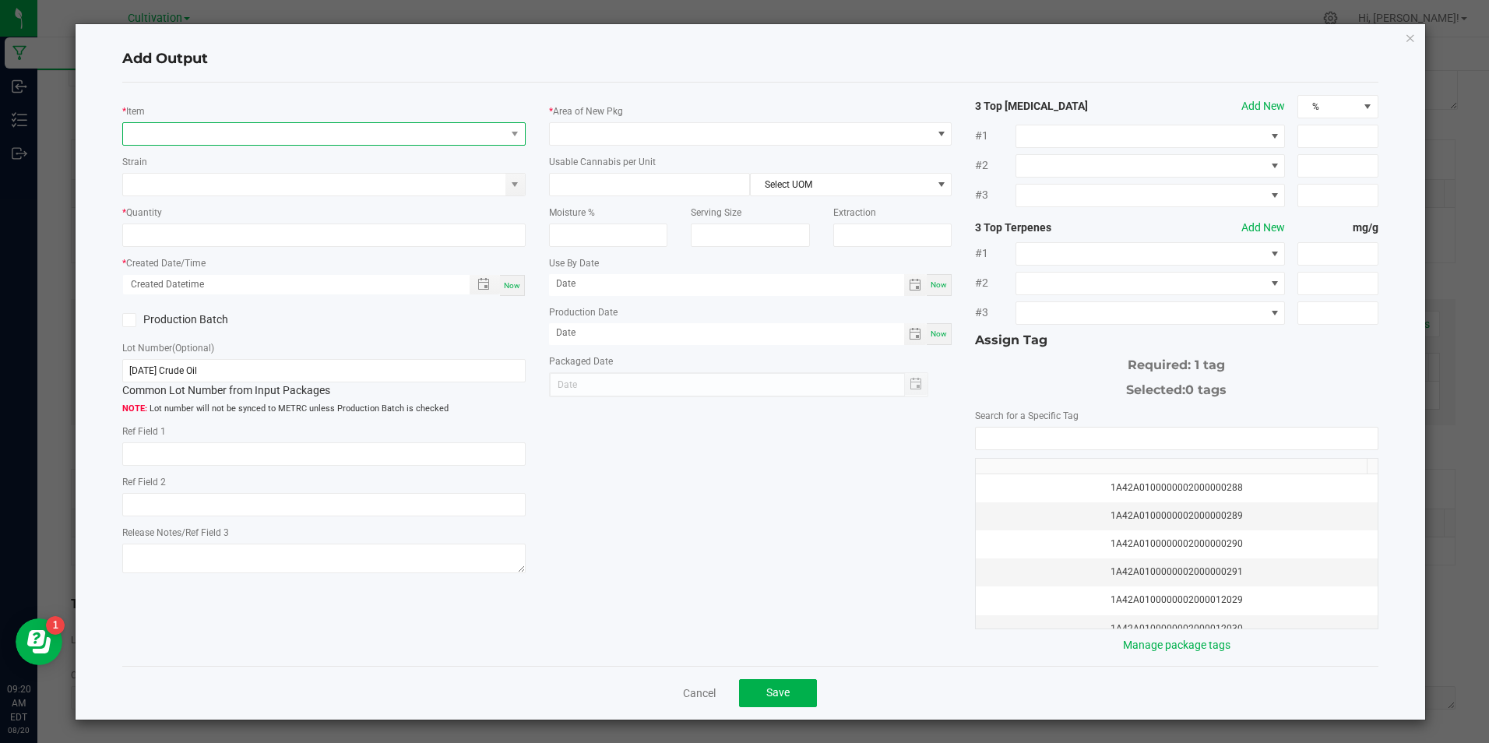
click at [178, 128] on span "NO DATA FOUND" at bounding box center [314, 134] width 382 height 22
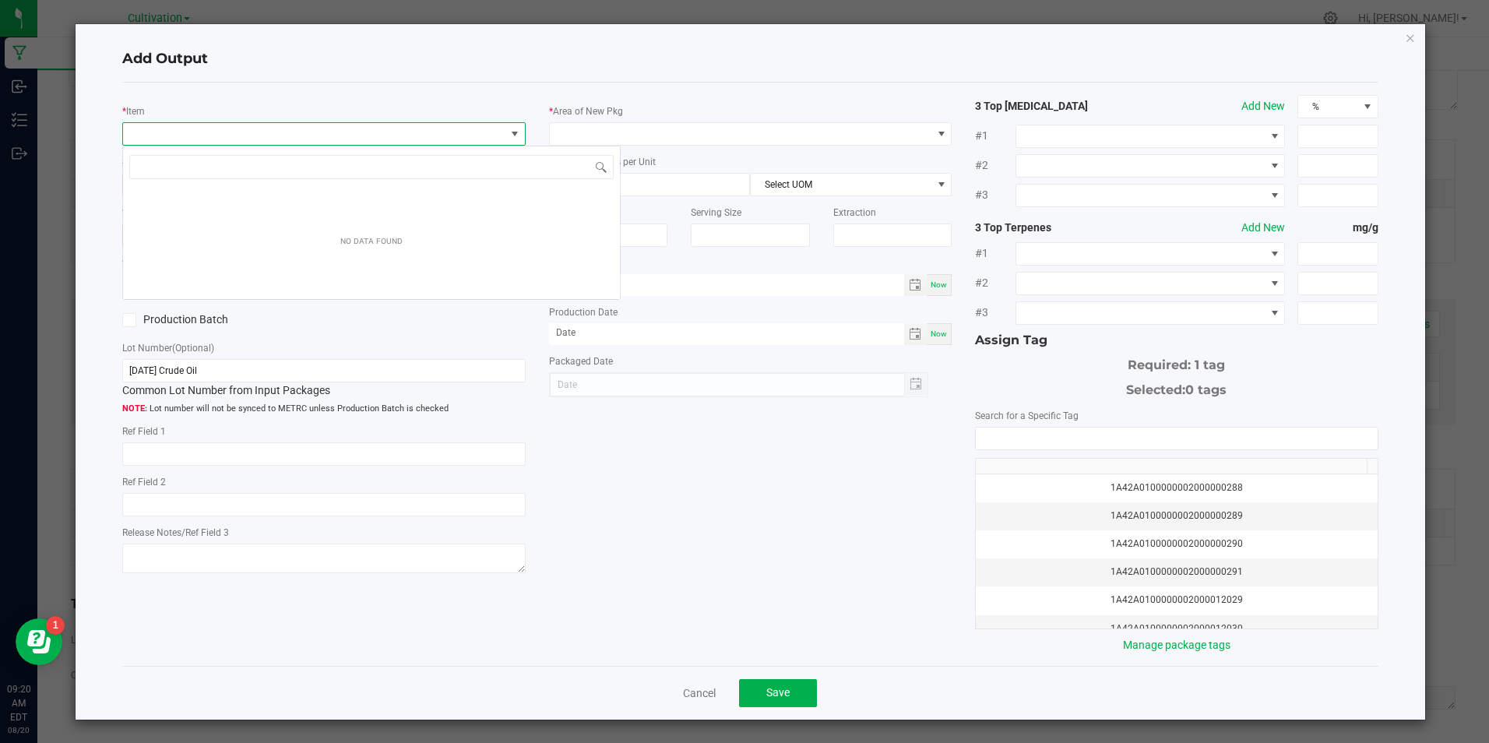
scroll to position [23, 400]
type input "slater-bulk-thc d"
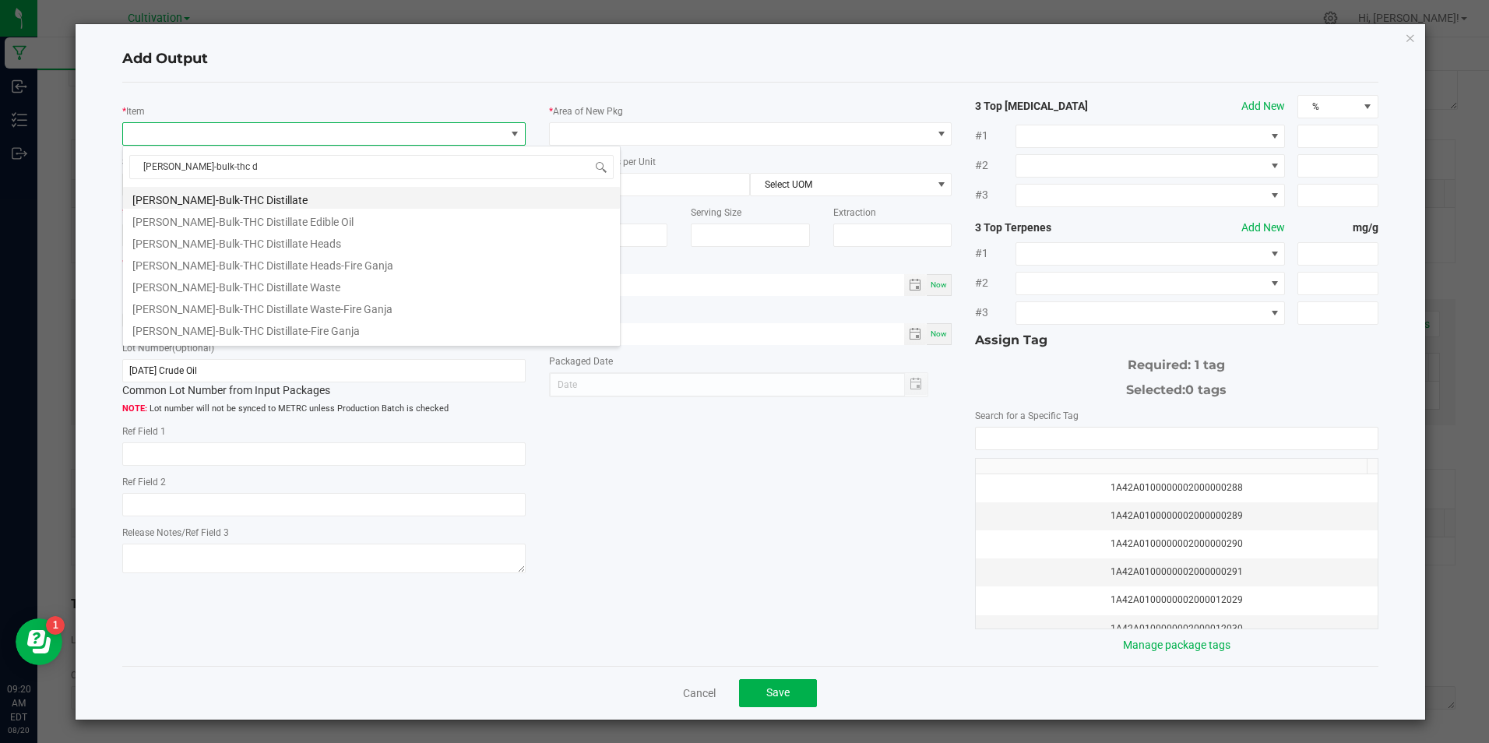
click at [241, 204] on li "Slater-Bulk-THC Distillate" at bounding box center [371, 198] width 497 height 22
type input "0.0000 g"
type input "3.3"
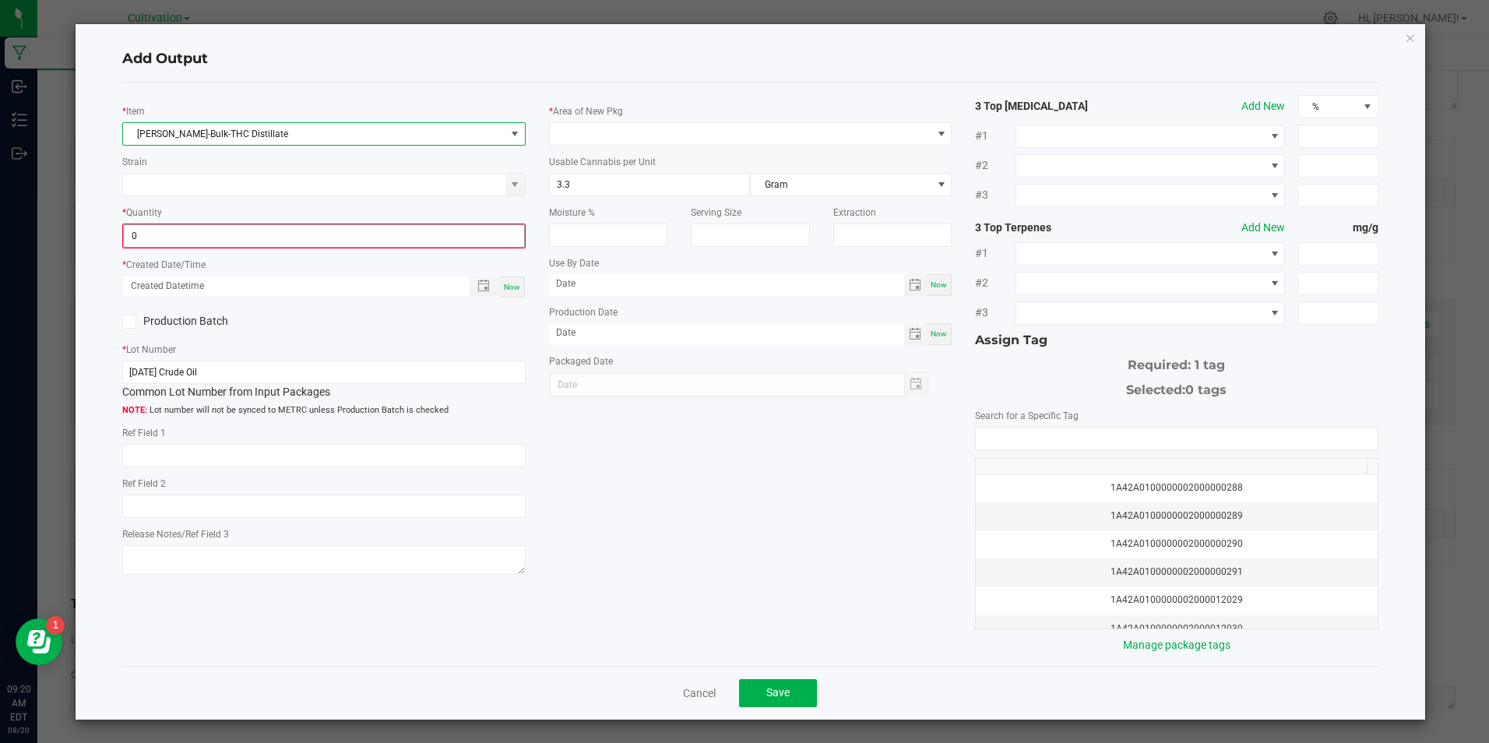
click at [248, 245] on input "0" at bounding box center [324, 236] width 400 height 22
type input "1193.0000 g"
click at [509, 275] on div "Now" at bounding box center [512, 285] width 25 height 21
type input "08/20/2025 9:20 AM"
type input "[DATE]"
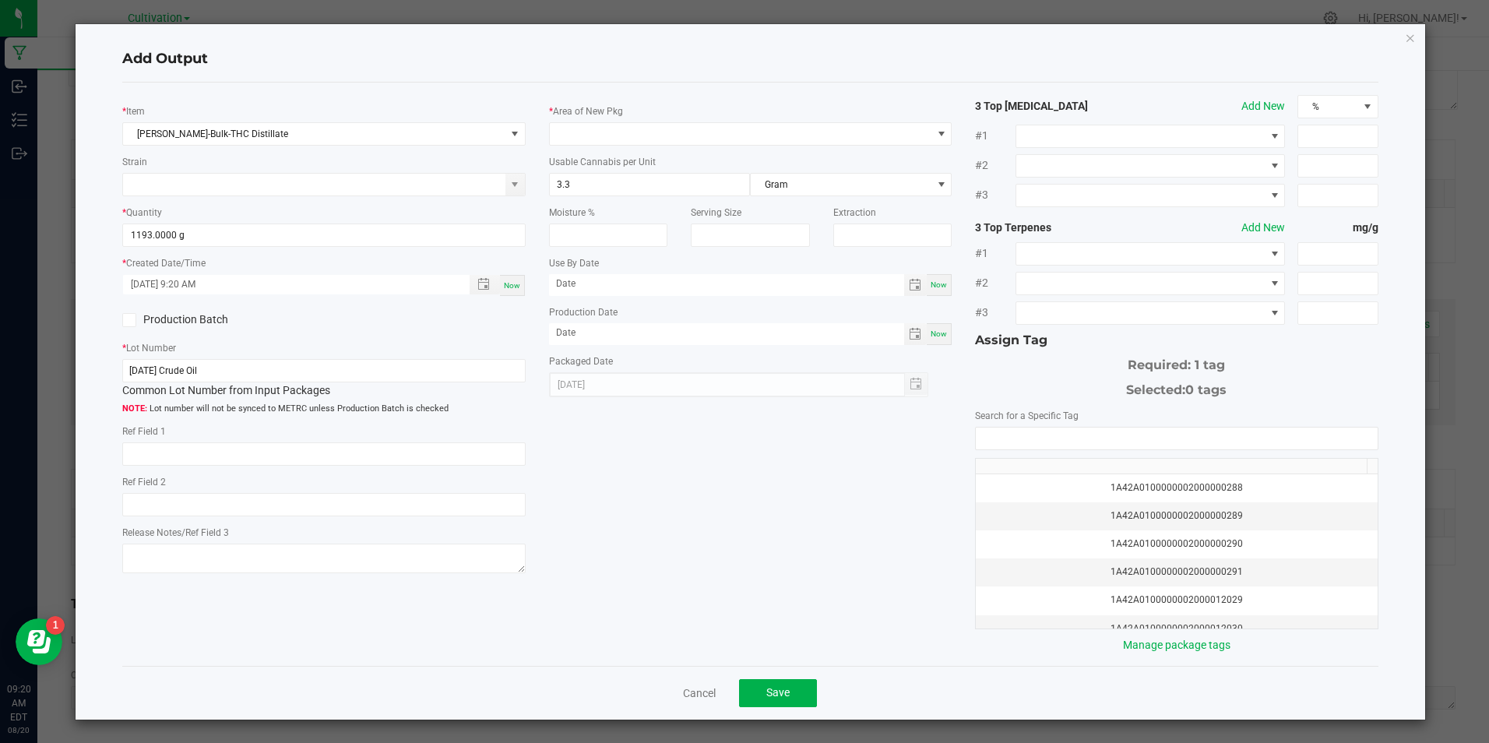
click at [128, 320] on icon at bounding box center [130, 320] width 10 height 0
click at [0, 0] on input "Production Batch" at bounding box center [0, 0] width 0 height 0
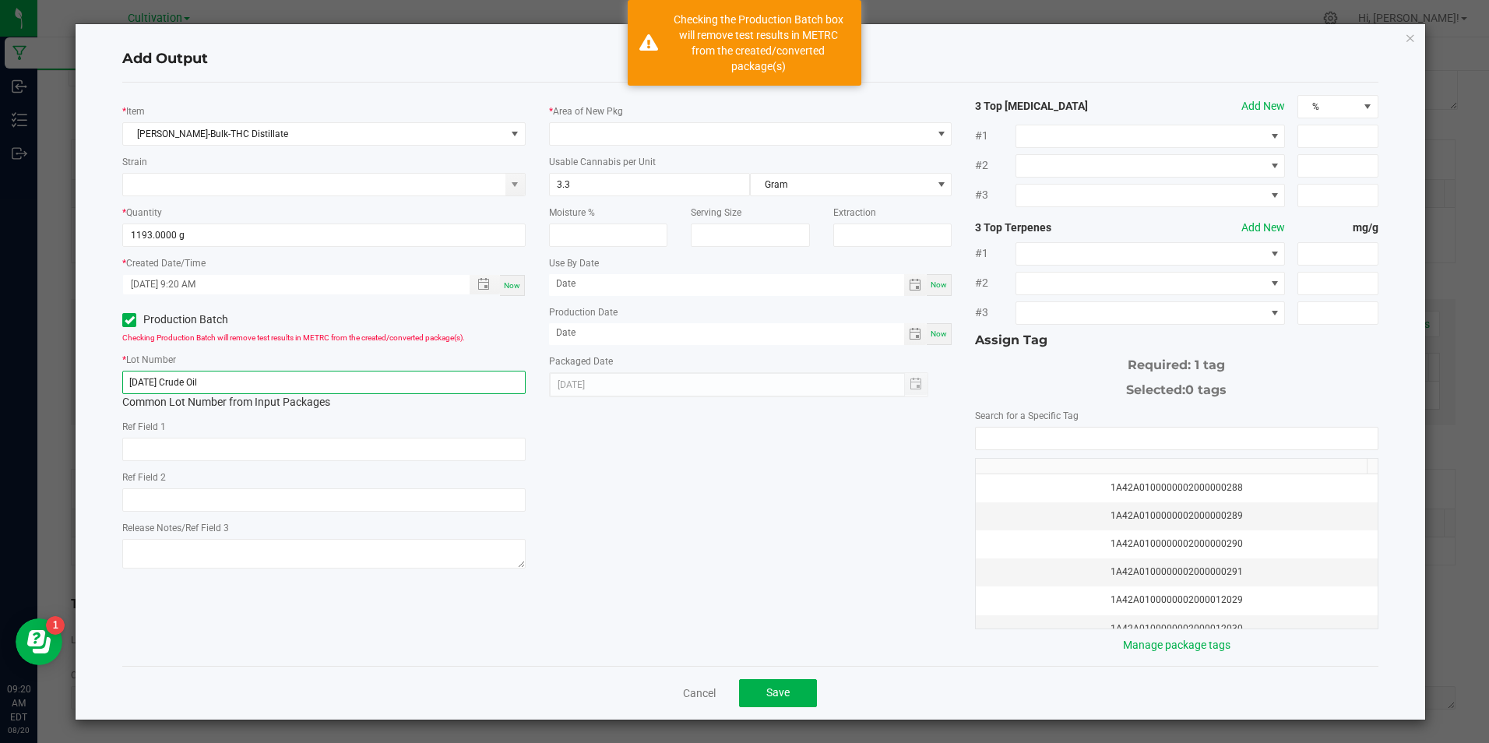
click at [198, 389] on input "6/5/25 Crude Oil" at bounding box center [323, 382] width 403 height 23
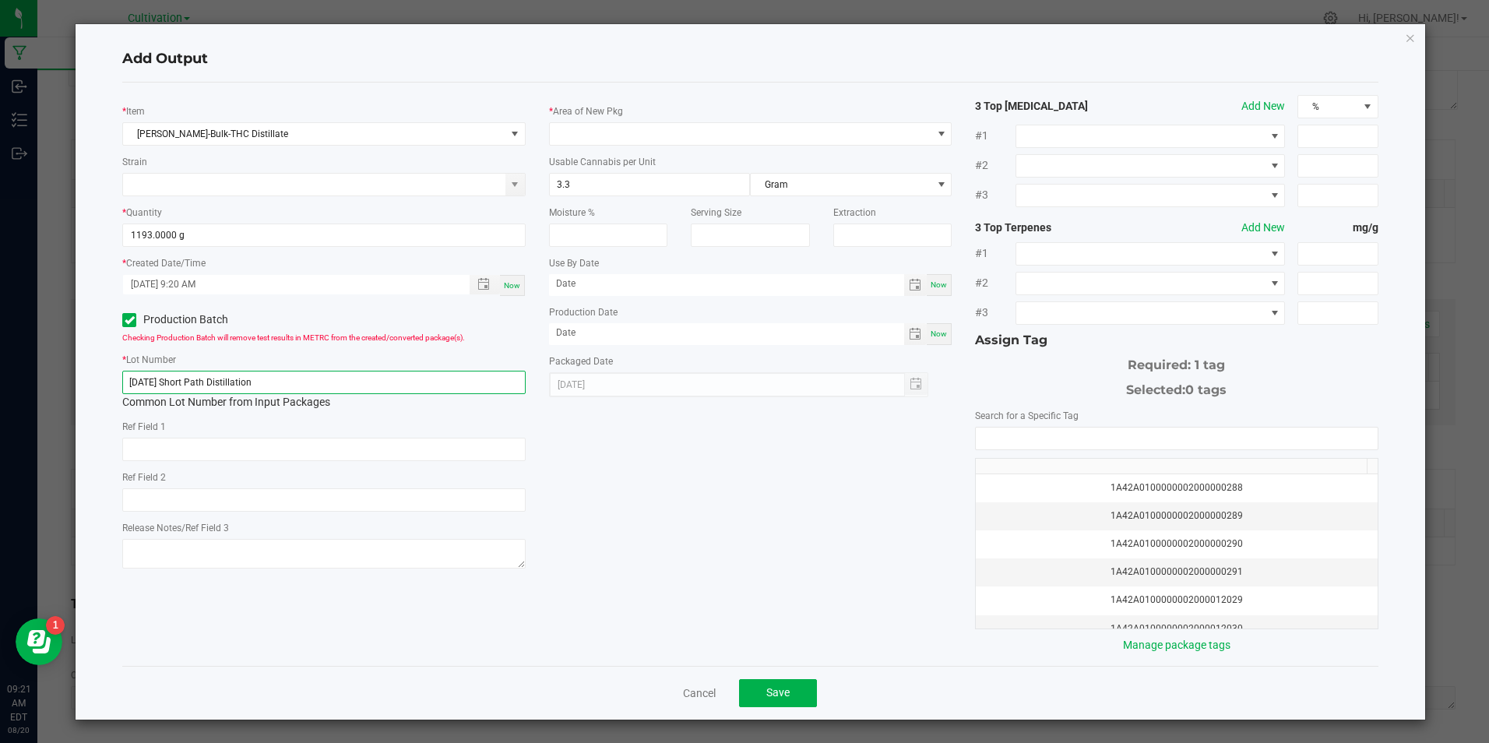
click at [236, 390] on input "8/14/25 Short Path Distillation" at bounding box center [323, 382] width 403 height 23
click at [236, 389] on input "8/14/25 Short Path Distillation" at bounding box center [323, 382] width 403 height 23
type input "8/14/25 Short Path Distillation"
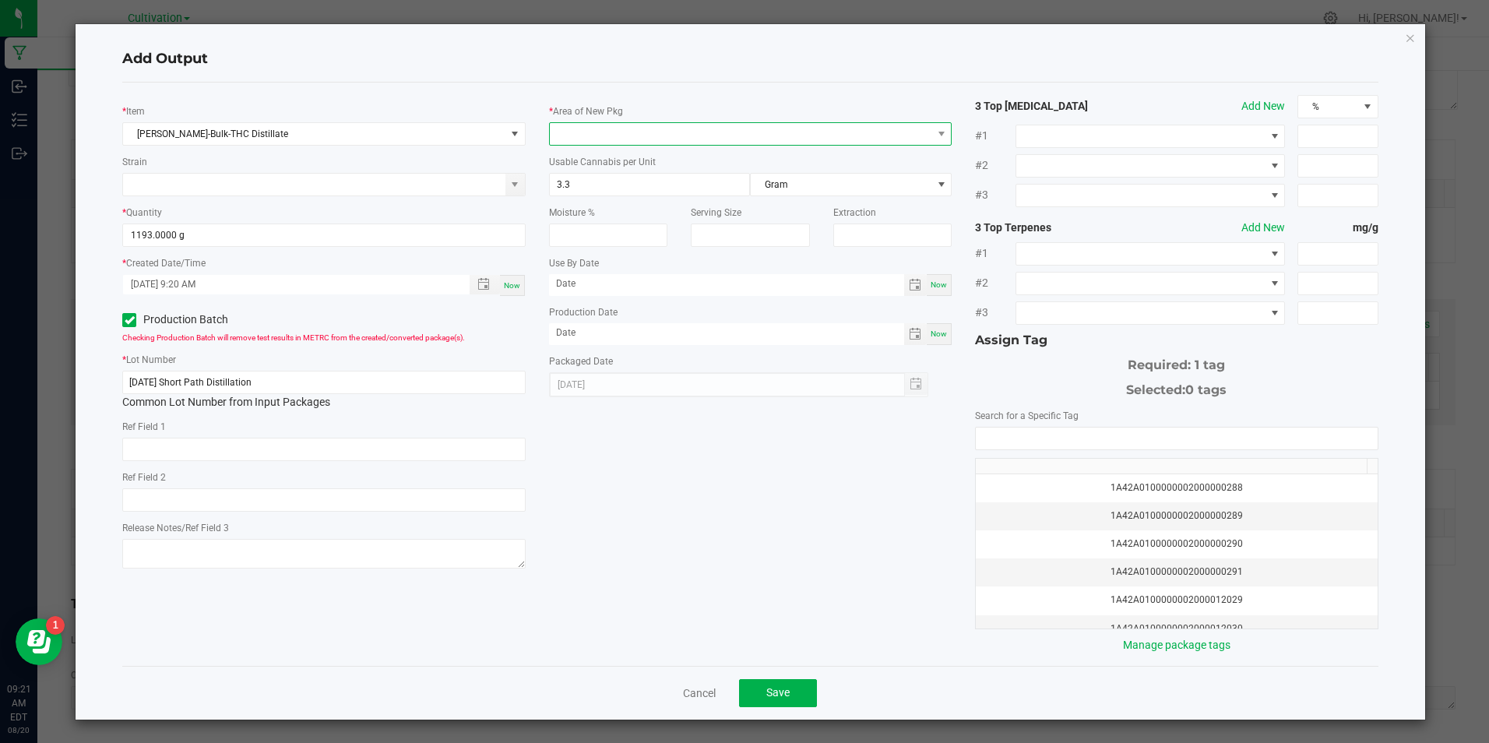
click at [604, 136] on span at bounding box center [741, 134] width 382 height 22
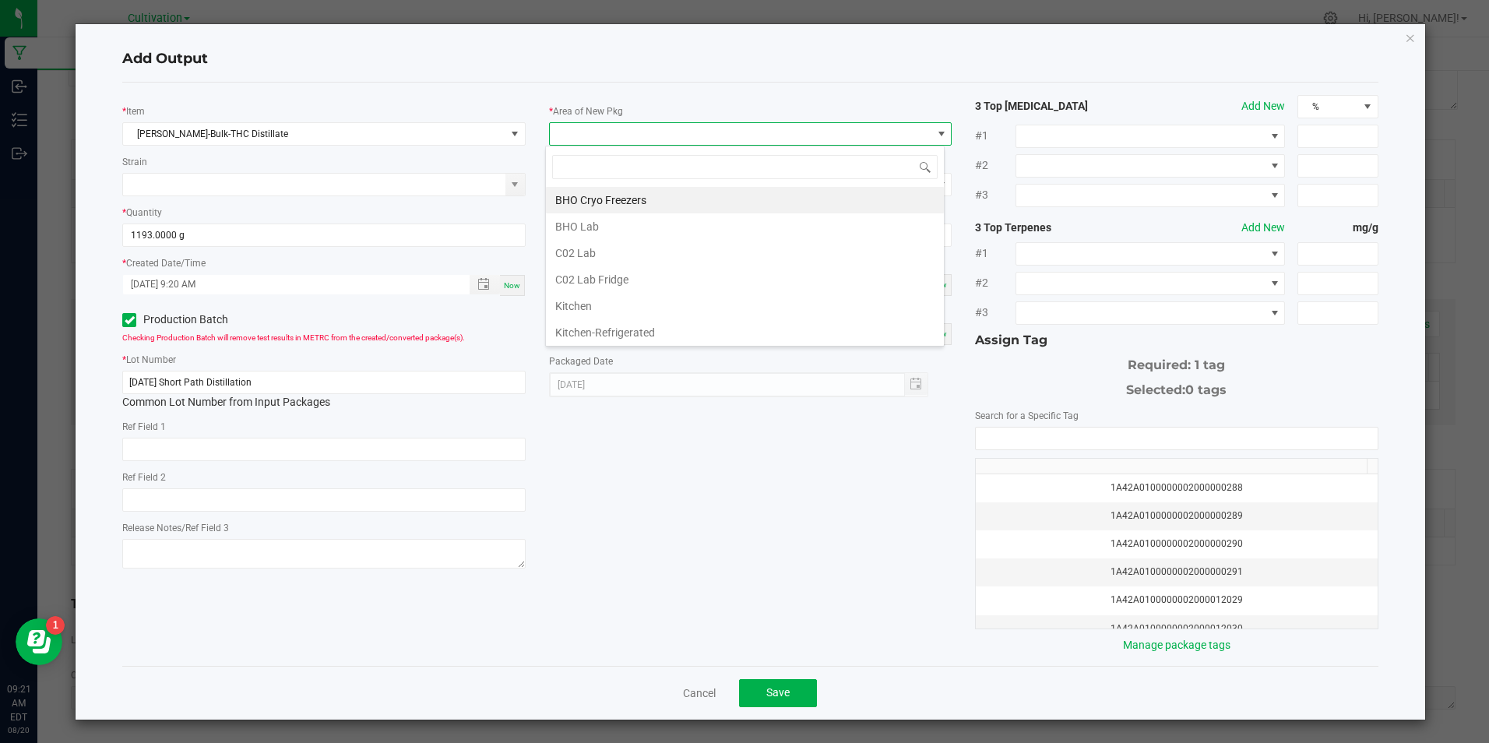
click at [641, 245] on li "C02 Lab" at bounding box center [745, 253] width 398 height 26
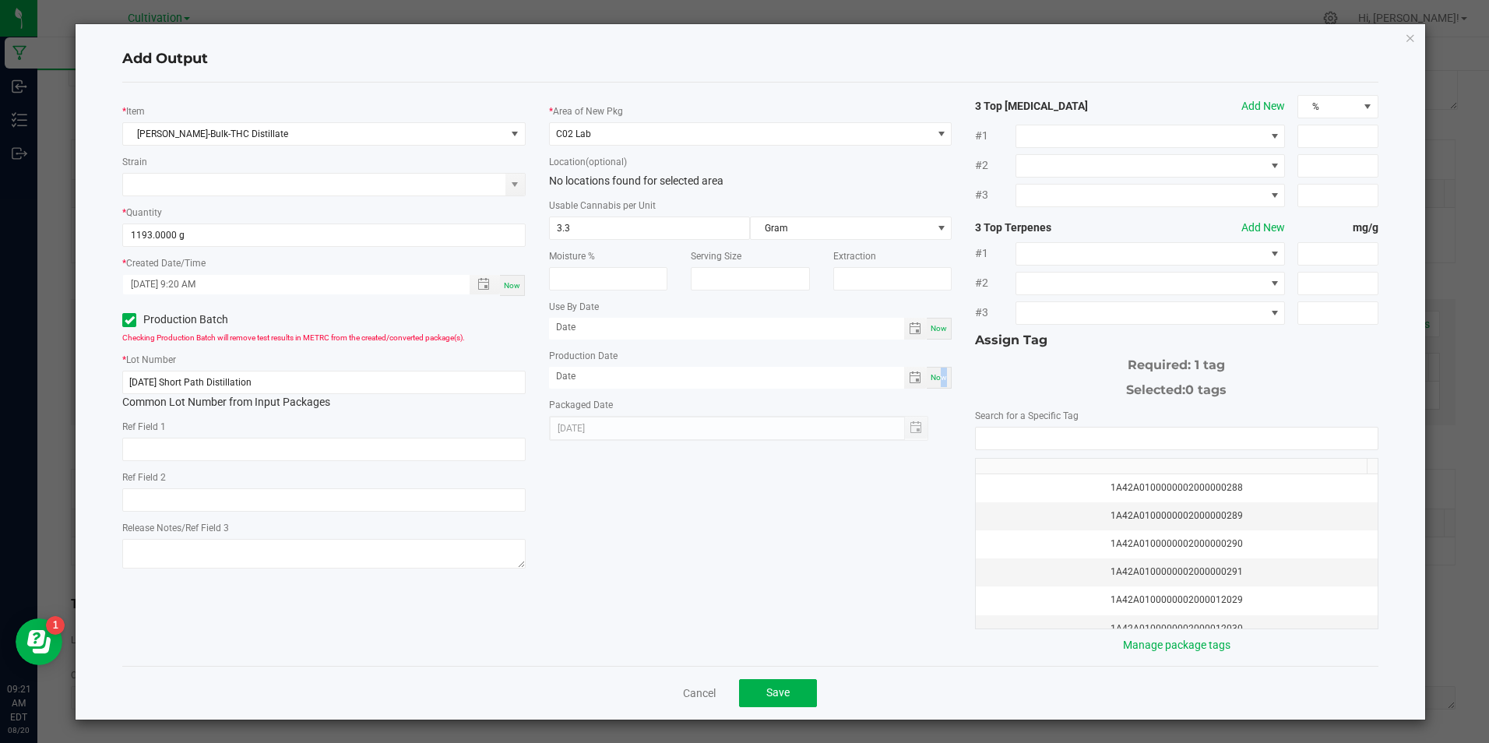
click at [940, 375] on div "Now" at bounding box center [939, 378] width 25 height 22
type input "[DATE]"
drag, startPoint x: 941, startPoint y: 375, endPoint x: 1000, endPoint y: 435, distance: 84.8
click at [1000, 435] on input "NO DATA FOUND" at bounding box center [1176, 439] width 401 height 22
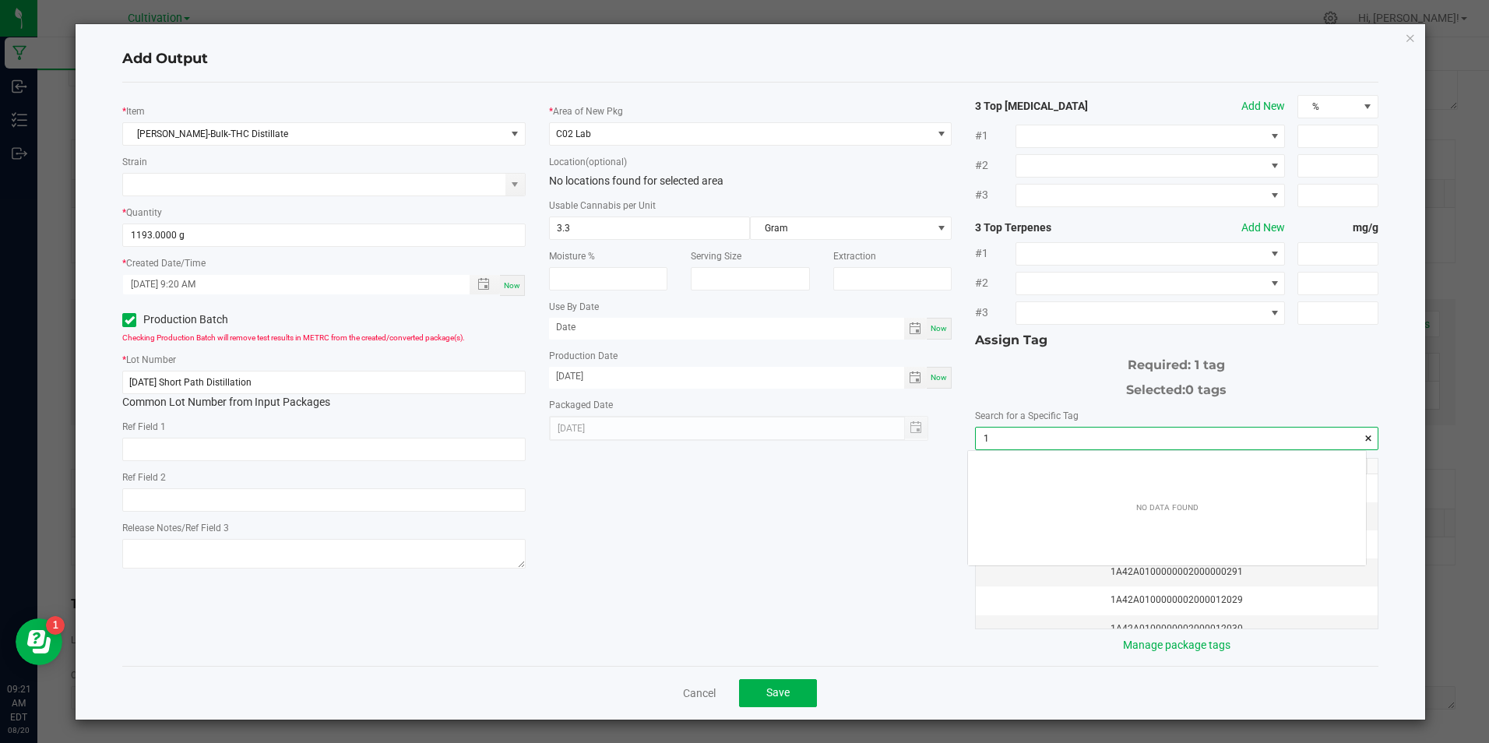
scroll to position [22, 398]
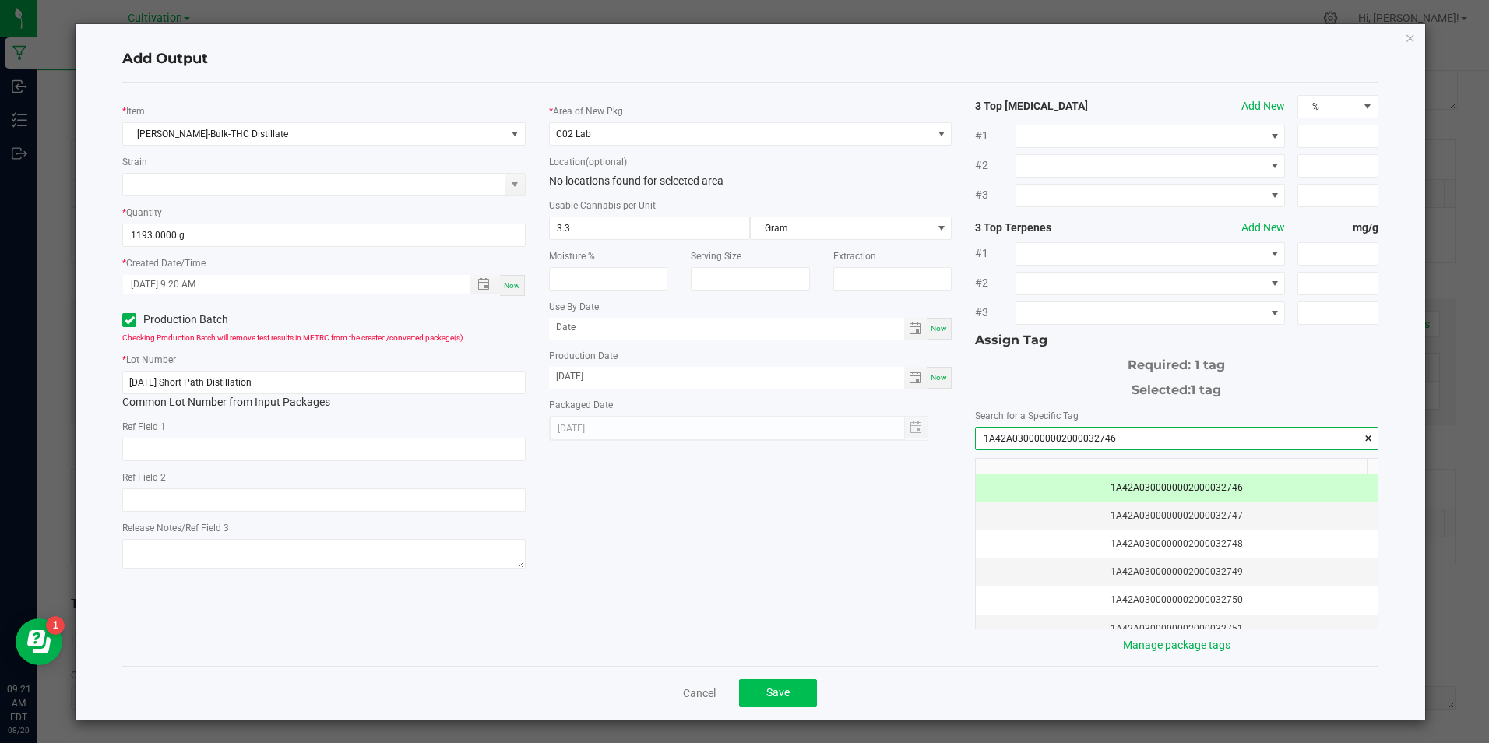
type input "1A42A0300000002000032746"
click at [797, 686] on button "Save" at bounding box center [778, 693] width 78 height 28
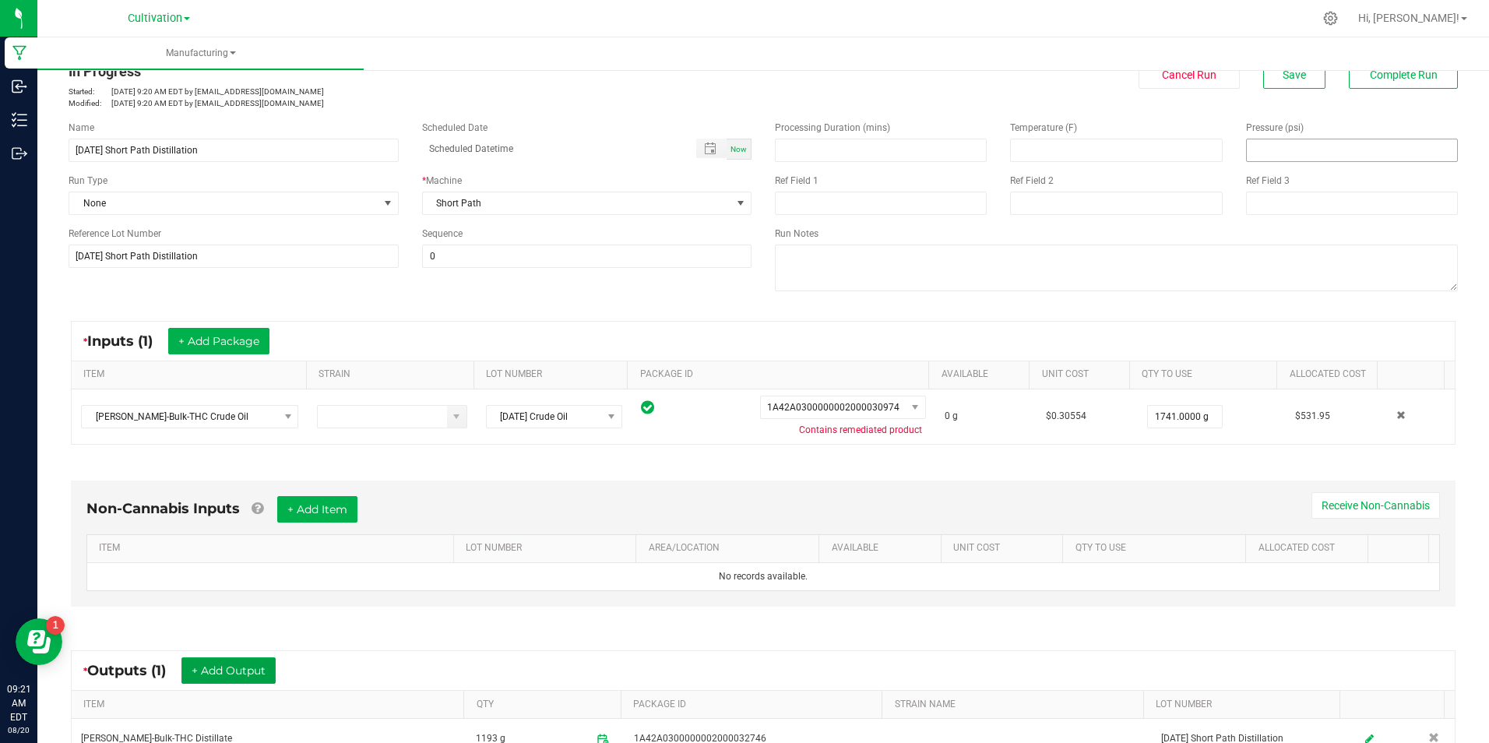
scroll to position [0, 0]
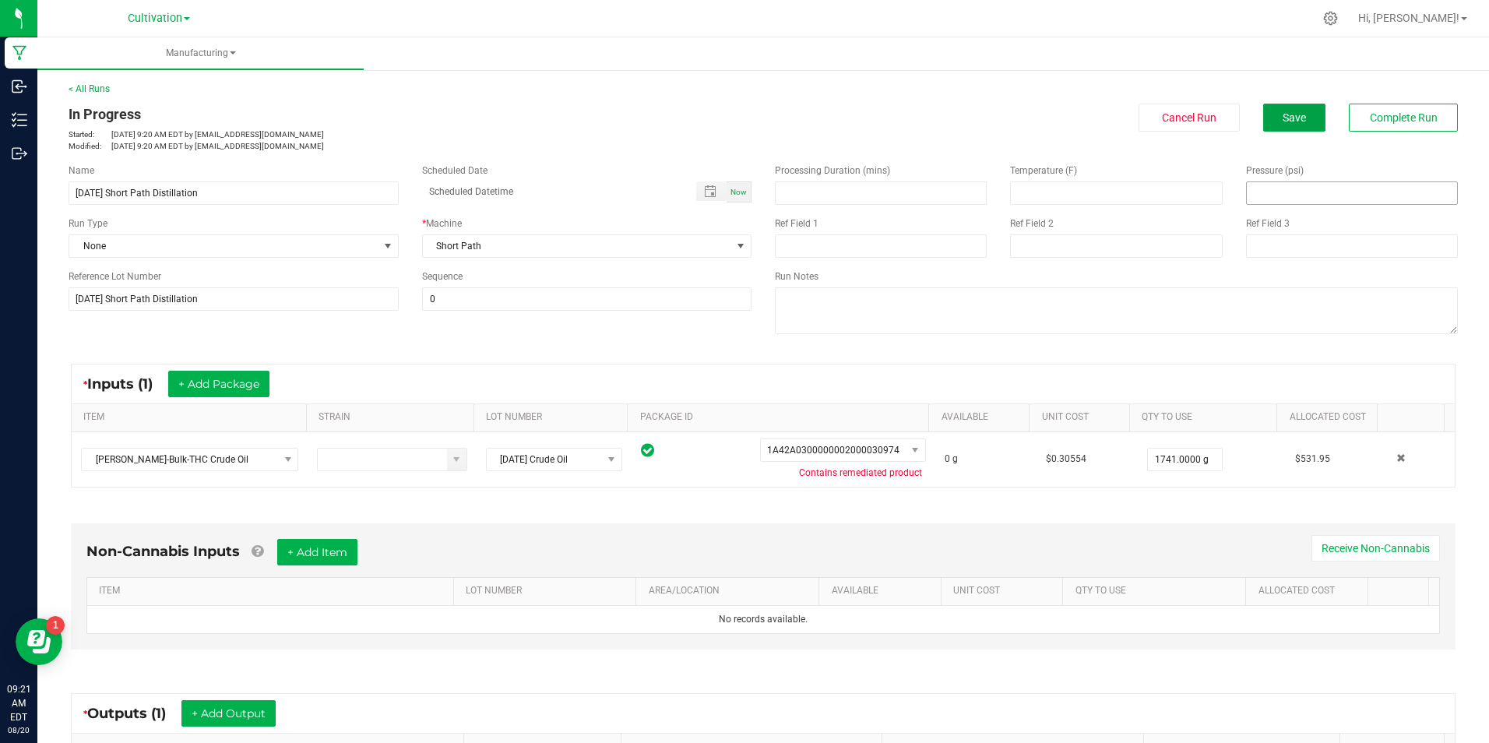
click at [1298, 117] on button "Save" at bounding box center [1294, 118] width 62 height 28
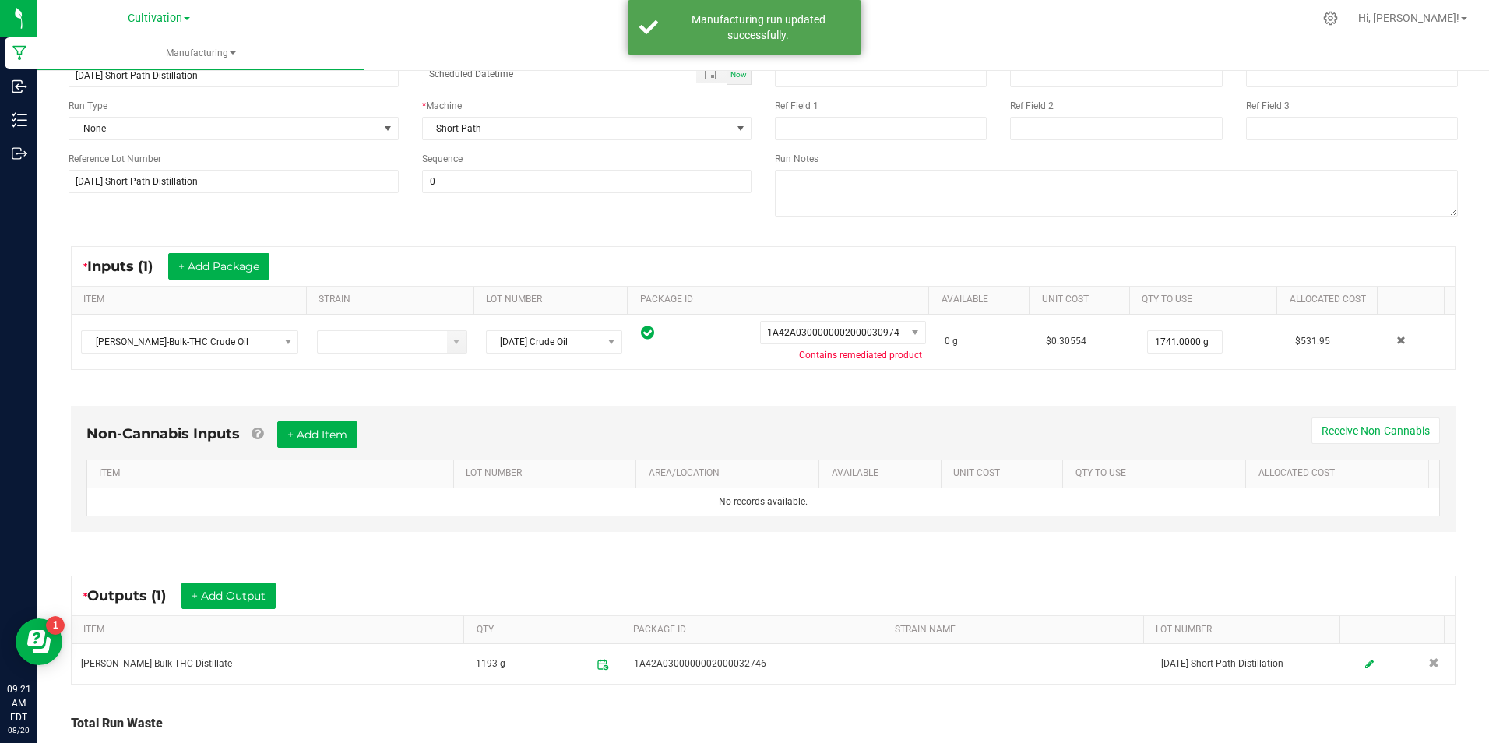
scroll to position [237, 0]
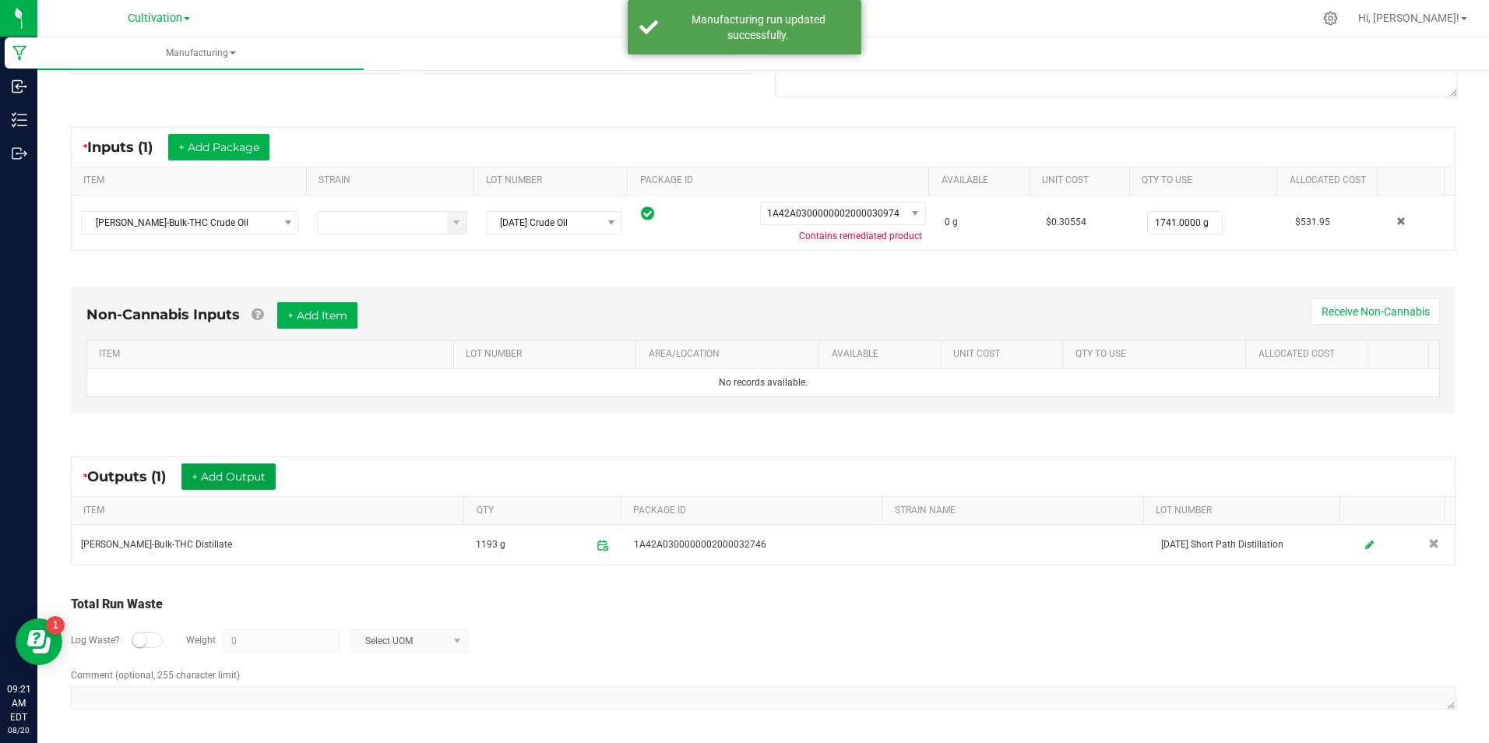
click at [228, 473] on button "+ Add Output" at bounding box center [228, 476] width 94 height 26
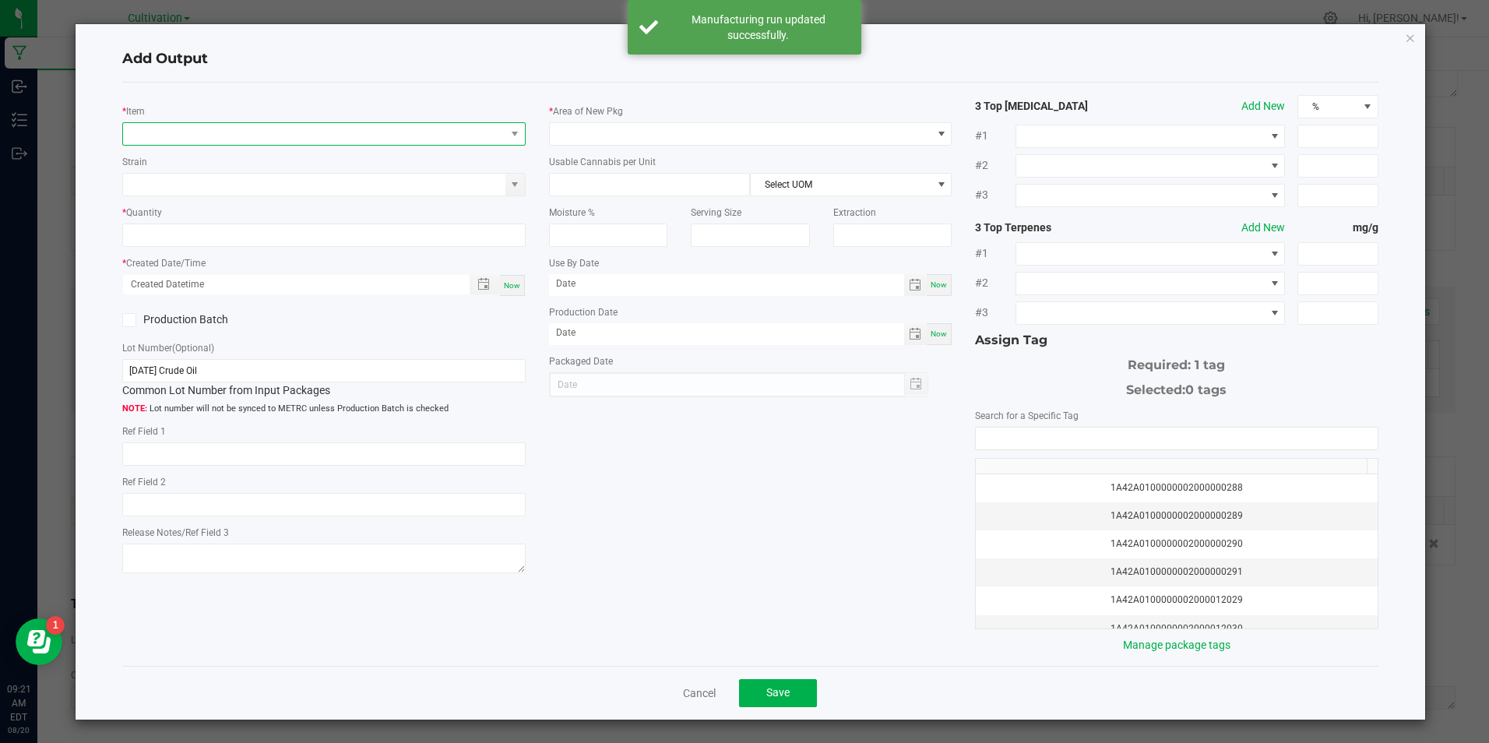
click at [255, 136] on span "NO DATA FOUND" at bounding box center [314, 134] width 382 height 22
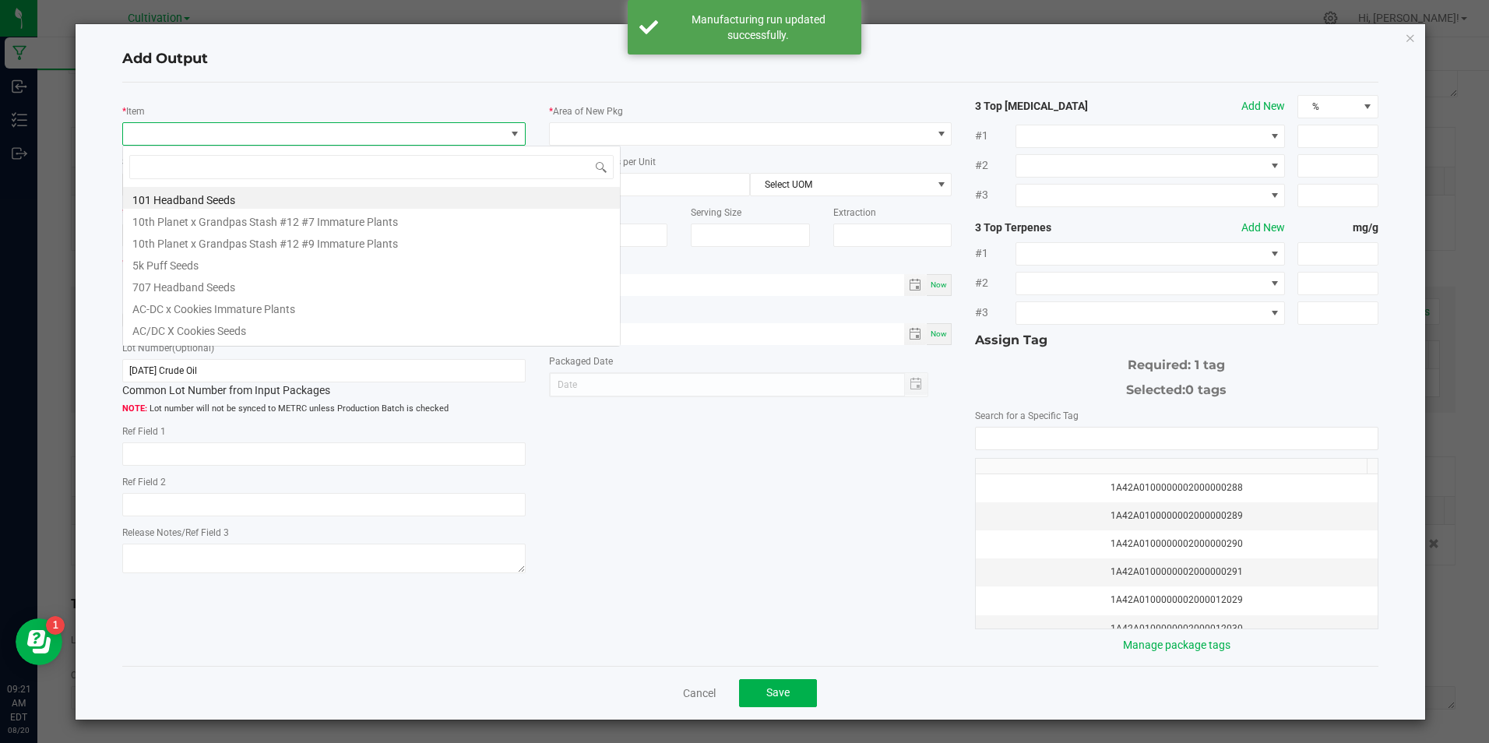
scroll to position [23, 400]
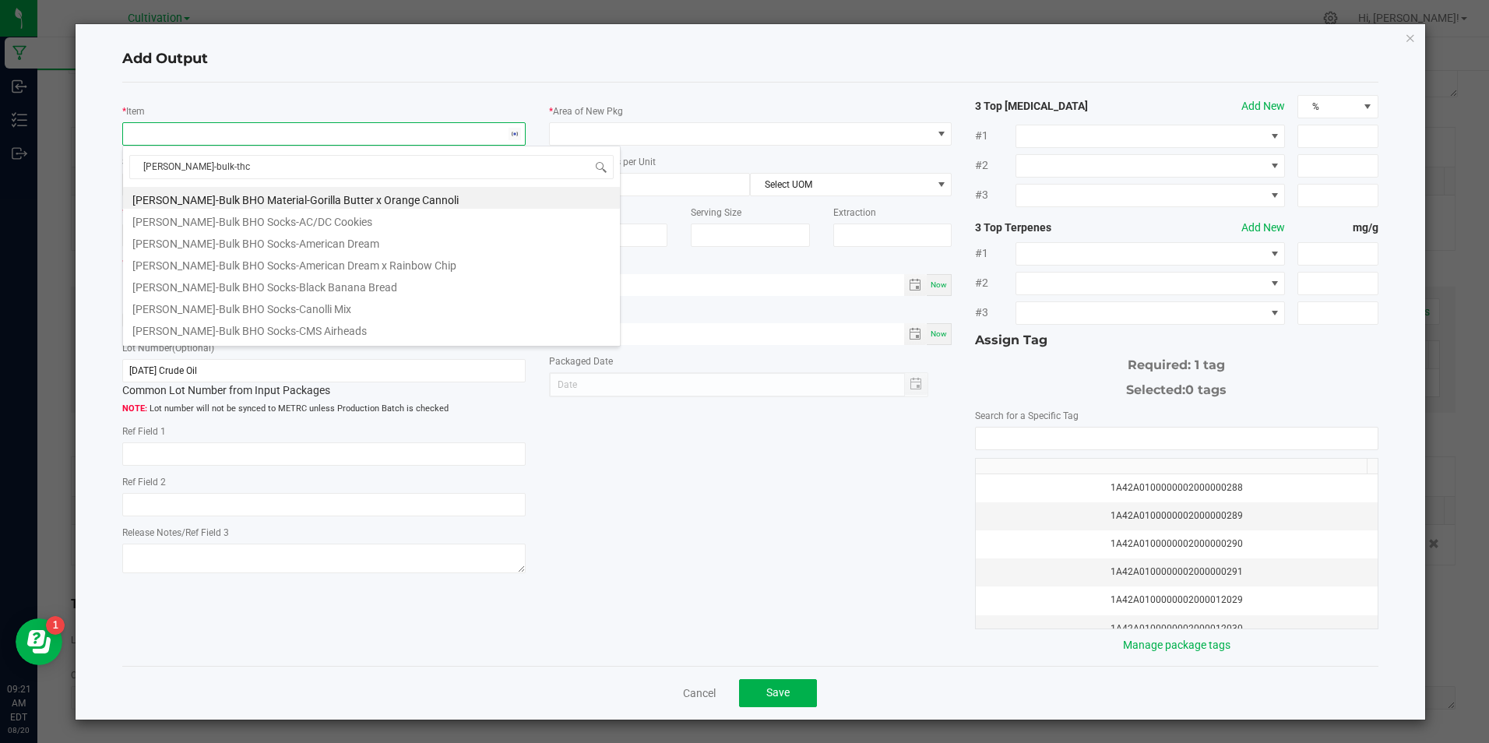
type input "slater-bulk-thc d"
click at [309, 244] on li "Slater-Bulk-THC Distillate Heads" at bounding box center [371, 242] width 497 height 22
type input "0.0000 g"
type input "3.3"
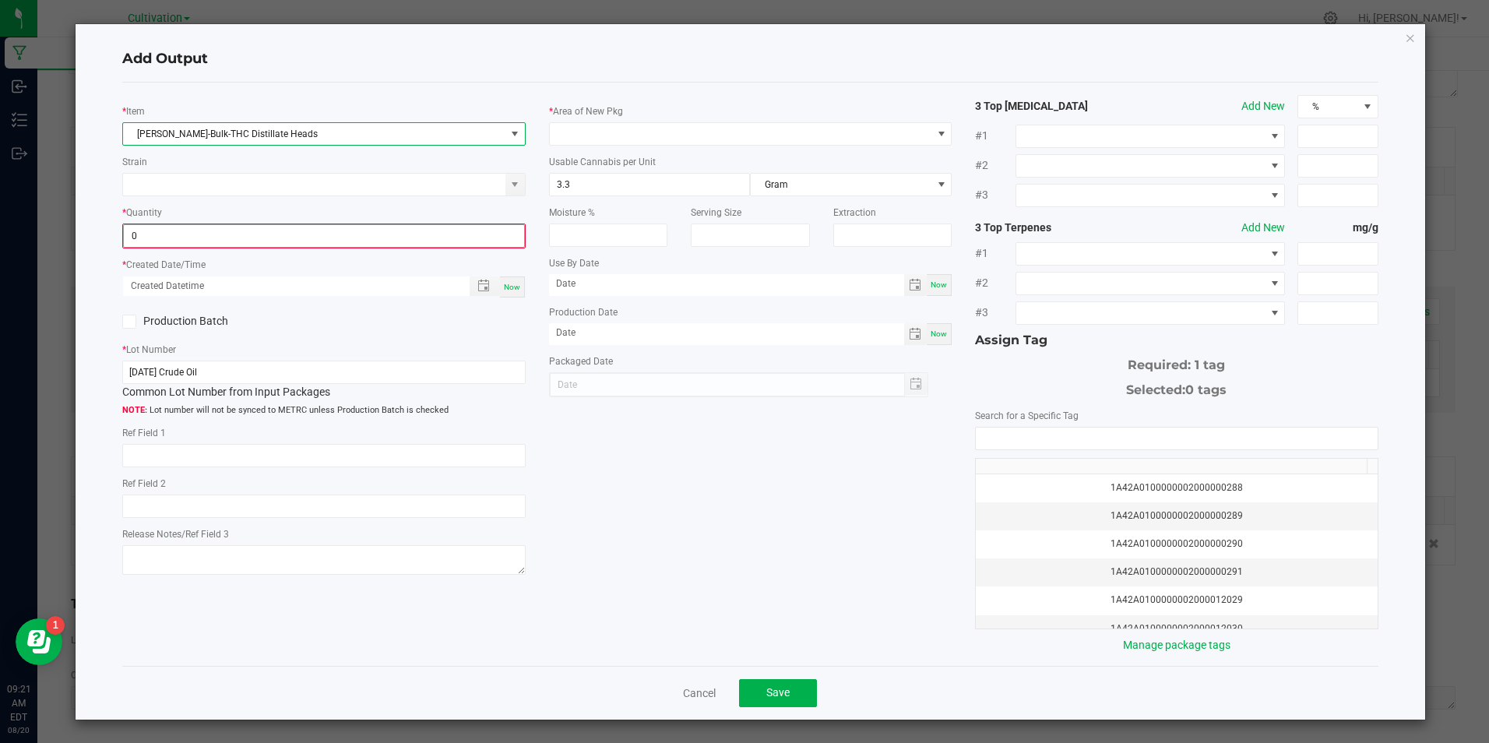
click at [291, 231] on input "0" at bounding box center [324, 236] width 400 height 22
type input "202.0000 g"
click at [500, 285] on div "Now" at bounding box center [512, 285] width 25 height 21
type input "08/20/2025 9:21 AM"
type input "[DATE]"
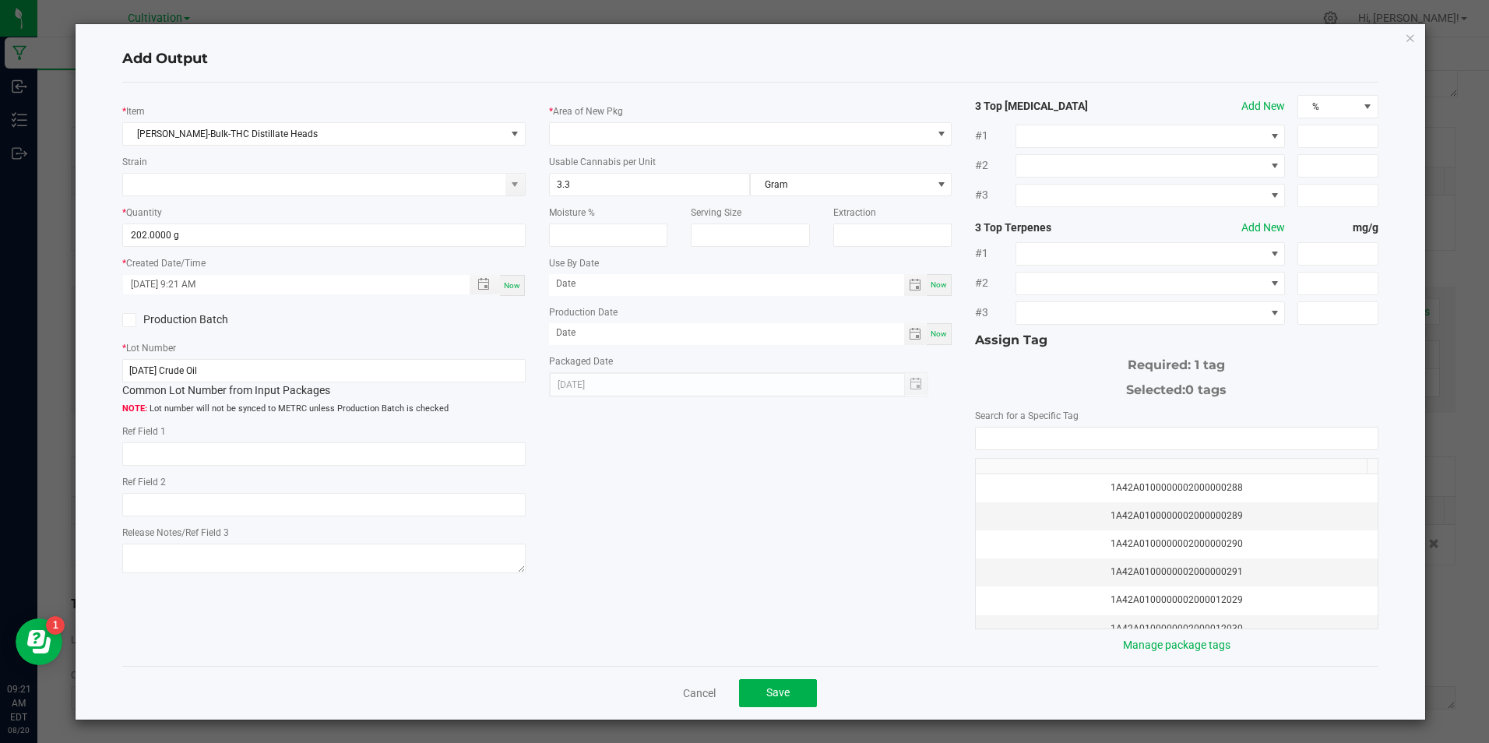
click at [133, 320] on icon at bounding box center [130, 320] width 10 height 0
click at [0, 0] on input "Production Batch" at bounding box center [0, 0] width 0 height 0
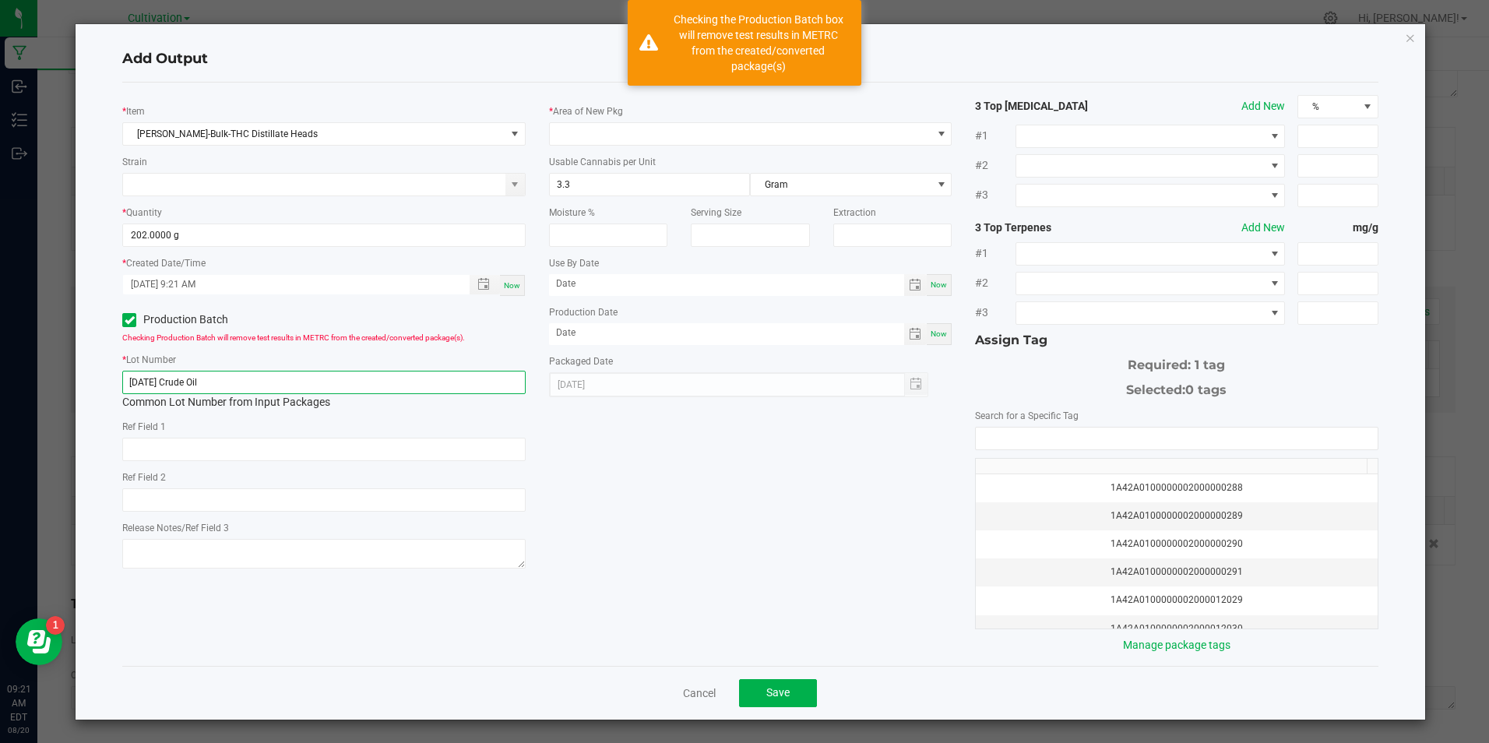
click at [208, 377] on input "6/5/25 Crude Oil" at bounding box center [323, 382] width 403 height 23
click at [209, 377] on input "6/5/25 Crude Oil" at bounding box center [323, 382] width 403 height 23
click at [210, 377] on input "6/5/25 Crude Oil" at bounding box center [323, 382] width 403 height 23
paste input "8/14/25 Short Path Distillation"
type input "8/14/25 Short Path Distillation"
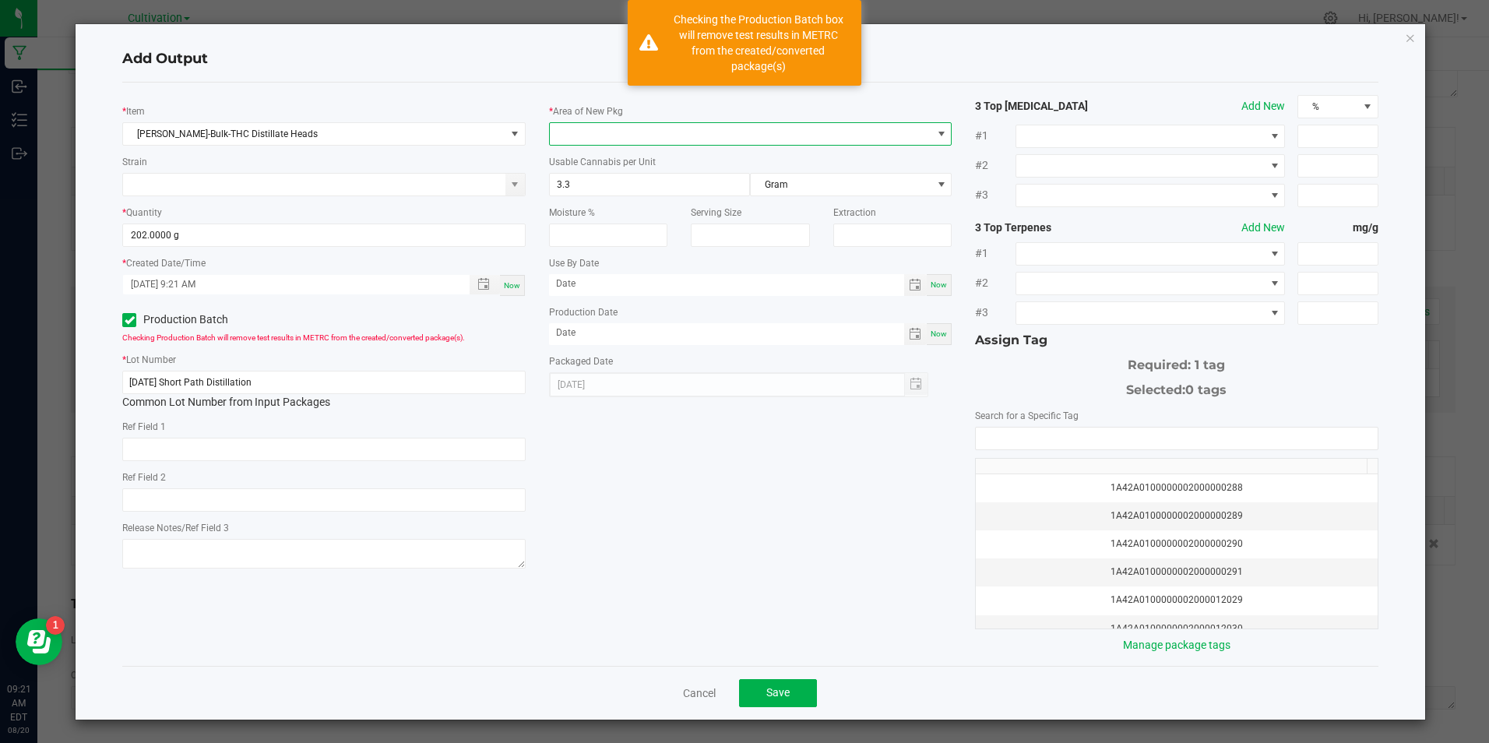
click at [562, 135] on span at bounding box center [741, 134] width 382 height 22
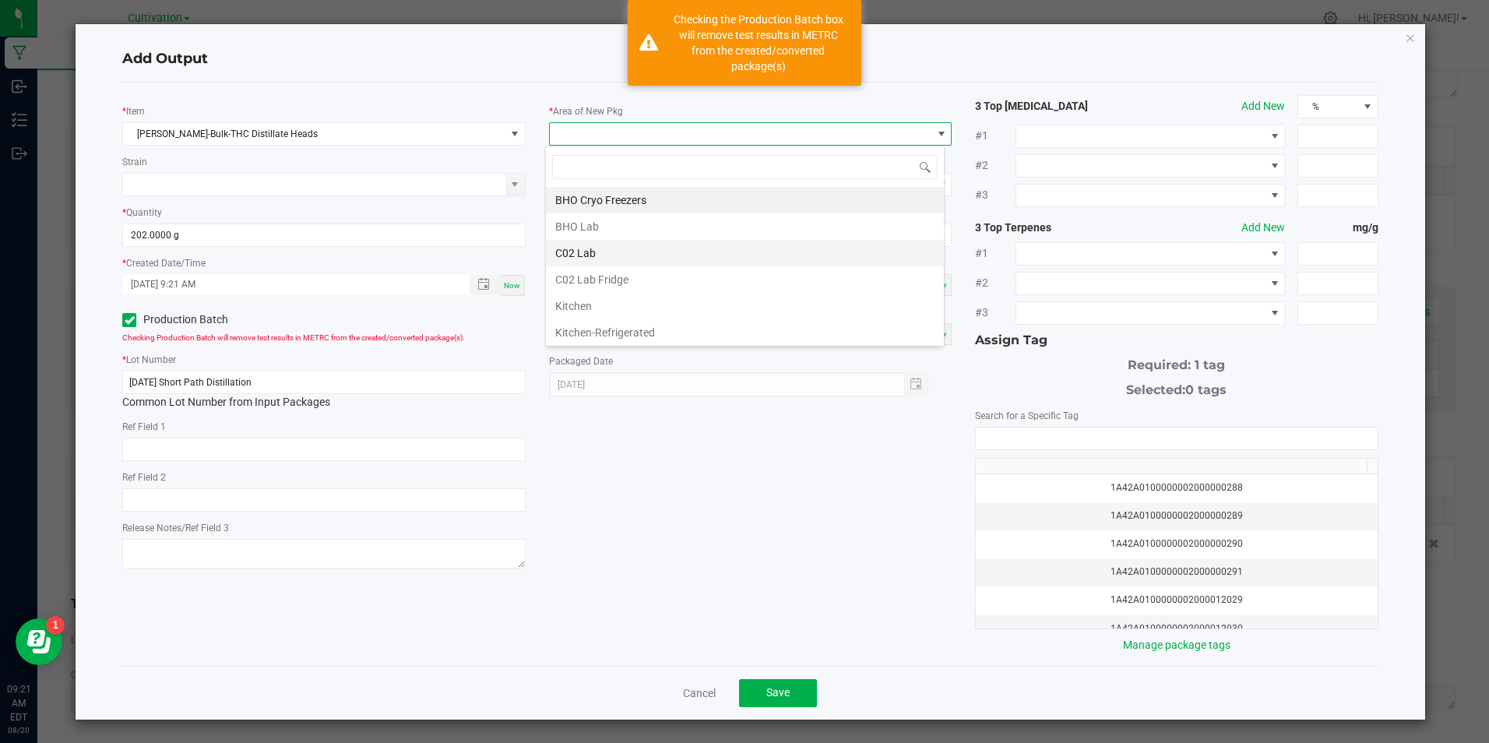
click at [604, 253] on li "C02 Lab" at bounding box center [745, 253] width 398 height 26
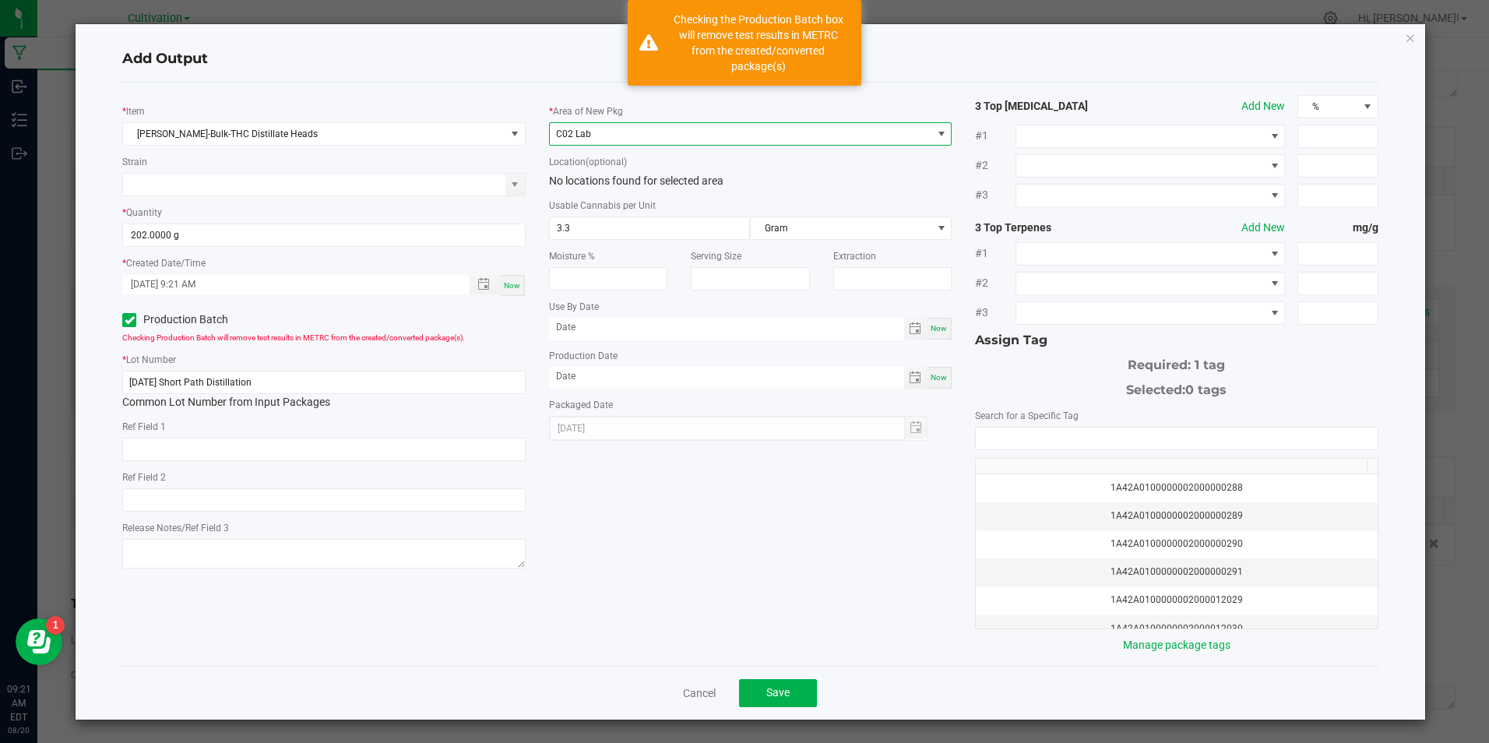
click at [939, 373] on span "Now" at bounding box center [939, 377] width 16 height 9
type input "[DATE]"
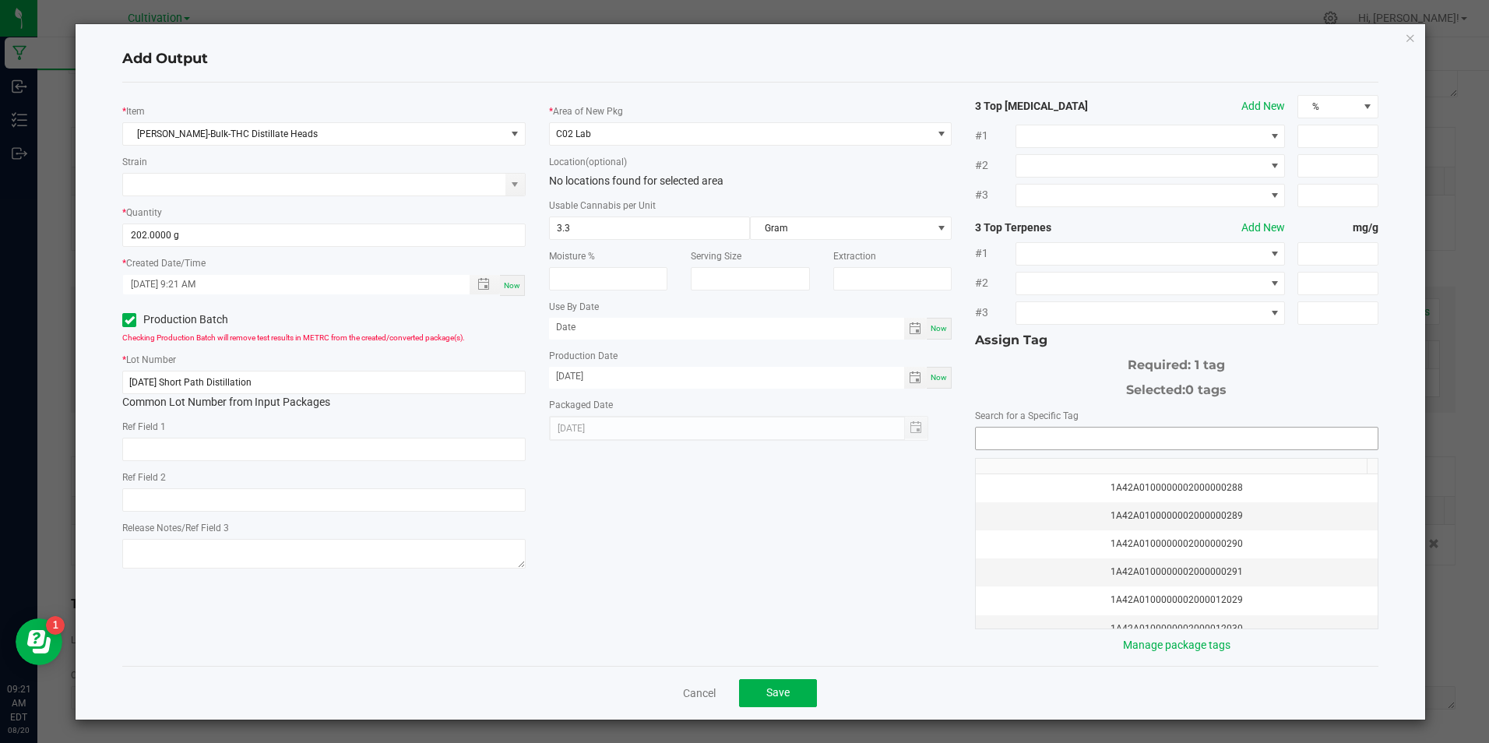
click at [1016, 438] on input "NO DATA FOUND" at bounding box center [1176, 439] width 401 height 22
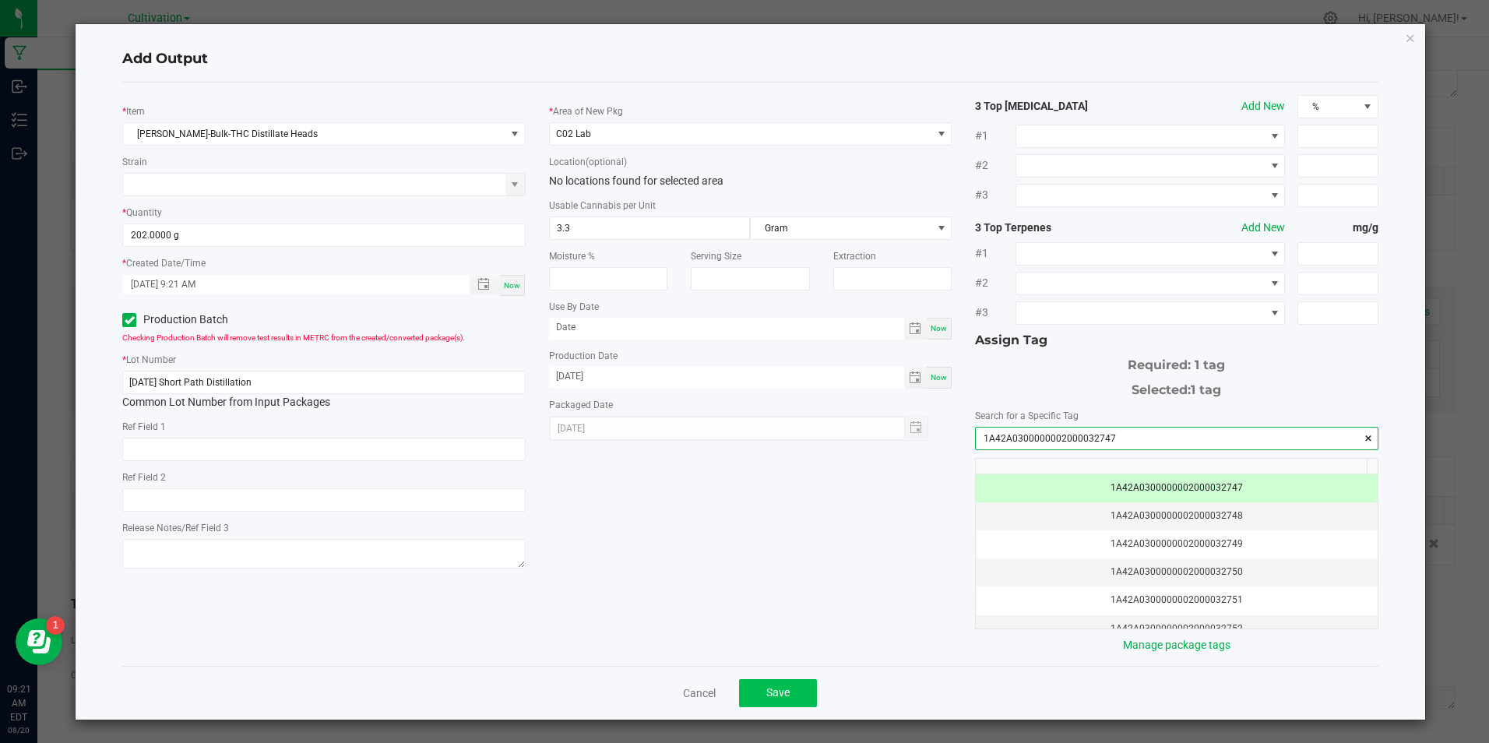
type input "1A42A0300000002000032747"
click at [771, 695] on span "Save" at bounding box center [777, 692] width 23 height 12
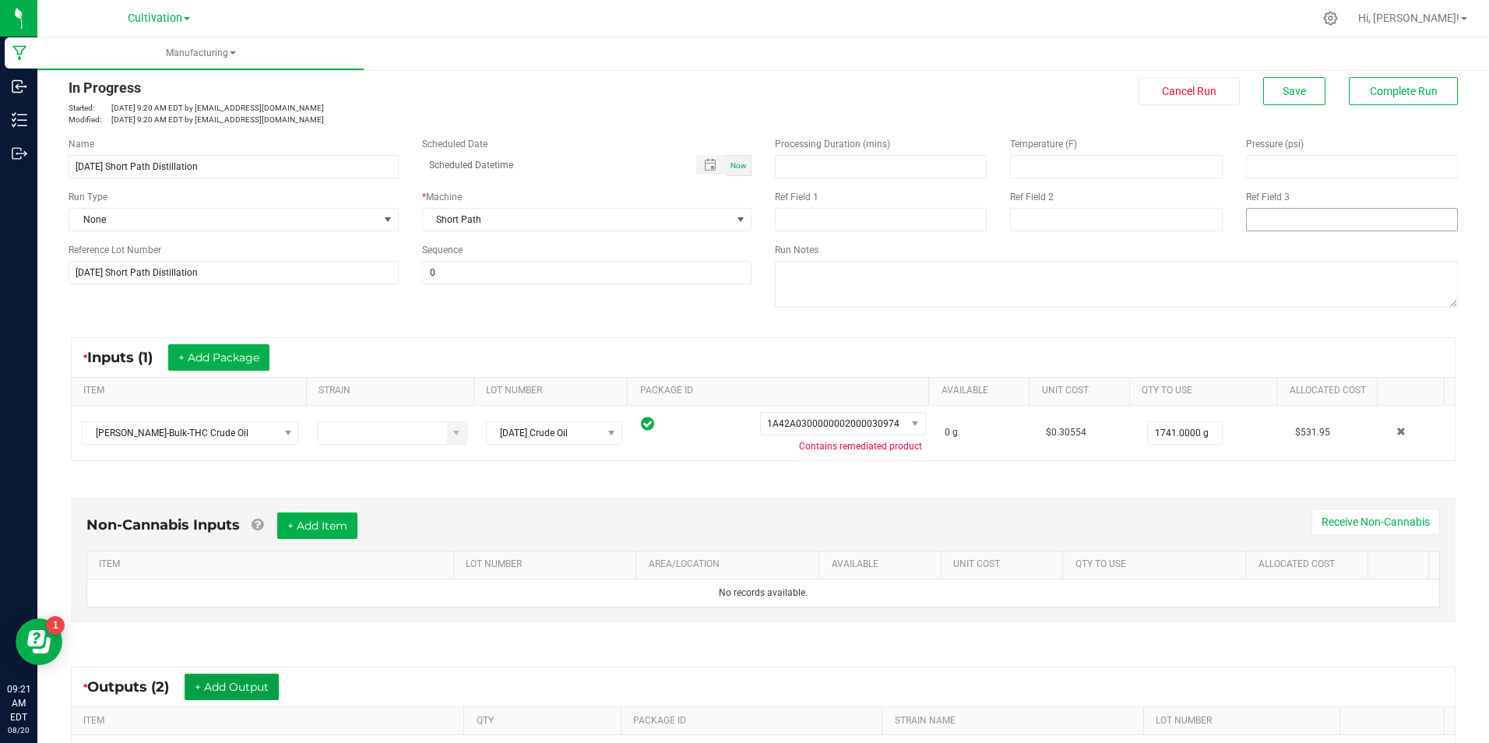
scroll to position [3, 0]
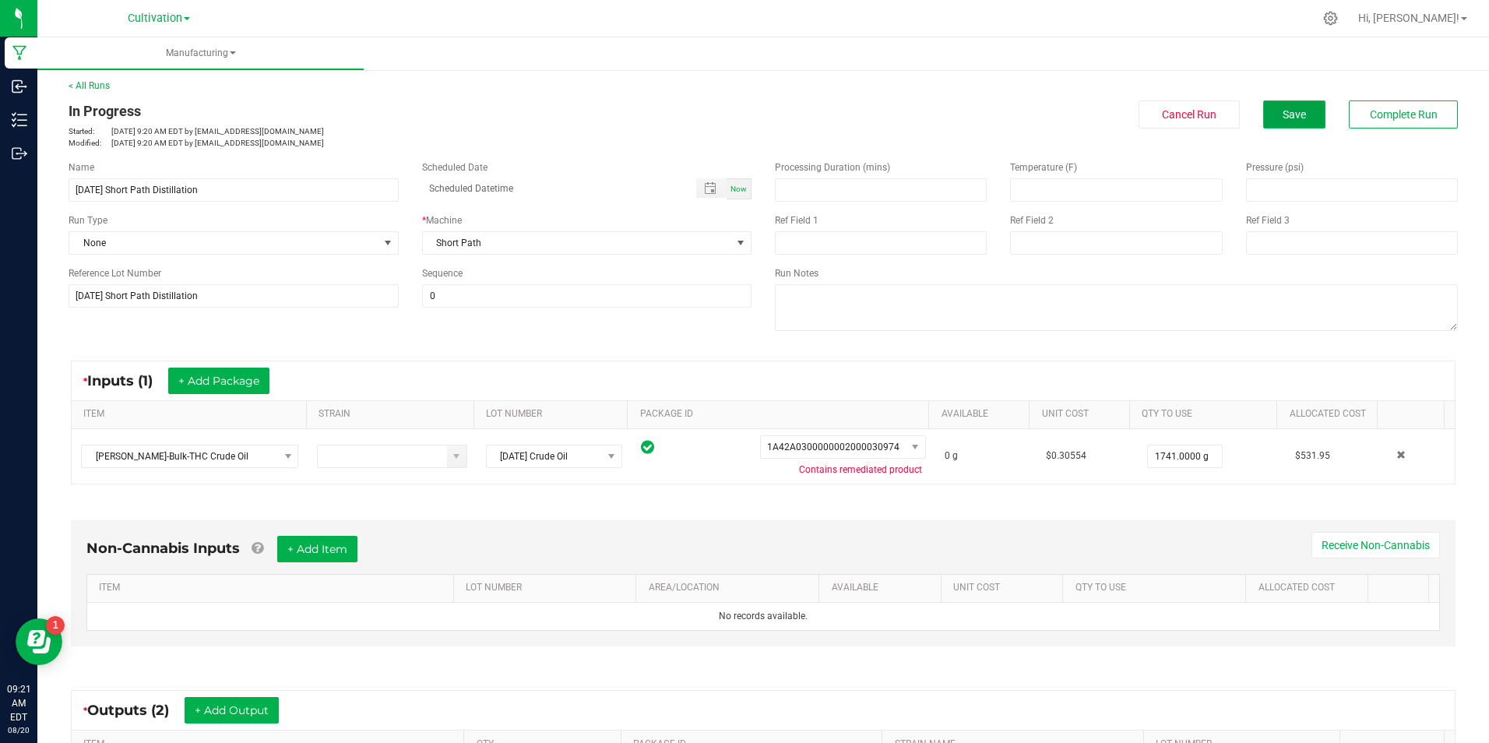
click at [1277, 122] on button "Save" at bounding box center [1294, 114] width 62 height 28
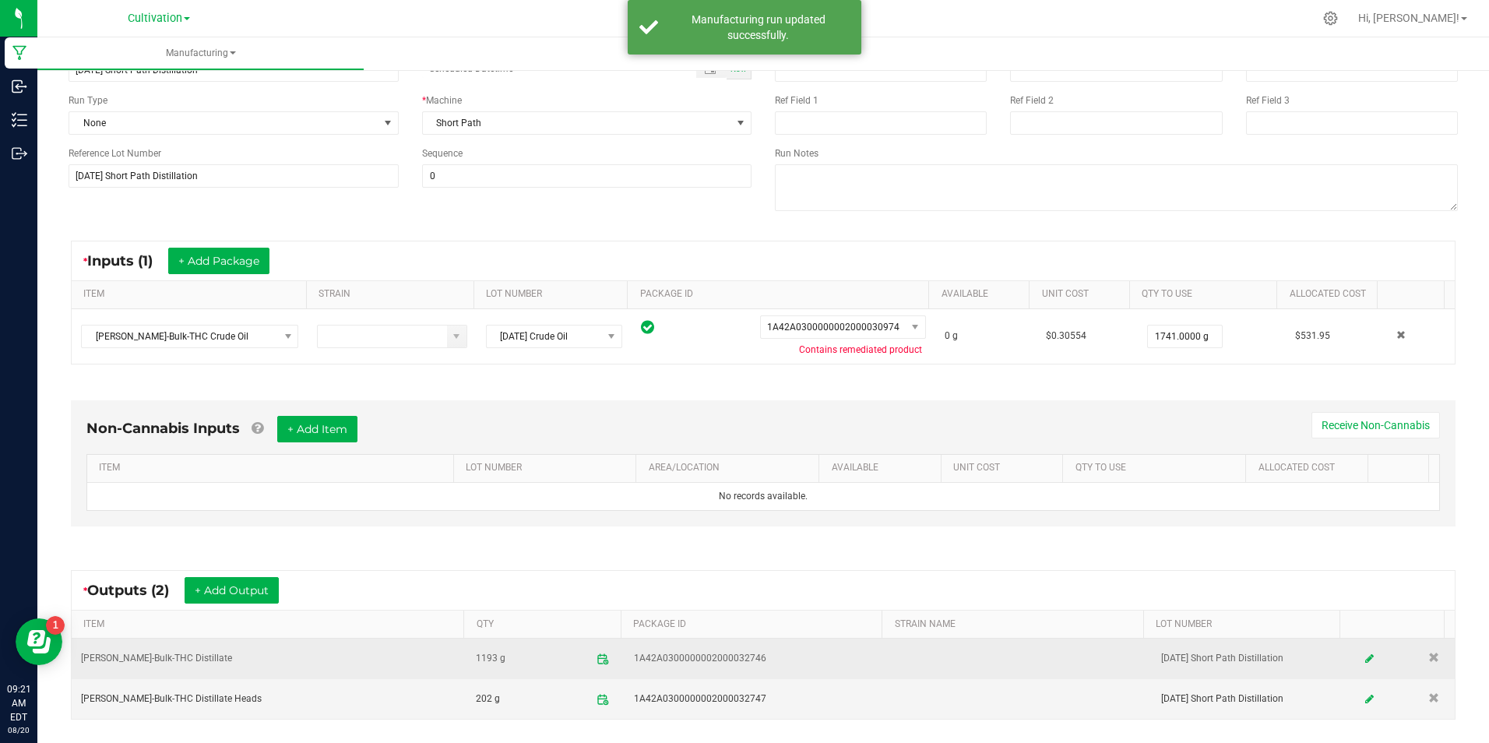
scroll to position [234, 0]
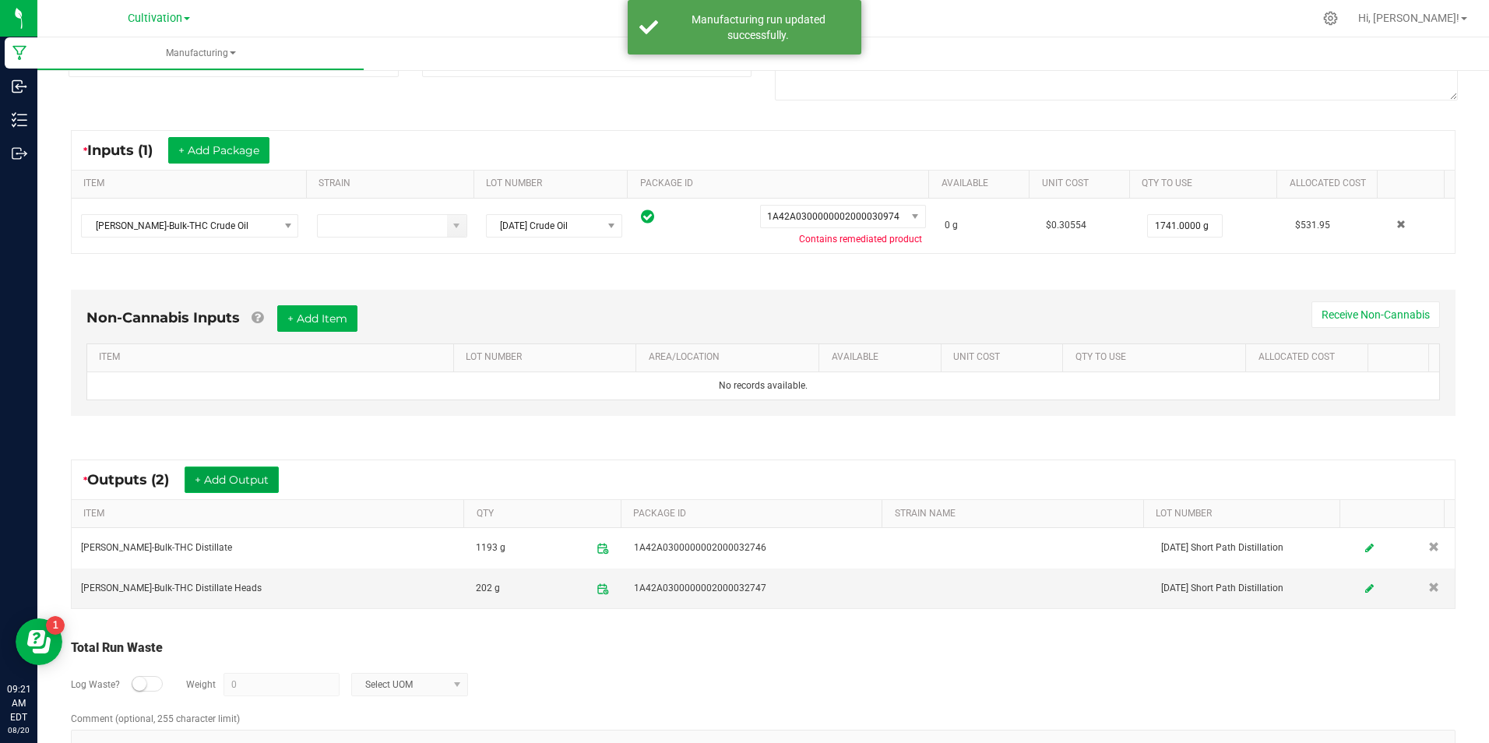
click at [208, 487] on button "+ Add Output" at bounding box center [232, 480] width 94 height 26
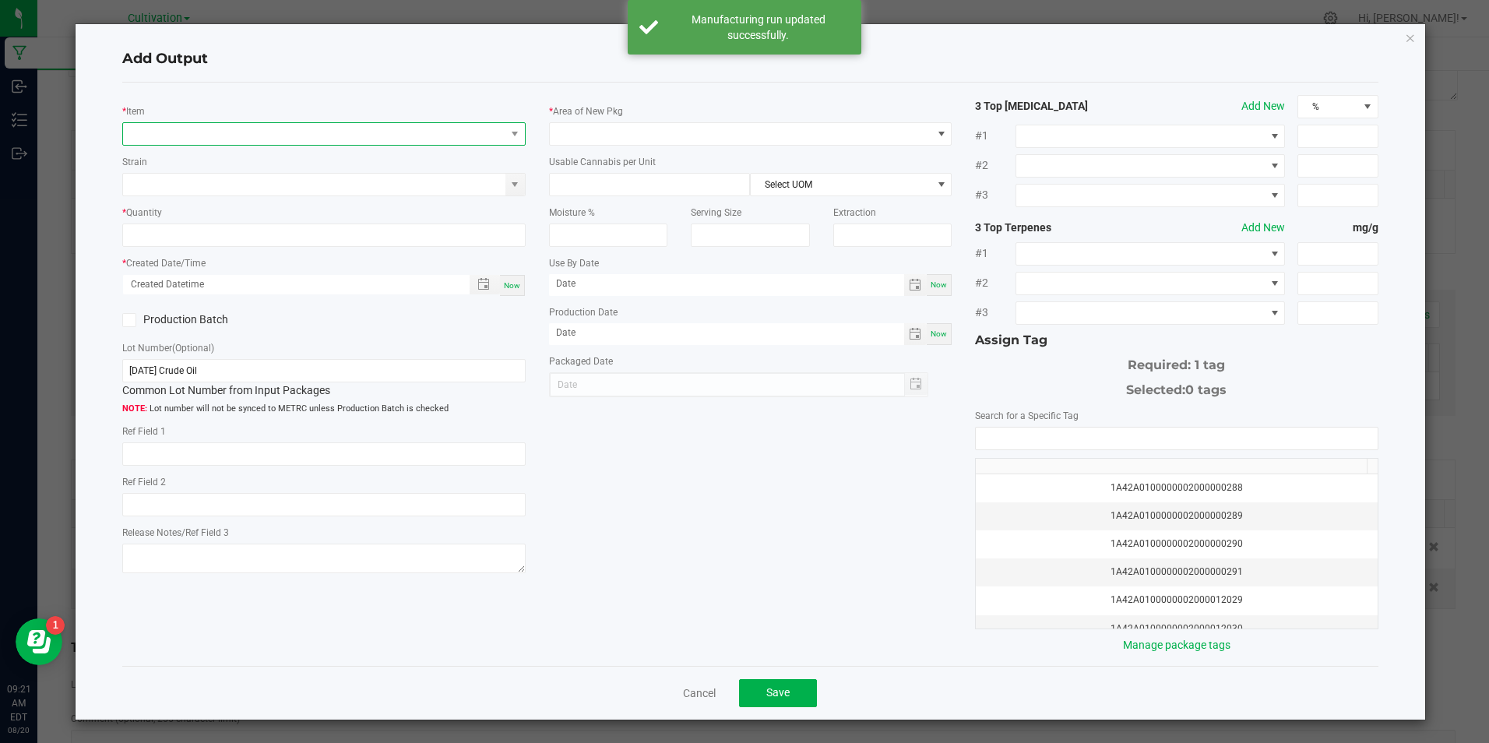
click at [225, 131] on span "NO DATA FOUND" at bounding box center [314, 134] width 382 height 22
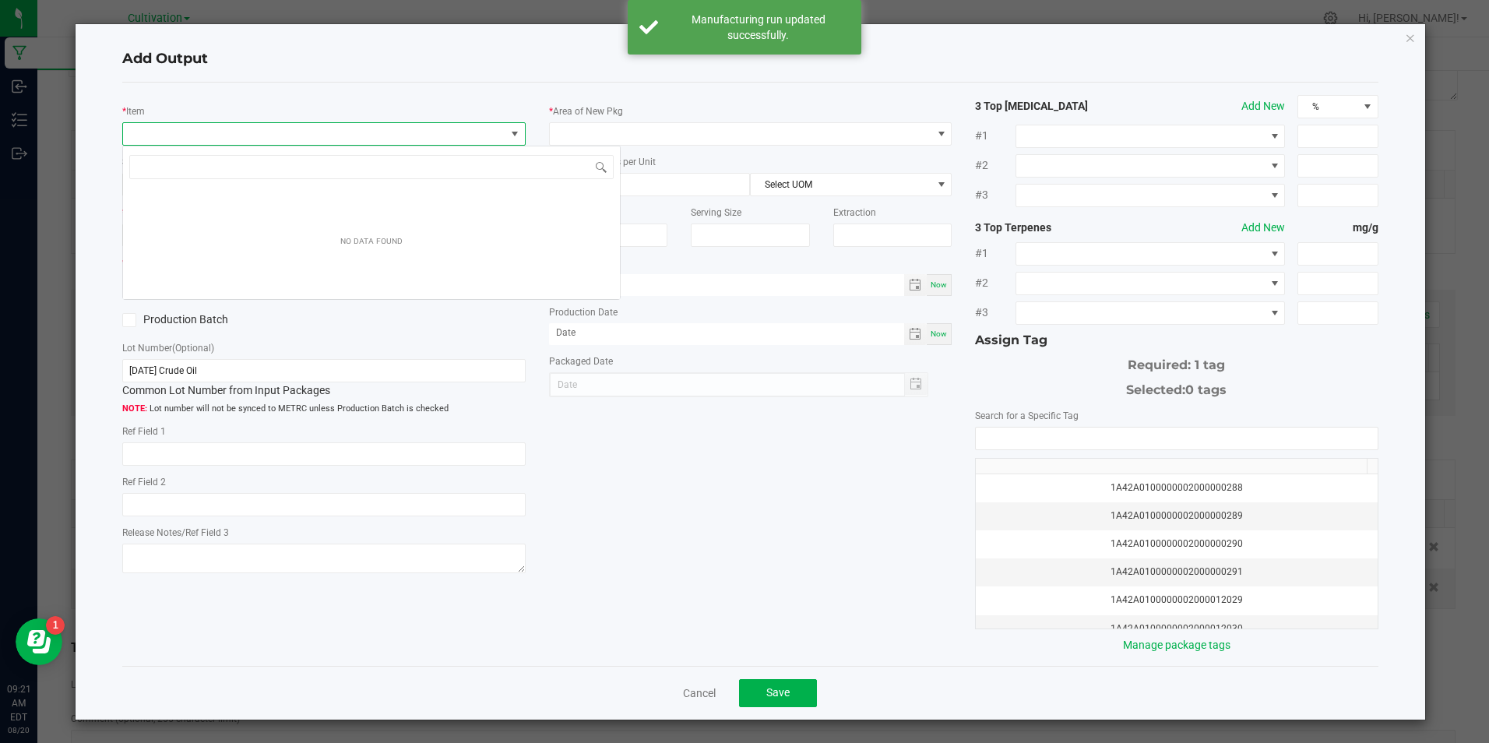
scroll to position [23, 400]
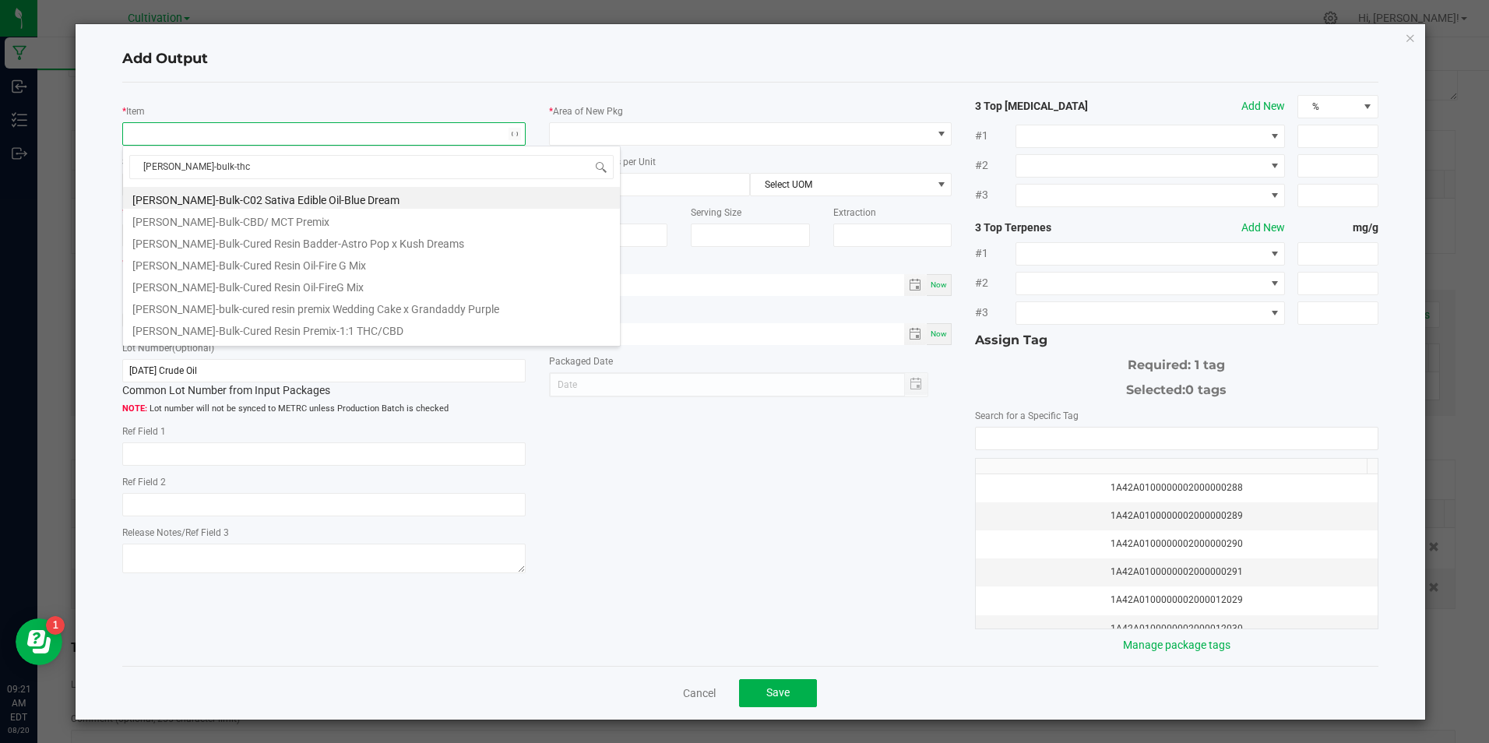
type input "slater-bulk-thc d"
click at [276, 291] on li "Slater-Bulk-THC Distillate Waste" at bounding box center [371, 285] width 497 height 22
type input "0.0000 g"
type input "3.3"
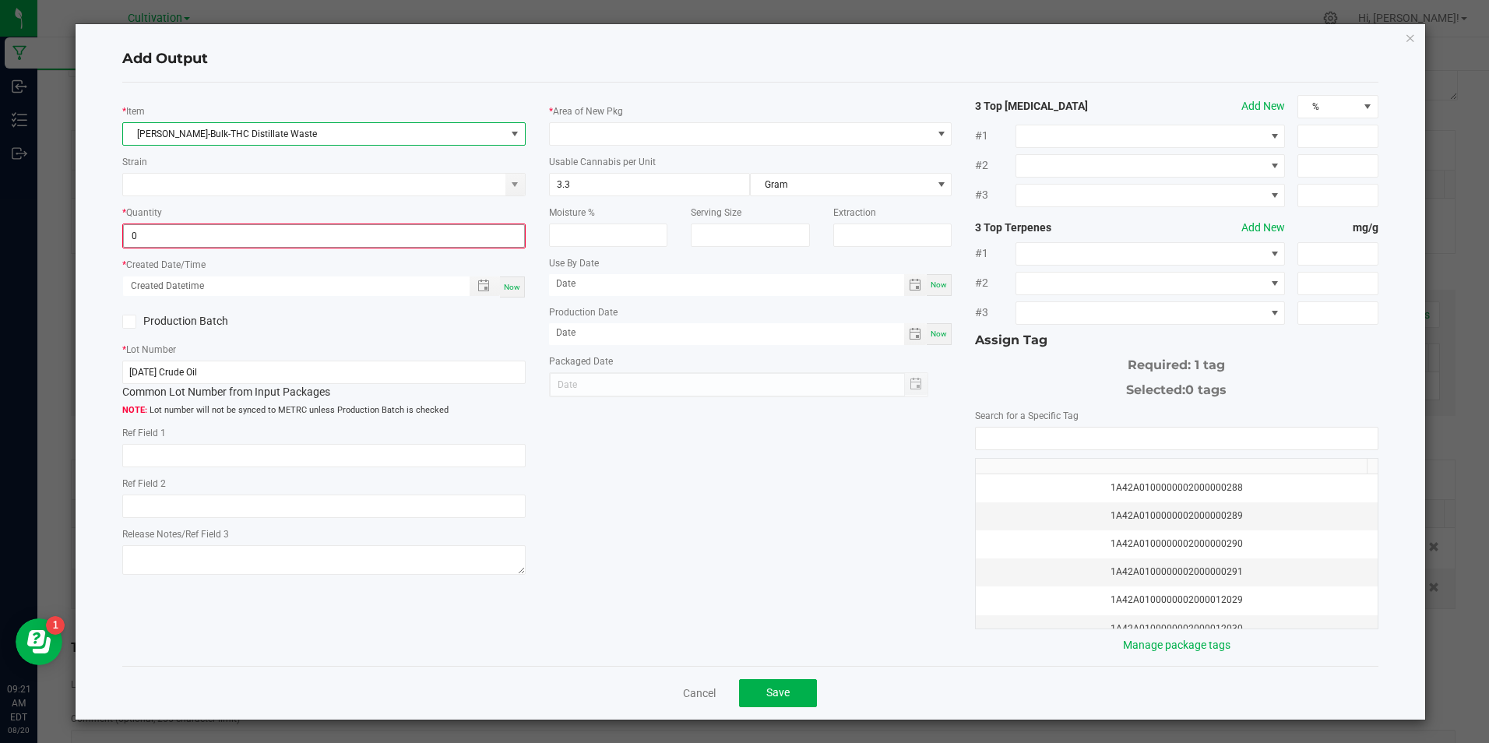
click at [264, 231] on input "0" at bounding box center [324, 236] width 400 height 22
type input "160.0000 g"
click at [519, 287] on div "Now" at bounding box center [512, 285] width 25 height 21
type input "08/20/2025 9:22 AM"
type input "[DATE]"
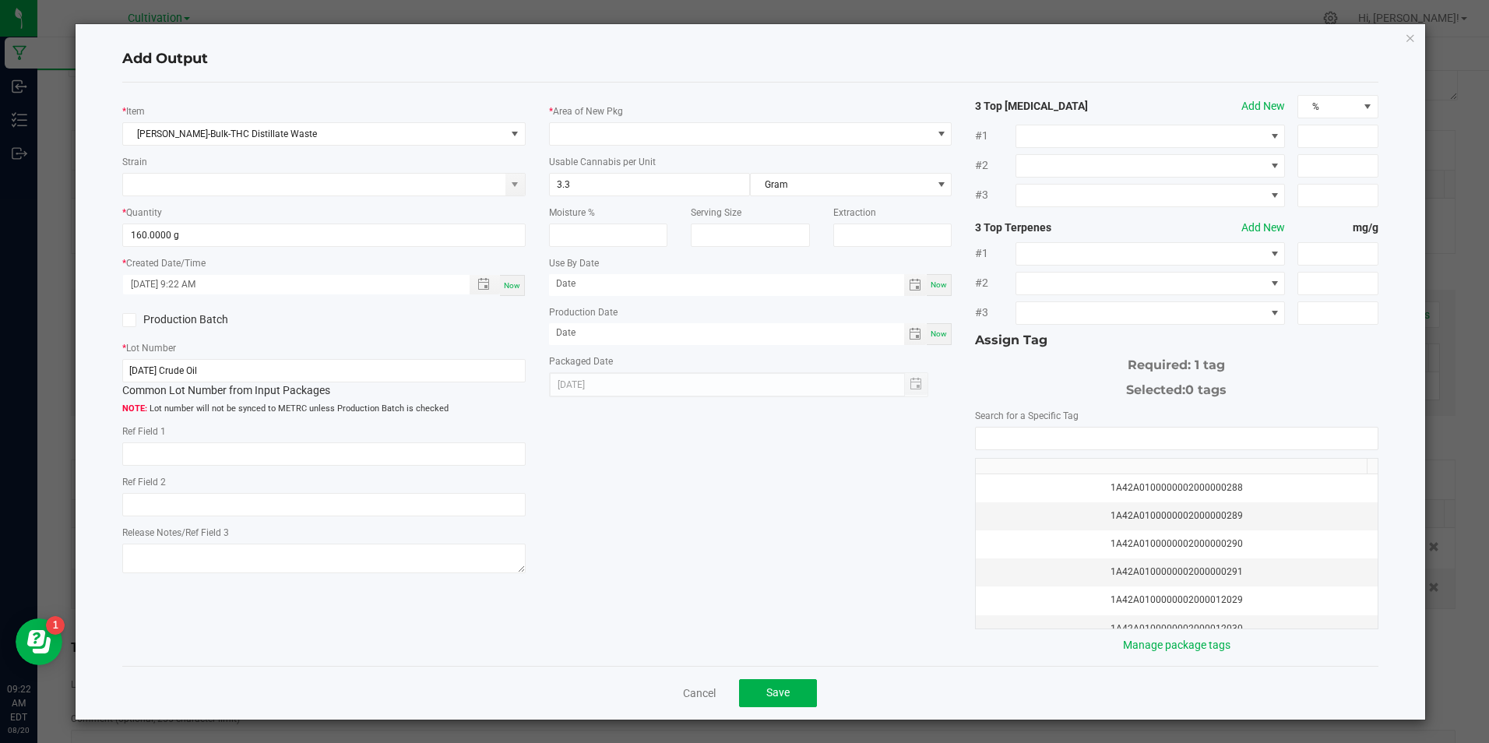
click at [129, 320] on icon at bounding box center [130, 320] width 10 height 0
click at [0, 0] on input "Production Batch" at bounding box center [0, 0] width 0 height 0
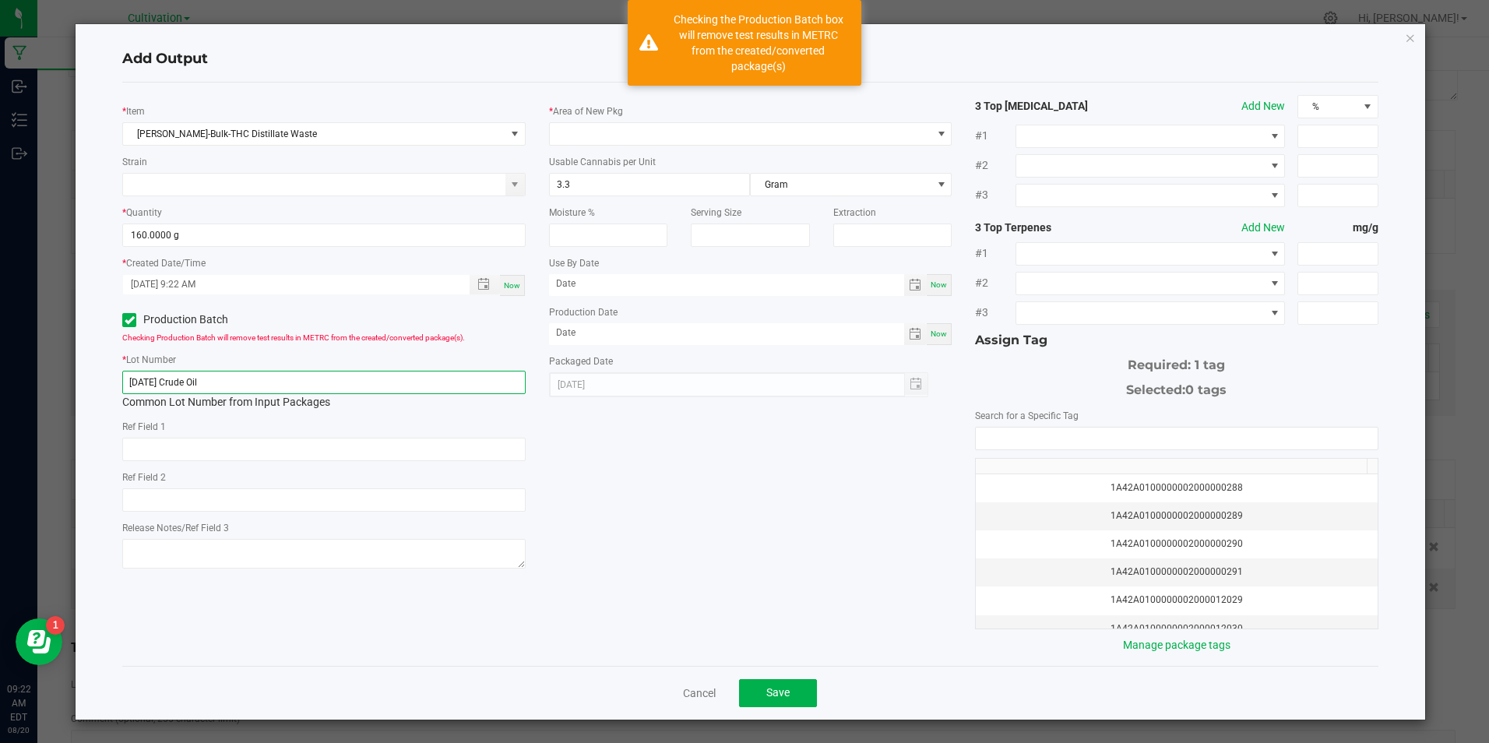
click at [203, 390] on input "6/5/25 Crude Oil" at bounding box center [323, 382] width 403 height 23
paste input "8/14/25 Short Path Distillation"
type input "8/14/25 Short Path Distillation"
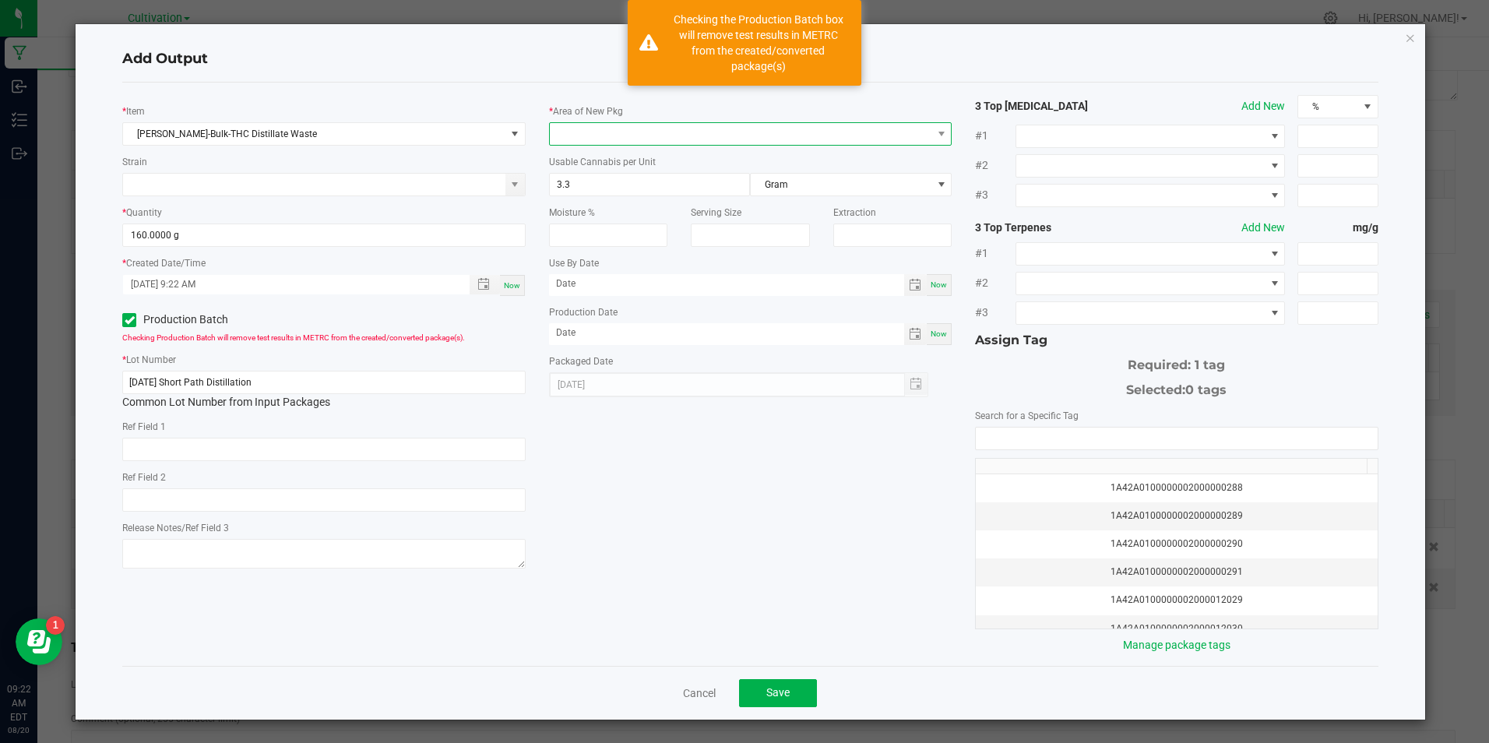
click at [576, 144] on span at bounding box center [741, 134] width 382 height 22
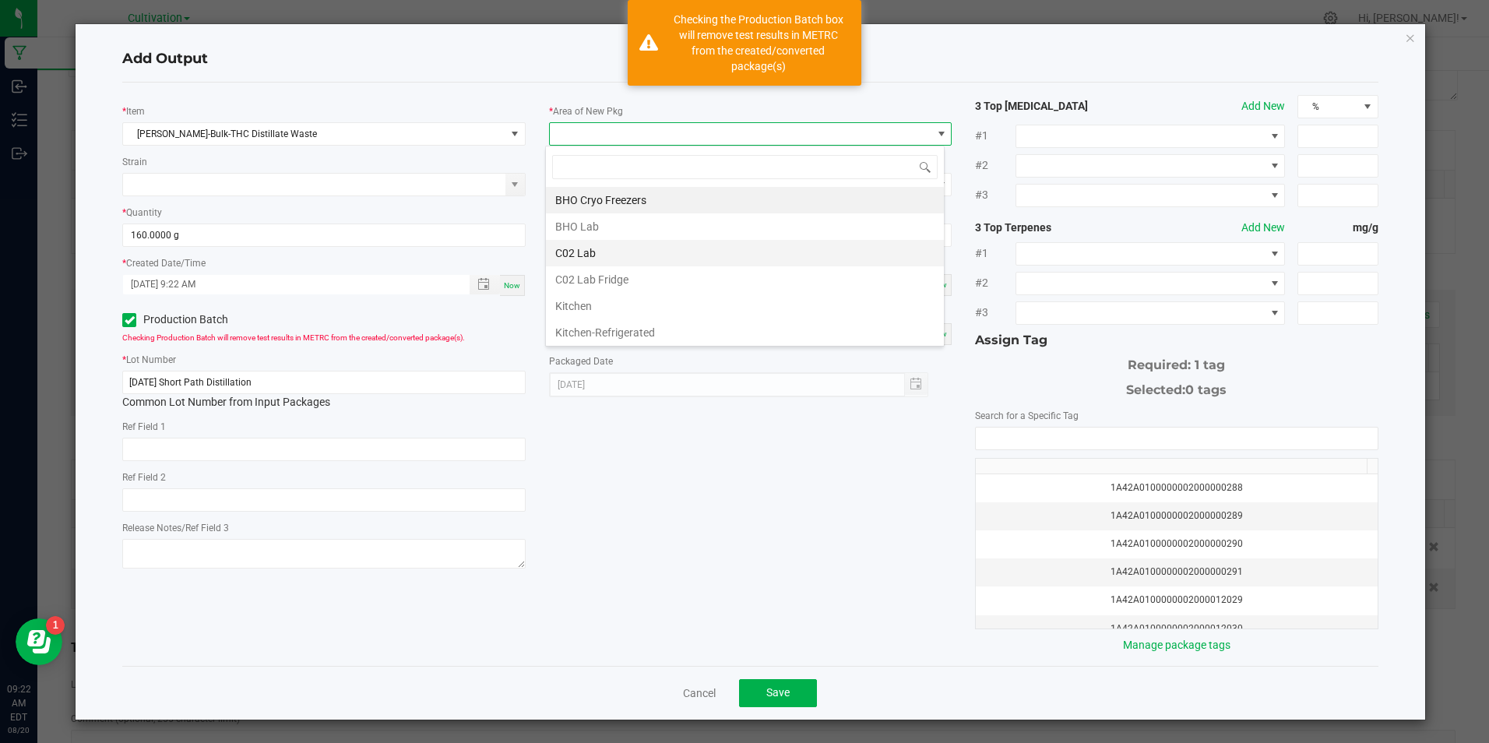
click at [625, 250] on li "C02 Lab" at bounding box center [745, 253] width 398 height 26
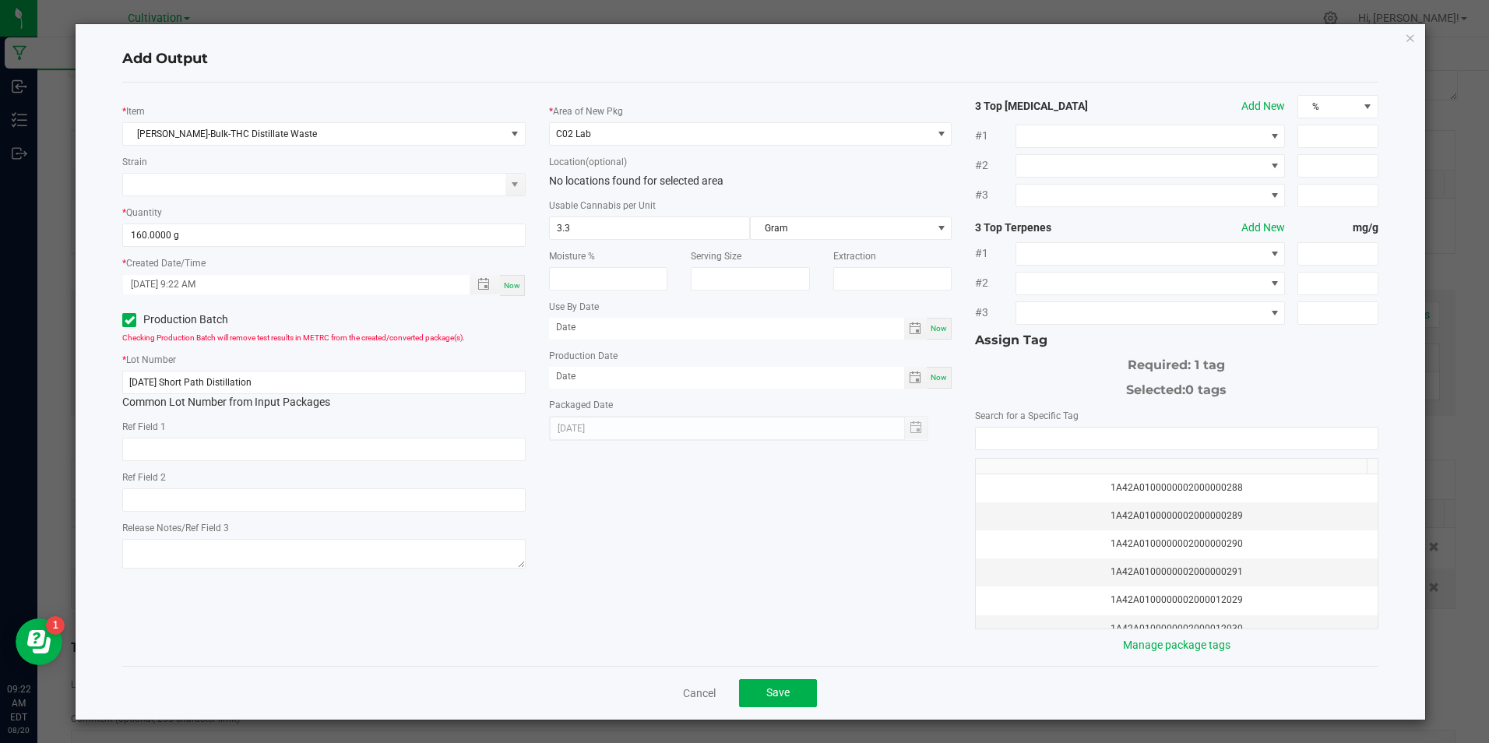
click at [935, 382] on span "Now" at bounding box center [939, 377] width 16 height 9
type input "[DATE]"
click at [1048, 440] on input "NO DATA FOUND" at bounding box center [1176, 439] width 401 height 22
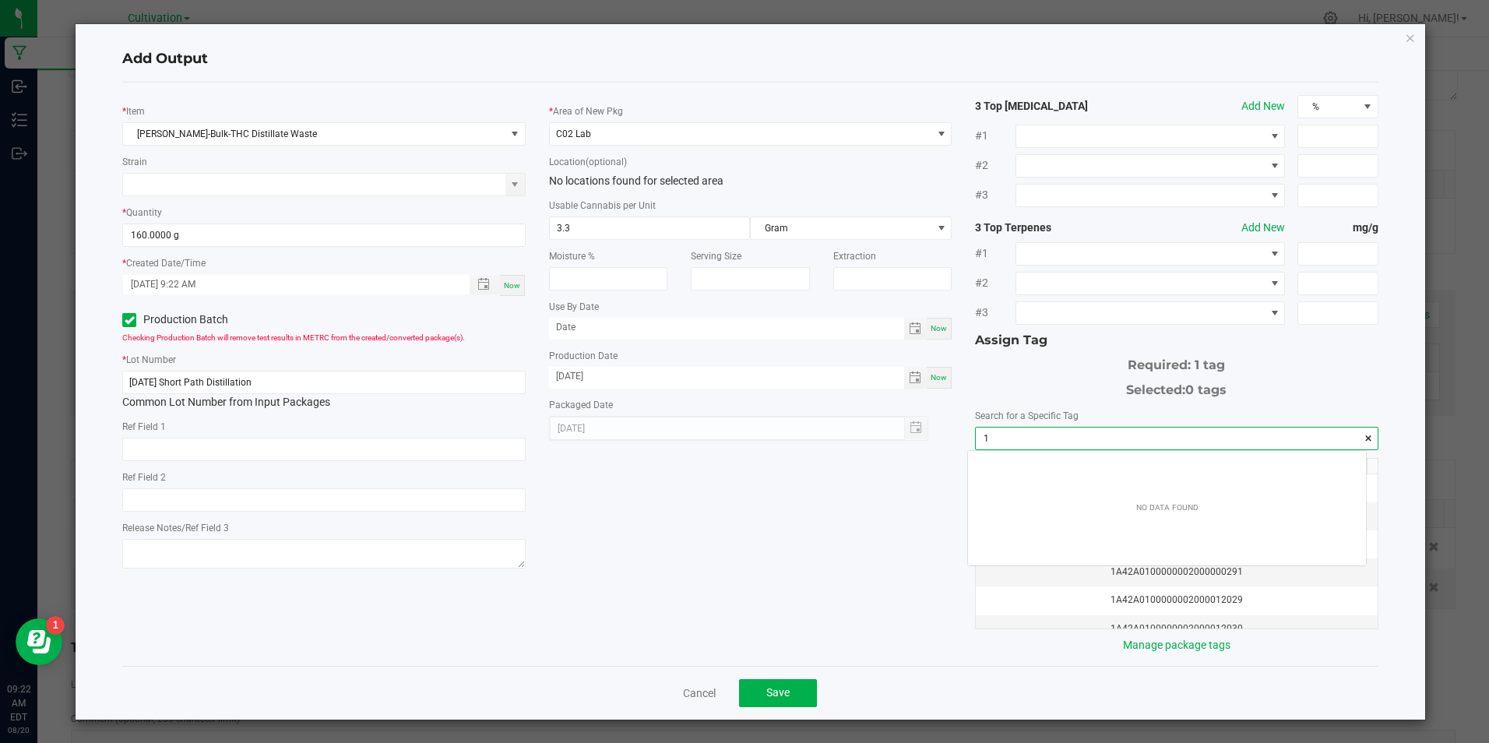
scroll to position [22, 398]
type input "1a42a03000"
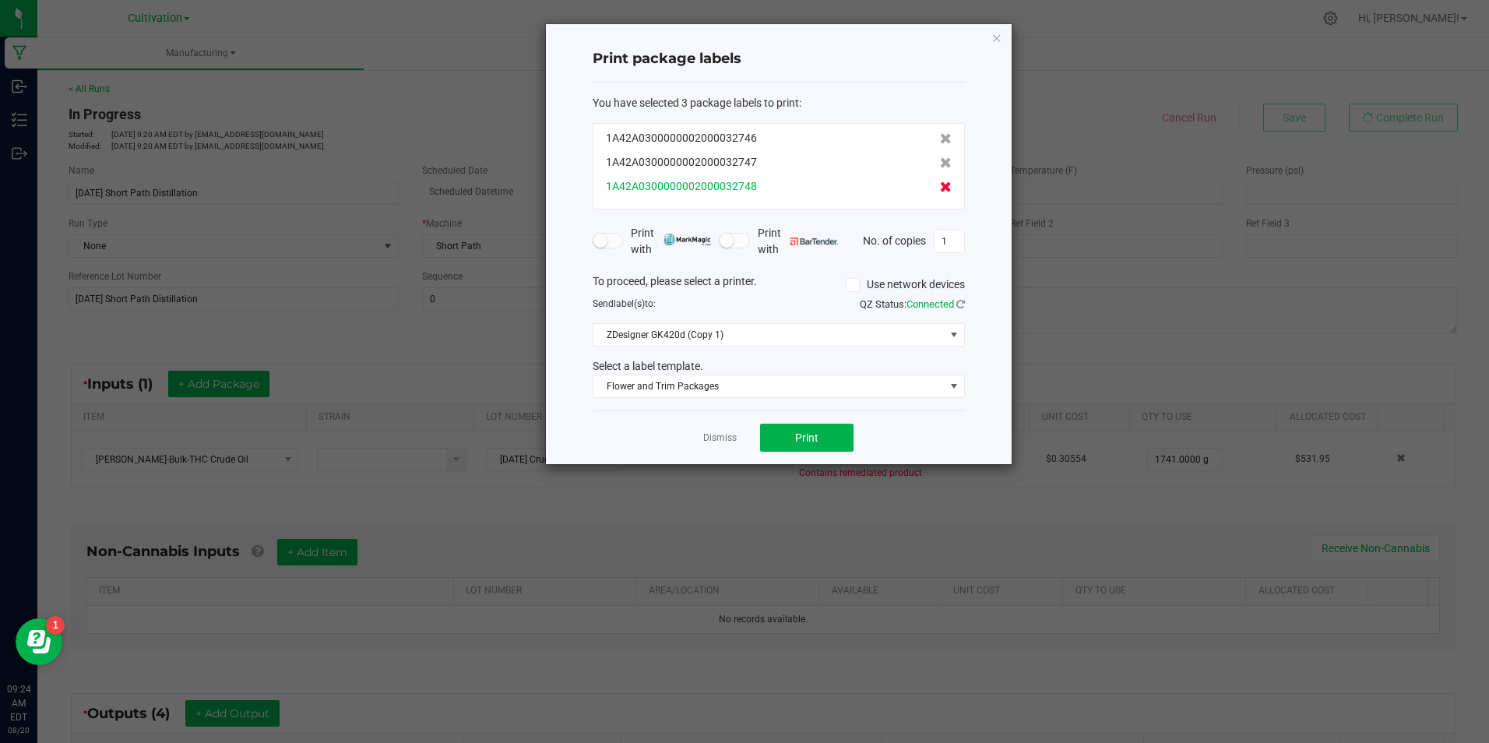
click at [940, 191] on icon at bounding box center [946, 186] width 12 height 11
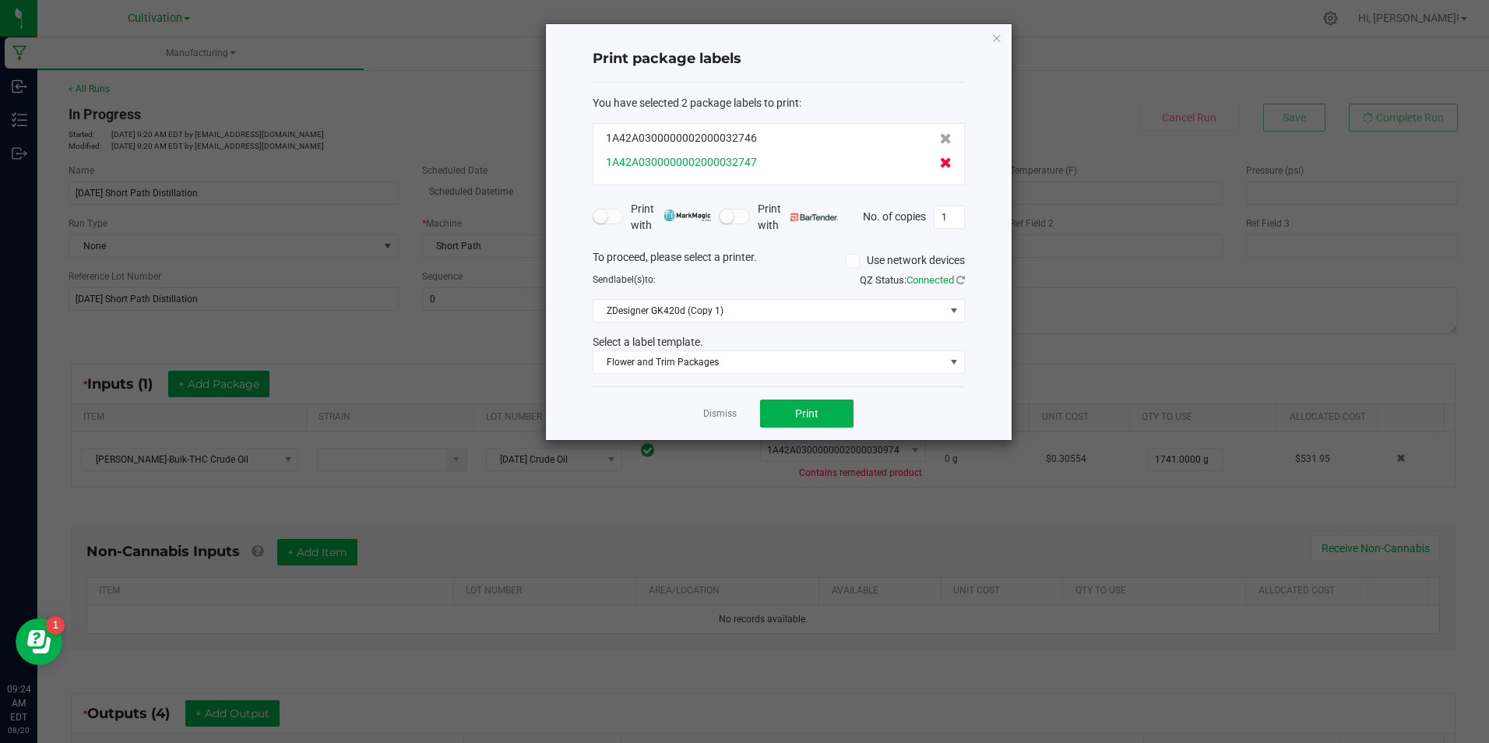
click at [940, 164] on icon at bounding box center [946, 162] width 12 height 11
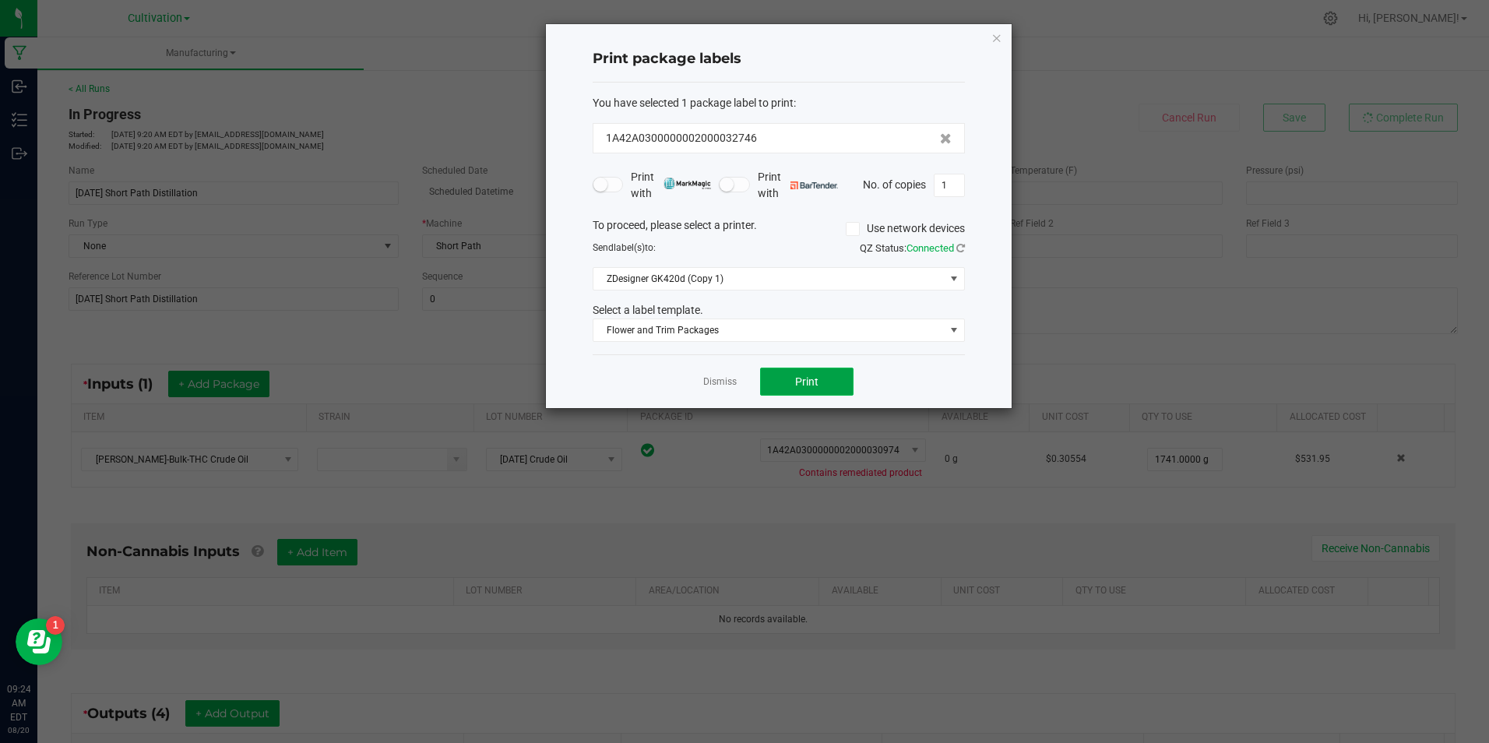
click at [845, 375] on button "Print" at bounding box center [806, 382] width 93 height 28
click at [715, 379] on link "Dismiss" at bounding box center [719, 381] width 33 height 13
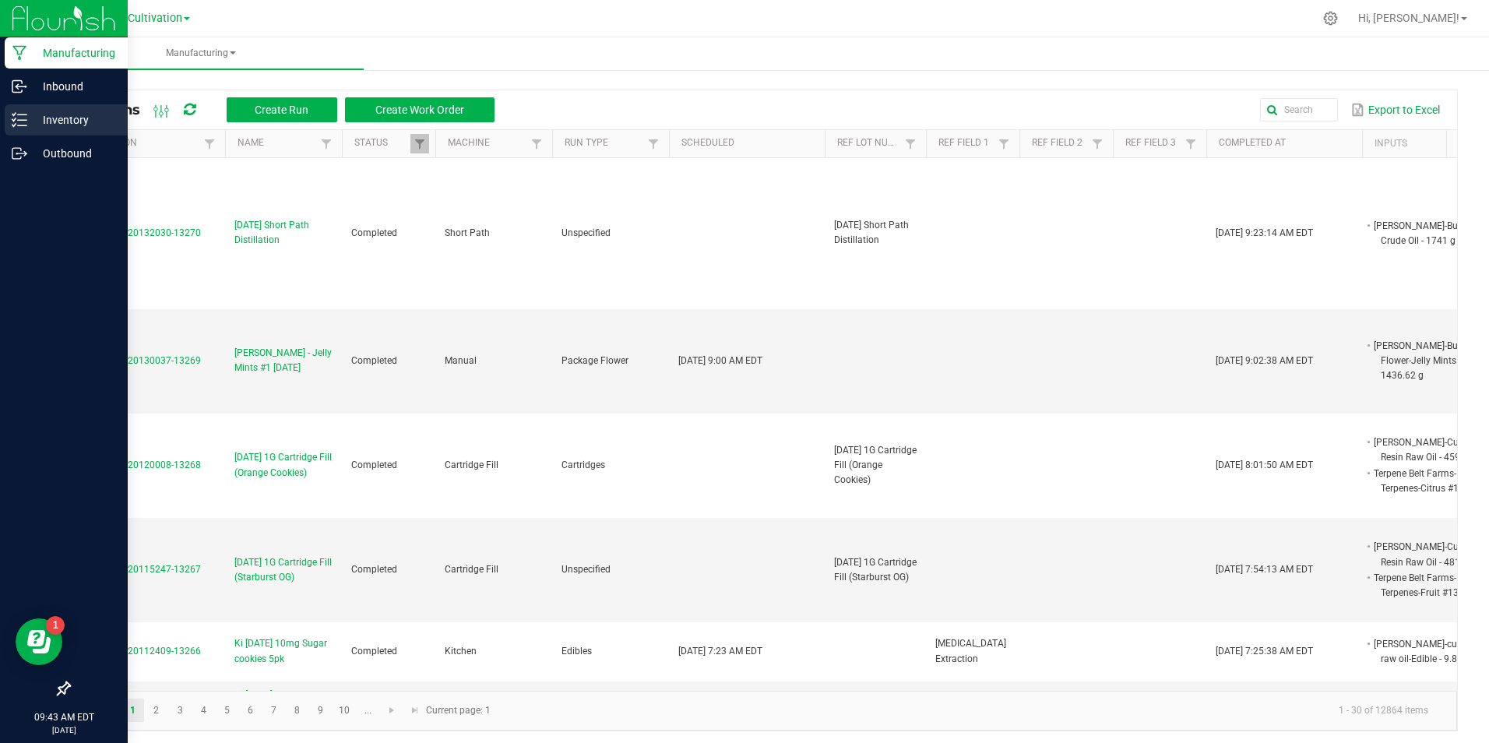
click at [55, 113] on p "Inventory" at bounding box center [73, 120] width 93 height 19
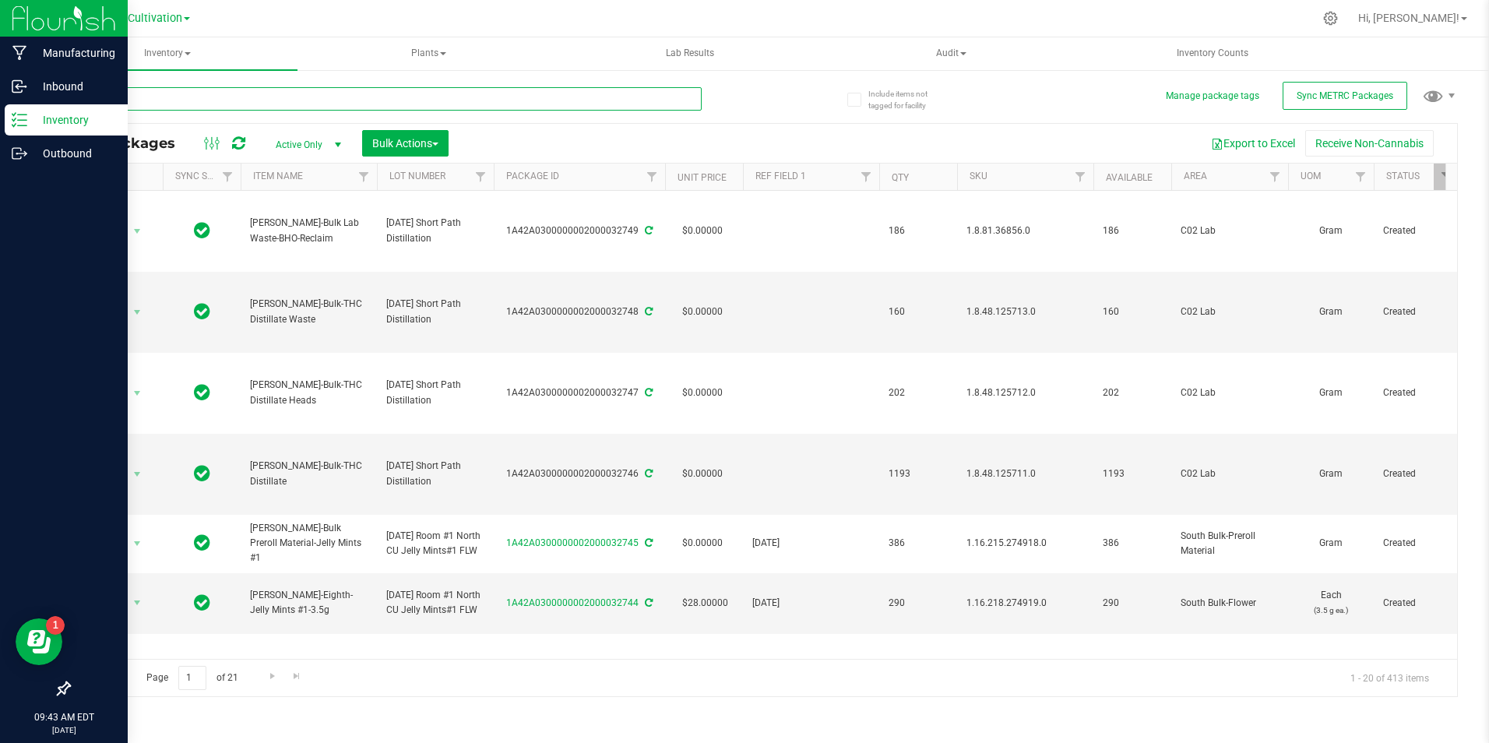
click at [458, 100] on input "text" at bounding box center [385, 98] width 633 height 23
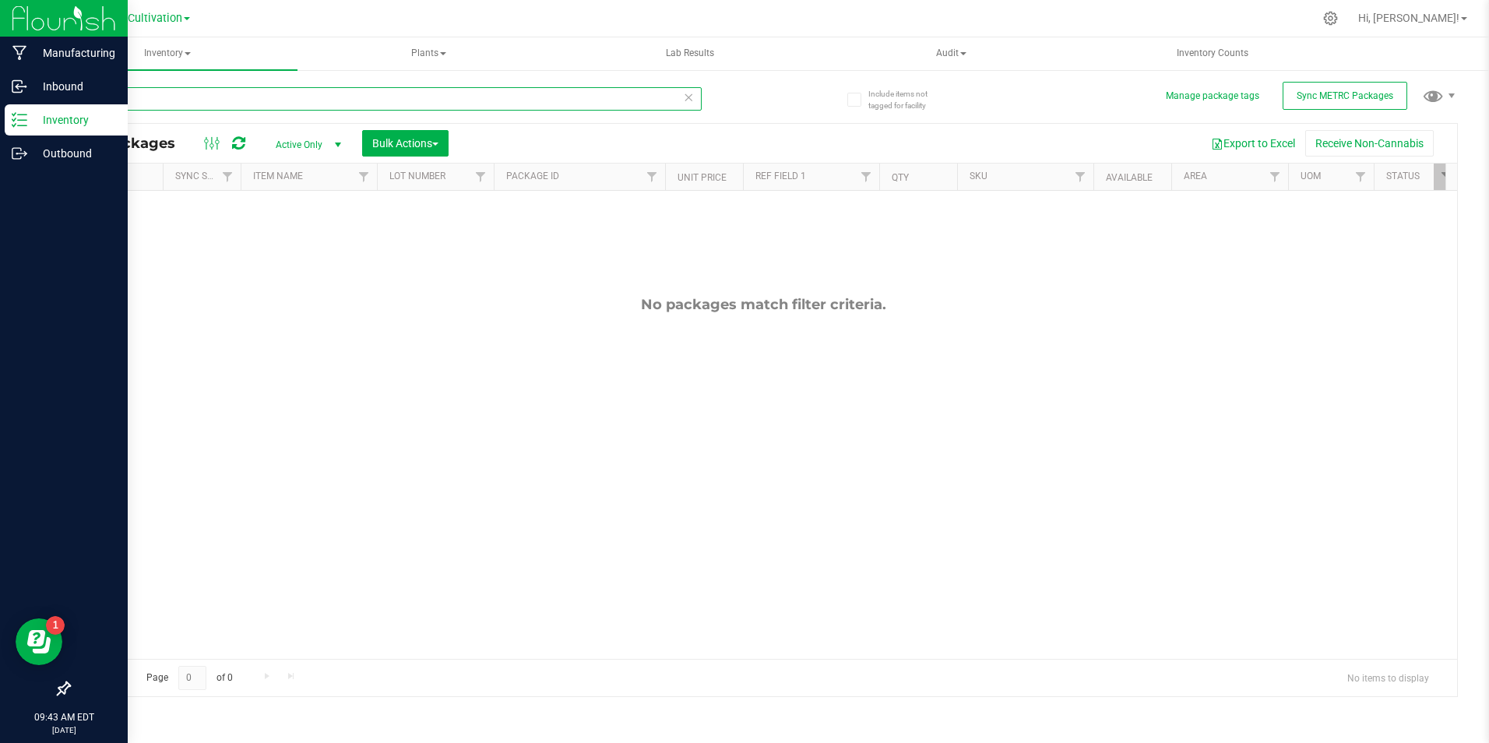
click at [206, 97] on input "thc/ cbd" at bounding box center [385, 98] width 633 height 23
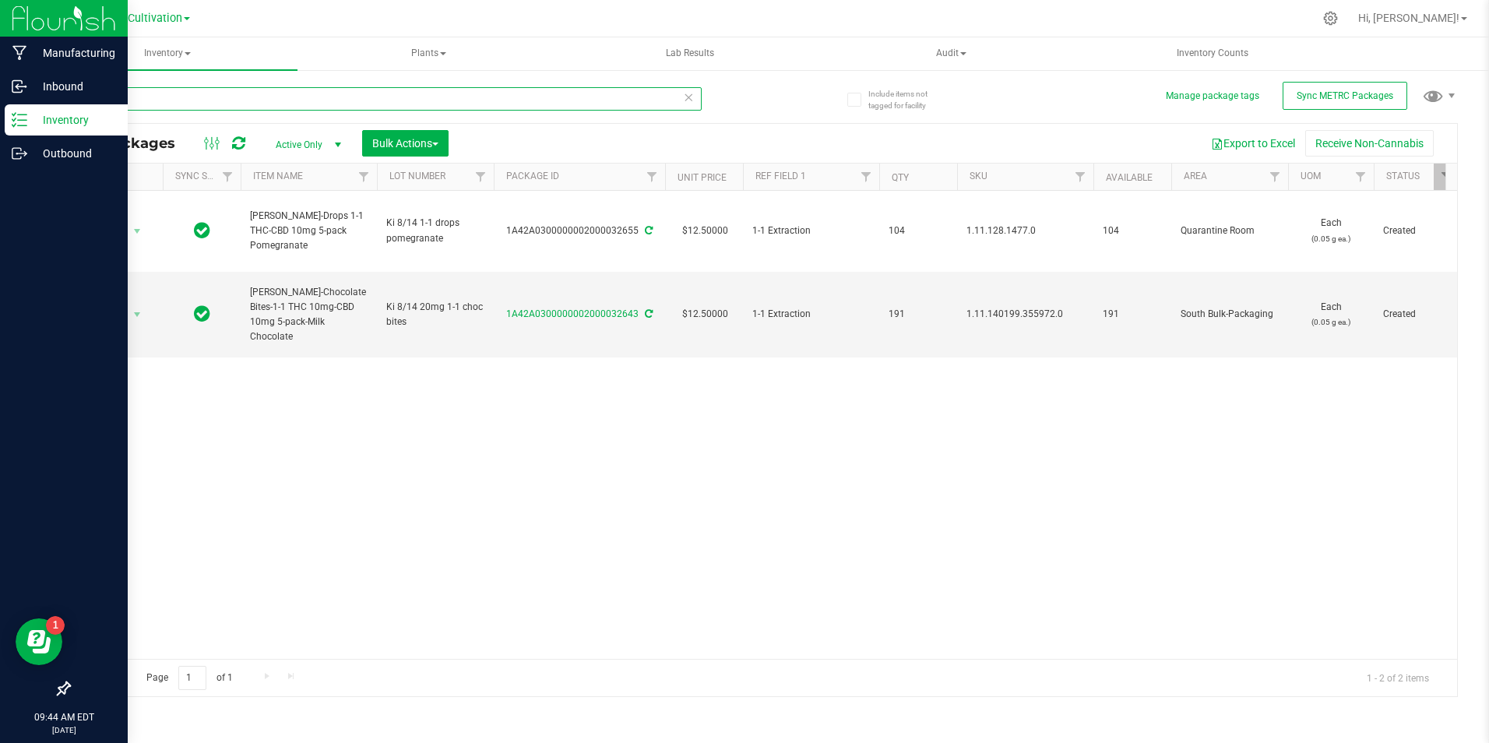
click at [208, 93] on input "thc/cbd" at bounding box center [385, 98] width 633 height 23
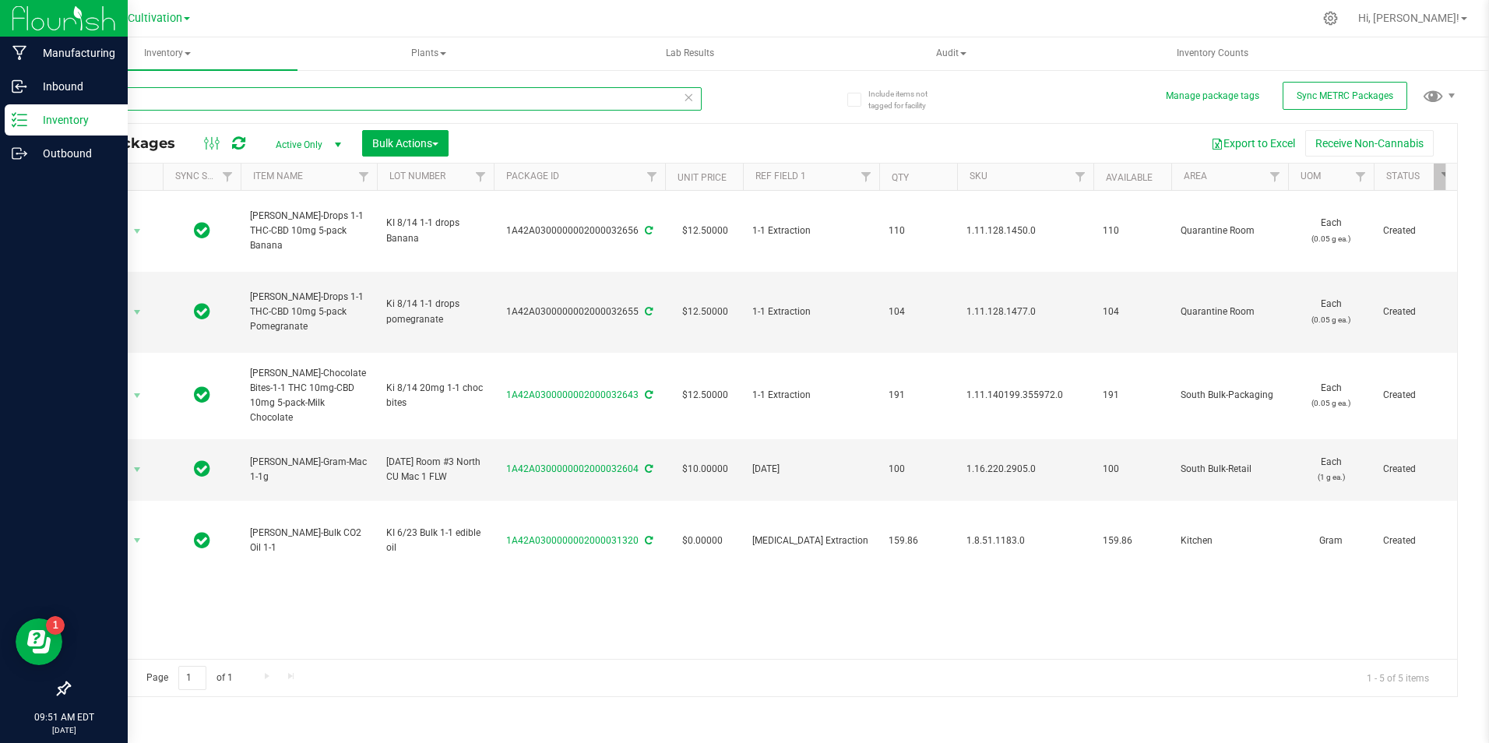
click at [179, 94] on input "1-1" at bounding box center [385, 98] width 633 height 23
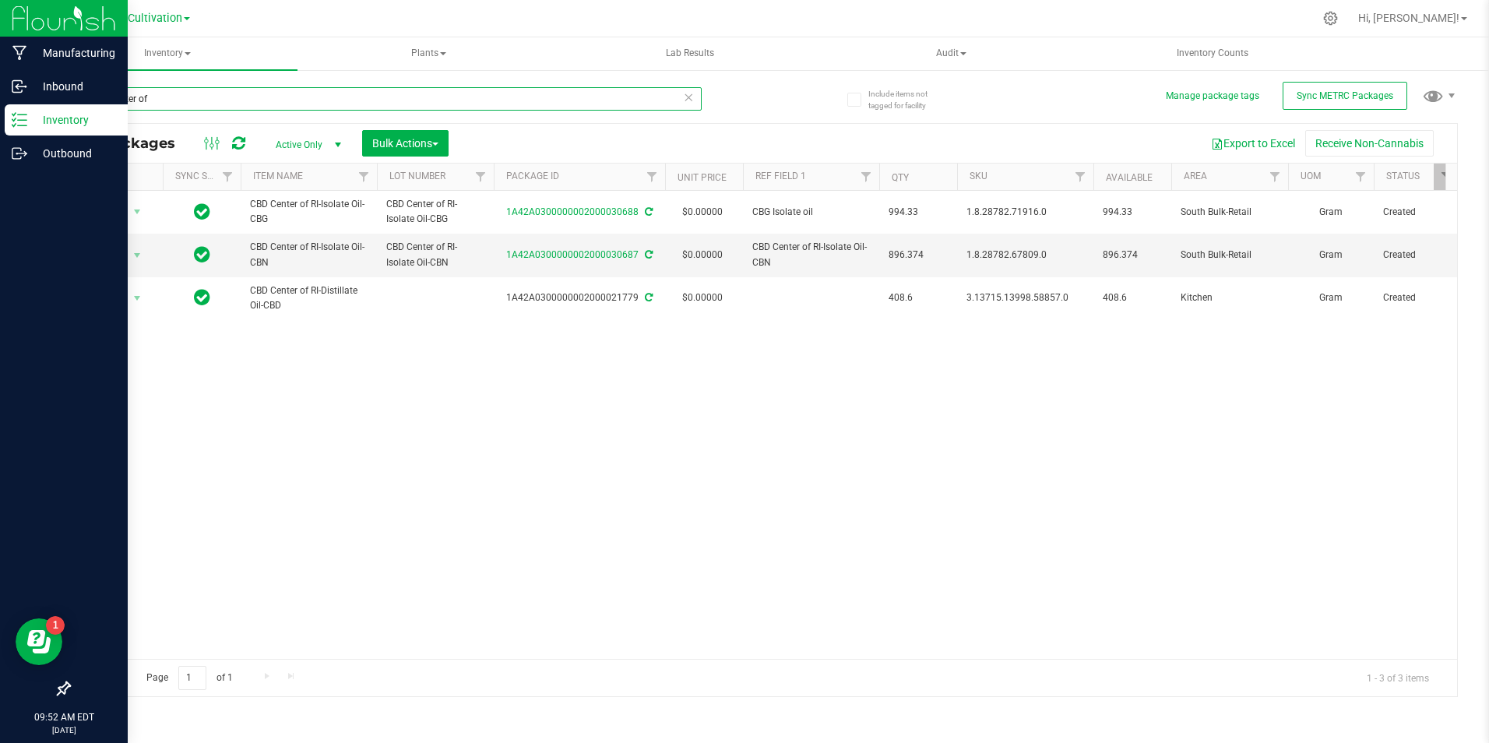
type input "cbd center of"
